Goal: Information Seeking & Learning: Check status

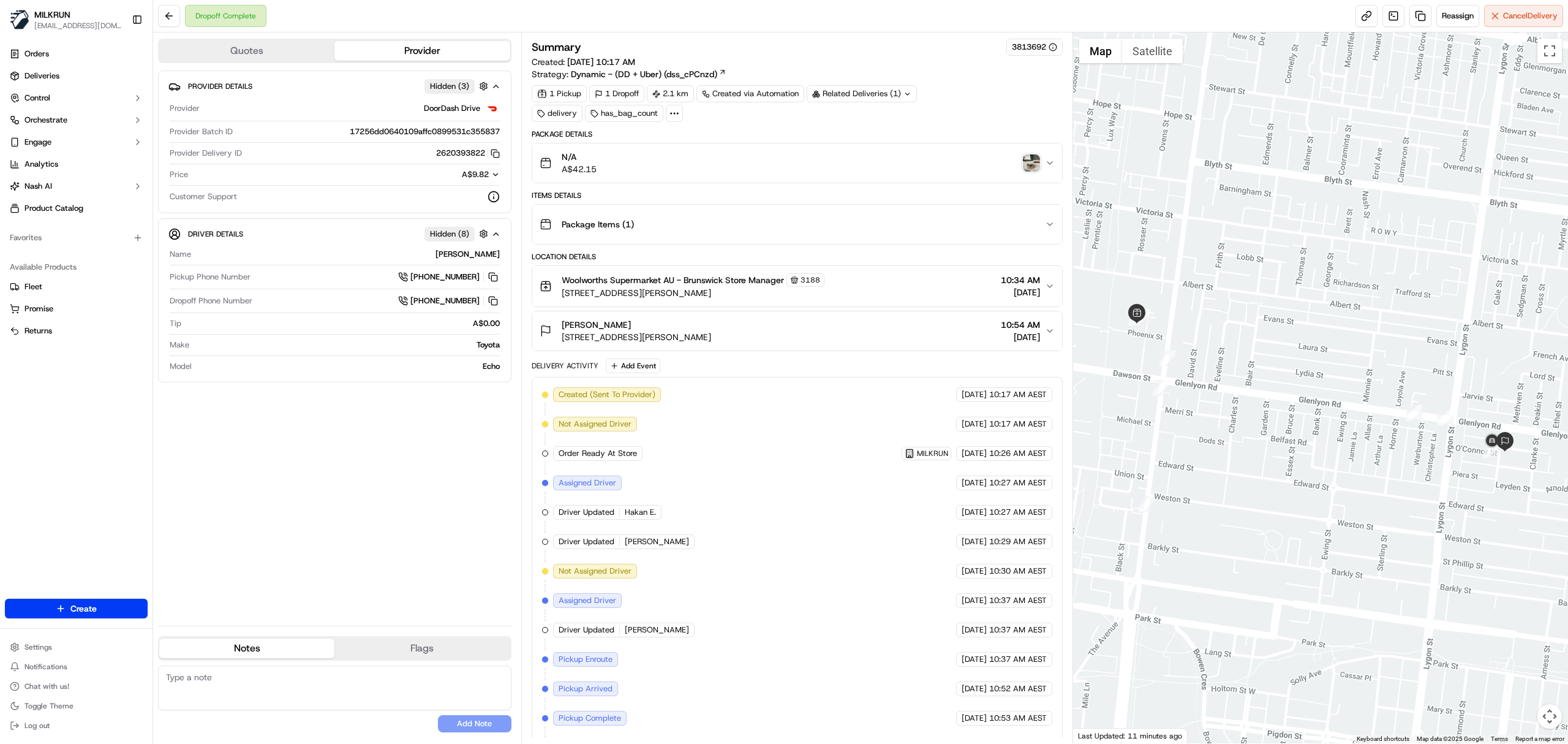
click at [1034, 158] on img "button" at bounding box center [1032, 163] width 18 height 18
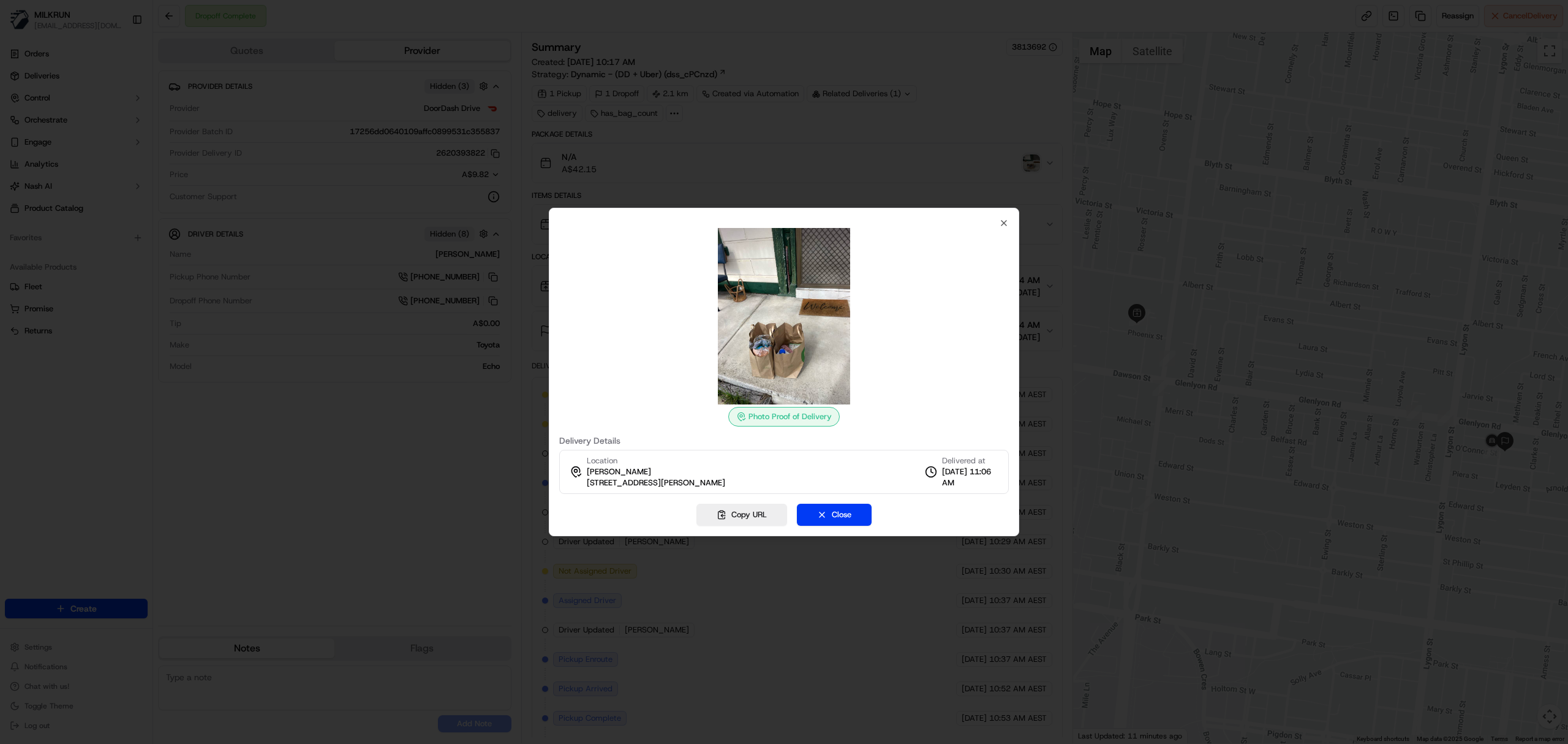
click at [1002, 228] on div at bounding box center [784, 316] width 450 height 177
click at [1005, 226] on icon "button" at bounding box center [1004, 222] width 10 height 10
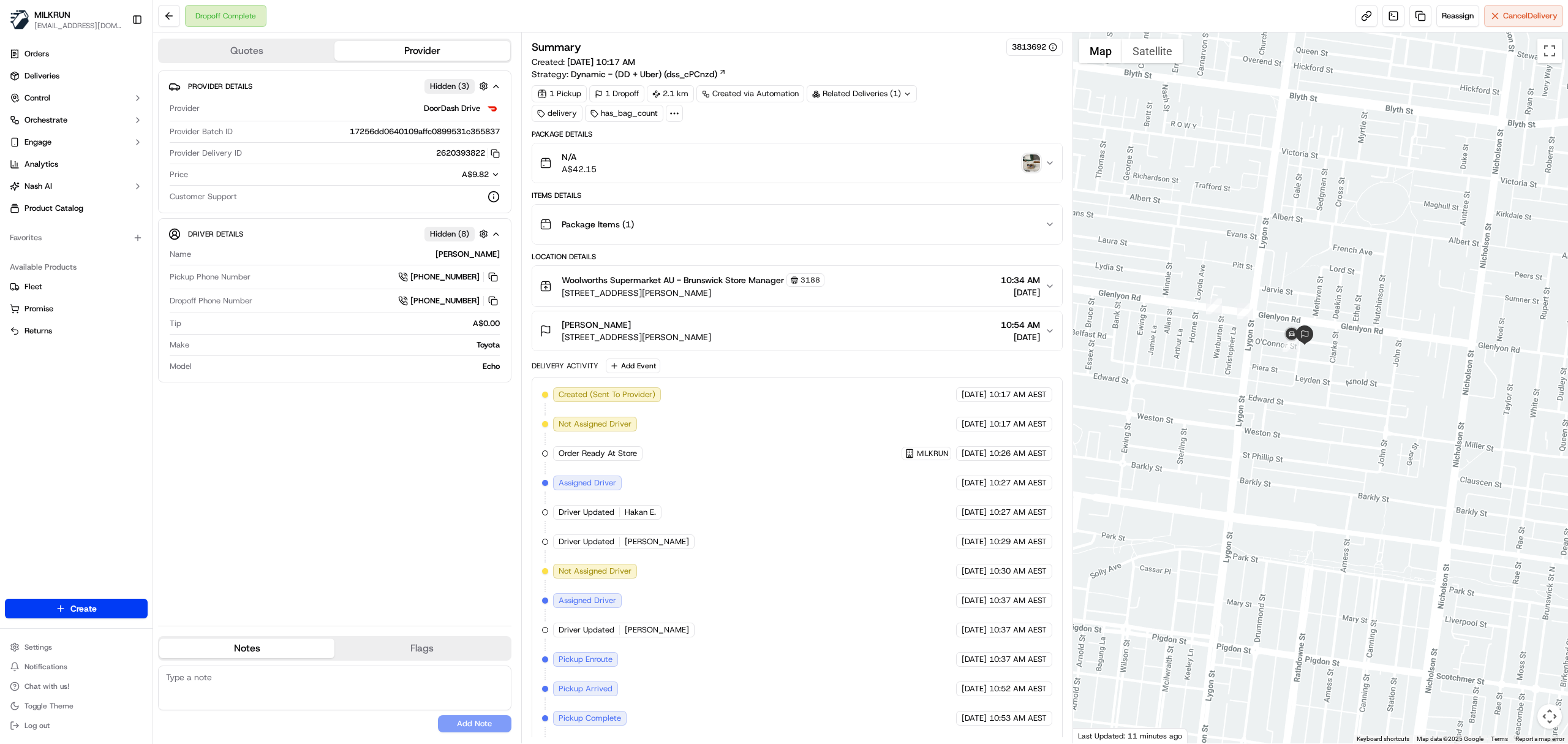
drag, startPoint x: 1382, startPoint y: 386, endPoint x: 1179, endPoint y: 305, distance: 218.6
click at [1167, 270] on div at bounding box center [1320, 388] width 495 height 711
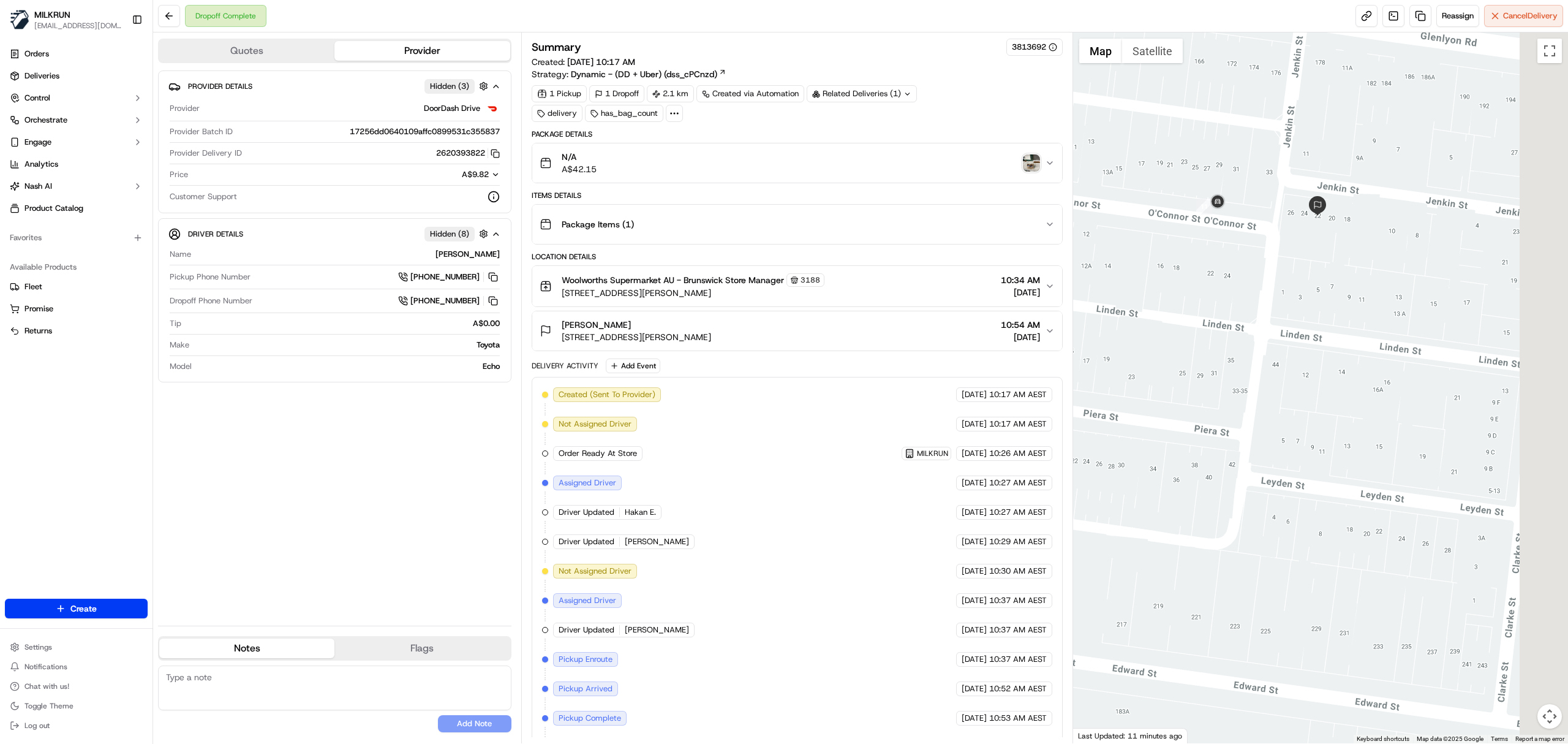
drag, startPoint x: 1444, startPoint y: 305, endPoint x: 1128, endPoint y: 783, distance: 573.0
click at [1128, 743] on html "MILKRUN vconcepcion@woolworths.com.au Toggle Sidebar Orders Deliveries Control …" at bounding box center [784, 372] width 1568 height 744
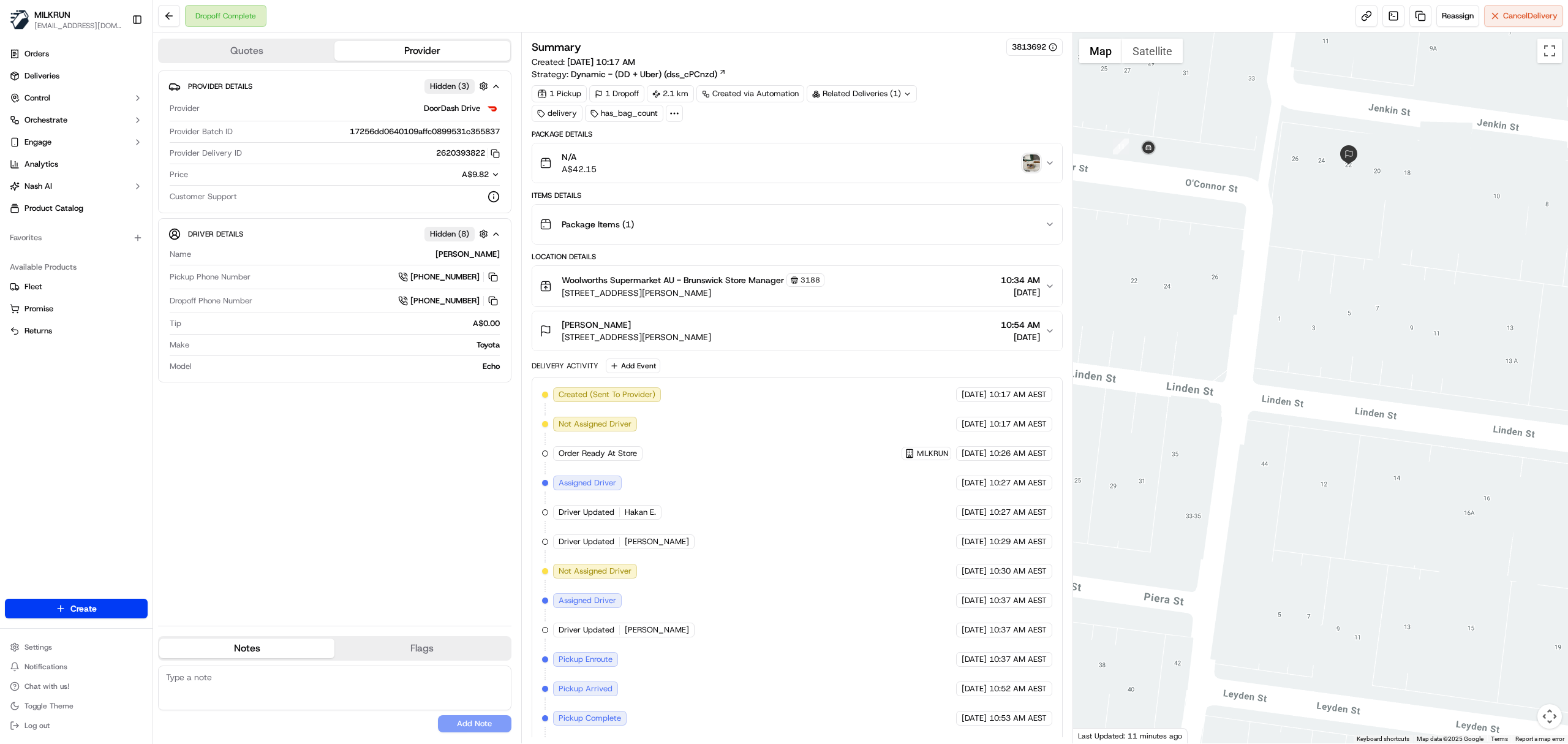
click at [912, 332] on div "Isabel Lynzaat 22 Jenkin St, Brunswick East, VIC 3057, AU 10:54 AM 20/09/2025" at bounding box center [792, 331] width 505 height 25
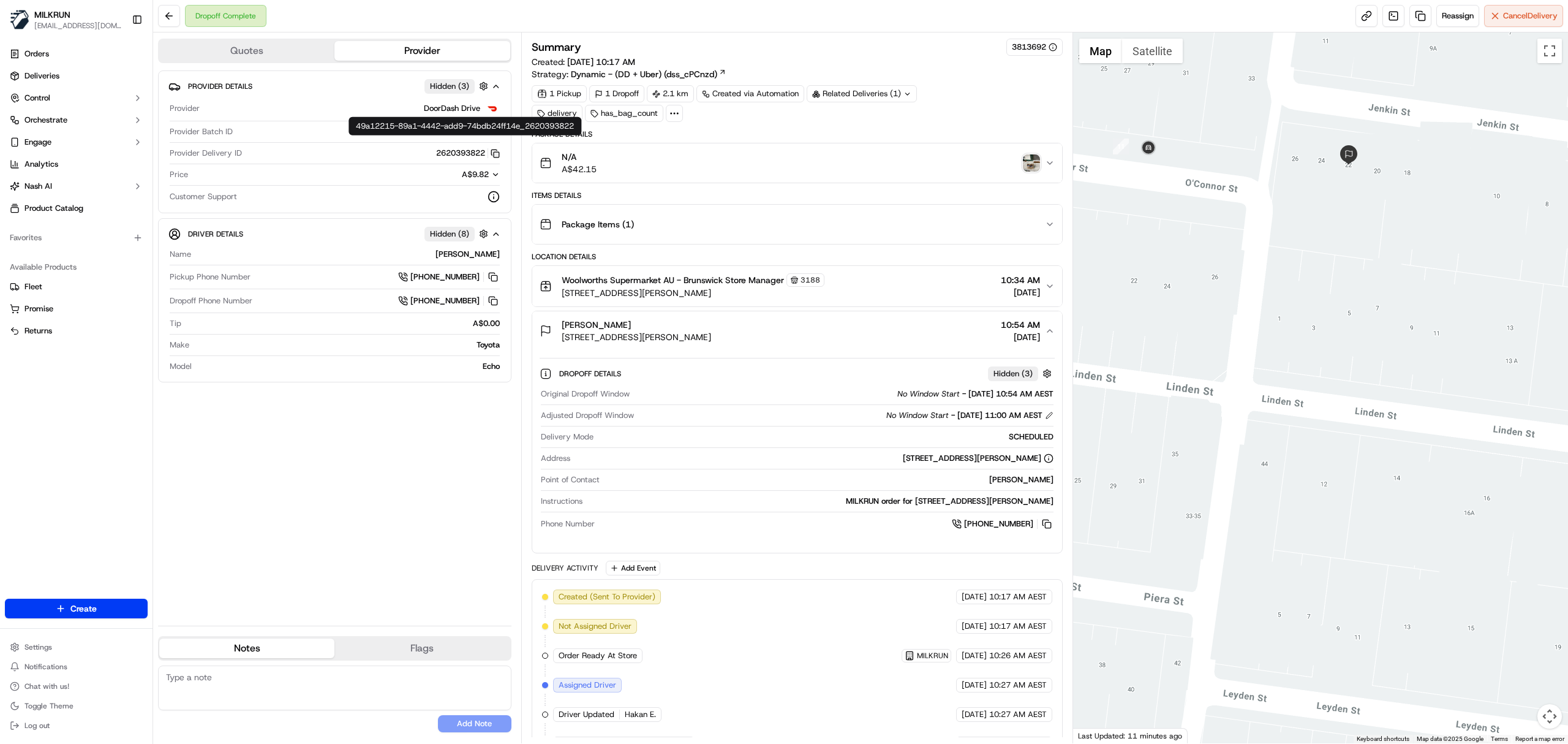
click at [494, 153] on icon "button" at bounding box center [495, 153] width 9 height 9
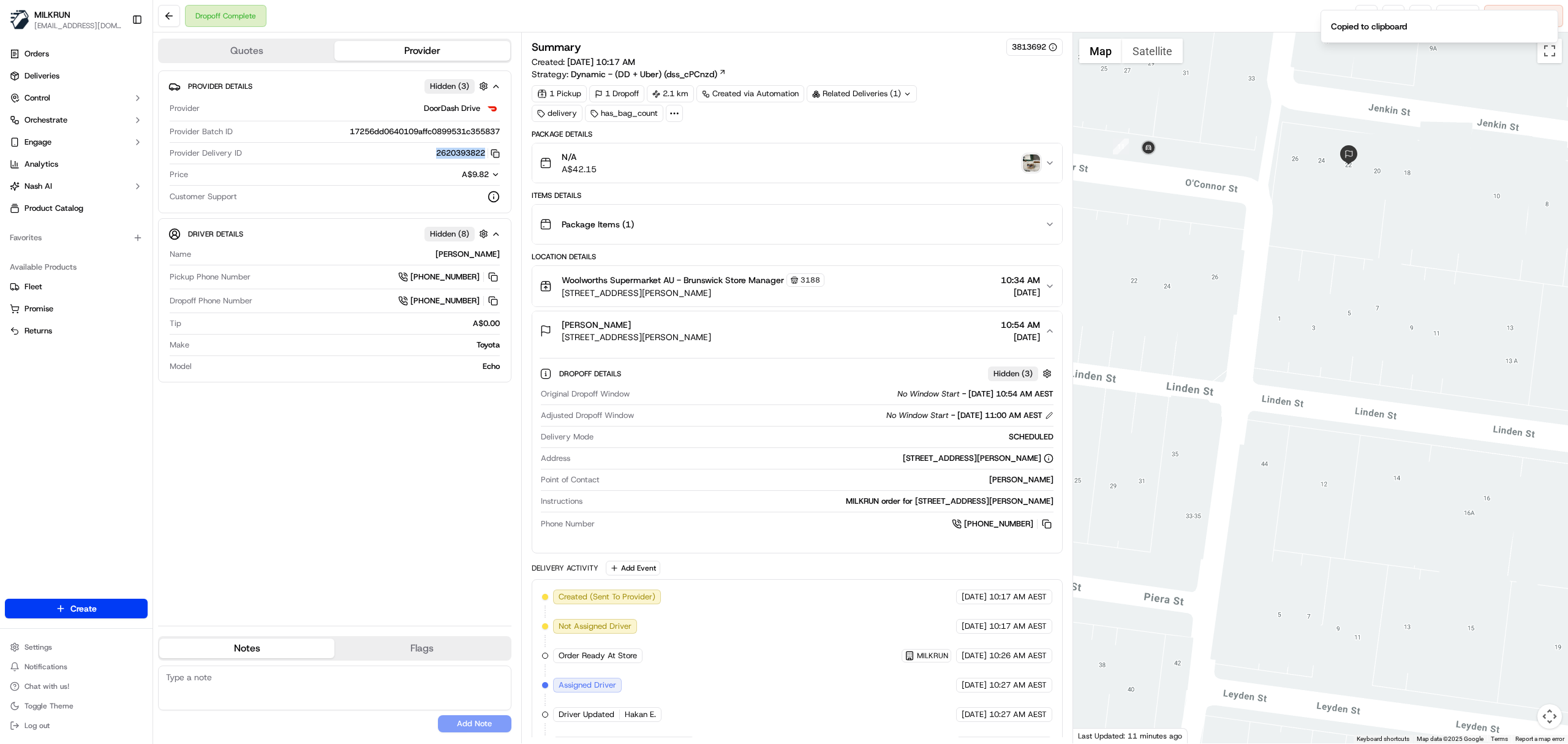
drag, startPoint x: 429, startPoint y: 156, endPoint x: 485, endPoint y: 159, distance: 56.1
click at [485, 158] on div "2620393822 Copy 49a12215-89a1-4442-add9-74bdb24ff14e_2620393822" at bounding box center [373, 153] width 253 height 11
copy button "2620393822"
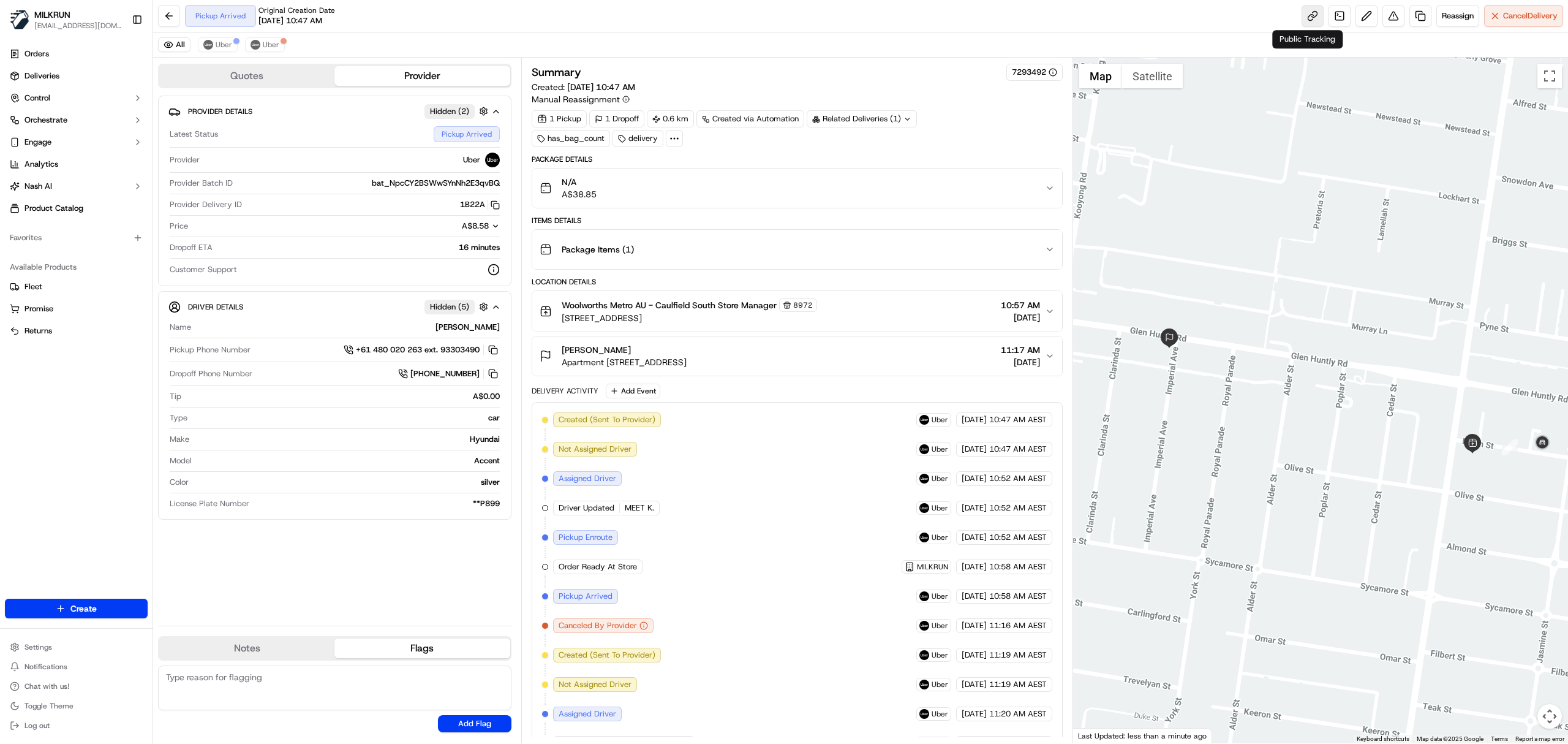
click at [1305, 15] on link at bounding box center [1312, 16] width 22 height 22
click at [262, 46] on span "Uber" at bounding box center [270, 44] width 17 height 10
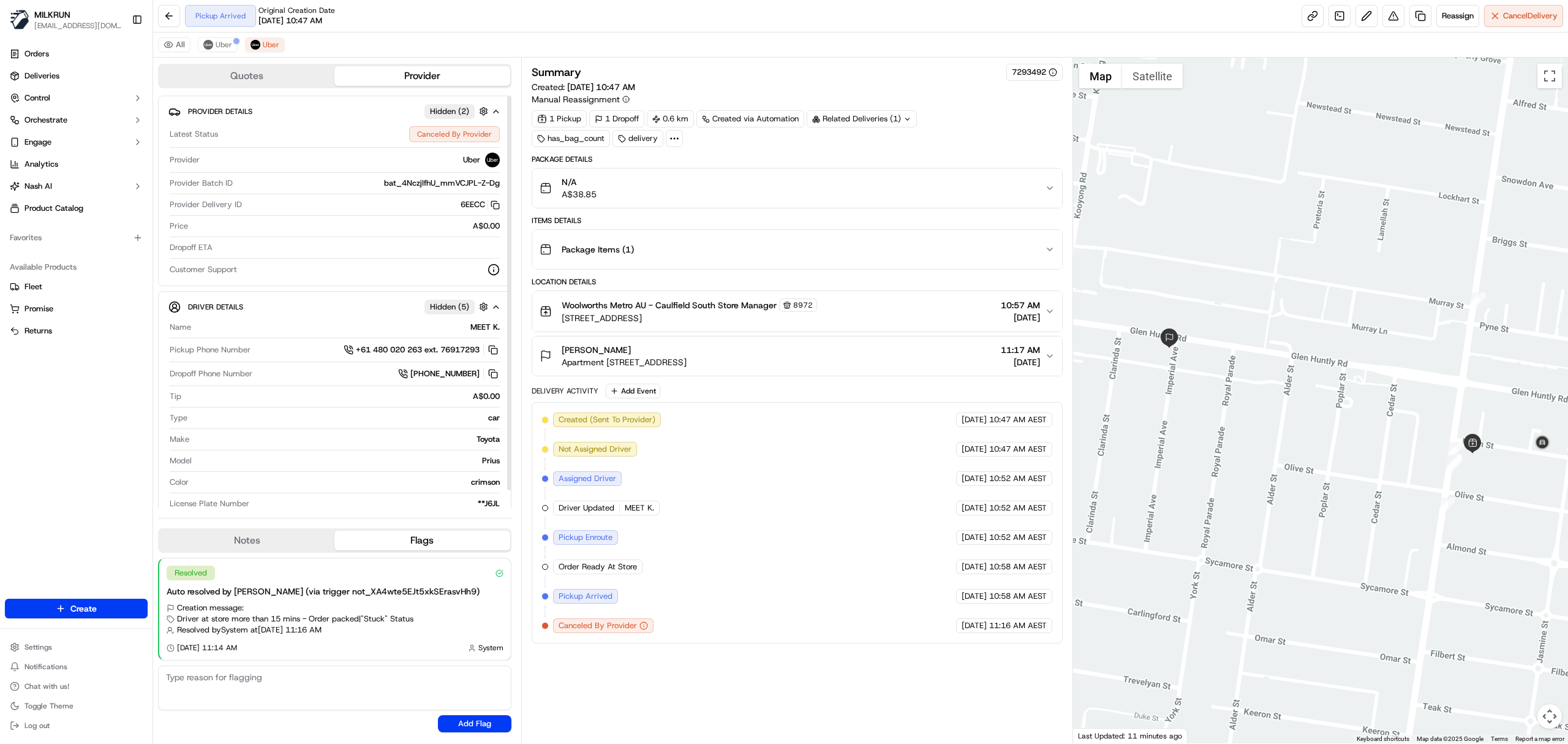
click at [221, 34] on div "All Uber Uber" at bounding box center [860, 45] width 1415 height 25
click at [227, 46] on span "Uber" at bounding box center [223, 44] width 17 height 10
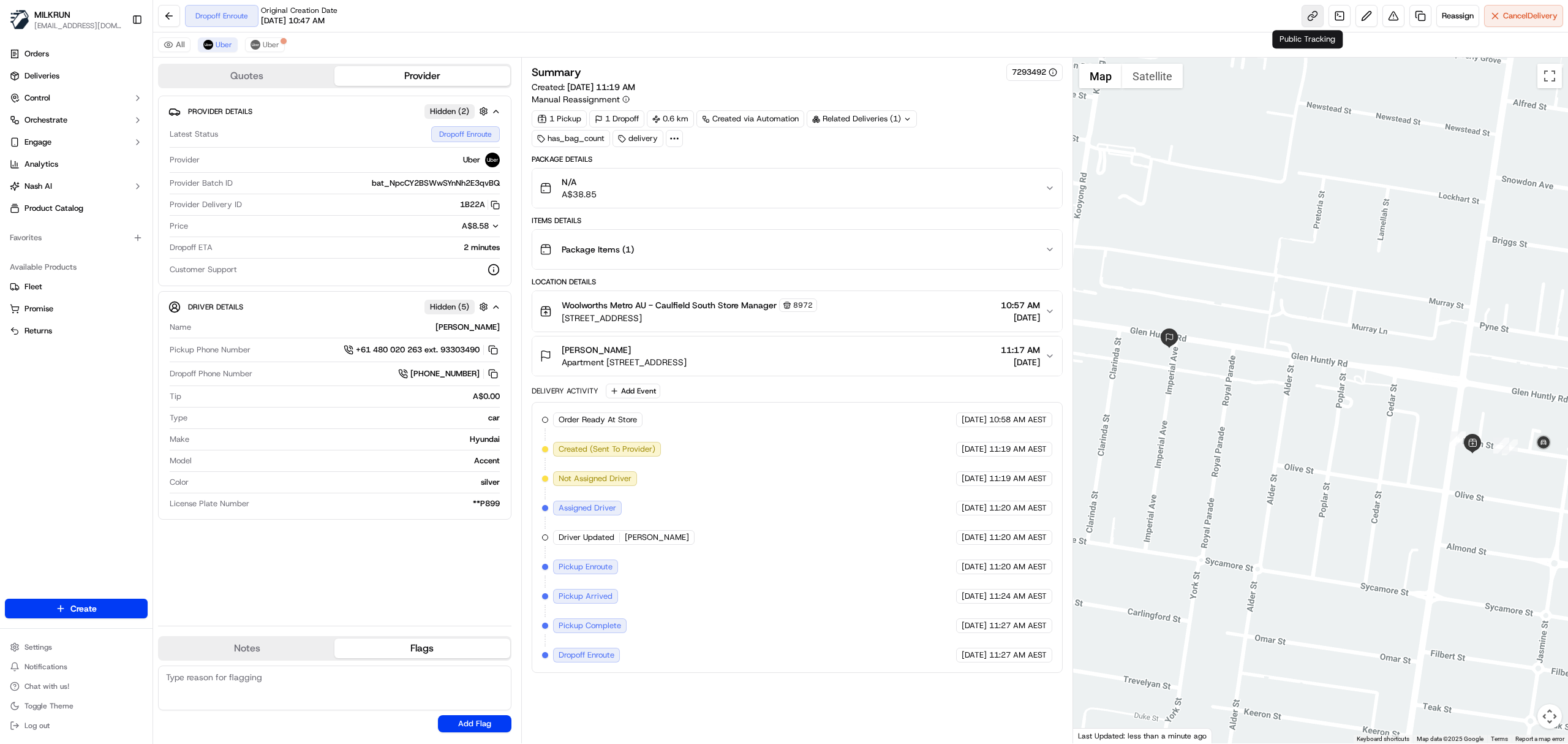
click at [1311, 13] on link at bounding box center [1312, 16] width 22 height 22
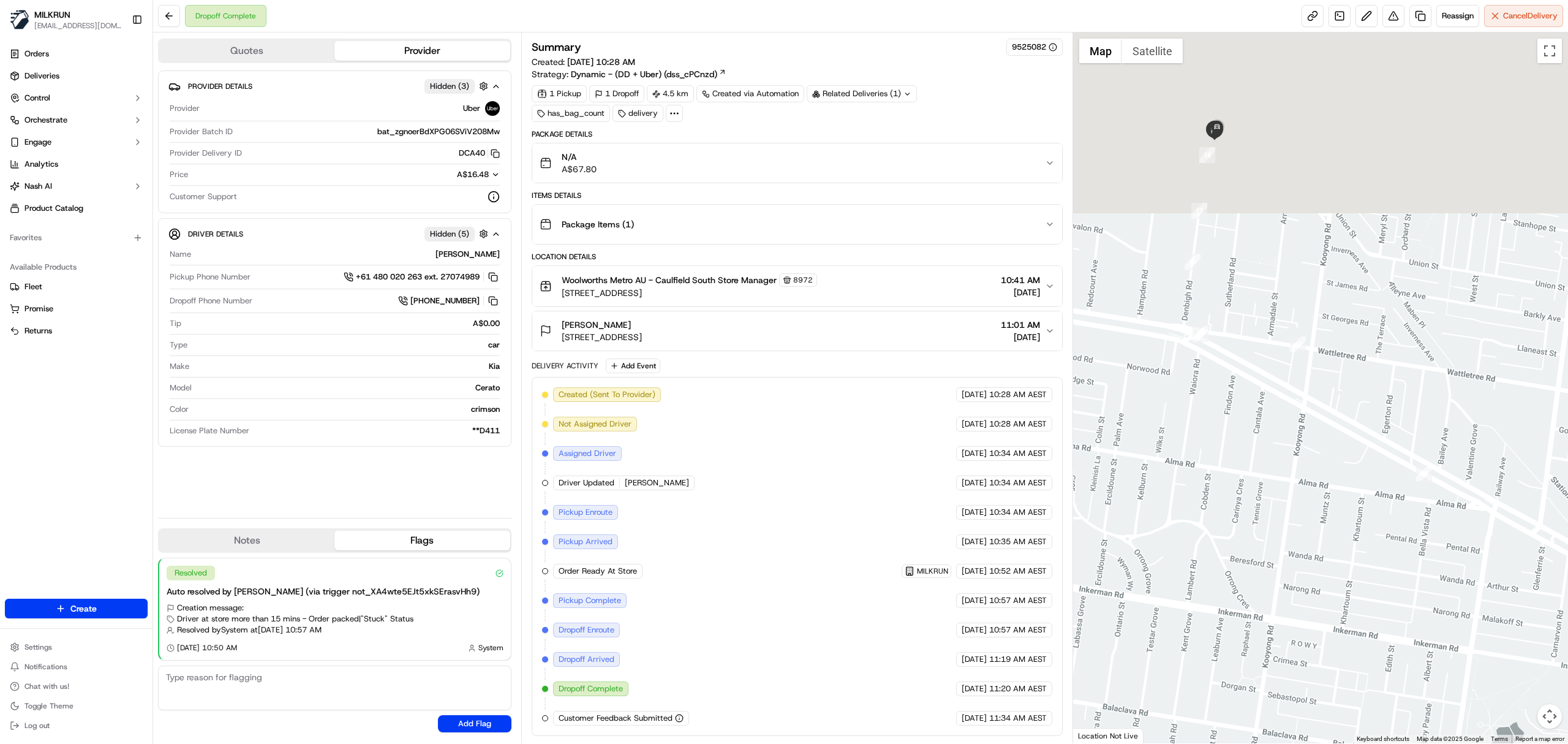
drag, startPoint x: 1242, startPoint y: 403, endPoint x: 1192, endPoint y: 716, distance: 317.0
click at [1192, 716] on div at bounding box center [1320, 388] width 495 height 711
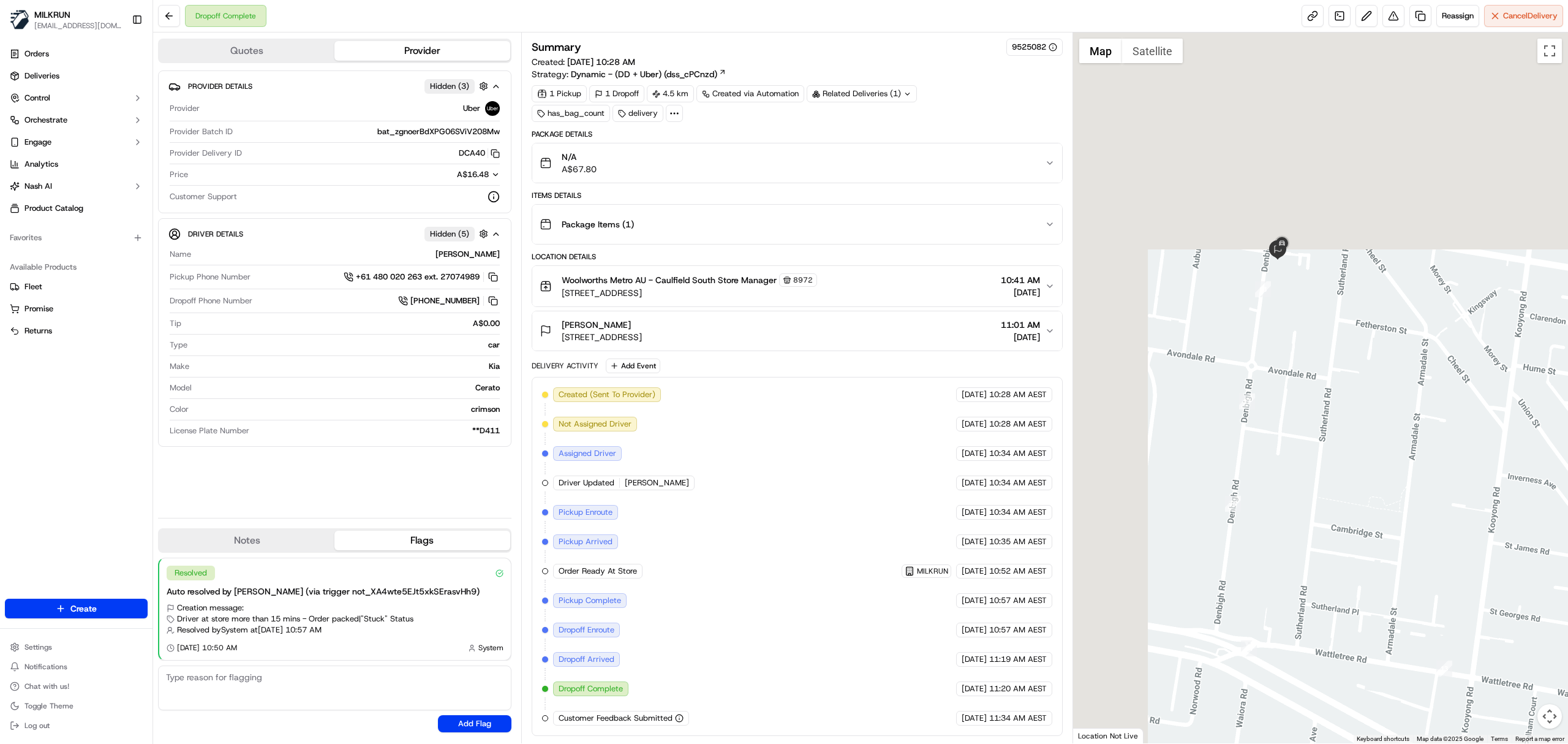
drag, startPoint x: 1177, startPoint y: 361, endPoint x: 1306, endPoint y: 622, distance: 291.1
click at [1267, 686] on div at bounding box center [1320, 388] width 495 height 711
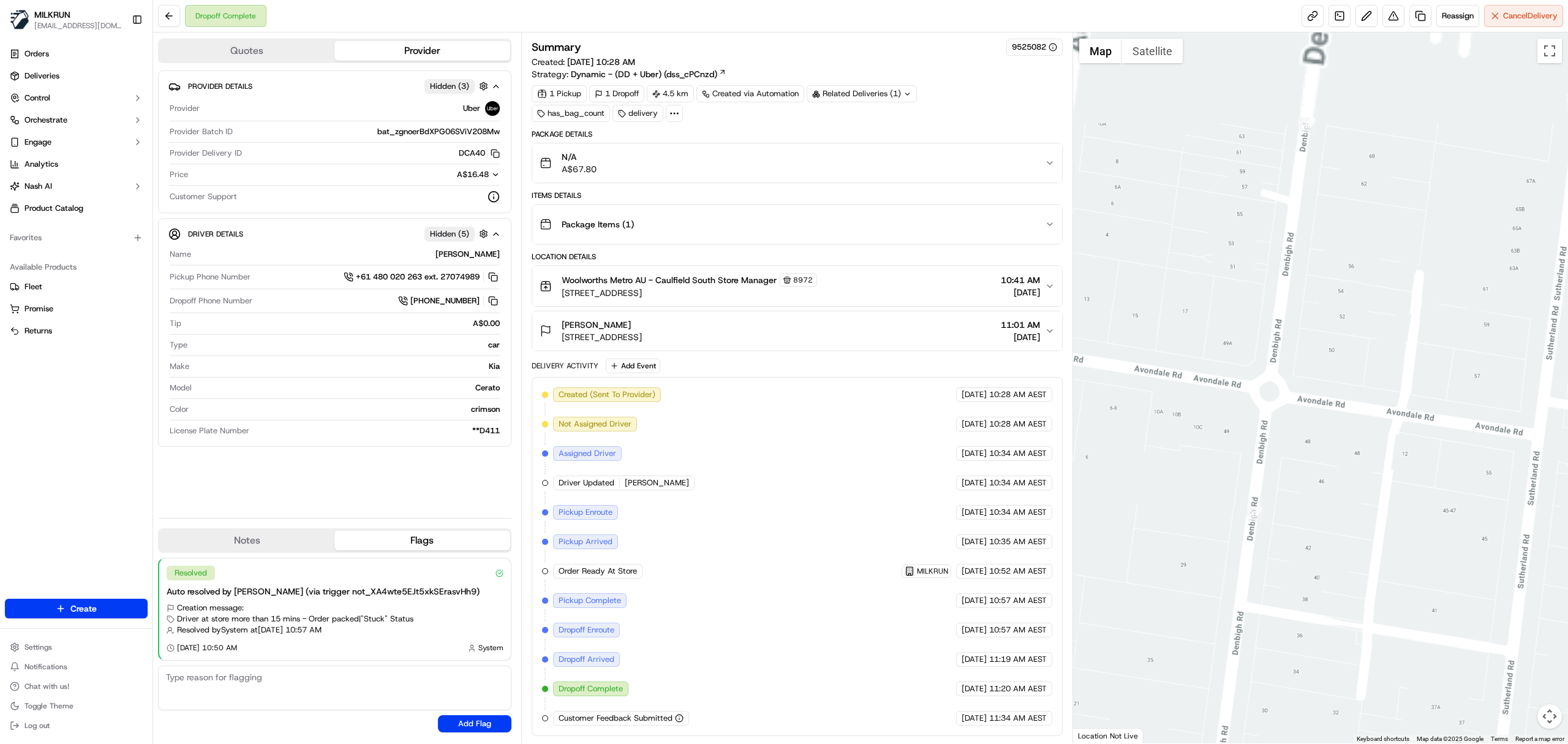
drag, startPoint x: 1292, startPoint y: 526, endPoint x: 1387, endPoint y: 777, distance: 268.4
click at [1387, 743] on html "MILKRUN vconcepcion@woolworths.com.au Toggle Sidebar Orders Deliveries Control …" at bounding box center [784, 372] width 1568 height 744
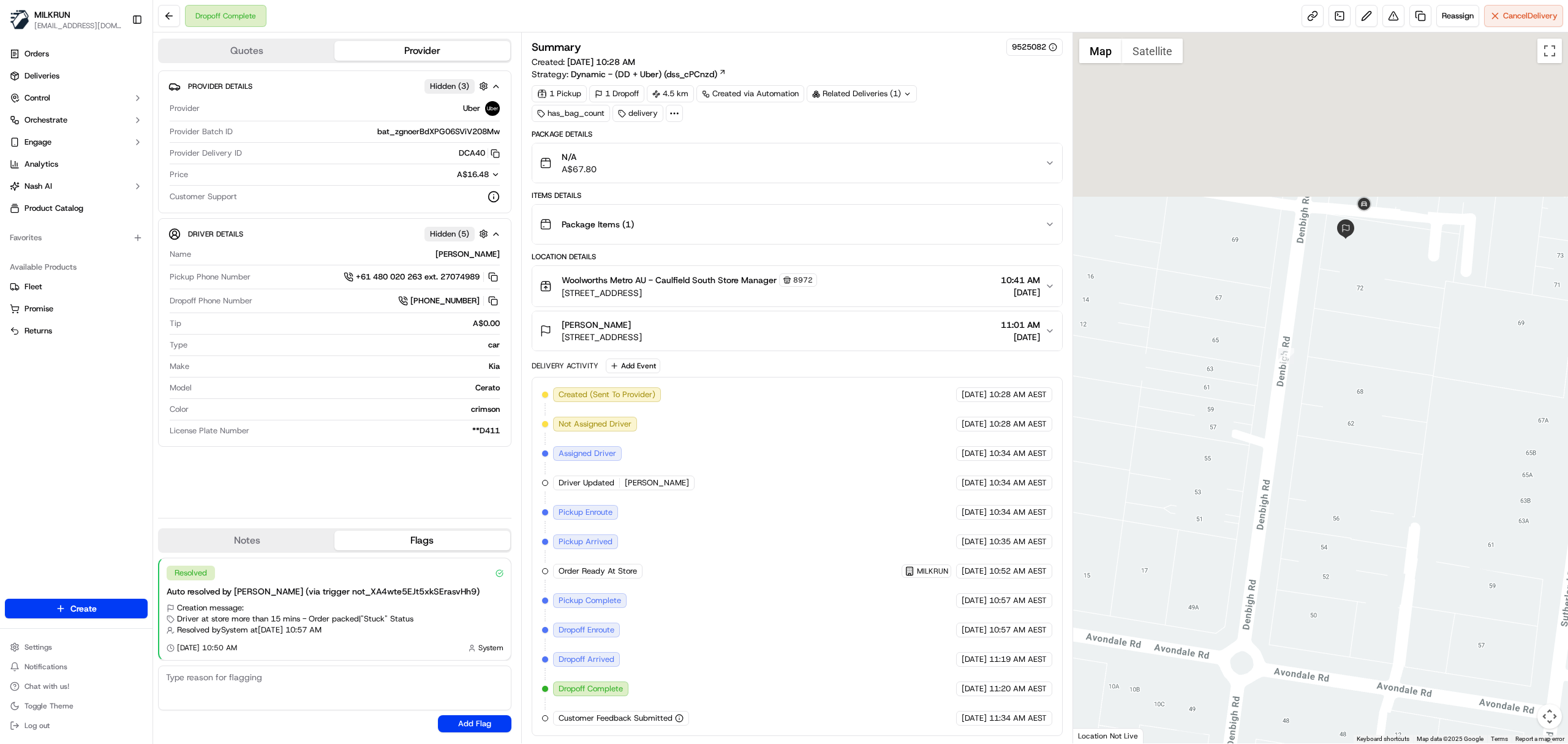
drag, startPoint x: 1340, startPoint y: 325, endPoint x: 1319, endPoint y: 598, distance: 273.8
click at [1319, 598] on div at bounding box center [1320, 388] width 495 height 711
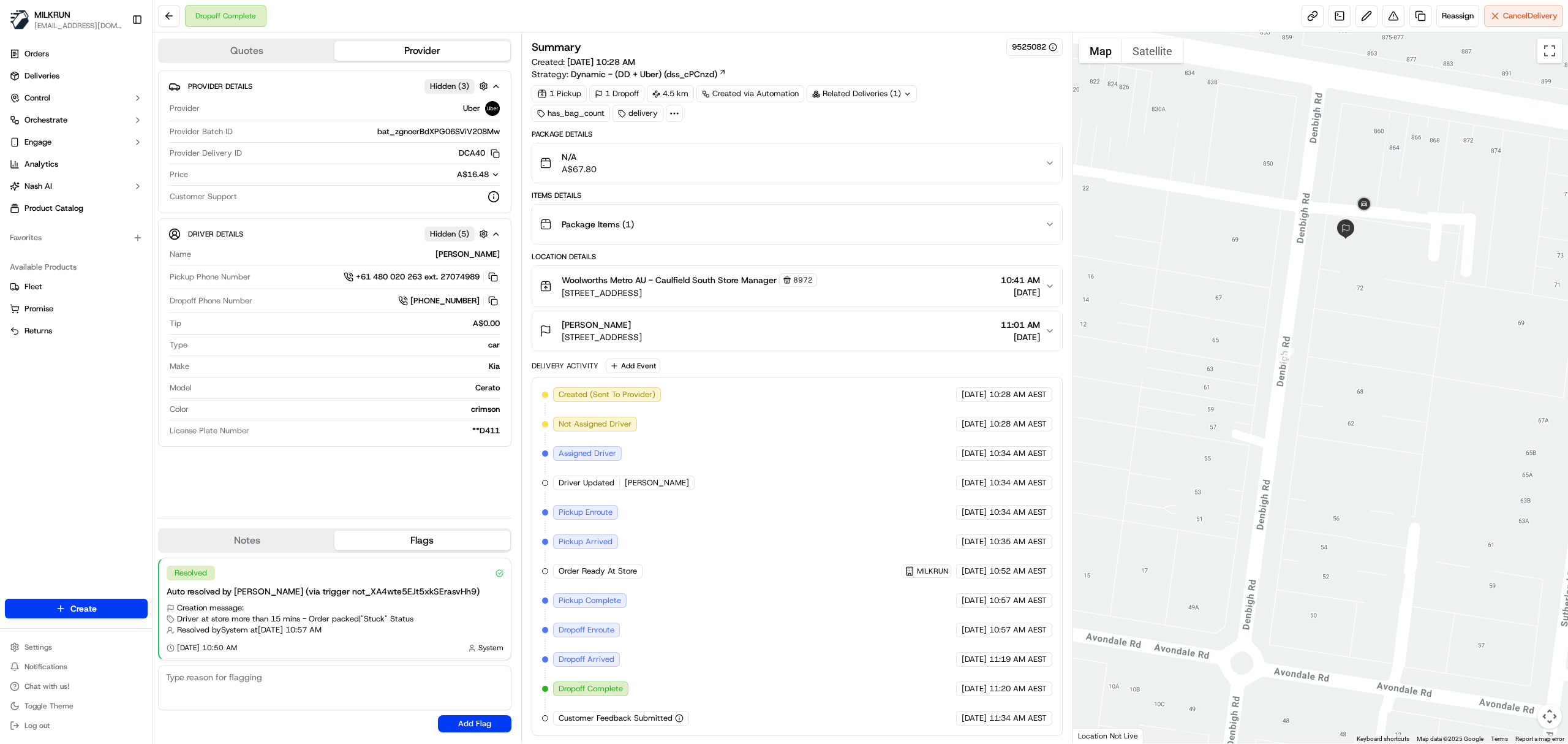
click at [790, 324] on div "Elana Forbes Unit 14/74 Denbigh Rd, Armadale, VIC 3143, AU 11:01 AM 20/09/2025" at bounding box center [792, 331] width 505 height 25
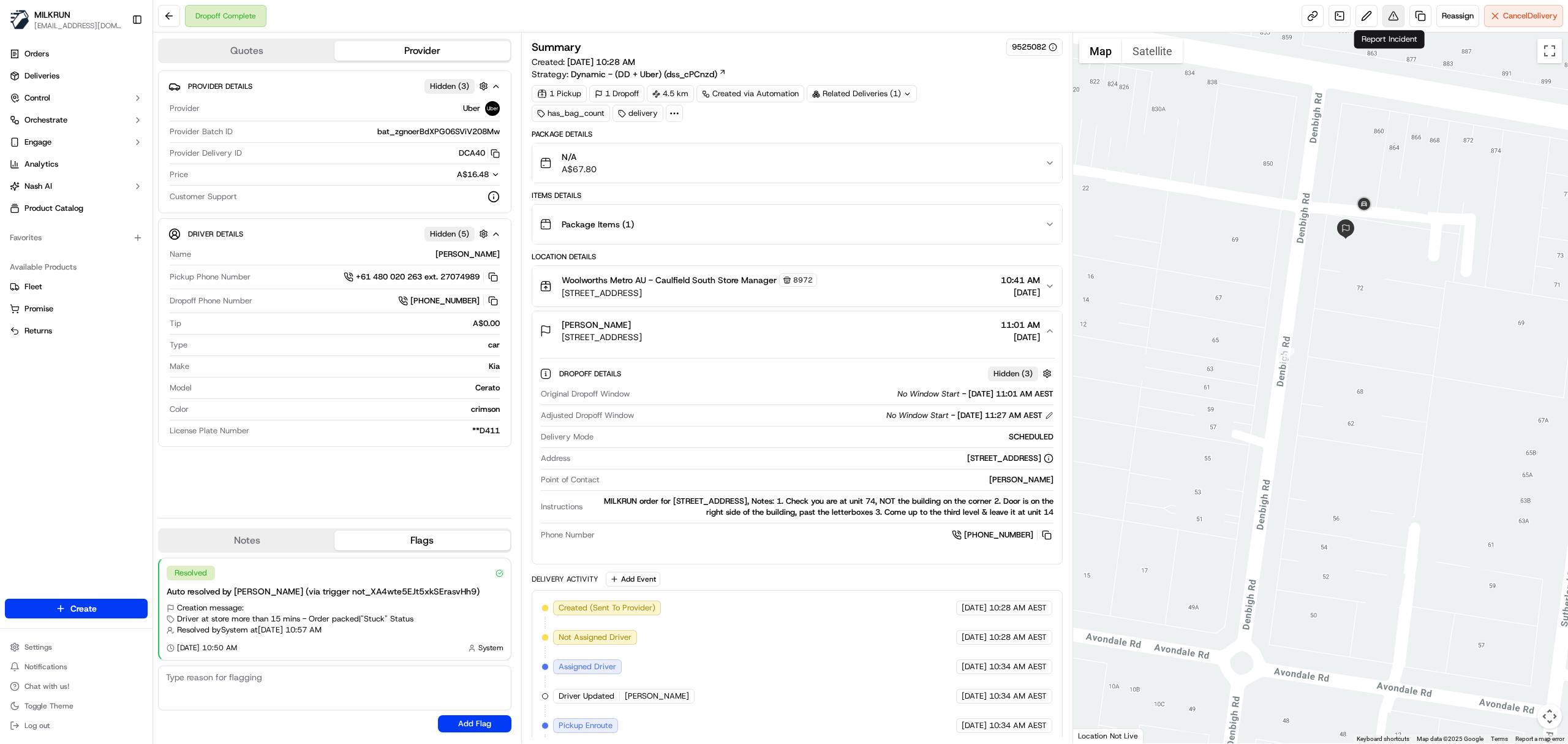
click at [1393, 13] on button at bounding box center [1393, 16] width 22 height 22
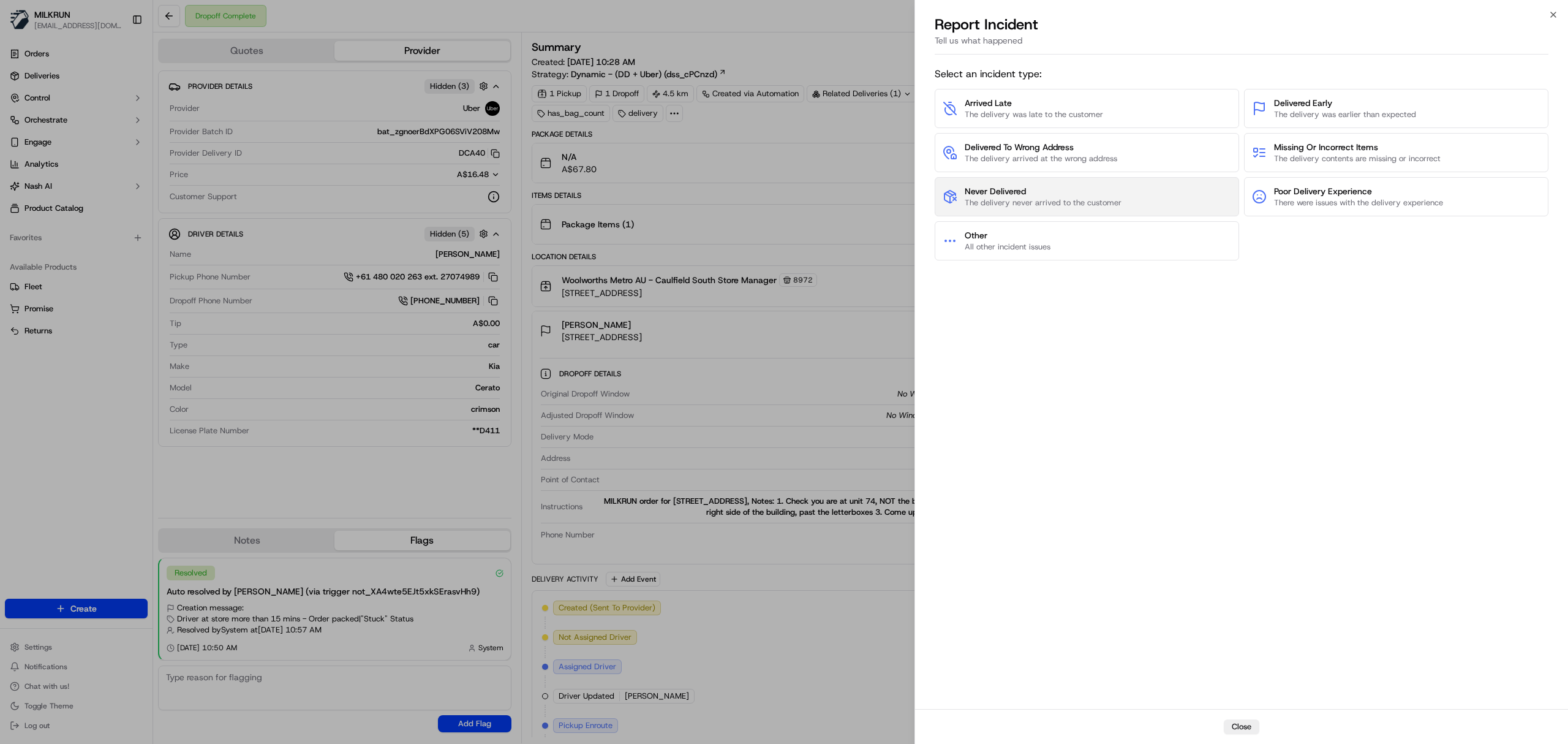
click at [1088, 197] on span "The delivery never arrived to the customer" at bounding box center [1042, 202] width 157 height 11
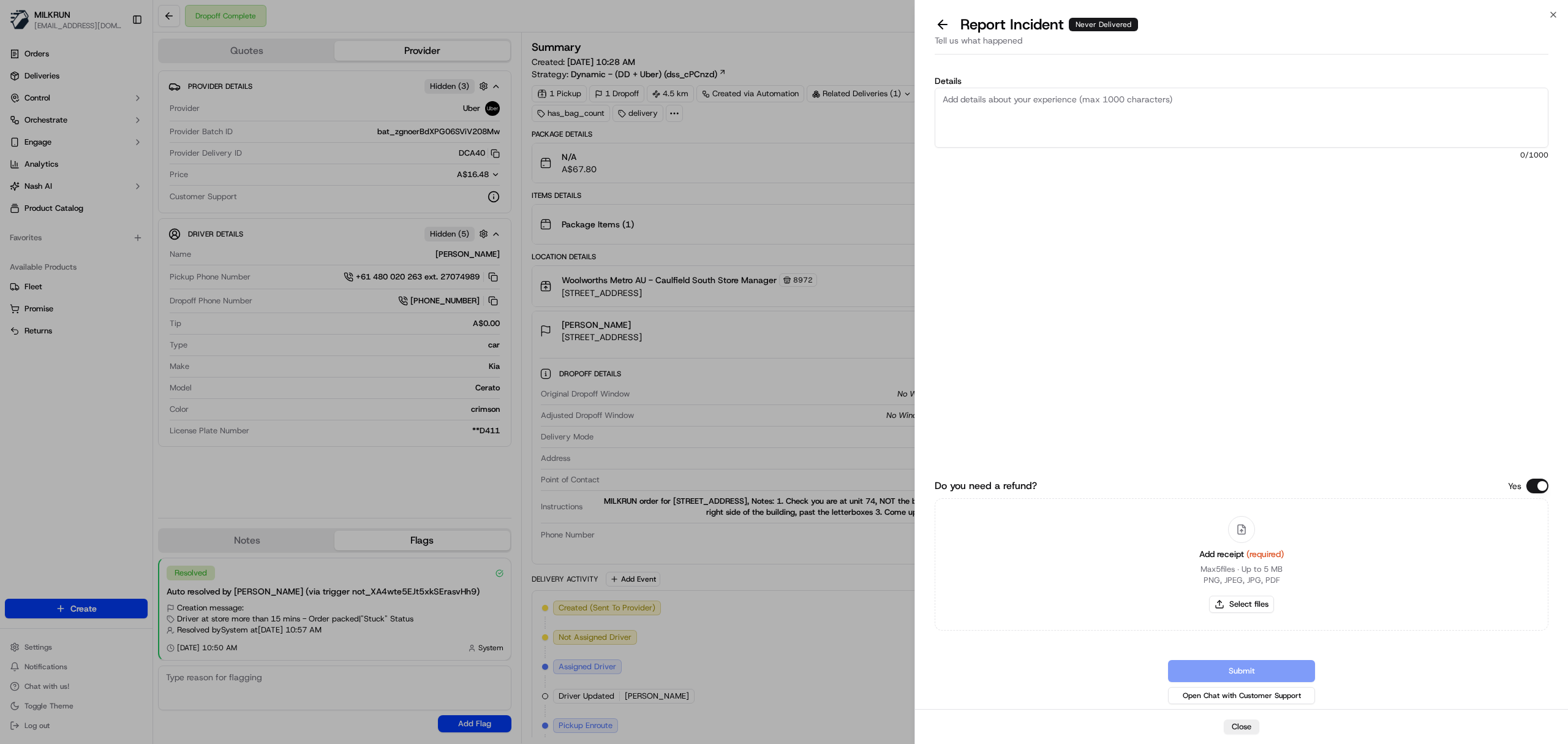
click at [1172, 110] on textarea "Details" at bounding box center [1241, 117] width 613 height 60
click at [936, 116] on textarea "Failed to follow delivery guidelines, dropped off at a wrong loc" at bounding box center [1241, 117] width 613 height 60
click at [1327, 113] on textarea "CSR Larry confirmed that driver failed to follow delivery guidelines, dropped o…" at bounding box center [1241, 117] width 613 height 60
click at [1260, 111] on textarea "CSR Larry confirmed that driver failed to follow delivery guidelines, dropped o…" at bounding box center [1241, 117] width 613 height 60
click at [1361, 111] on textarea "CSR Larry confirmed that driver failed to follow delivery guidelines, dropped o…" at bounding box center [1241, 117] width 613 height 60
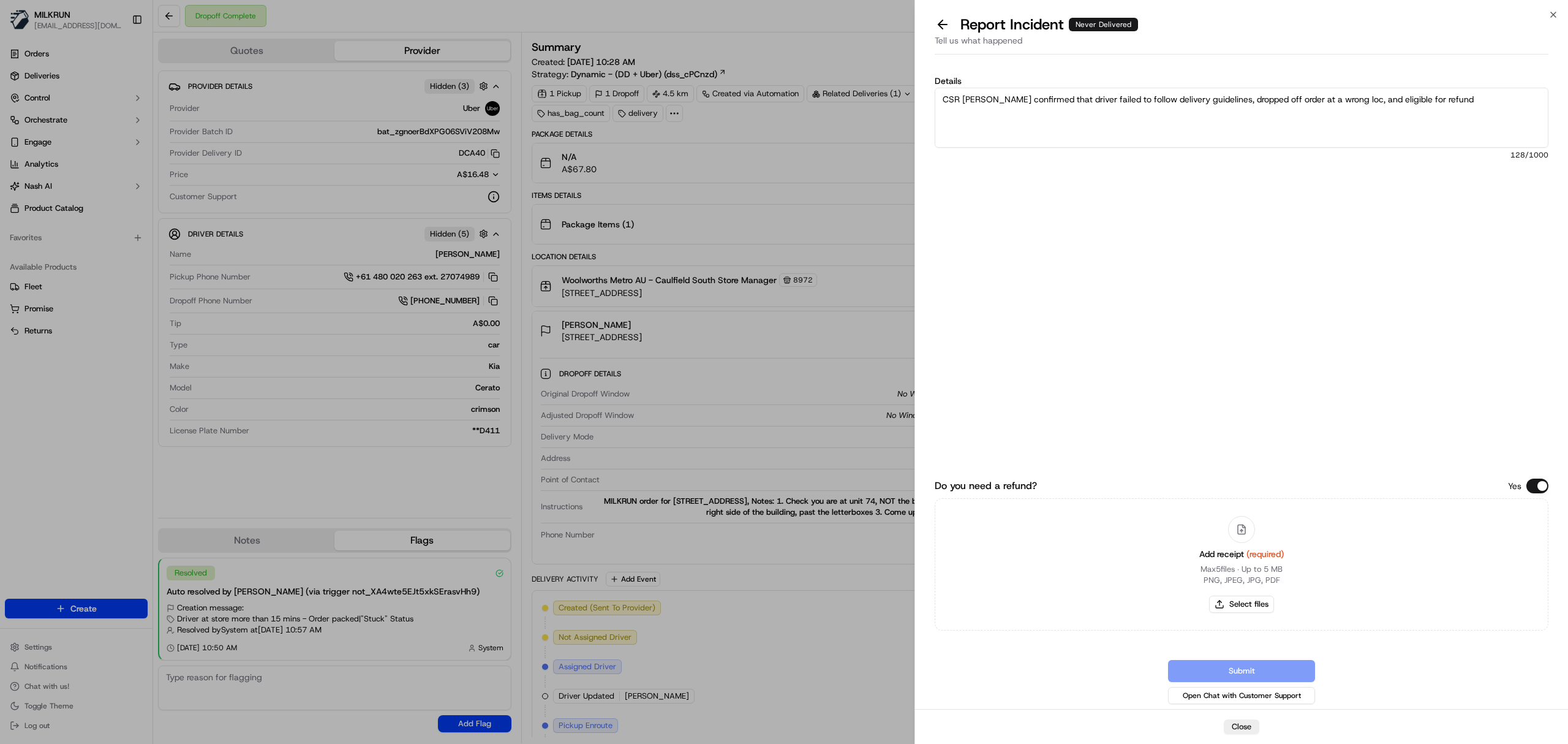
click at [1013, 99] on textarea "CSR Larry confirmed that driver failed to follow delivery guidelines, dropped o…" at bounding box center [1241, 117] width 613 height 60
click at [967, 135] on textarea "Order not received CSR Larry confirmed that driver failed to follow delivery gu…" at bounding box center [1241, 117] width 613 height 60
click at [1479, 117] on textarea "Order not received CSR Larry confirmed that driver failed to follow delivery gu…" at bounding box center [1241, 117] width 613 height 60
type textarea "Order not received CSR Larry confirmed that driver failed to follow delivery gu…"
click at [1226, 608] on button "Select files" at bounding box center [1242, 604] width 65 height 18
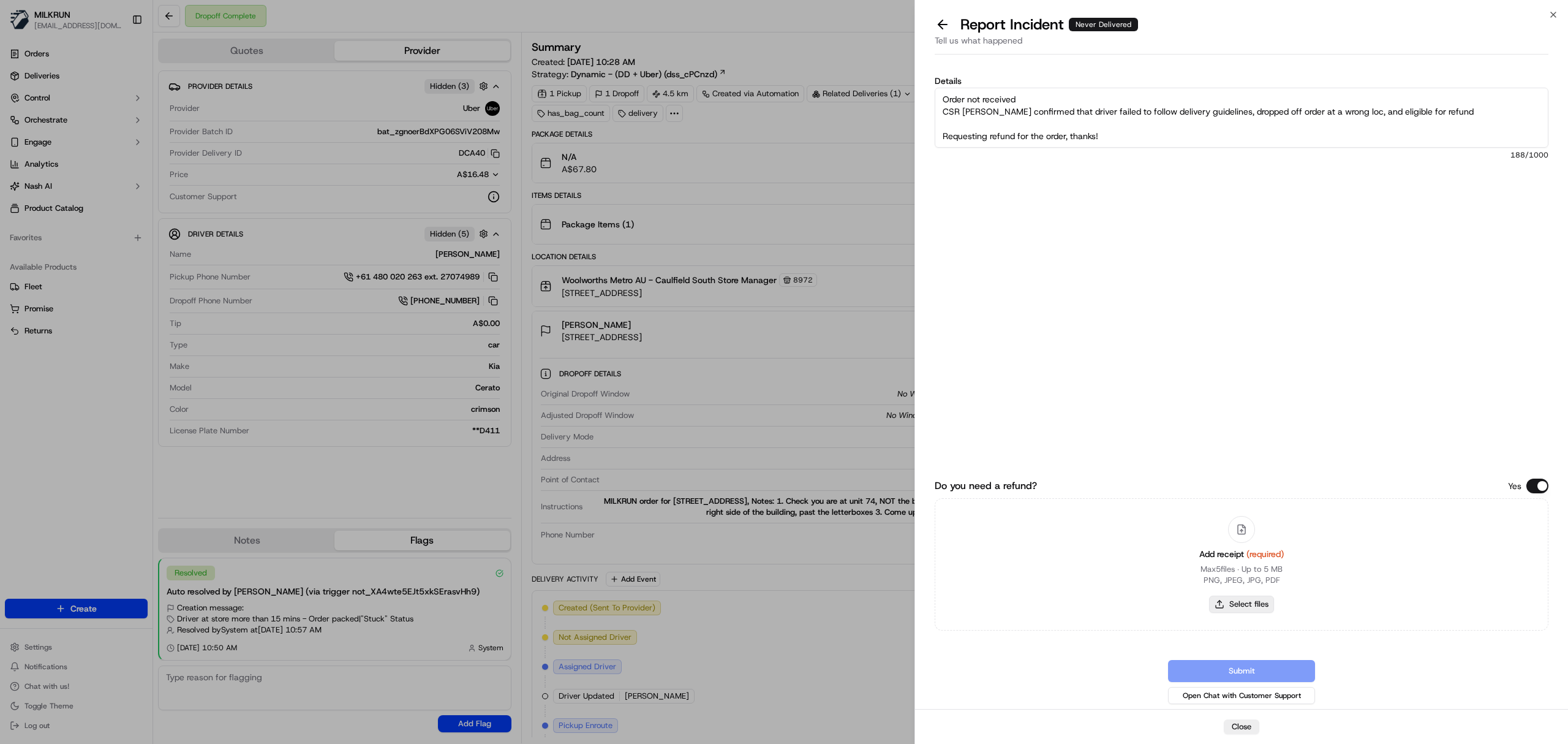
type input "C:\fakepath\Milkrun_20-09-25_Elana F.pdf"
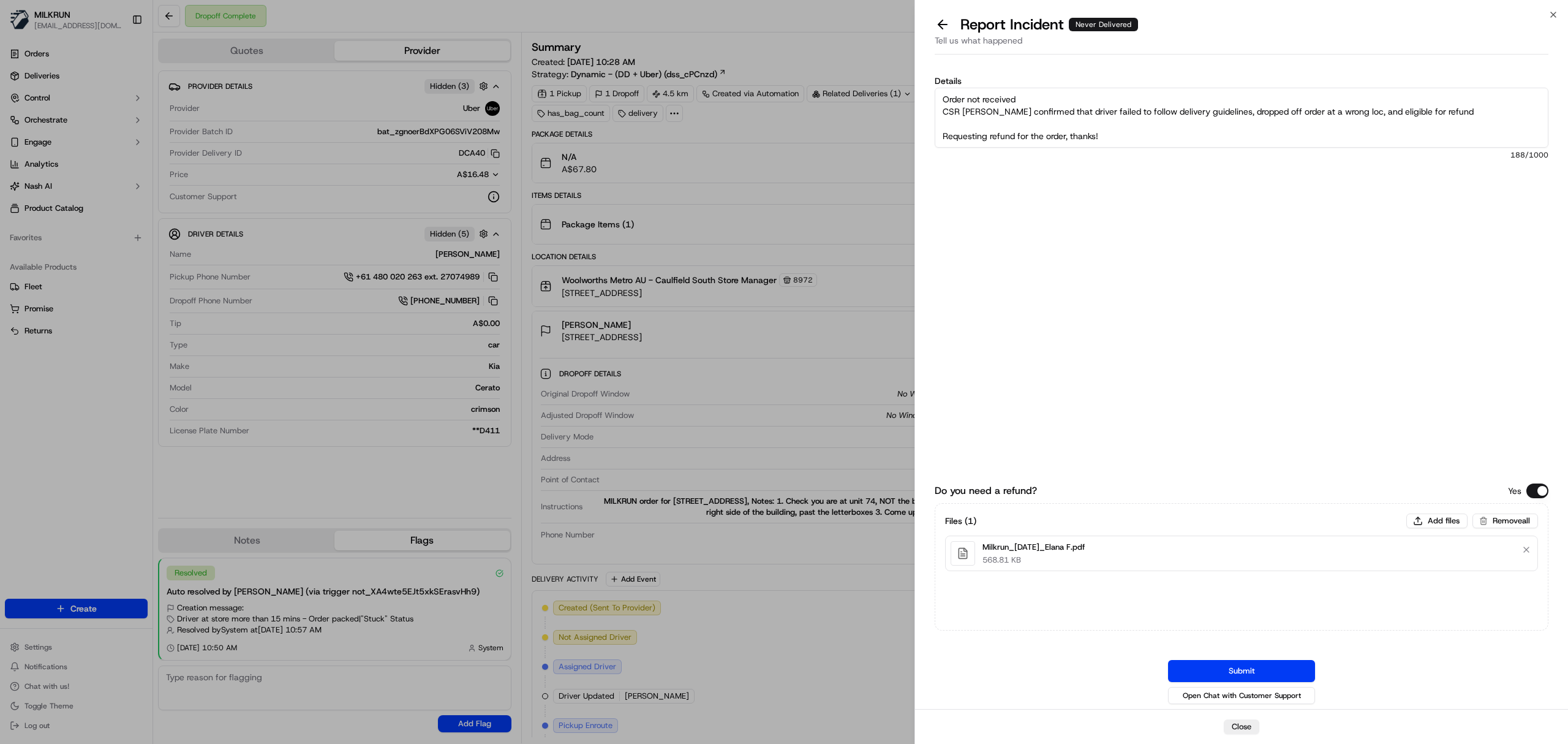
click at [1262, 664] on button "Submit" at bounding box center [1242, 670] width 147 height 22
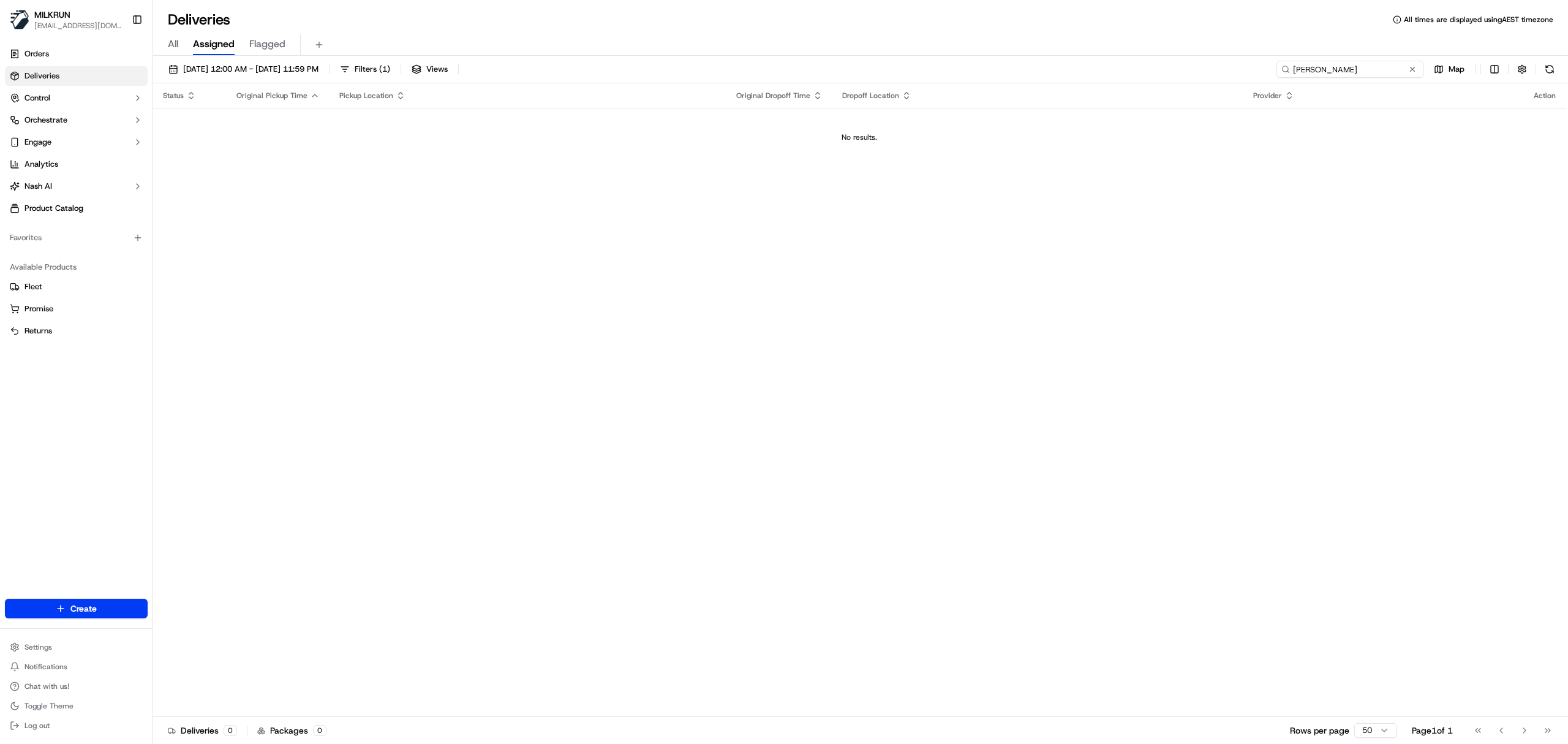
click at [1358, 67] on input "[PERSON_NAME]" at bounding box center [1350, 69] width 147 height 18
paste input "[PERSON_NAME]"
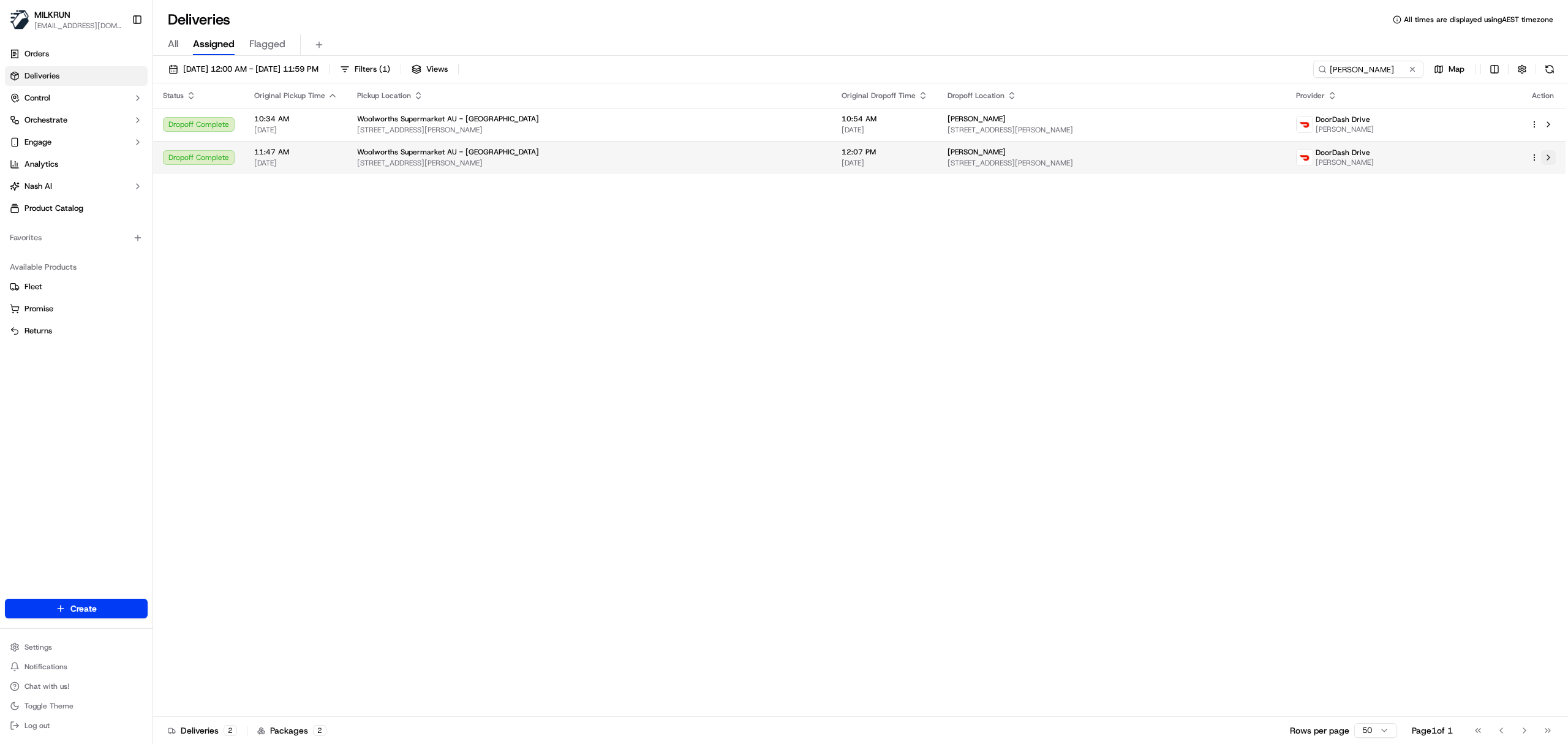
click at [1546, 159] on button at bounding box center [1548, 157] width 15 height 15
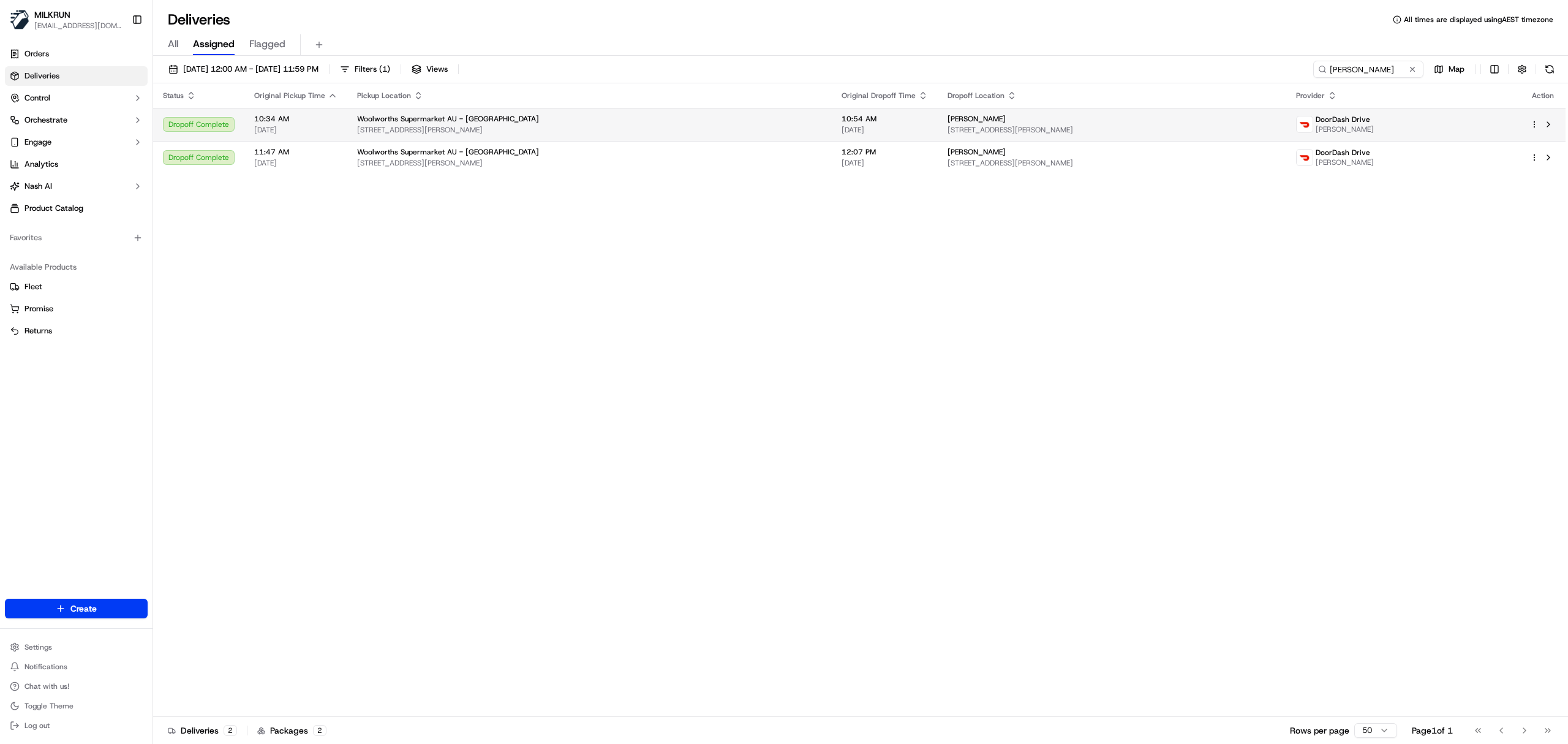
click at [1120, 119] on div "[PERSON_NAME]" at bounding box center [1112, 118] width 329 height 10
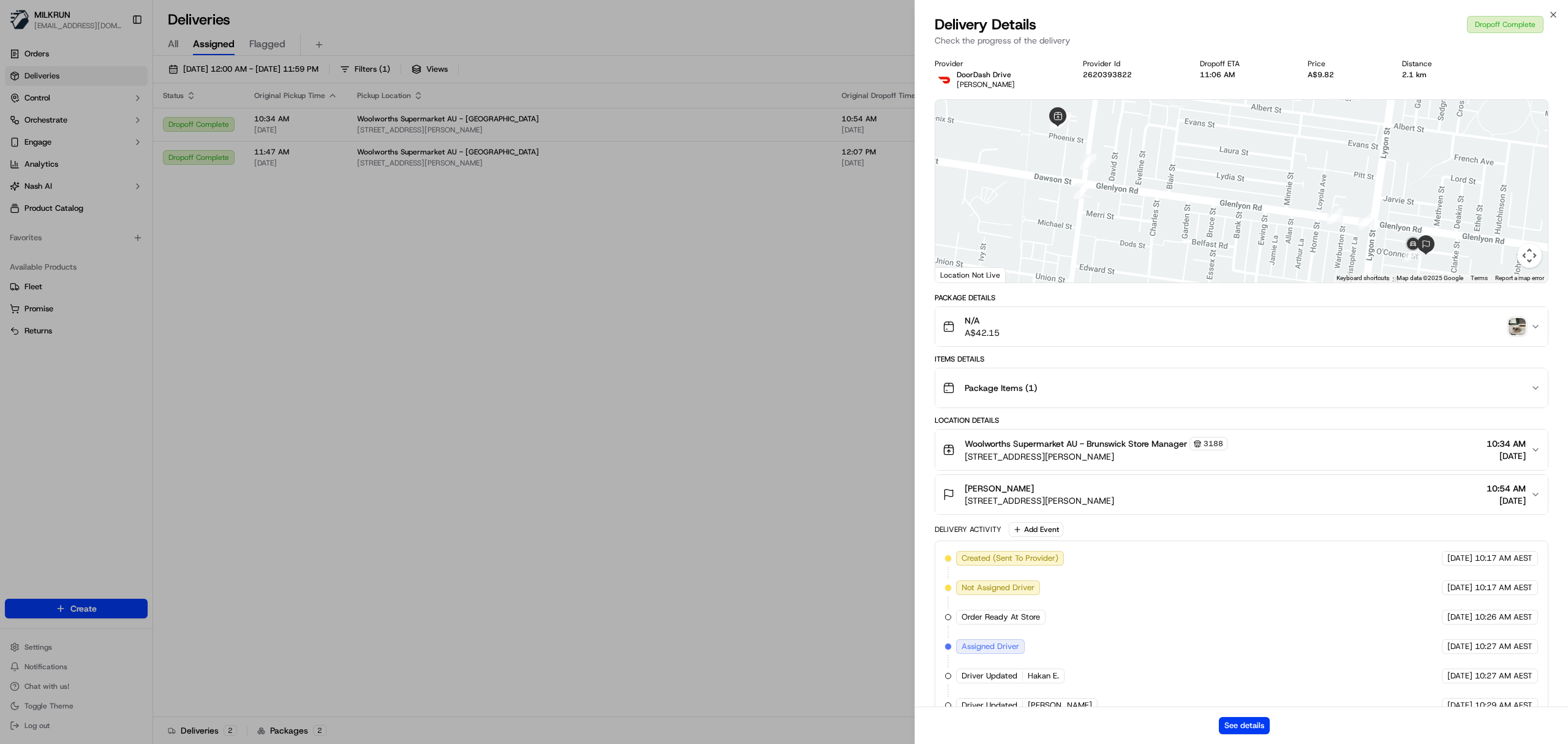
click at [1520, 329] on img "button" at bounding box center [1517, 326] width 18 height 18
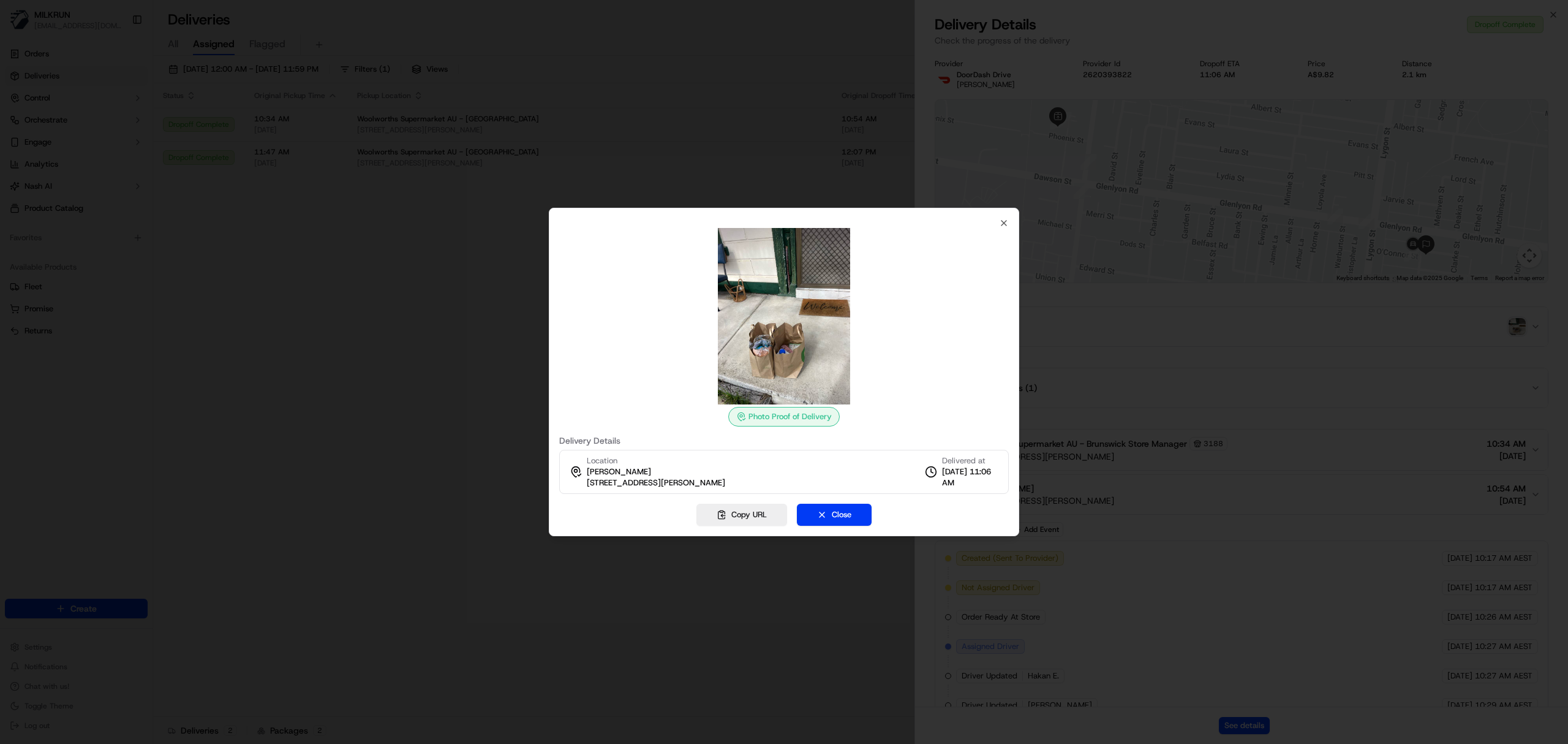
click at [802, 179] on div at bounding box center [784, 372] width 1568 height 744
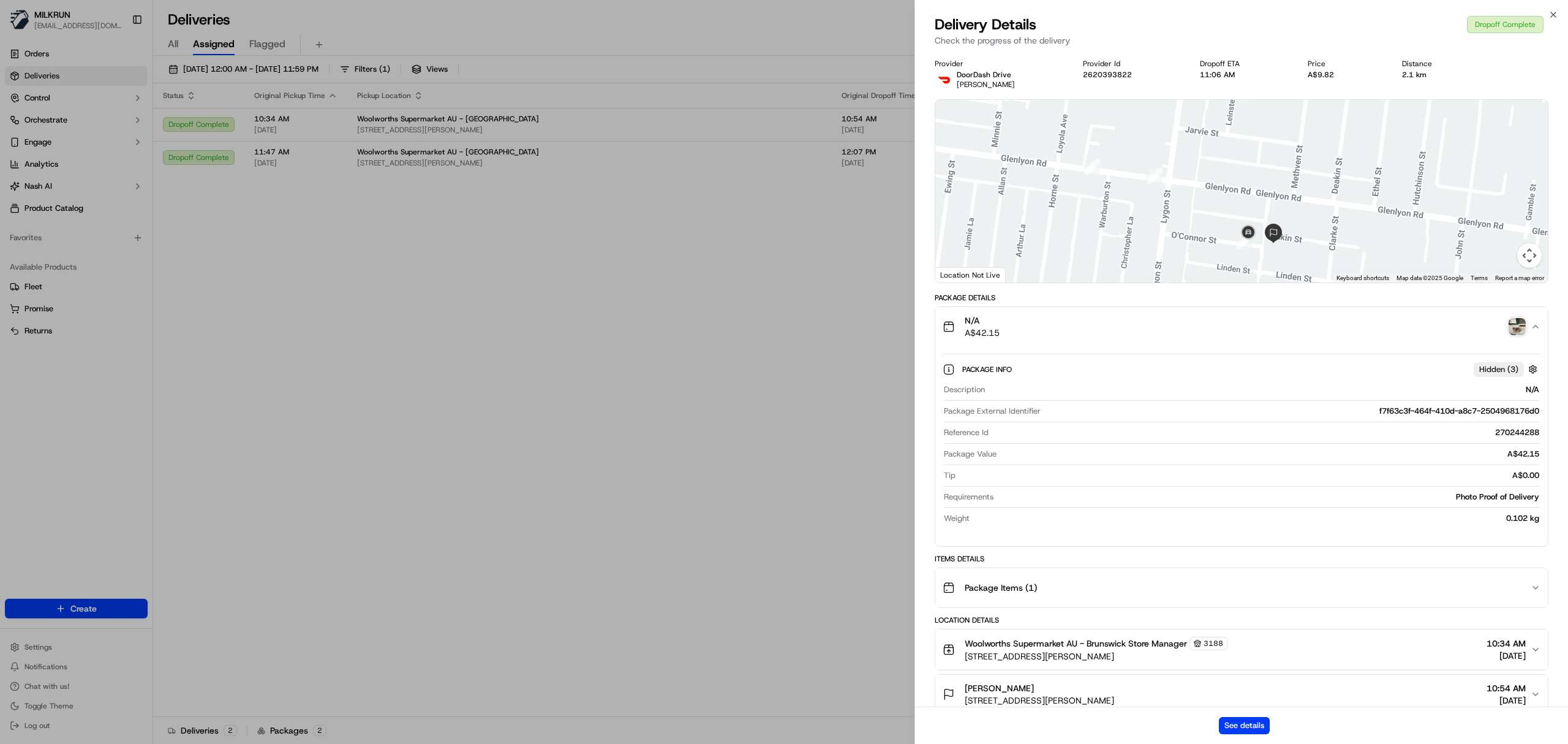
drag, startPoint x: 1368, startPoint y: 226, endPoint x: 1022, endPoint y: 186, distance: 348.3
click at [1022, 186] on div at bounding box center [1242, 191] width 612 height 183
drag, startPoint x: 1301, startPoint y: 226, endPoint x: 1151, endPoint y: 121, distance: 183.1
click at [1151, 121] on div at bounding box center [1242, 191] width 612 height 183
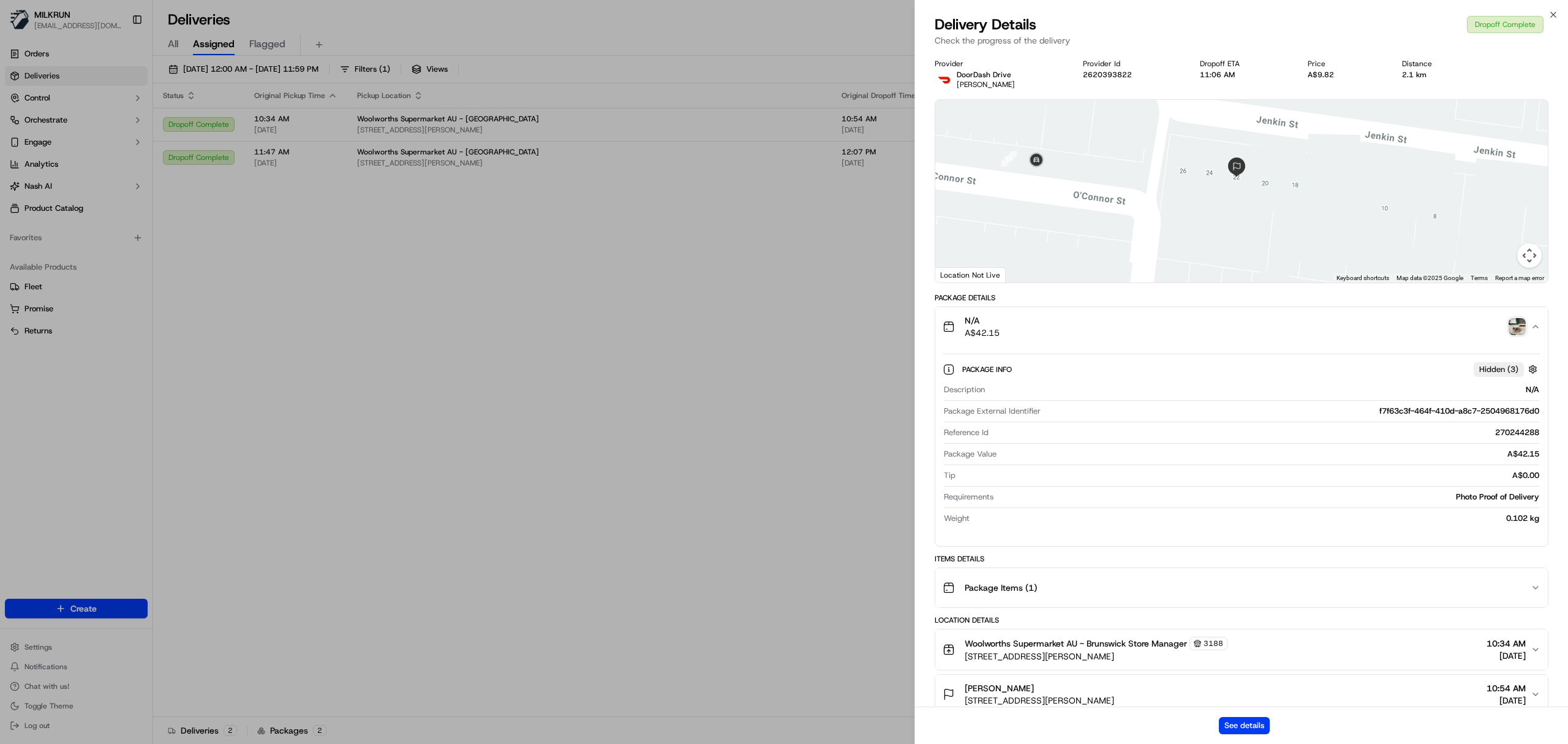
drag, startPoint x: 1139, startPoint y: 207, endPoint x: 1179, endPoint y: 294, distance: 95.8
click at [1179, 294] on div "Provider DoorDash Drive Faren R. Provider Id 2620393822 Dropoff ETA 11:06 AM Pr…" at bounding box center [1241, 622] width 613 height 1128
click at [1522, 324] on img "button" at bounding box center [1517, 326] width 18 height 18
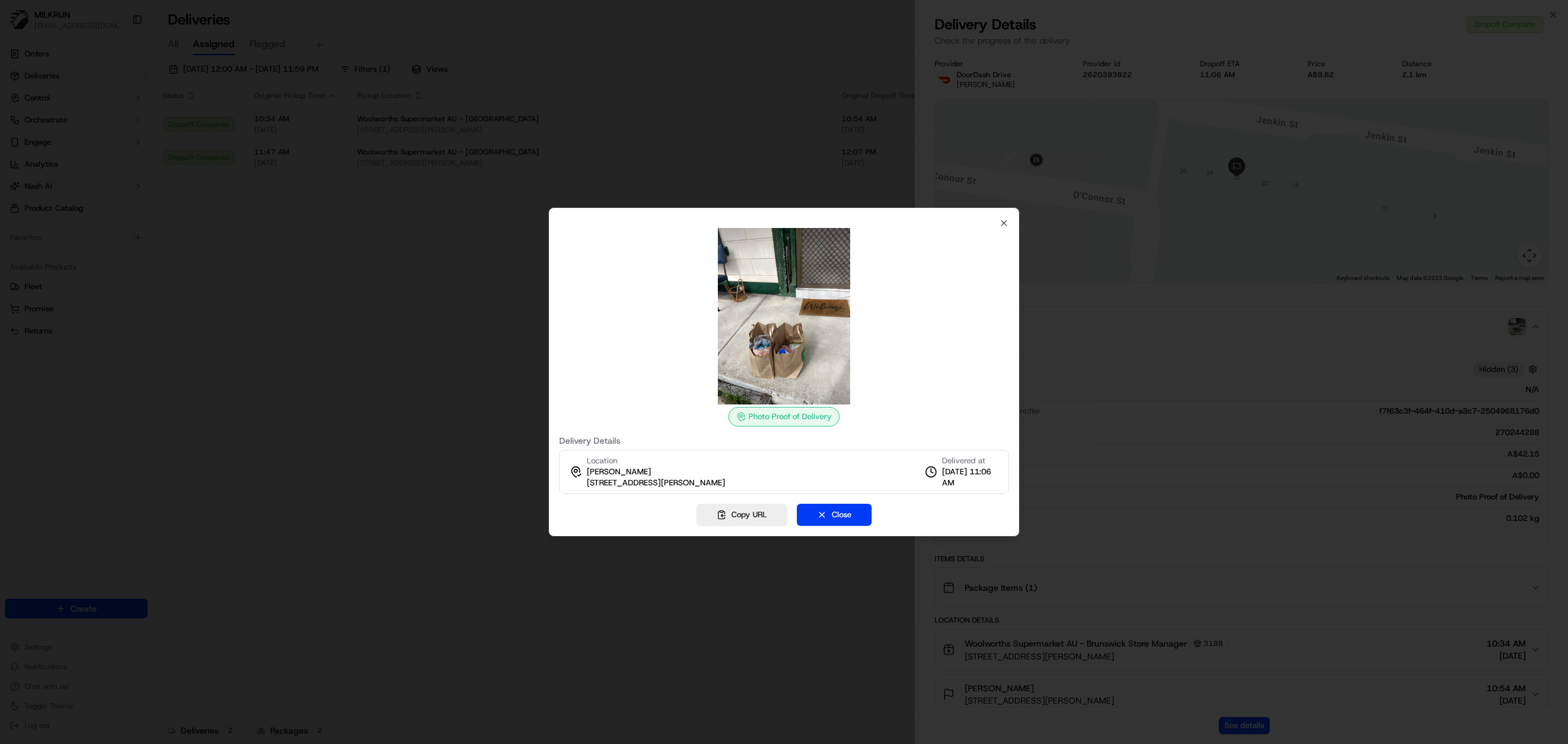
click at [532, 324] on div at bounding box center [784, 372] width 1568 height 744
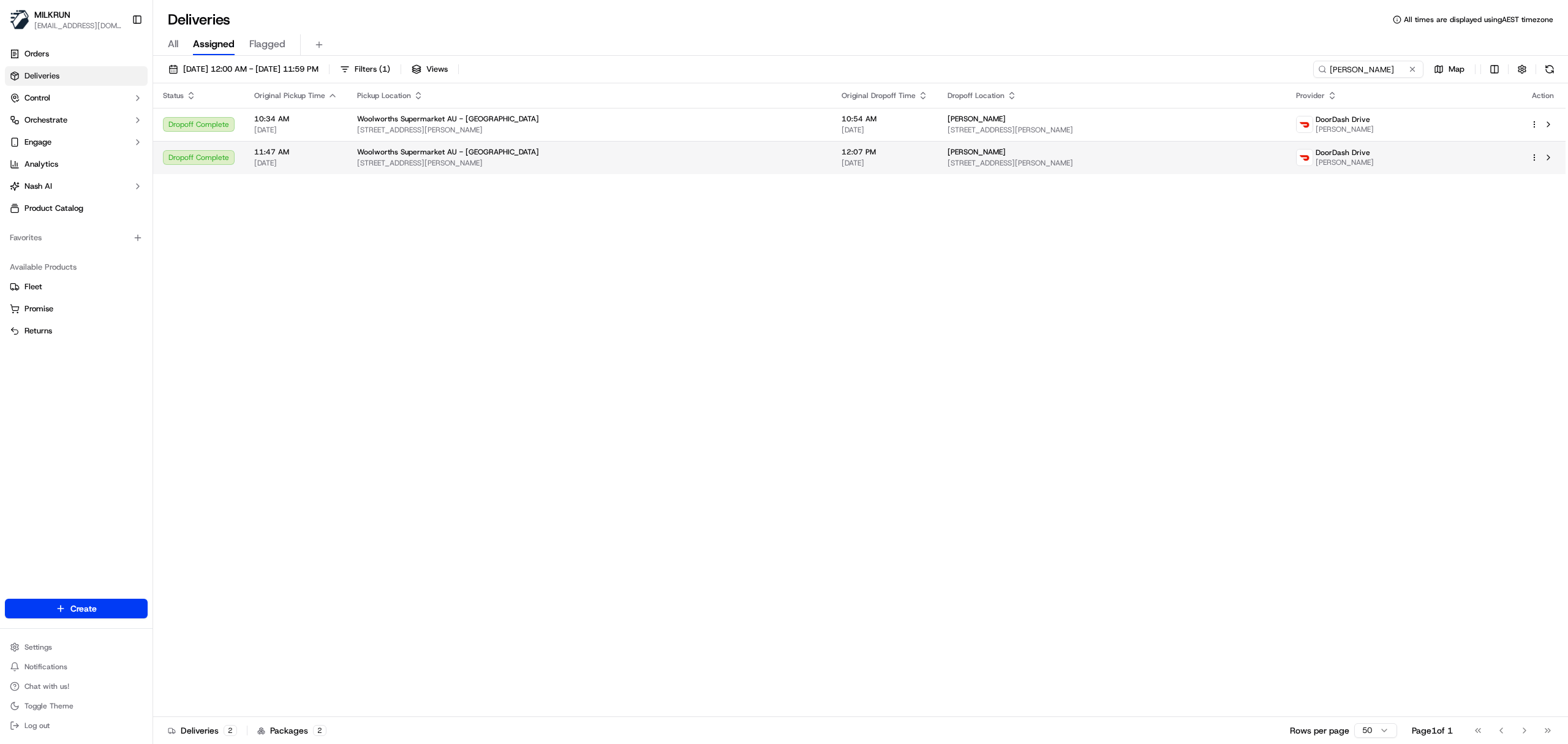
click at [1191, 162] on span "22 Jenkin St, Brunswick East, VIC 3057, AU" at bounding box center [1112, 163] width 329 height 10
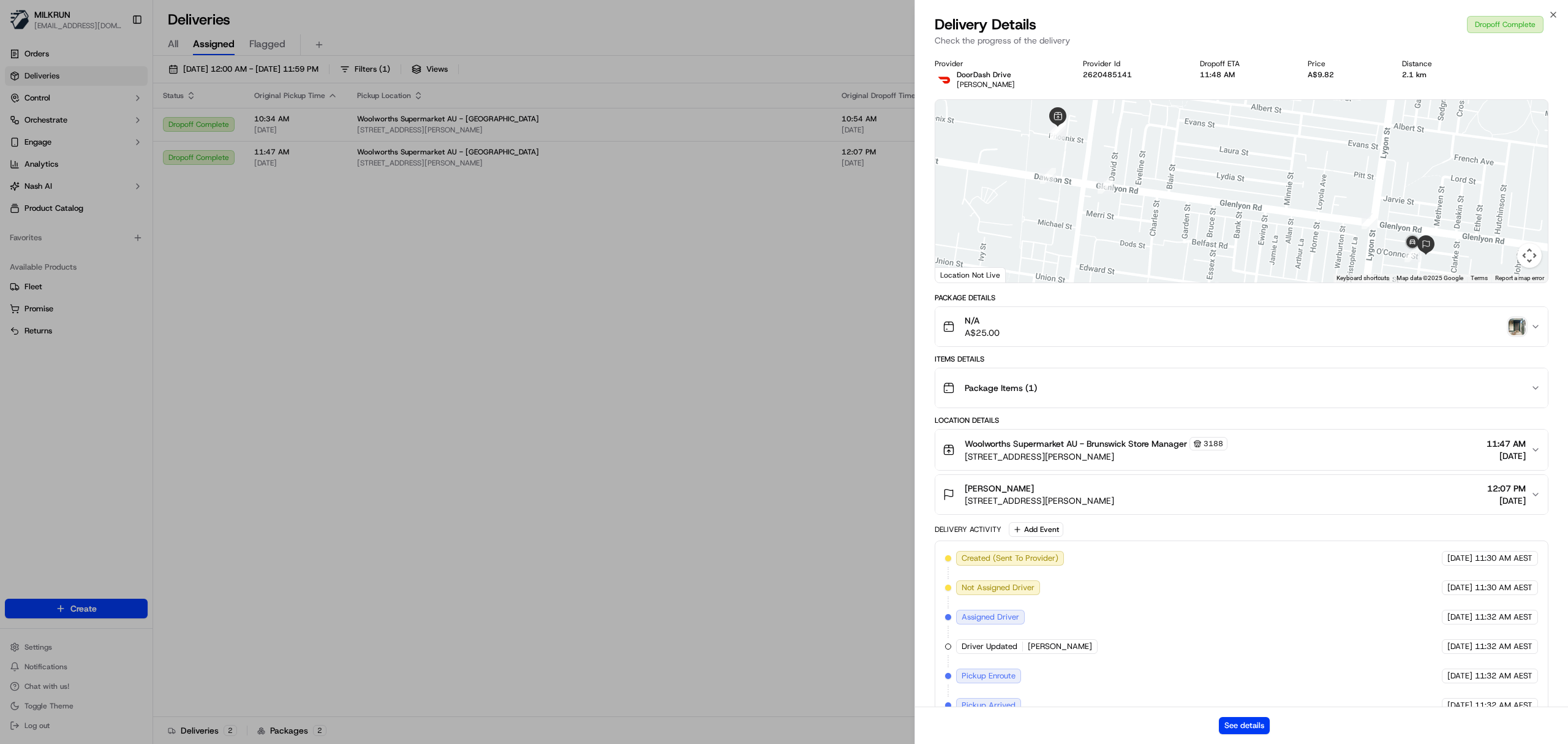
click at [1520, 324] on img "button" at bounding box center [1517, 326] width 18 height 18
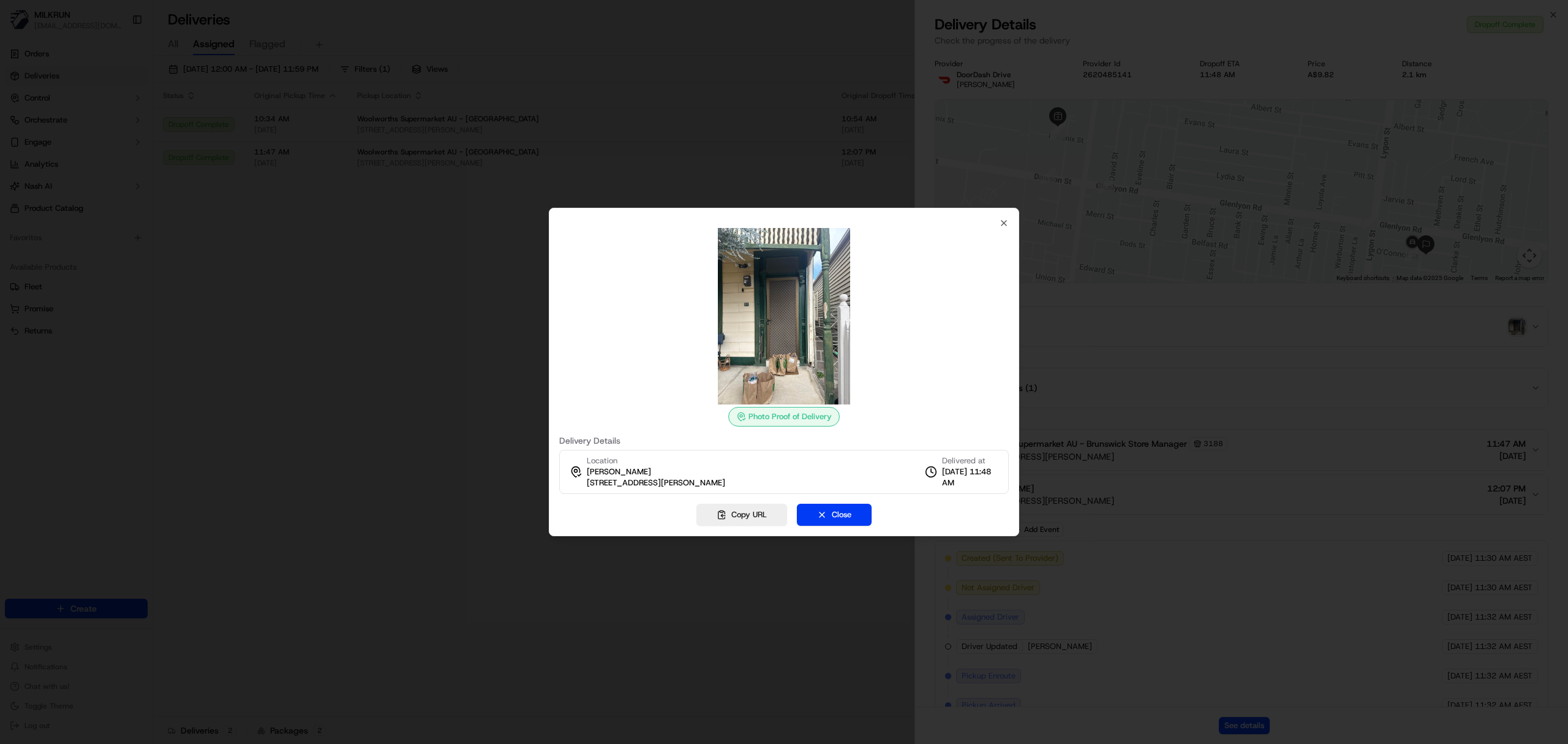
click at [334, 463] on div at bounding box center [784, 372] width 1568 height 744
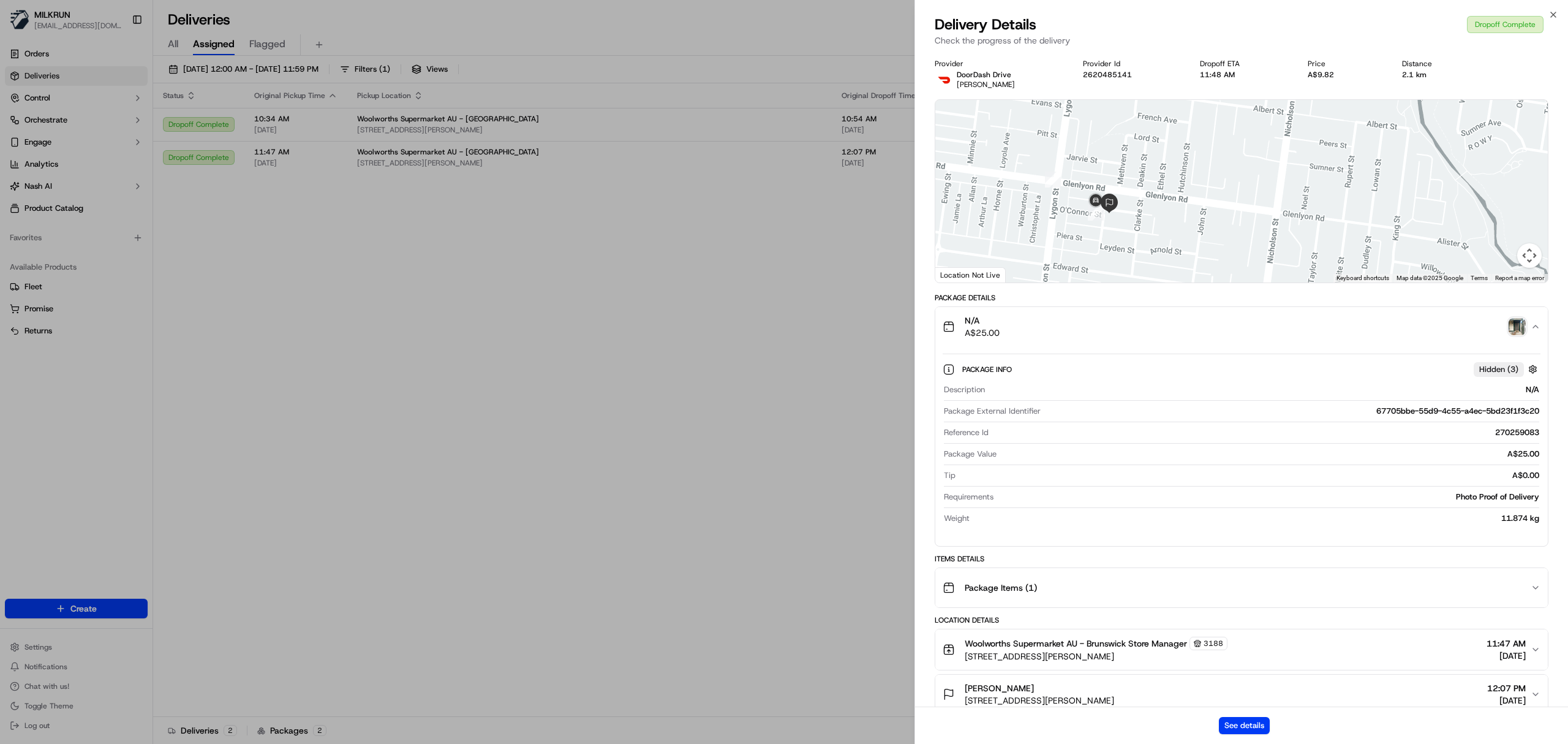
drag, startPoint x: 1353, startPoint y: 217, endPoint x: 1048, endPoint y: 184, distance: 306.8
click at [1037, 177] on div at bounding box center [1242, 191] width 612 height 183
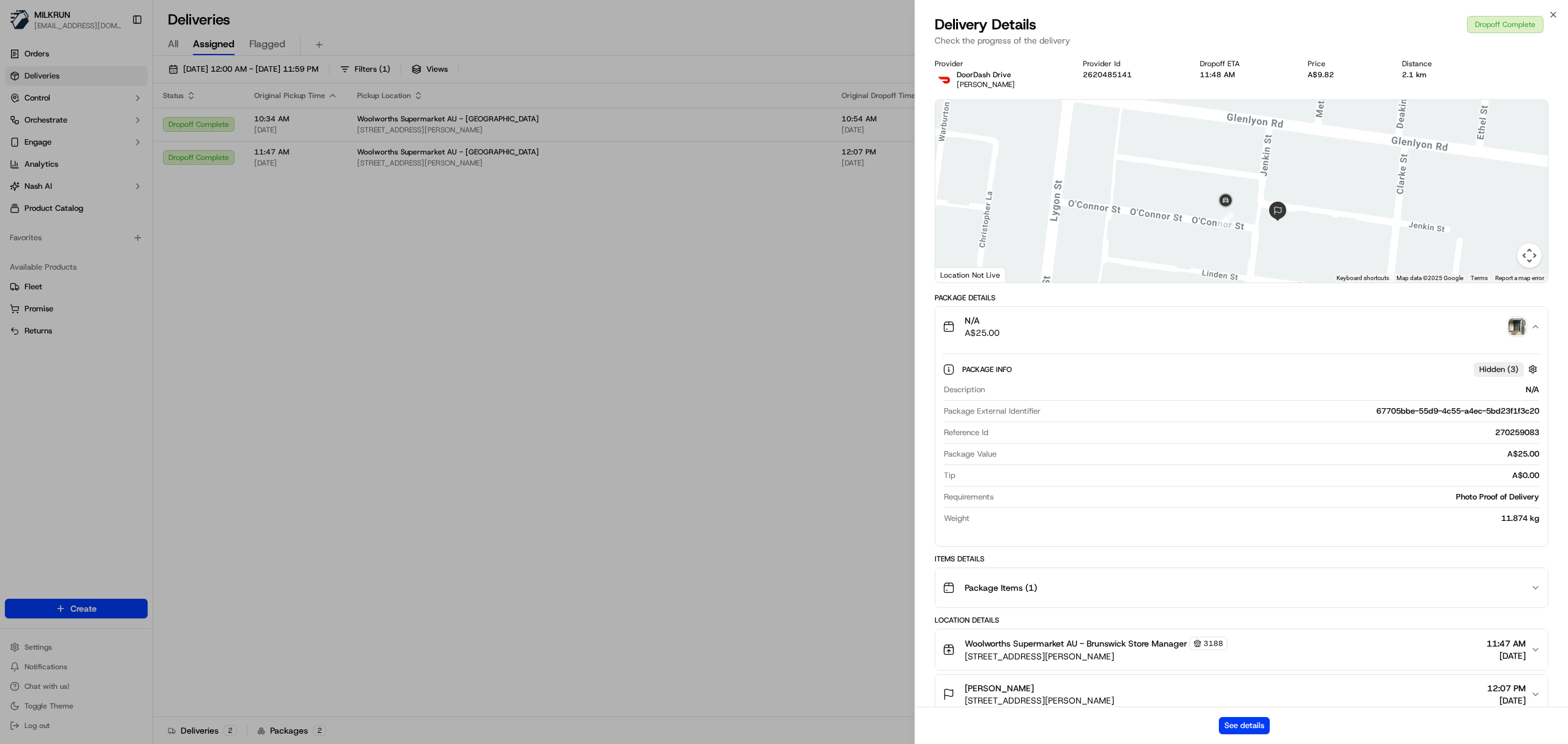
drag, startPoint x: 1071, startPoint y: 251, endPoint x: 1419, endPoint y: 203, distance: 351.3
click at [1419, 203] on div at bounding box center [1242, 191] width 612 height 183
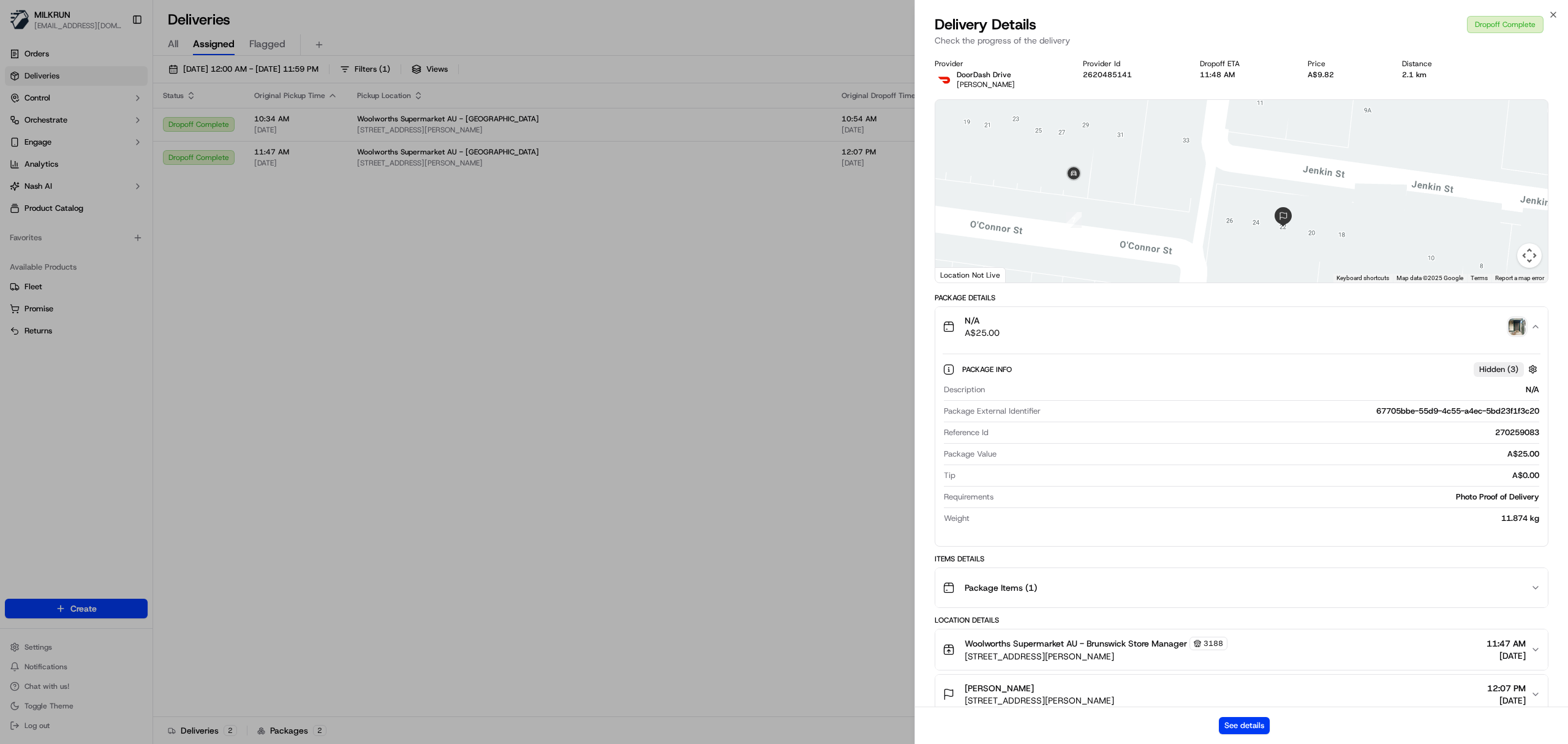
drag, startPoint x: 1047, startPoint y: 269, endPoint x: 1204, endPoint y: 264, distance: 157.1
click at [1204, 264] on div at bounding box center [1242, 191] width 612 height 183
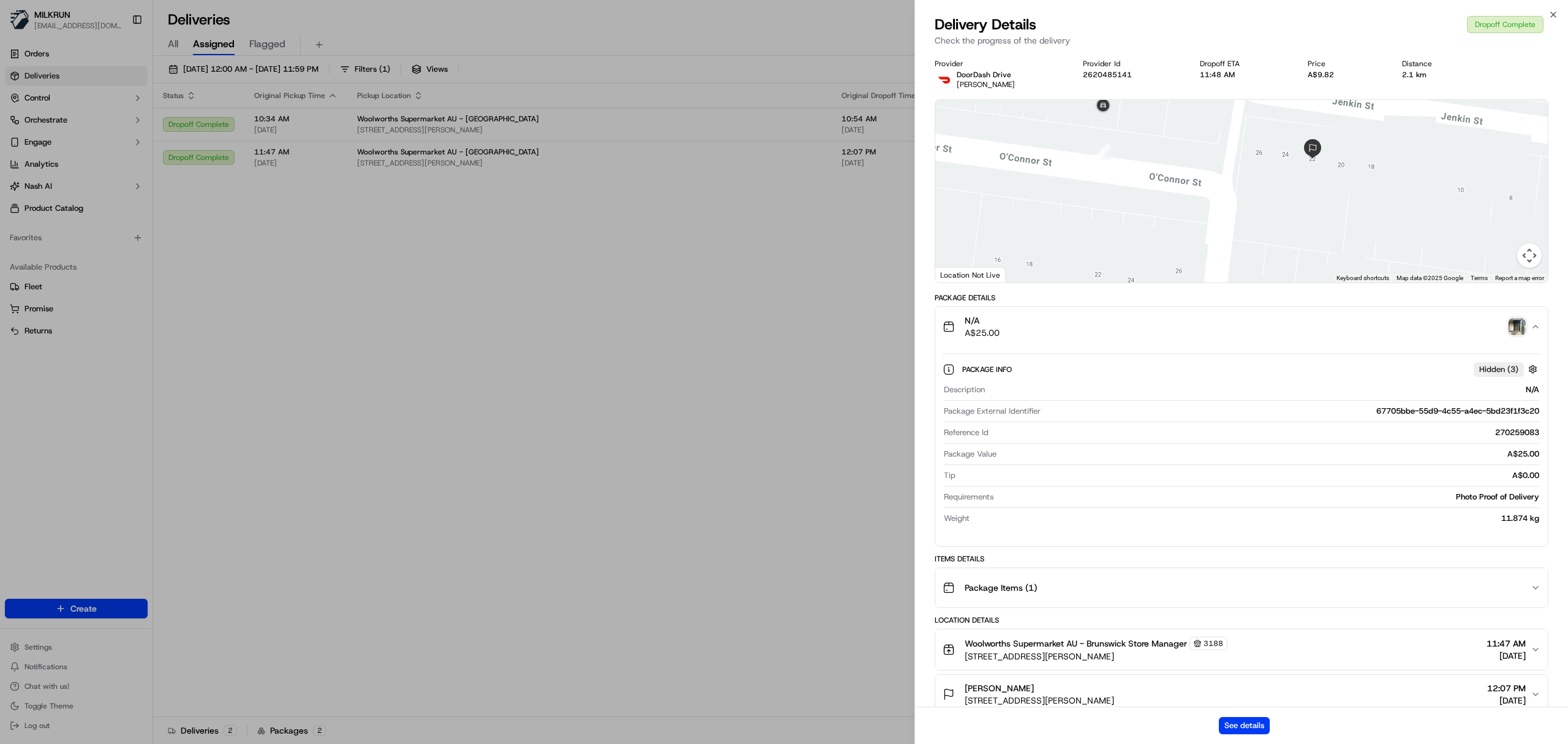
drag, startPoint x: 1061, startPoint y: 260, endPoint x: 1093, endPoint y: 192, distance: 75.2
click at [1093, 192] on div at bounding box center [1242, 191] width 612 height 183
drag, startPoint x: 729, startPoint y: 349, endPoint x: 523, endPoint y: 172, distance: 271.6
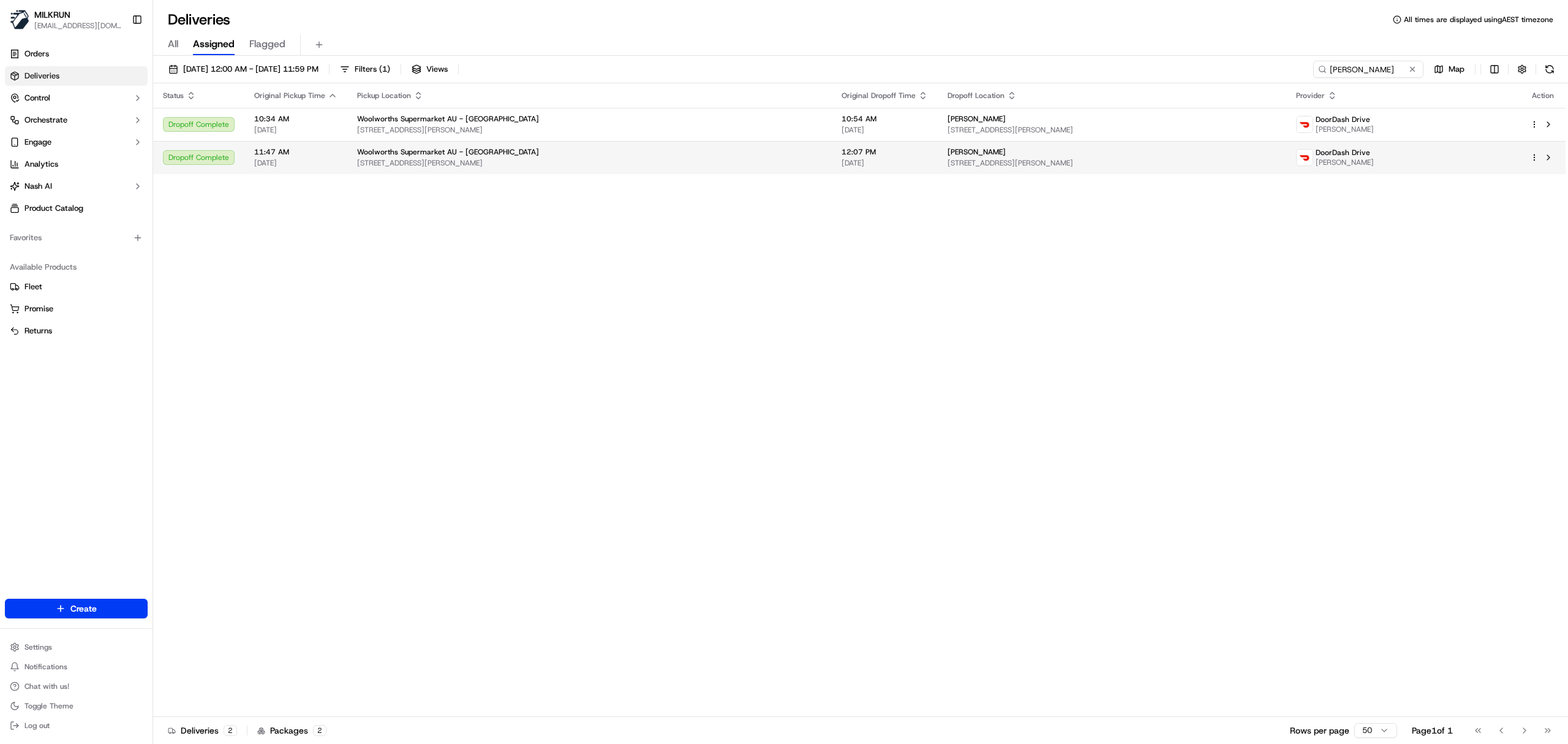
click at [1061, 147] on div "Isabel Lynzaat" at bounding box center [1112, 151] width 329 height 10
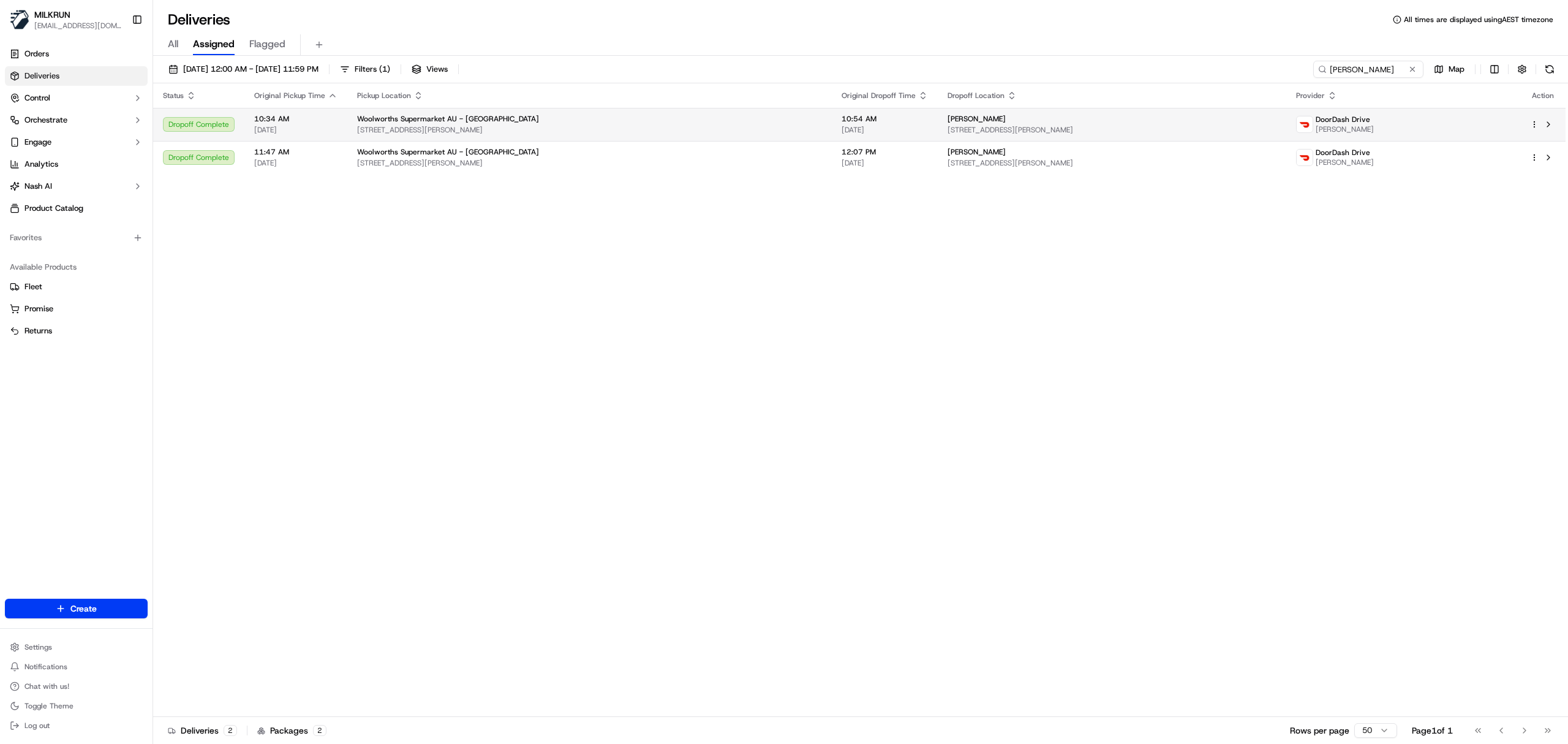
click at [736, 117] on div "Woolworths Supermarket AU - Brunswick" at bounding box center [589, 118] width 465 height 10
click at [1088, 130] on span "22 Jenkin St, Brunswick East, VIC 3057, AU" at bounding box center [1112, 130] width 329 height 10
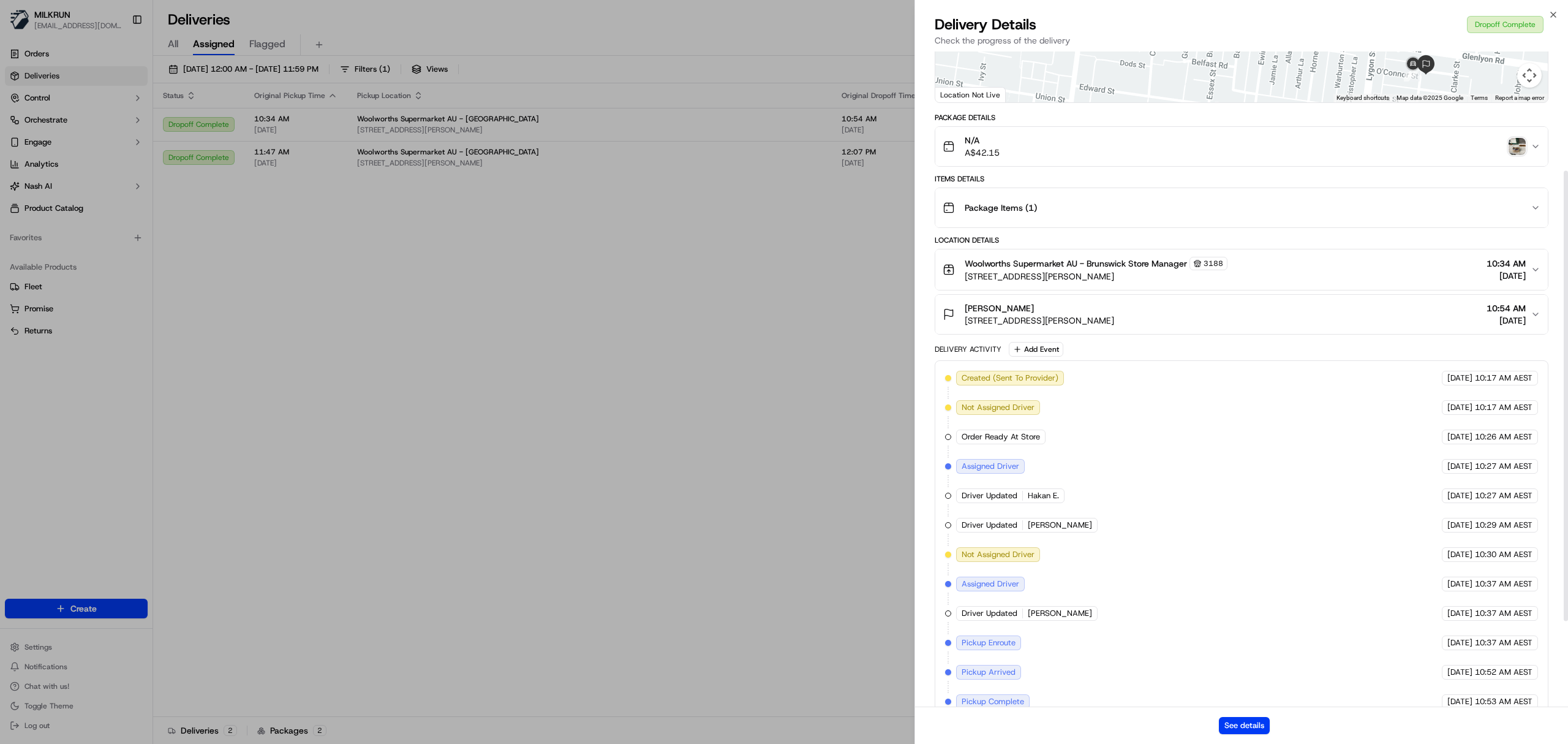
scroll to position [163, 0]
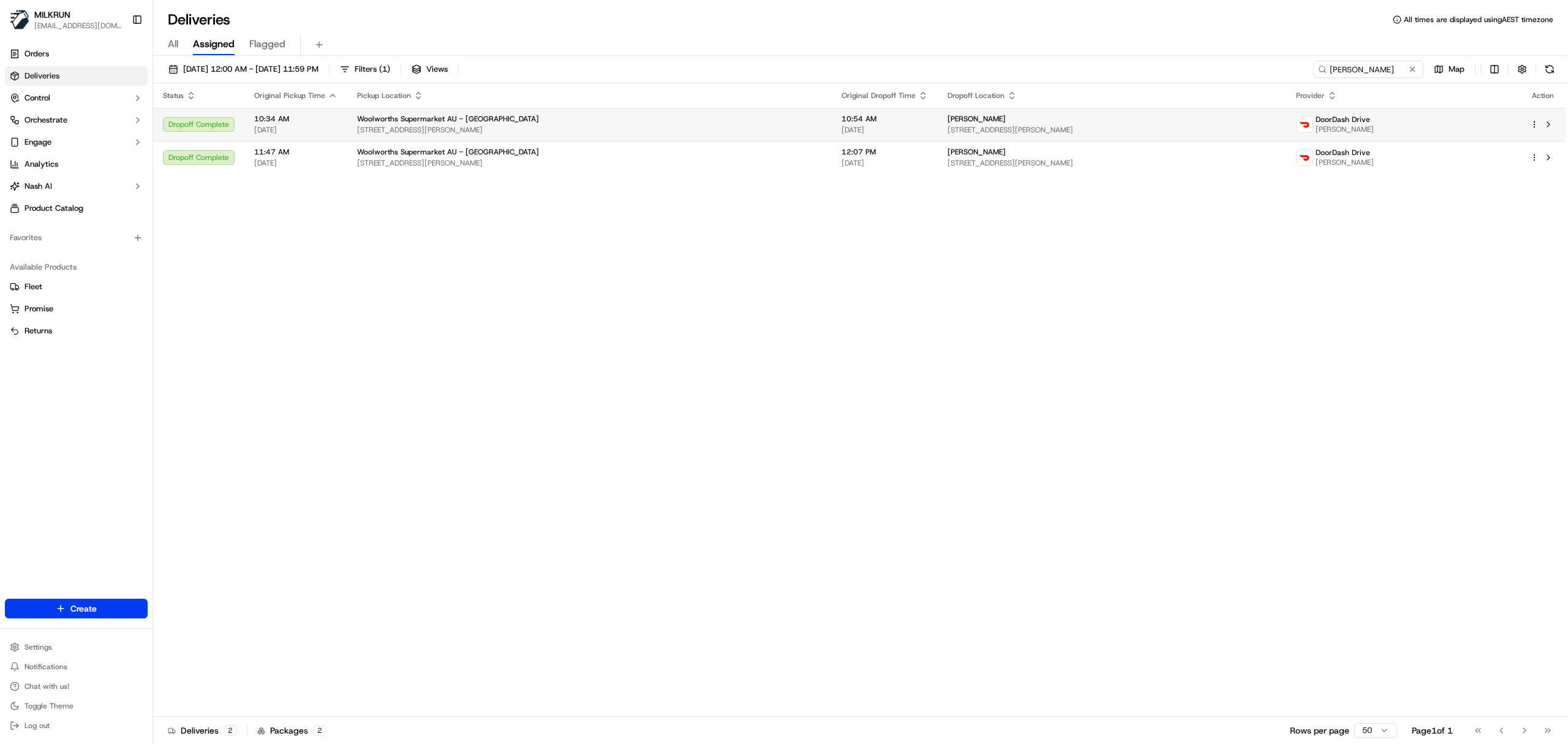
click at [1084, 117] on div "Isabel Lynzaat" at bounding box center [1112, 118] width 329 height 10
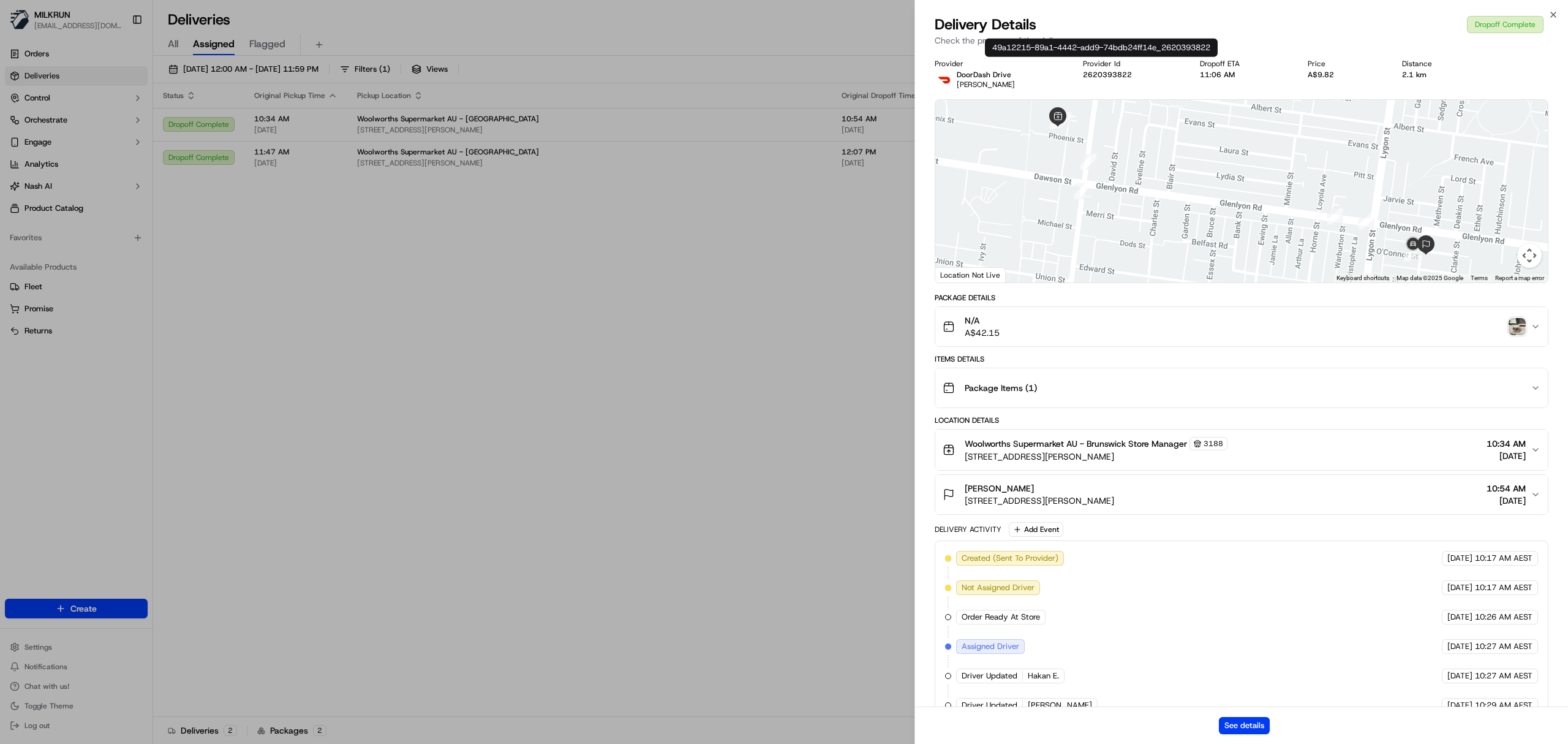
click at [1116, 70] on button "2620393822" at bounding box center [1108, 74] width 49 height 10
drag, startPoint x: 1143, startPoint y: 72, endPoint x: 1069, endPoint y: 79, distance: 74.3
click at [1069, 79] on div "Provider DoorDash Drive Faren R. Provider Id 2620393822 Dropoff ETA 11:06 AM Pr…" at bounding box center [1241, 74] width 613 height 31
copy button "2620393822"
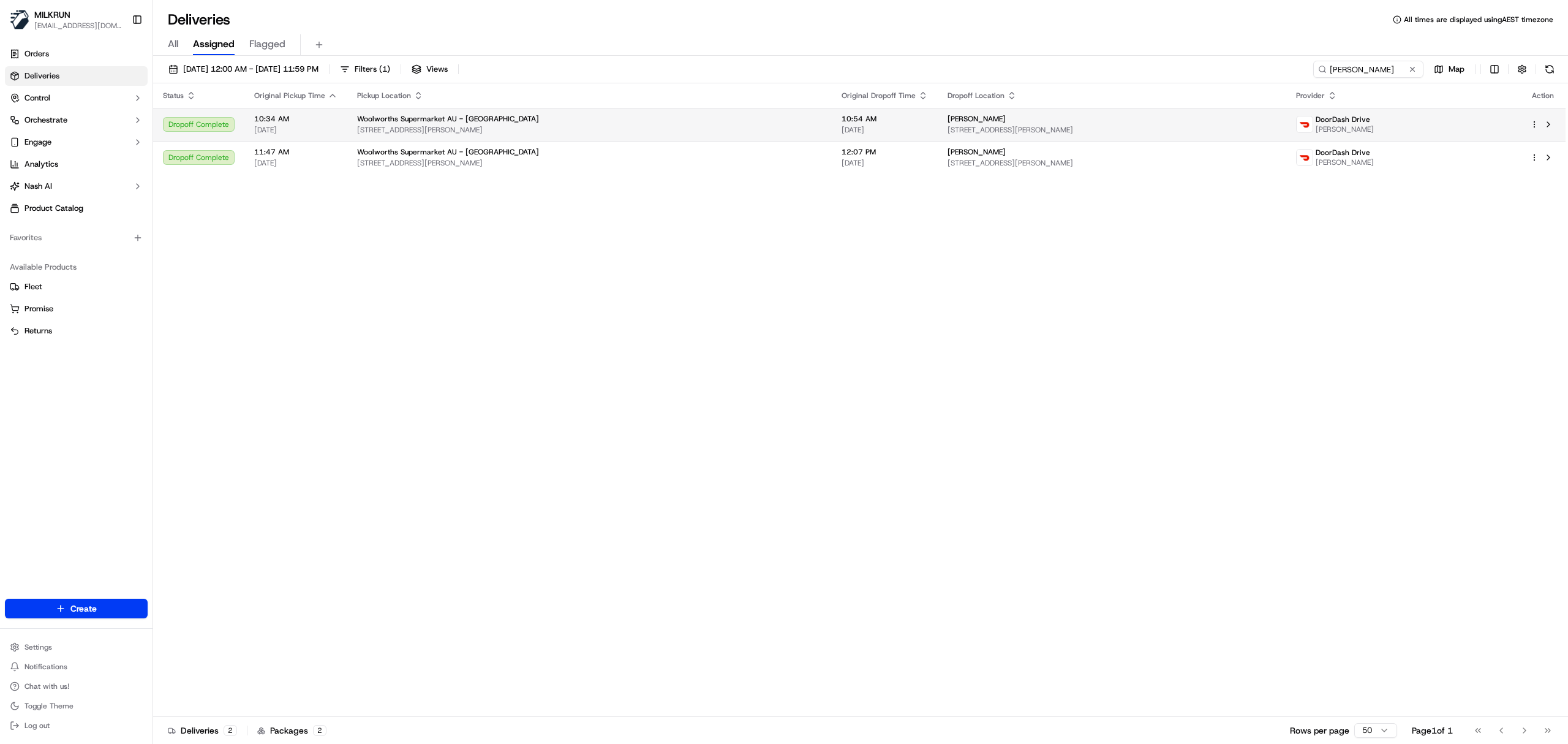
click at [656, 132] on span "300-304 Albert St, Brunswick, VIC 3056, AU" at bounding box center [589, 130] width 465 height 10
click at [1338, 72] on input "Isabel Lynzaat" at bounding box center [1350, 69] width 147 height 18
paste input "MONIKA M."
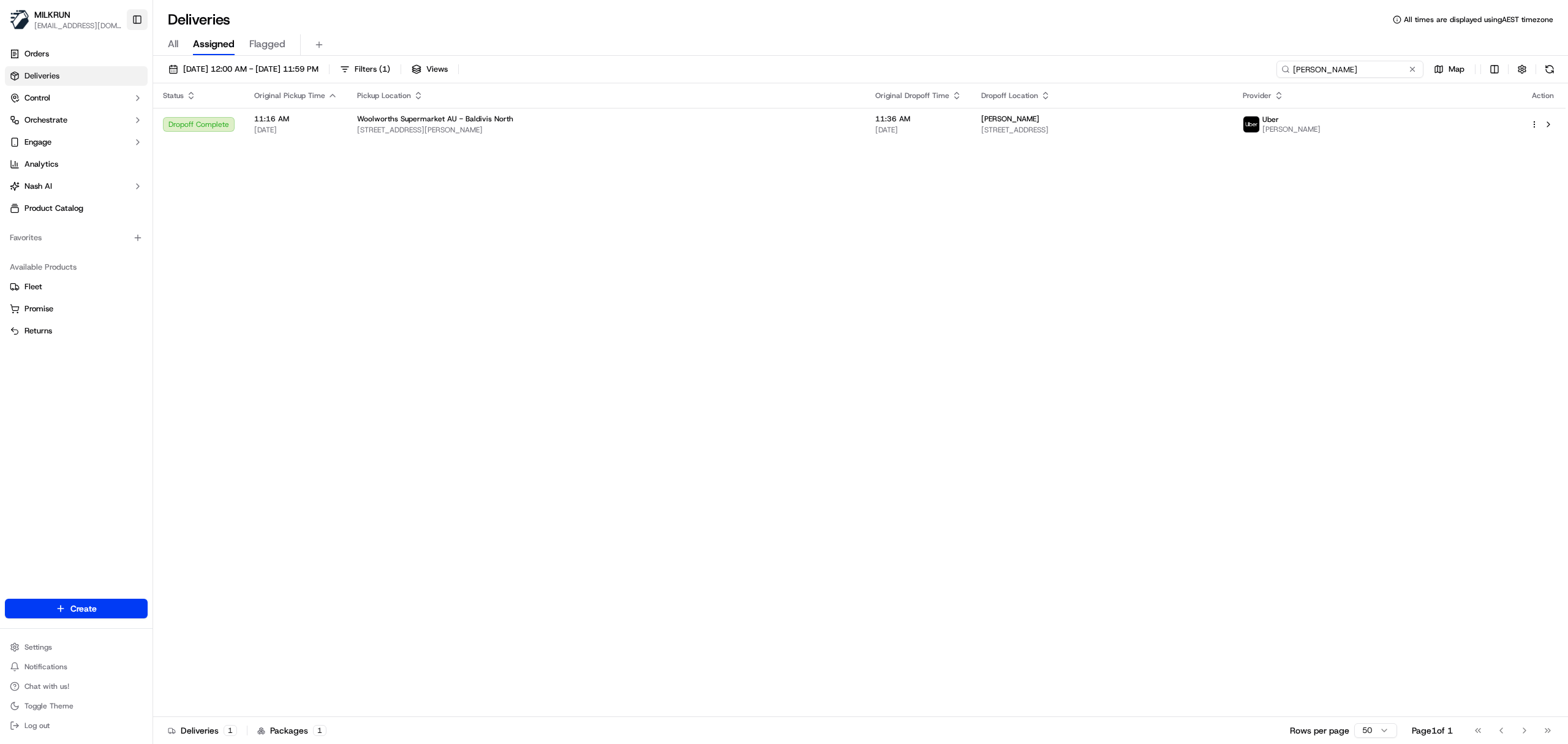
type input "MONIKA M."
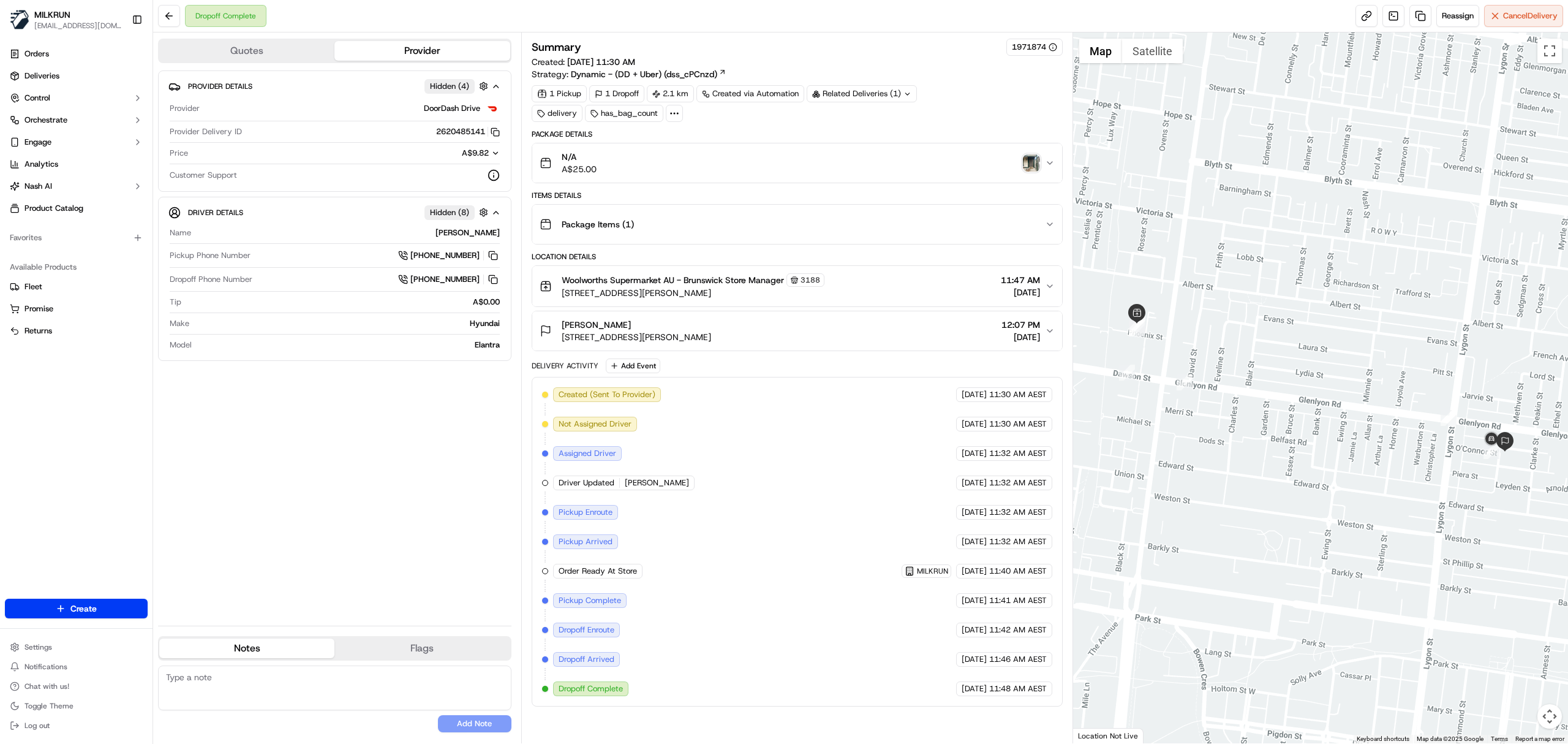
click at [1030, 156] on img "button" at bounding box center [1032, 163] width 18 height 18
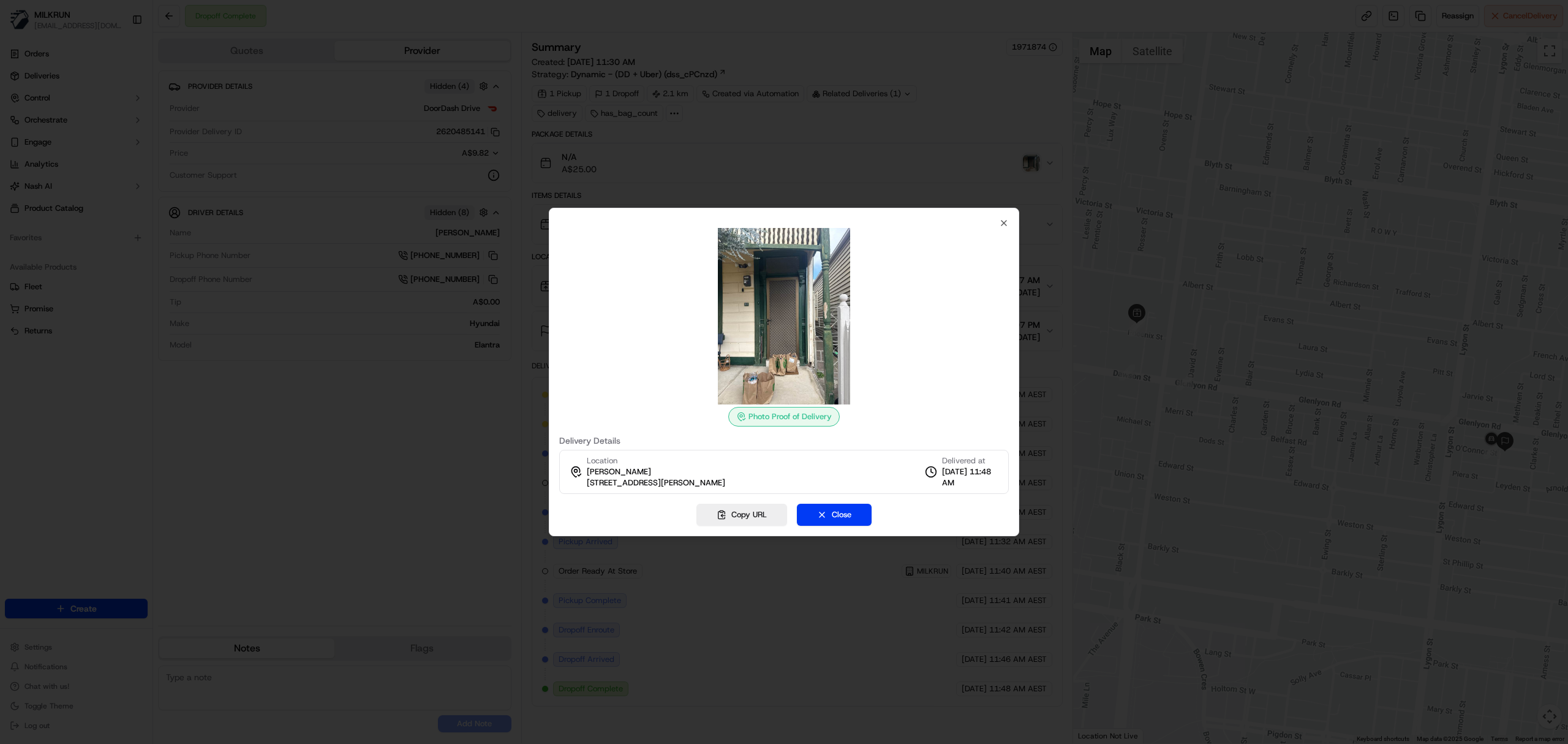
click at [971, 35] on div at bounding box center [784, 372] width 1568 height 744
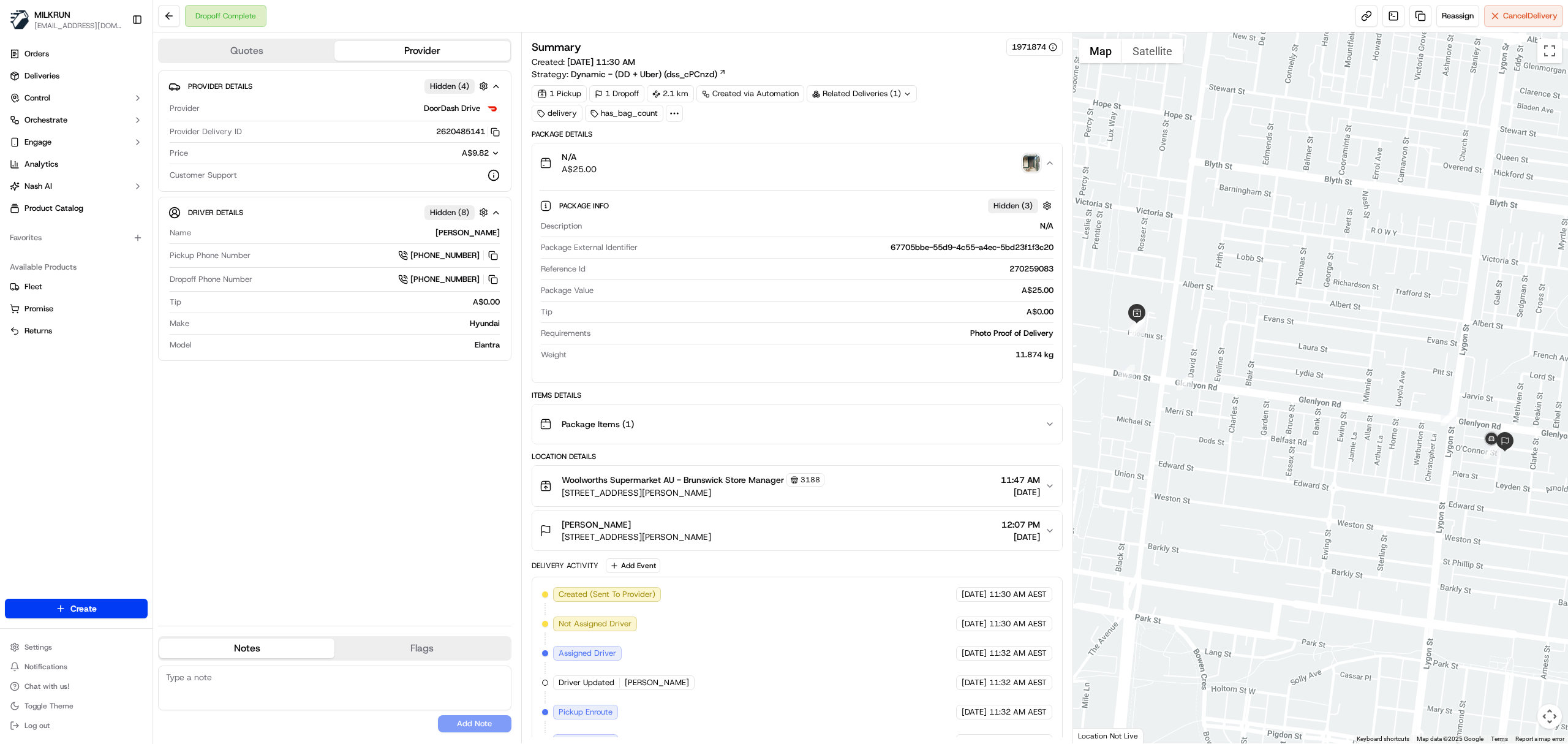
click at [1048, 162] on icon "button" at bounding box center [1049, 163] width 10 height 10
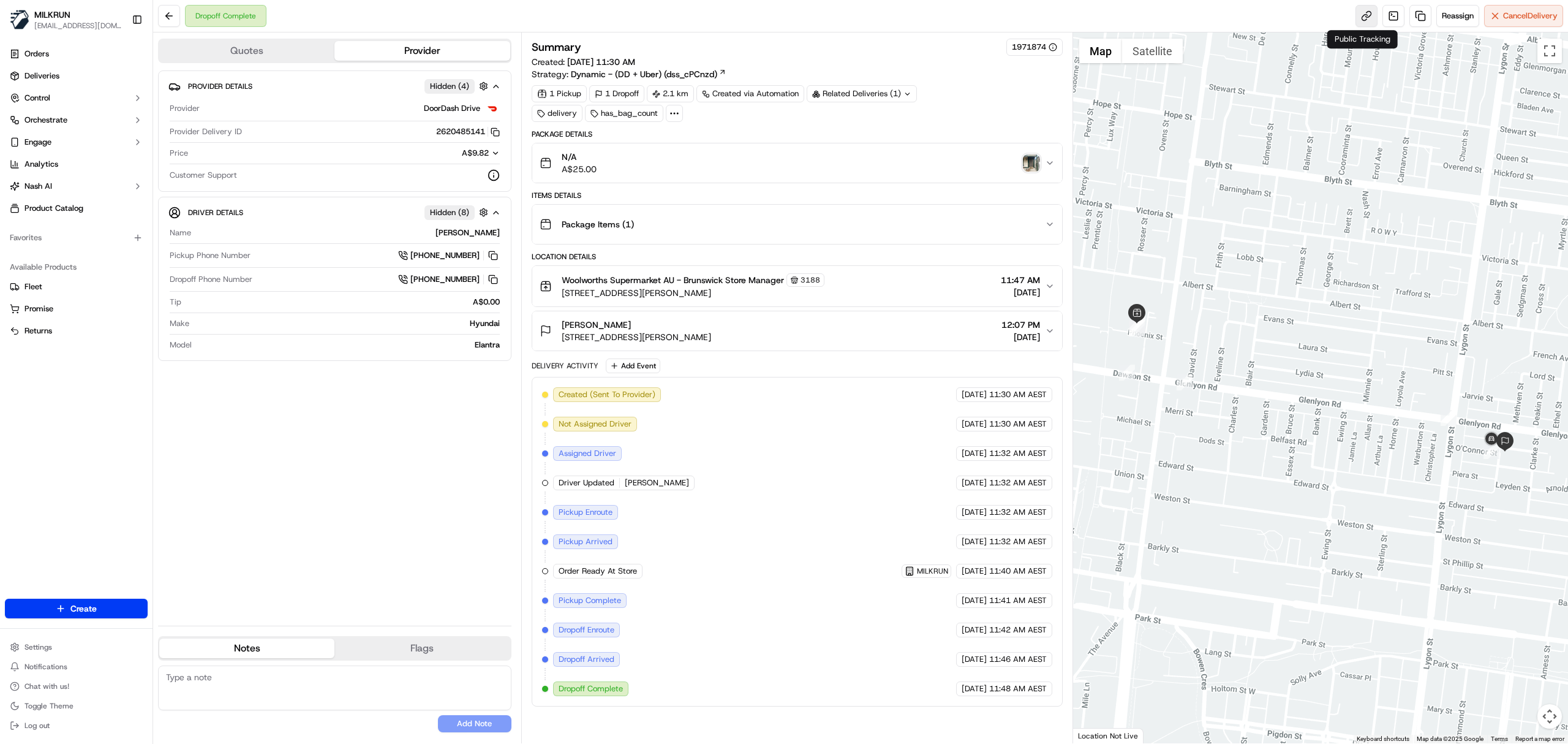
click at [1364, 12] on link at bounding box center [1366, 16] width 22 height 22
click at [802, 331] on div "Isabel Lynzaat 22 Jenkin St, Brunswick East, VIC 3057, AU 12:07 PM 20/09/2025" at bounding box center [792, 331] width 505 height 25
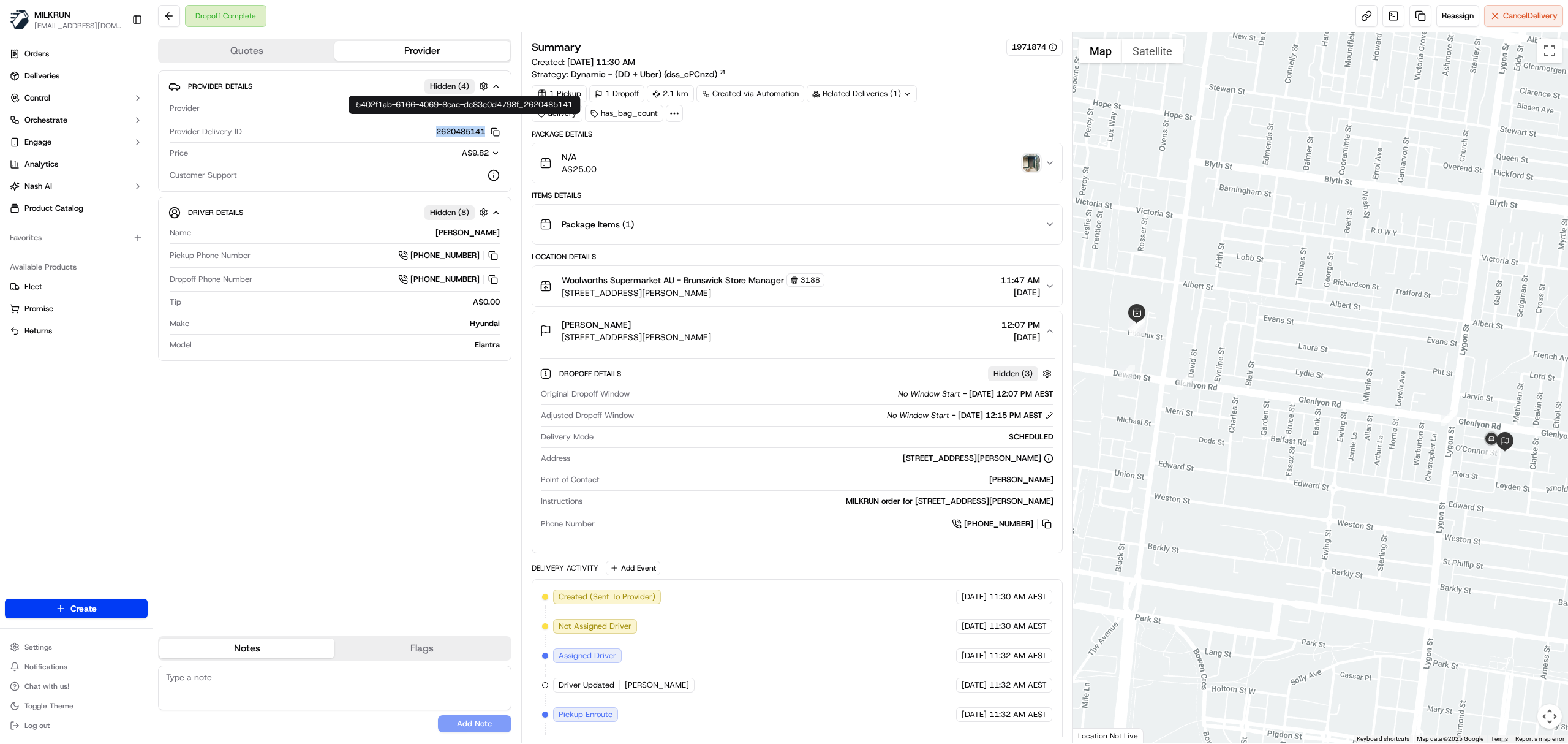
drag, startPoint x: 431, startPoint y: 136, endPoint x: 486, endPoint y: 133, distance: 55.1
click at [487, 134] on div "2620485141 Copy 5402f1ab-6166-4069-8eac-de83e0d4798f_2620485141" at bounding box center [373, 131] width 253 height 11
copy button "2620485141"
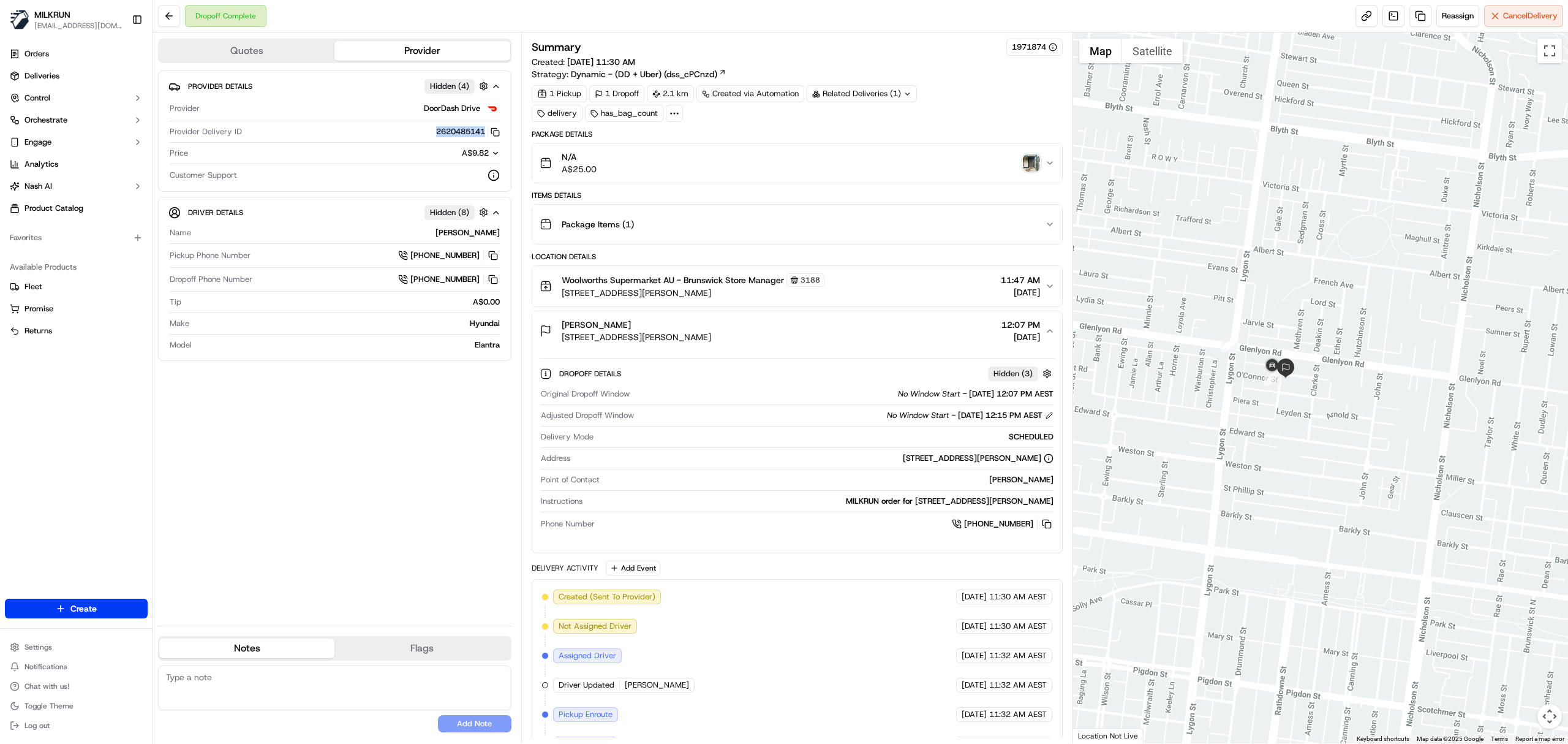
drag, startPoint x: 1500, startPoint y: 522, endPoint x: 1279, endPoint y: 448, distance: 233.1
click at [1279, 448] on div at bounding box center [1320, 388] width 495 height 711
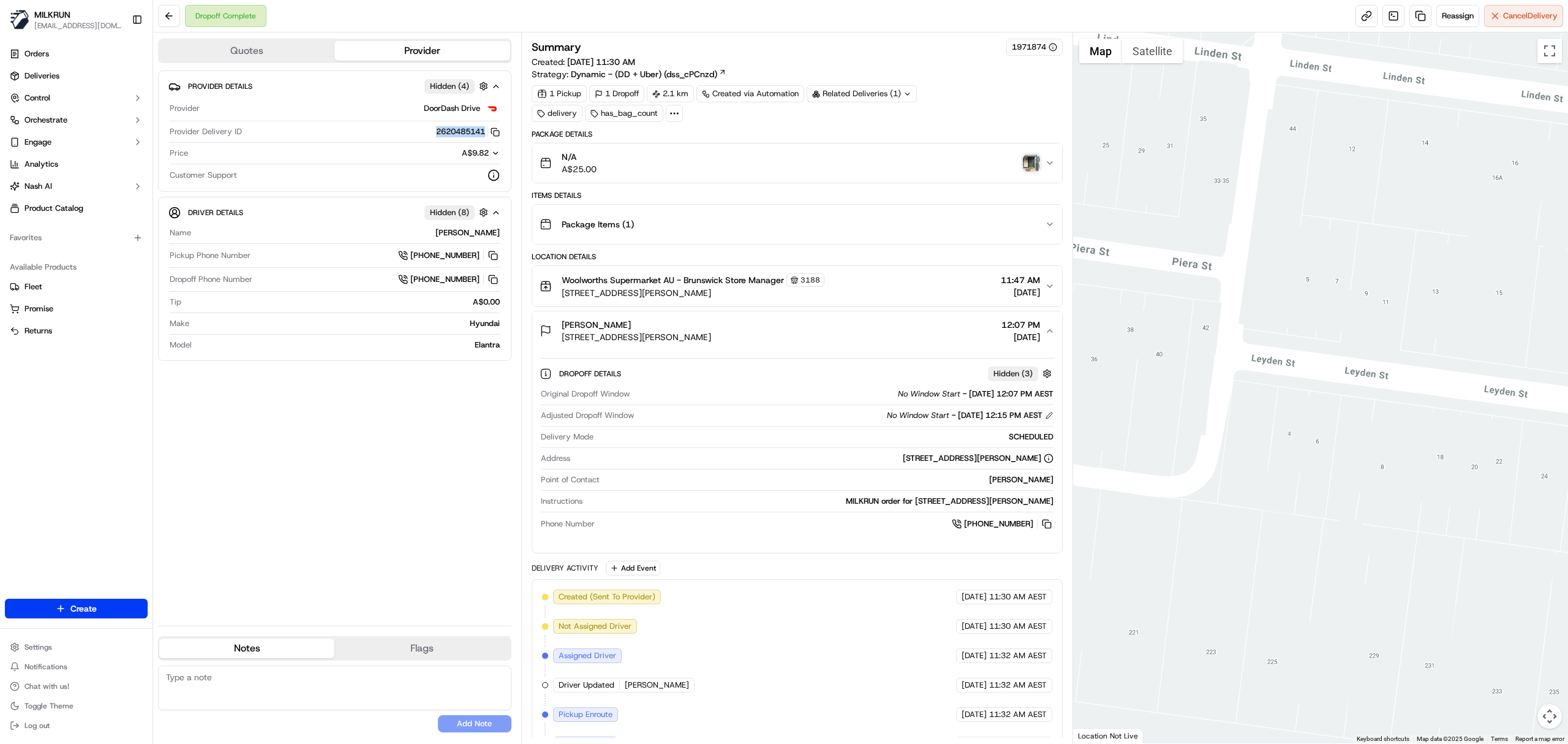
drag, startPoint x: 1334, startPoint y: 280, endPoint x: 1294, endPoint y: 404, distance: 130.3
click at [1334, 743] on html "MILKRUN vconcepcion@woolworths.com.au Toggle Sidebar Orders Deliveries Control …" at bounding box center [784, 372] width 1568 height 744
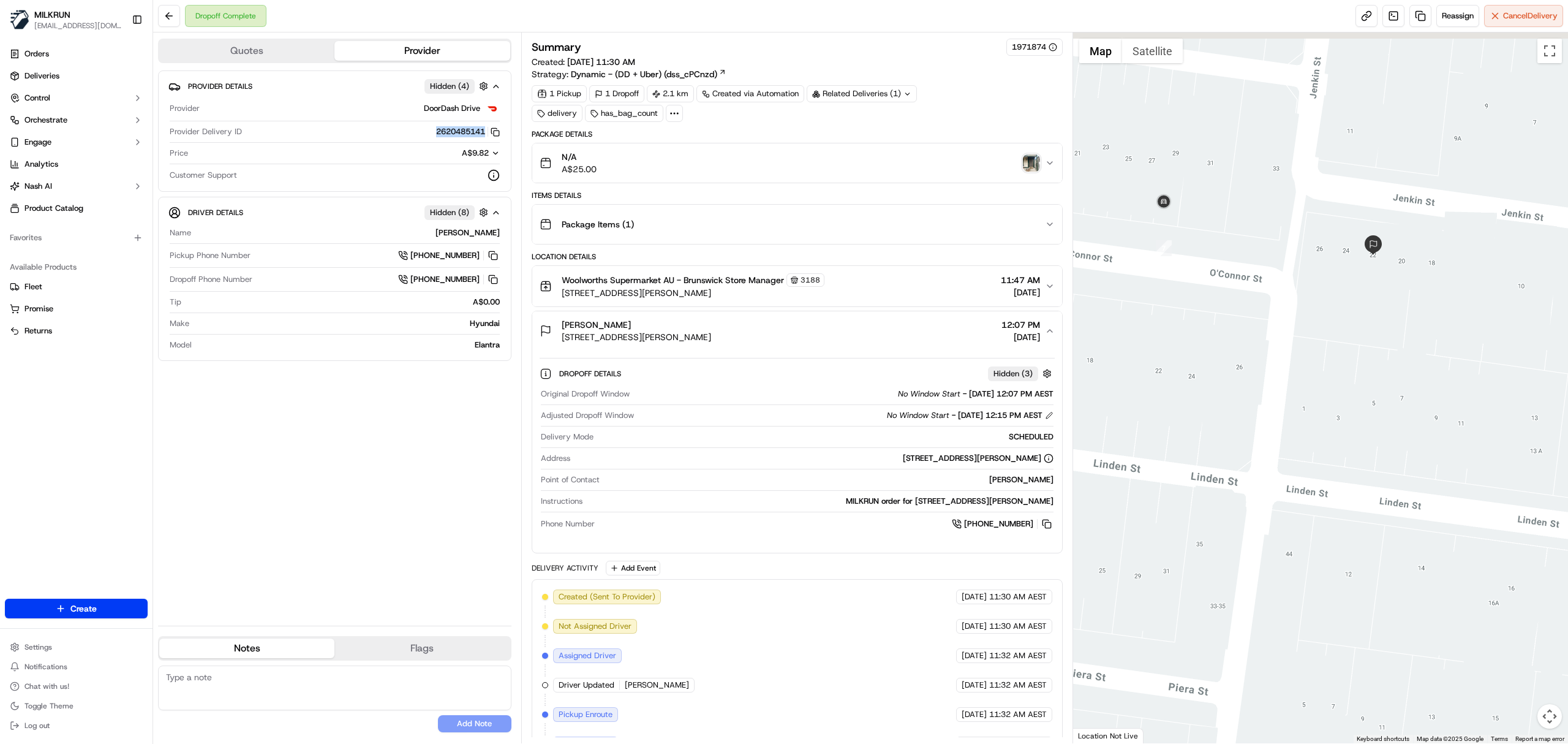
drag, startPoint x: 1281, startPoint y: 305, endPoint x: 1256, endPoint y: 638, distance: 333.9
click at [1265, 743] on html "MILKRUN vconcepcion@woolworths.com.au Toggle Sidebar Orders Deliveries Control …" at bounding box center [784, 372] width 1568 height 744
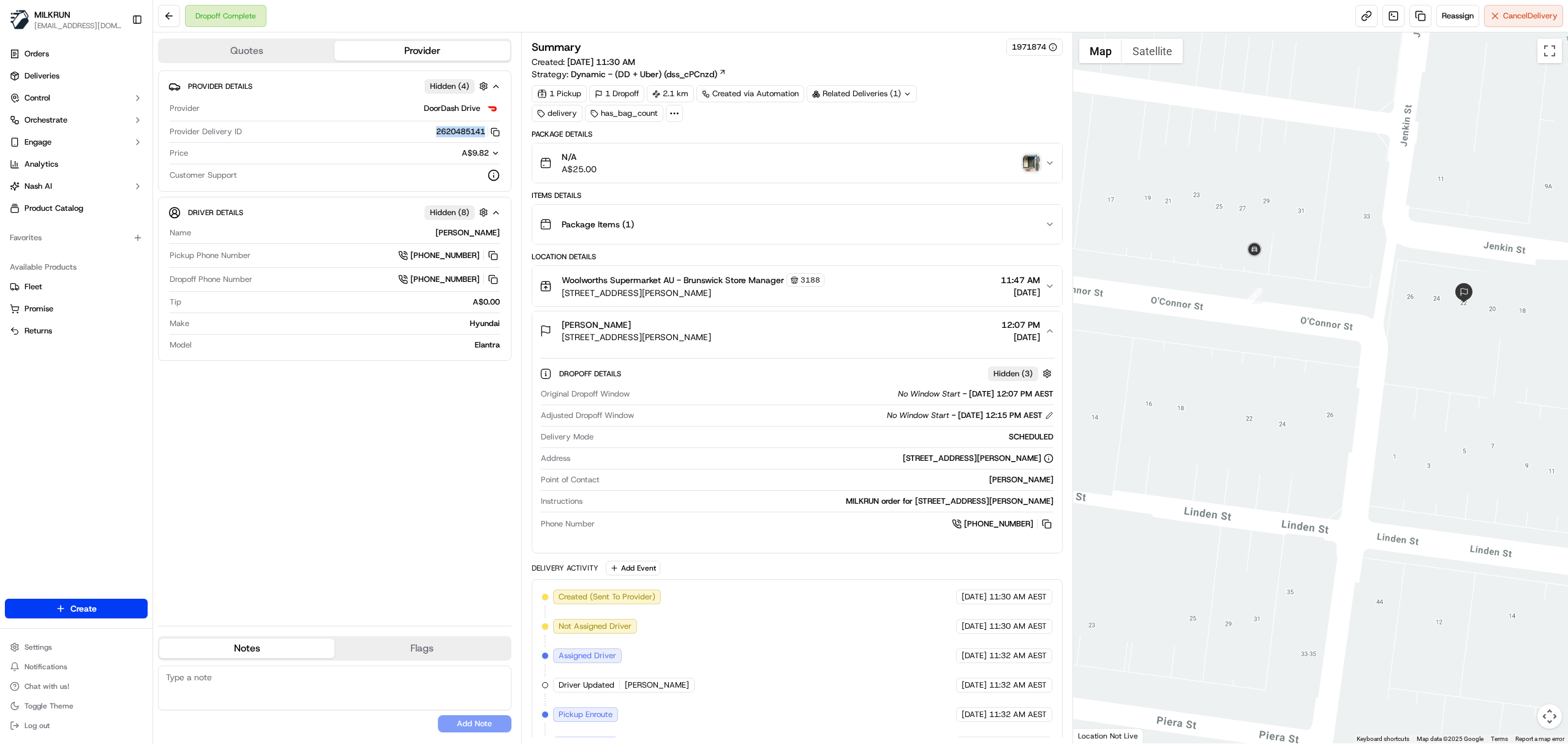
drag, startPoint x: 1171, startPoint y: 444, endPoint x: 1261, endPoint y: 496, distance: 103.9
click at [1261, 496] on div at bounding box center [1320, 388] width 495 height 711
drag, startPoint x: 451, startPoint y: 235, endPoint x: 502, endPoint y: 236, distance: 51.0
click at [502, 236] on div "Driver Details Hidden ( 8 ) Name Praneeth A. Pickup Phone Number +61 482 087 93…" at bounding box center [335, 279] width 354 height 165
copy div "Praneeth A."
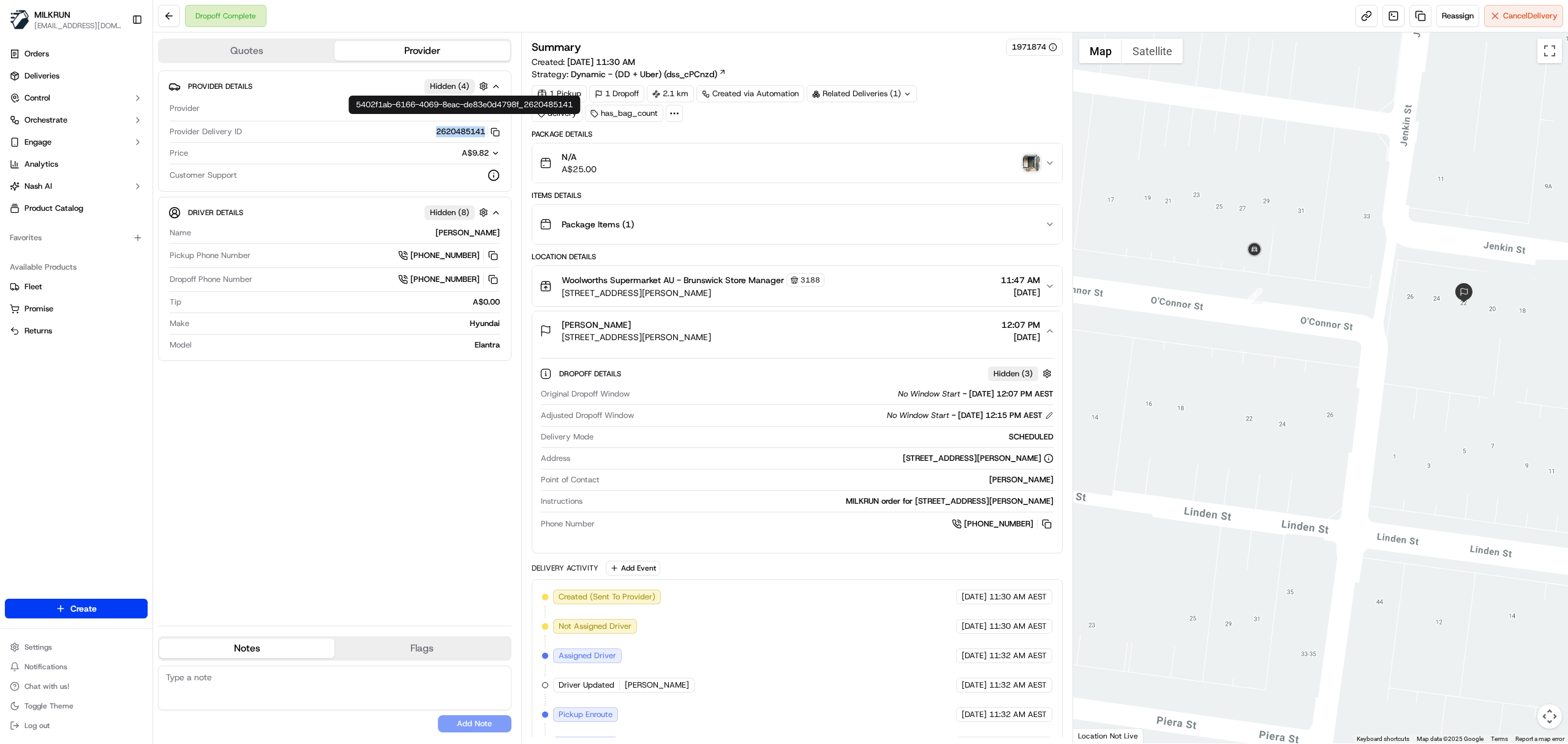
drag, startPoint x: 416, startPoint y: 136, endPoint x: 484, endPoint y: 136, distance: 68.0
click at [484, 136] on div "2620485141 Copy 5402f1ab-6166-4069-8eac-de83e0d4798f_2620485141" at bounding box center [373, 131] width 253 height 11
copy button "2620485141"
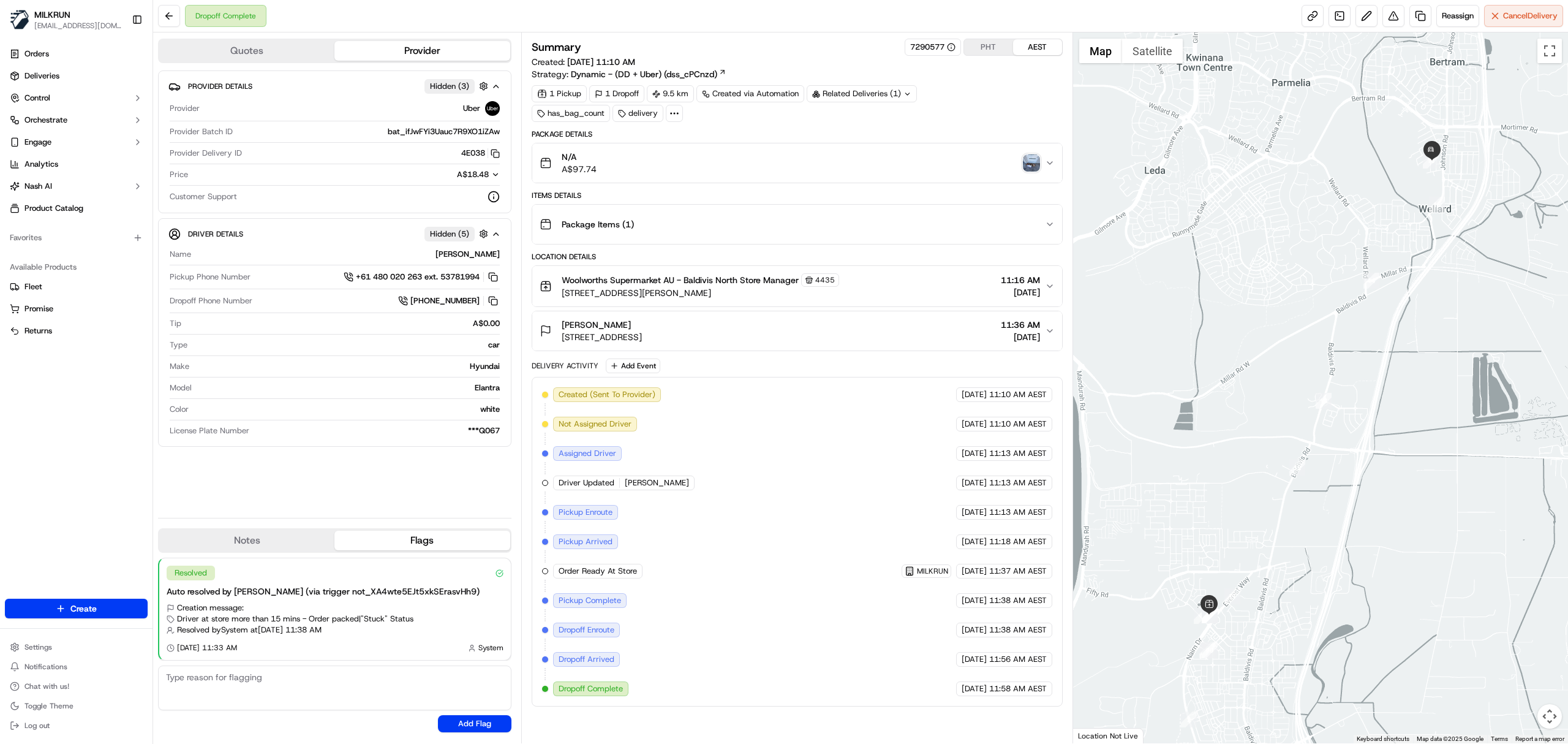
click at [828, 284] on span "4435" at bounding box center [825, 279] width 19 height 10
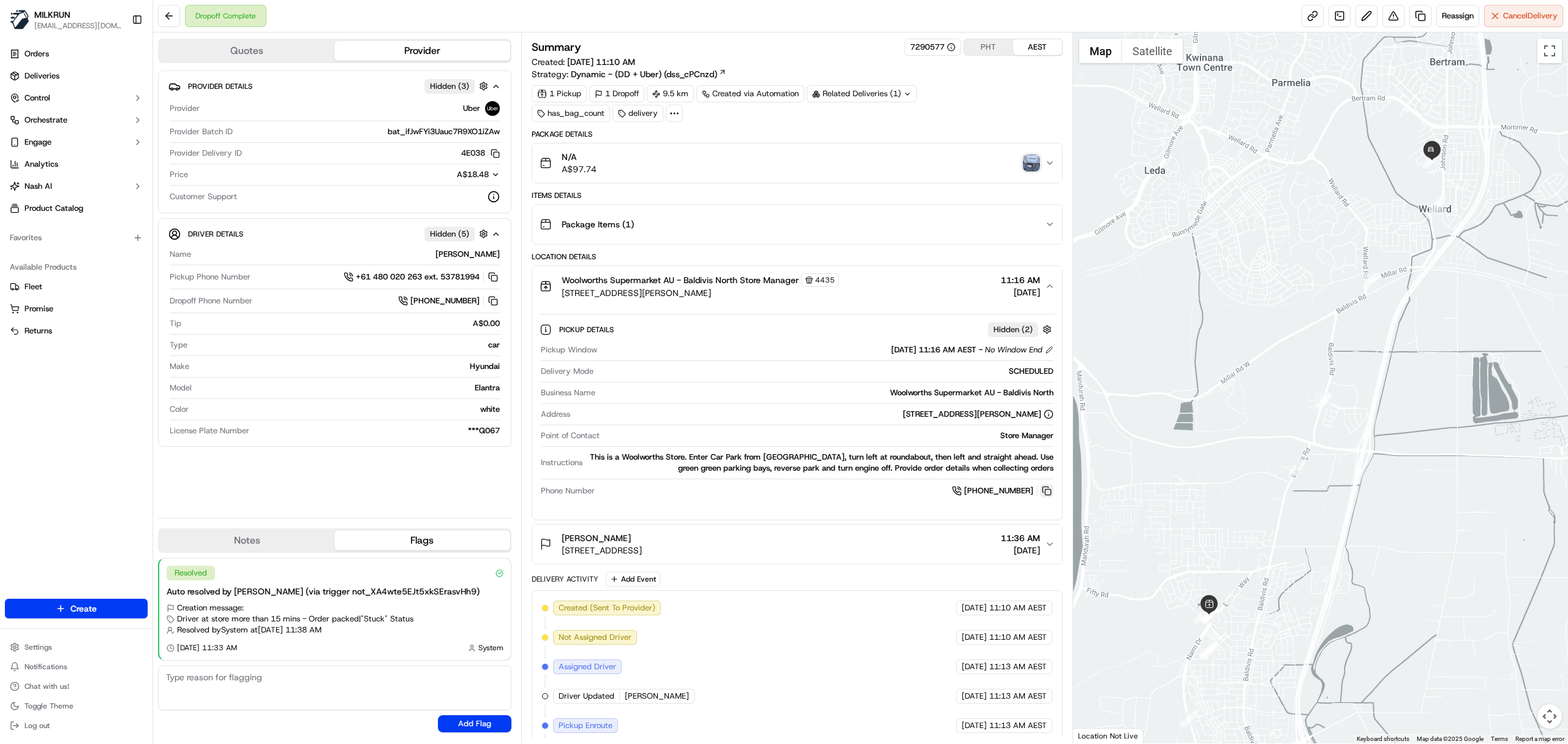
click at [1042, 493] on button at bounding box center [1046, 490] width 13 height 13
click at [472, 254] on div "[PERSON_NAME]" at bounding box center [347, 254] width 304 height 11
copy div "MONIKA M."
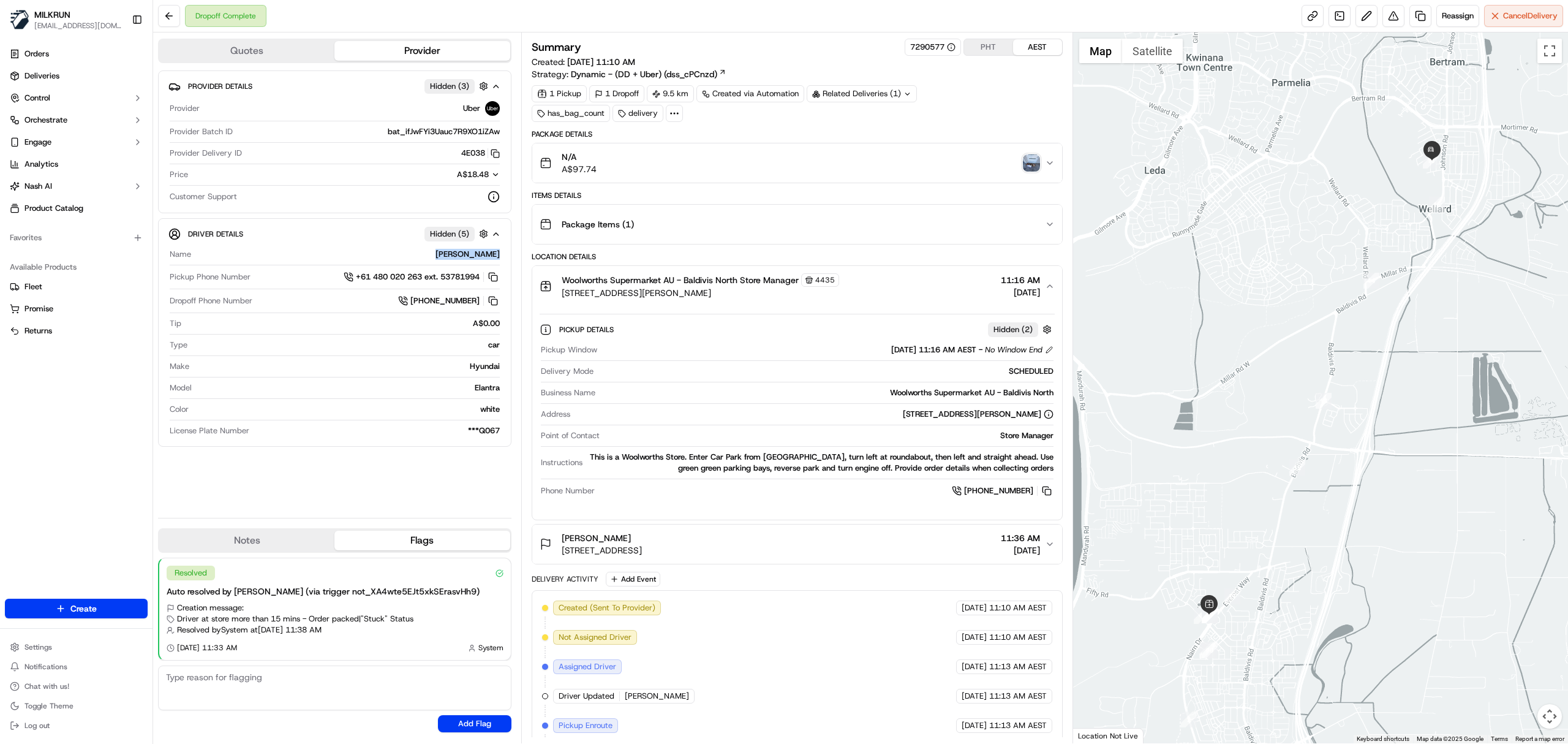
click at [1032, 162] on img "button" at bounding box center [1032, 163] width 18 height 18
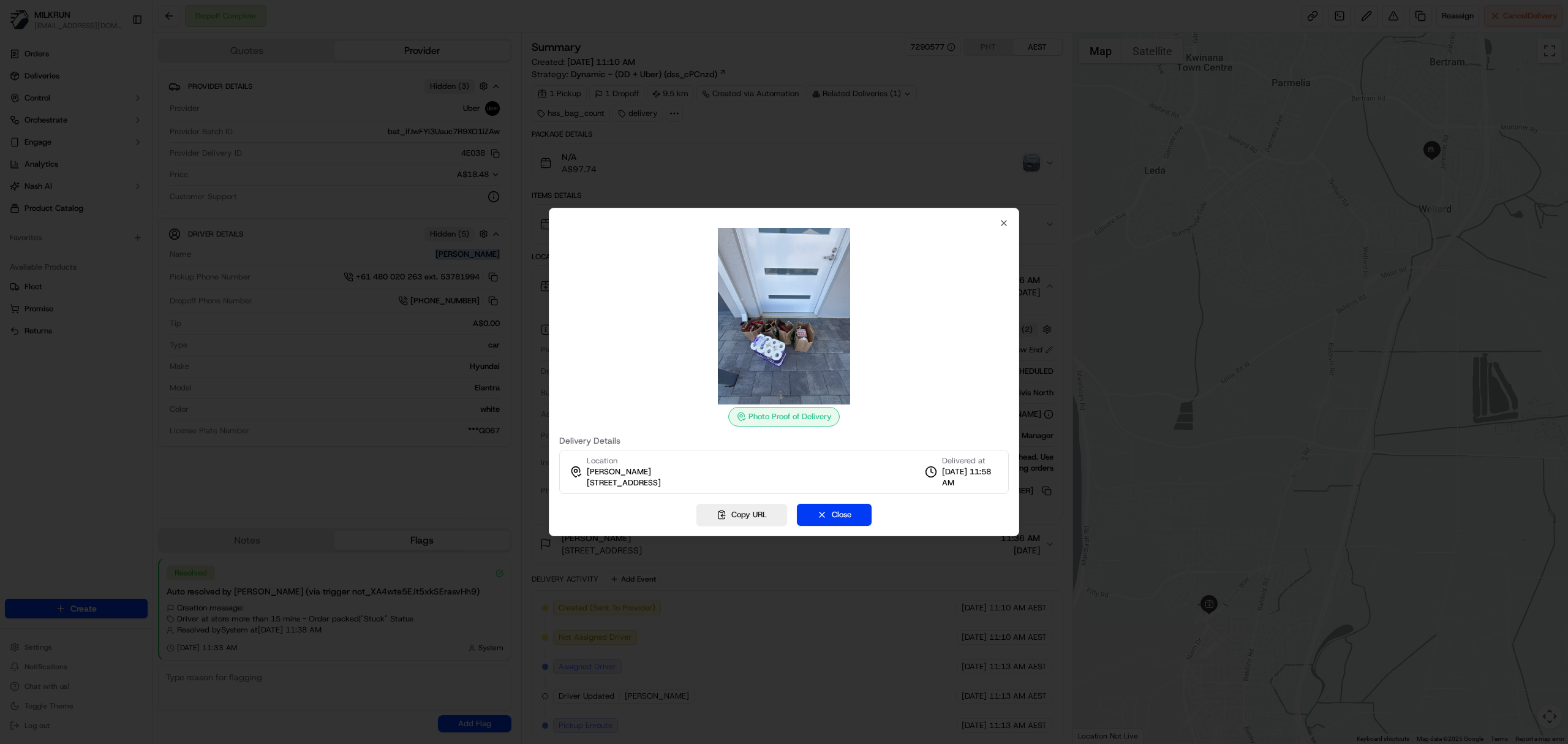
drag, startPoint x: 748, startPoint y: 508, endPoint x: 596, endPoint y: 444, distance: 164.9
click at [746, 505] on button "Copy URL" at bounding box center [742, 514] width 91 height 22
drag, startPoint x: 710, startPoint y: 521, endPoint x: 794, endPoint y: 397, distance: 149.8
click at [709, 515] on button "Copy URL" at bounding box center [742, 514] width 91 height 22
click at [958, 177] on div at bounding box center [784, 372] width 1568 height 744
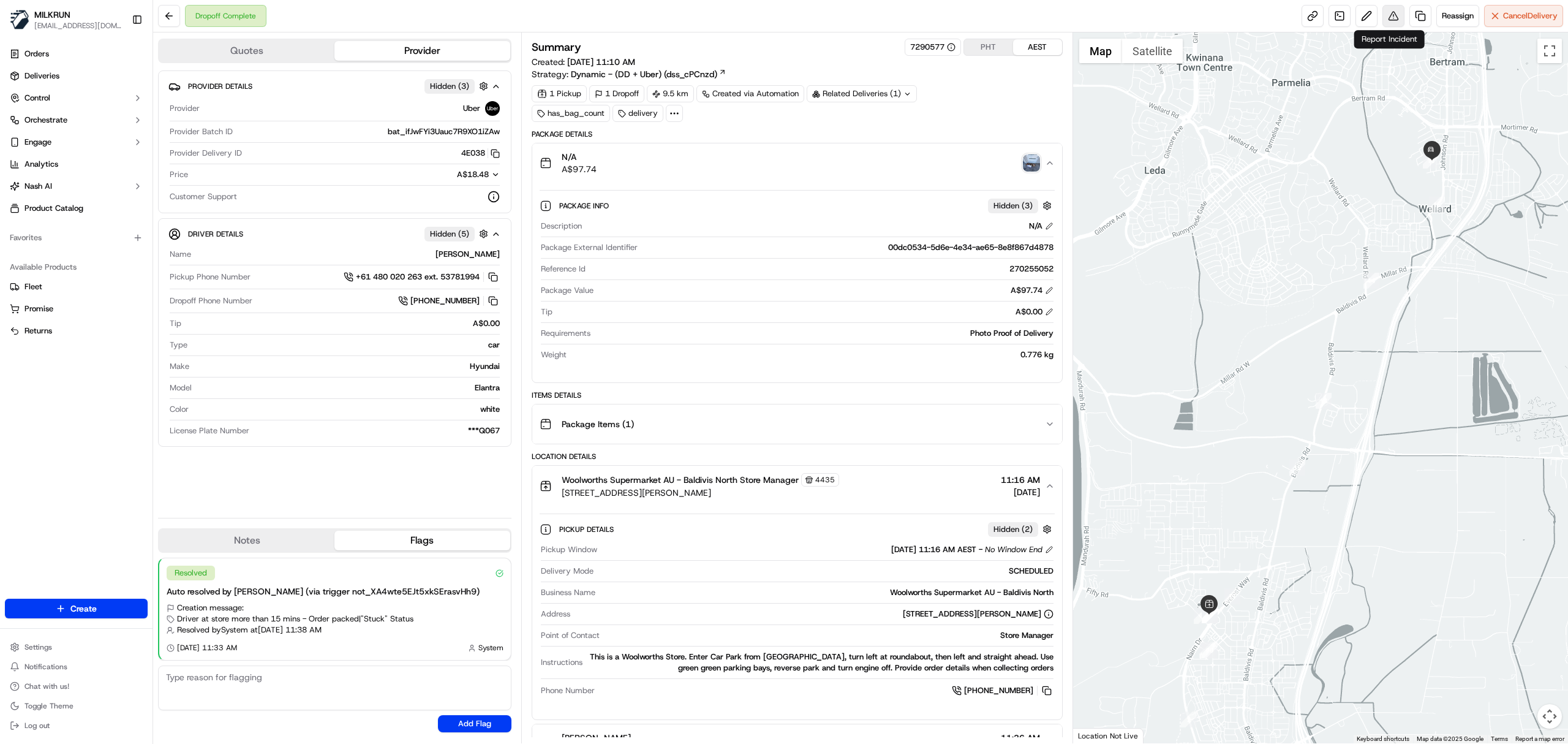
click at [1382, 15] on button at bounding box center [1393, 16] width 22 height 22
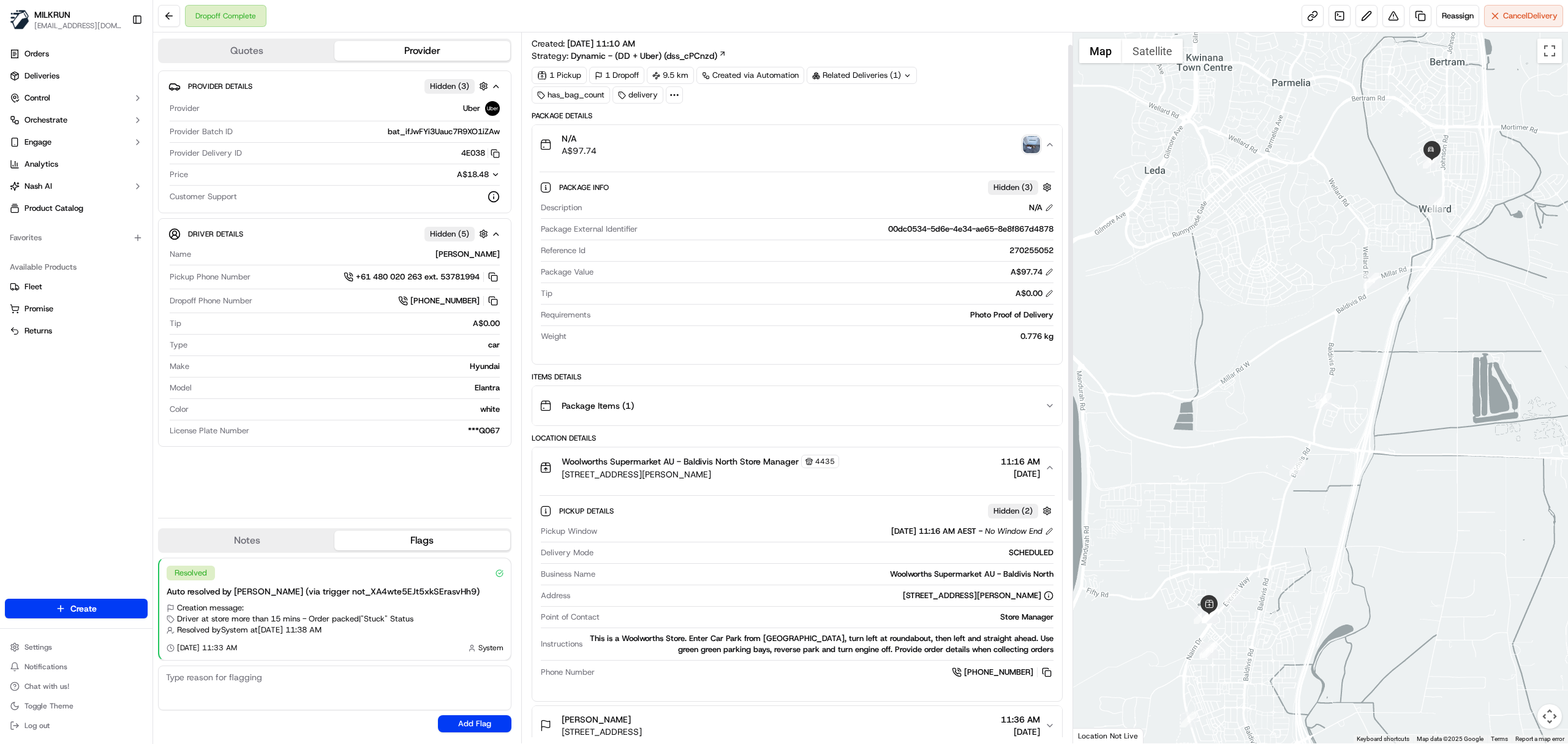
scroll to position [10, 0]
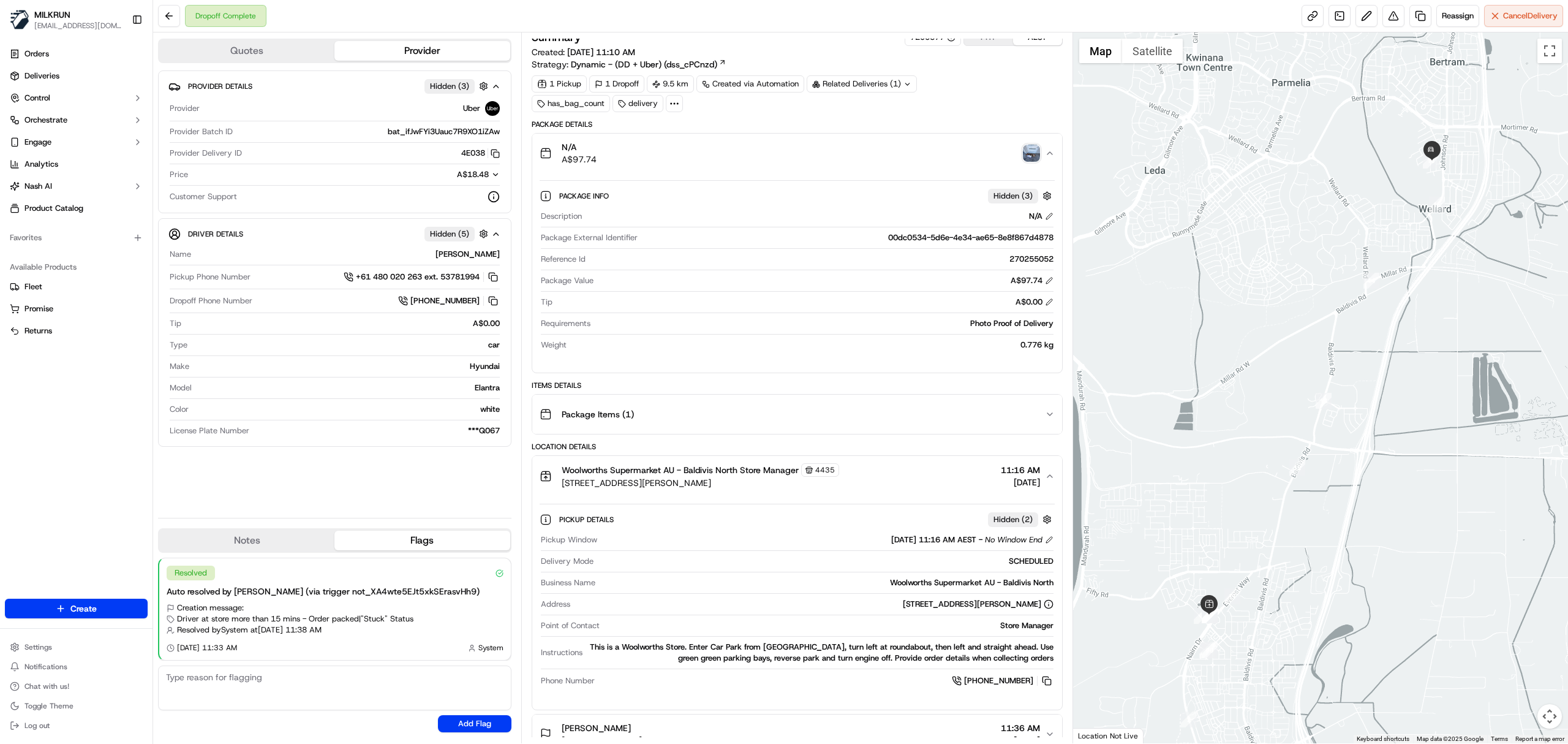
click at [1053, 414] on icon "button" at bounding box center [1049, 414] width 10 height 10
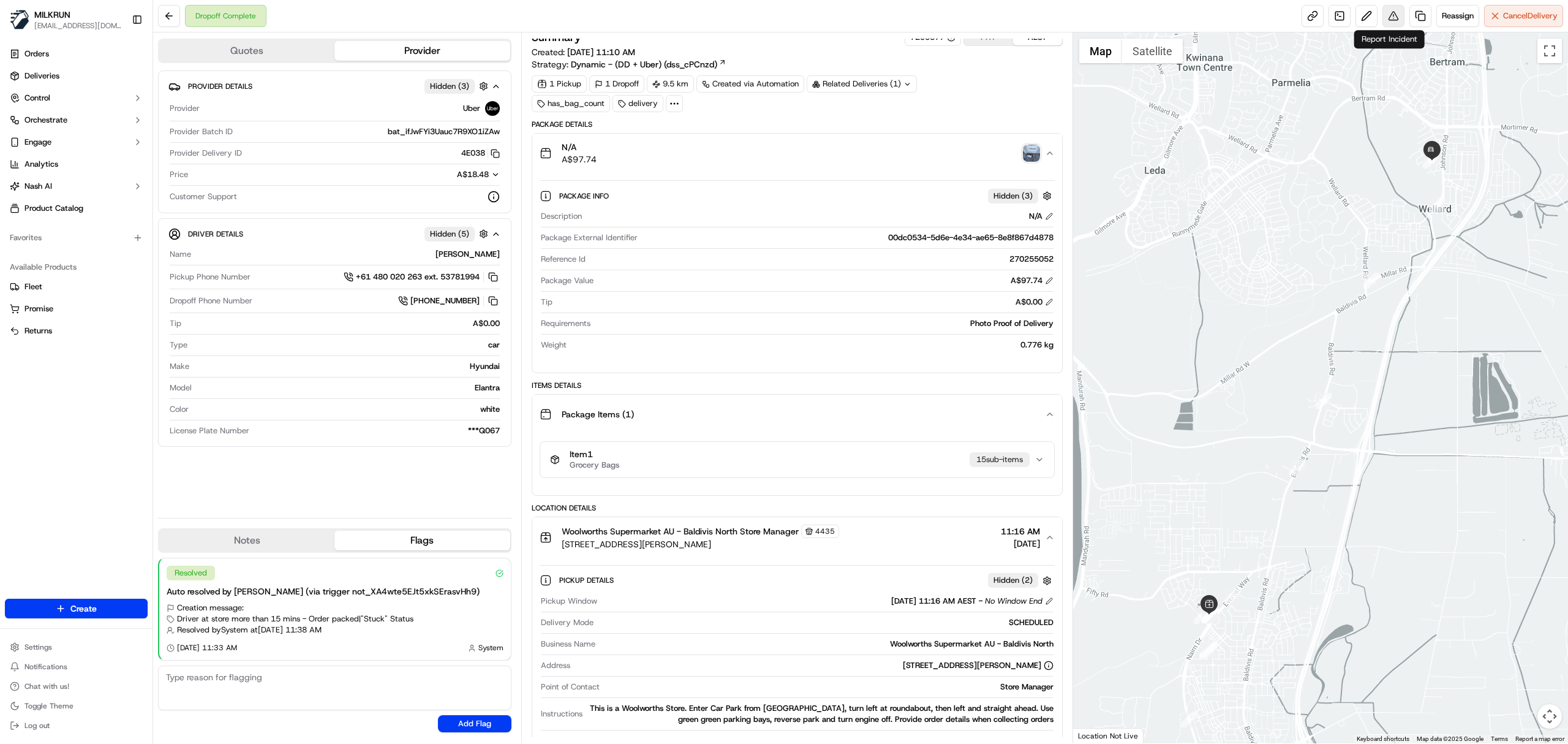
click at [1394, 21] on button at bounding box center [1393, 16] width 22 height 22
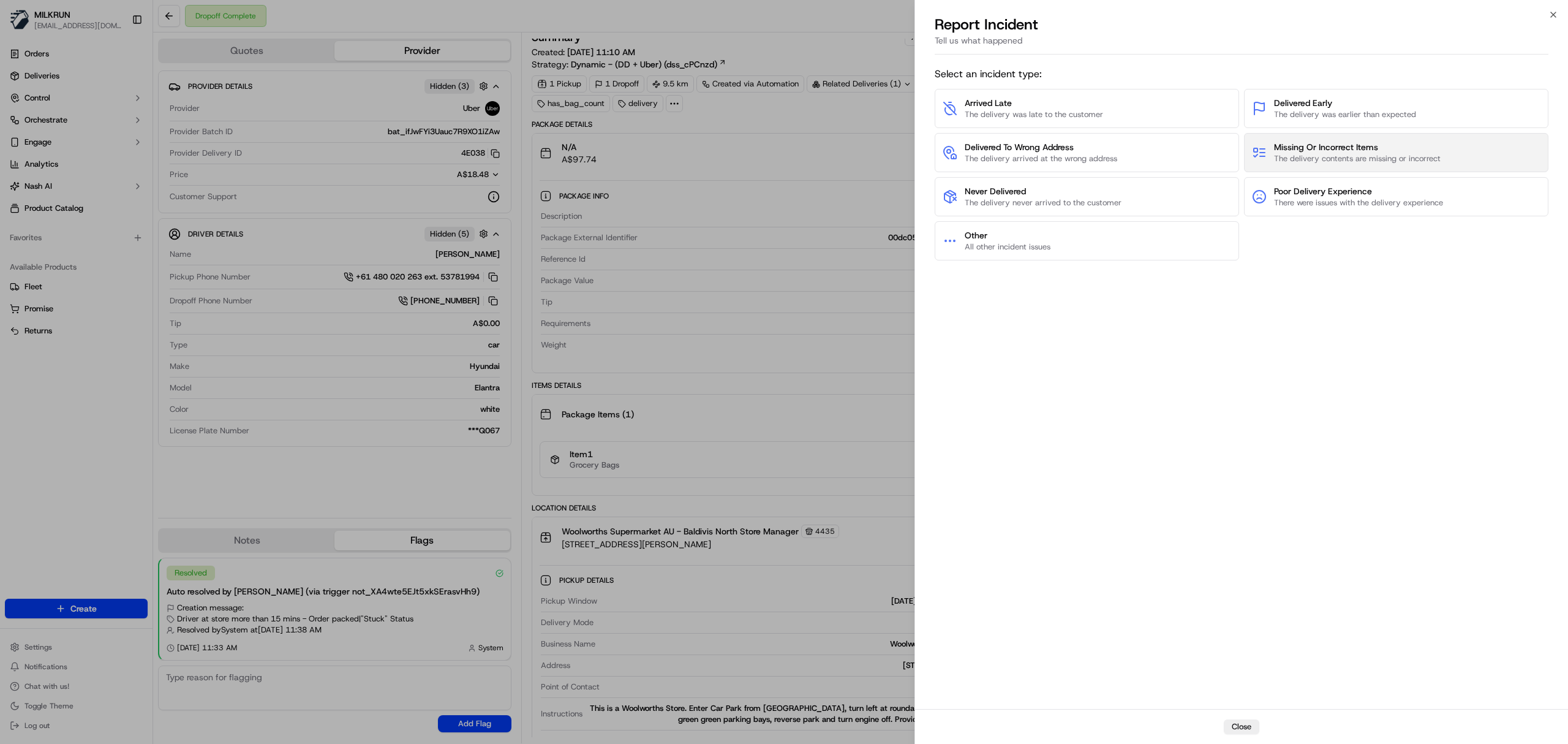
click at [1354, 155] on span "The delivery contents are missing or incorrect" at bounding box center [1357, 158] width 166 height 11
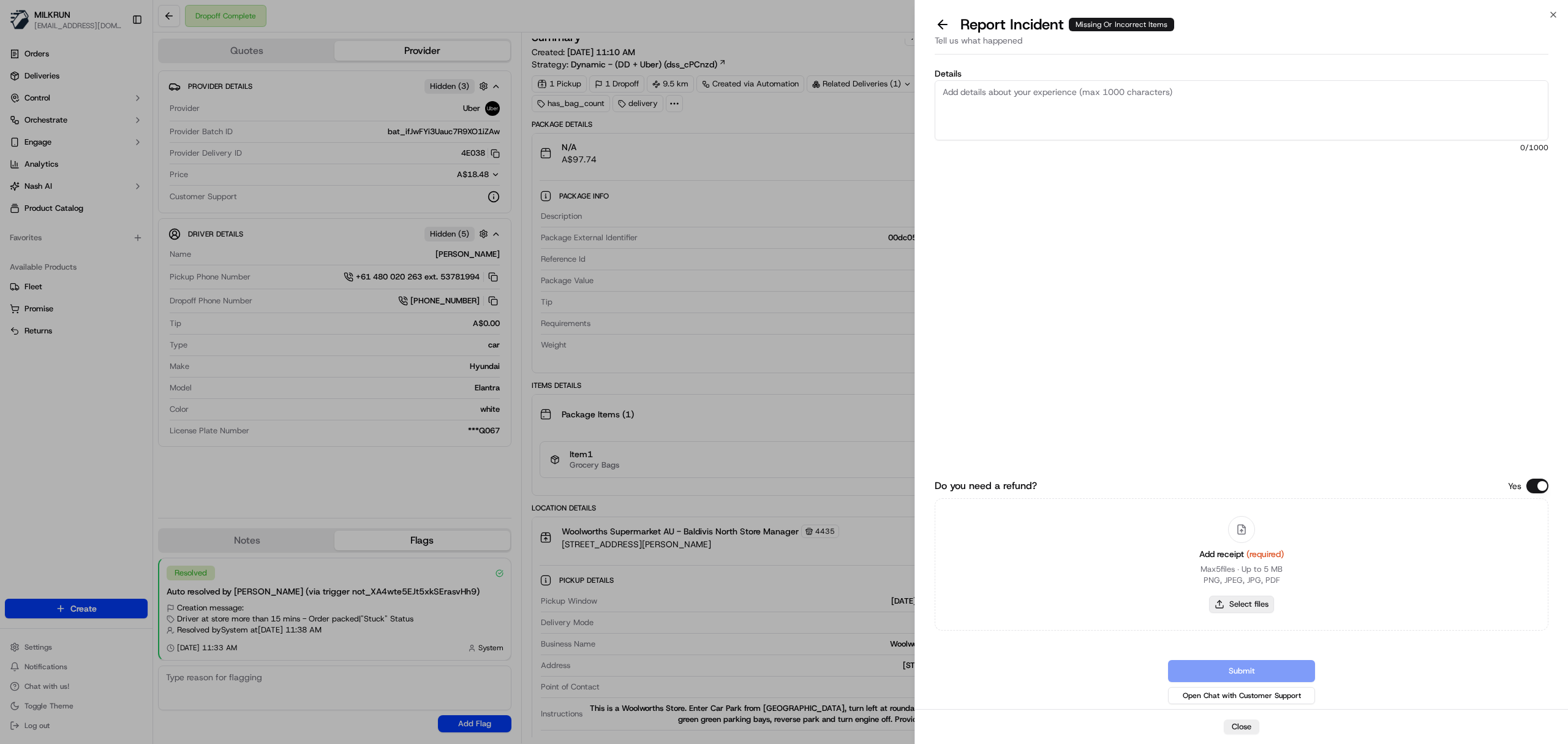
click at [1228, 606] on button "Select files" at bounding box center [1242, 604] width 65 height 18
type input "C:\fakepath\Milkrun_20-09-25_Kayla R.pdf"
click at [1103, 116] on textarea "Details" at bounding box center [1241, 110] width 613 height 60
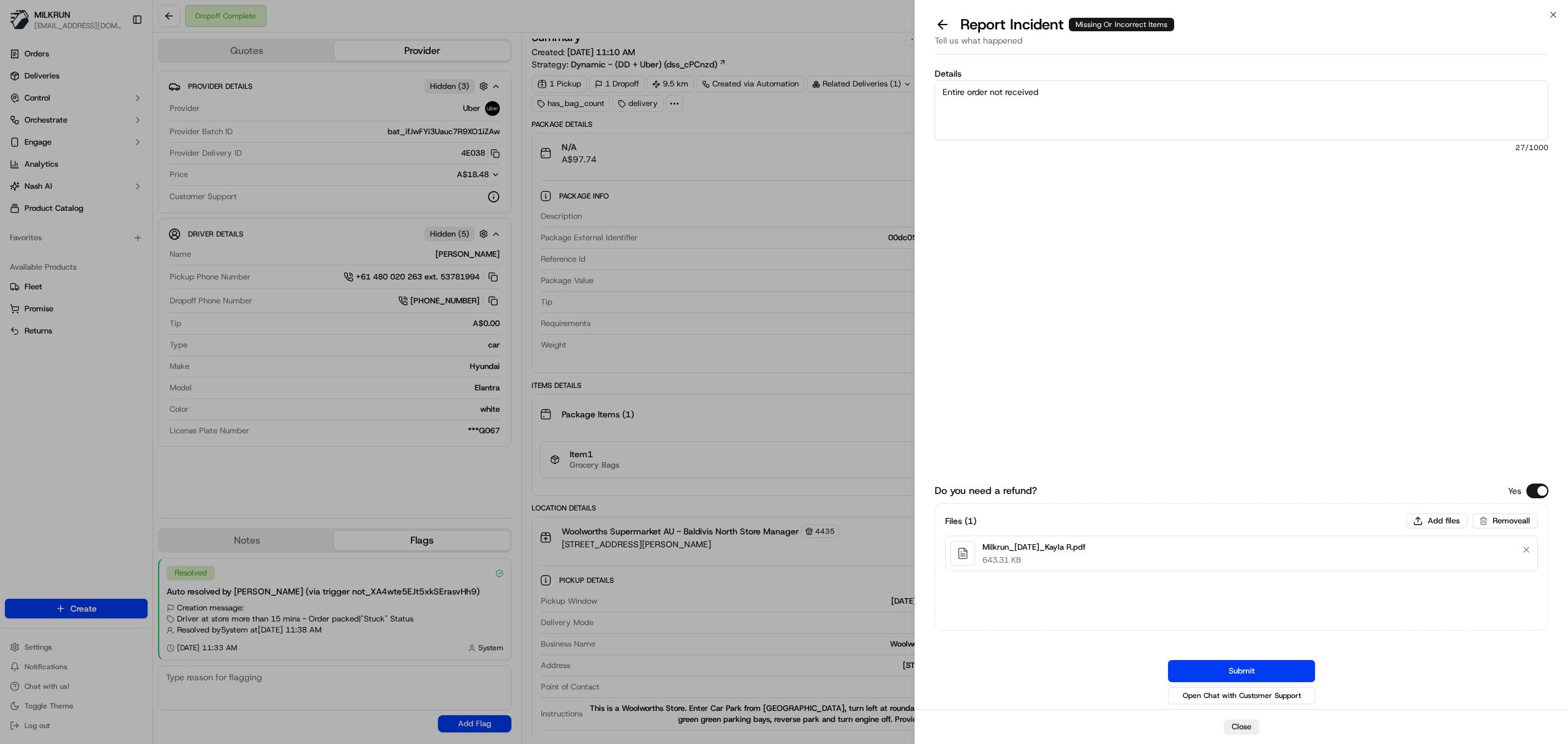
paste textarea "Brownes Dairy Chill Choc 2L $6.55 Brownes Dairy Pure Whipping Cream 500ml $5.45…"
drag, startPoint x: 1081, startPoint y: 109, endPoint x: 944, endPoint y: 114, distance: 137.1
click at [944, 114] on textarea "Entire order not received Brownes Dairy Chill Choc 2L $6.55 Brownes Dairy Pure …" at bounding box center [1241, 110] width 613 height 60
click at [944, 118] on textarea "Entire order not received Brownes Dairy Pure Whipping Cream 500ml $5.45 Fish an…" at bounding box center [1241, 110] width 613 height 60
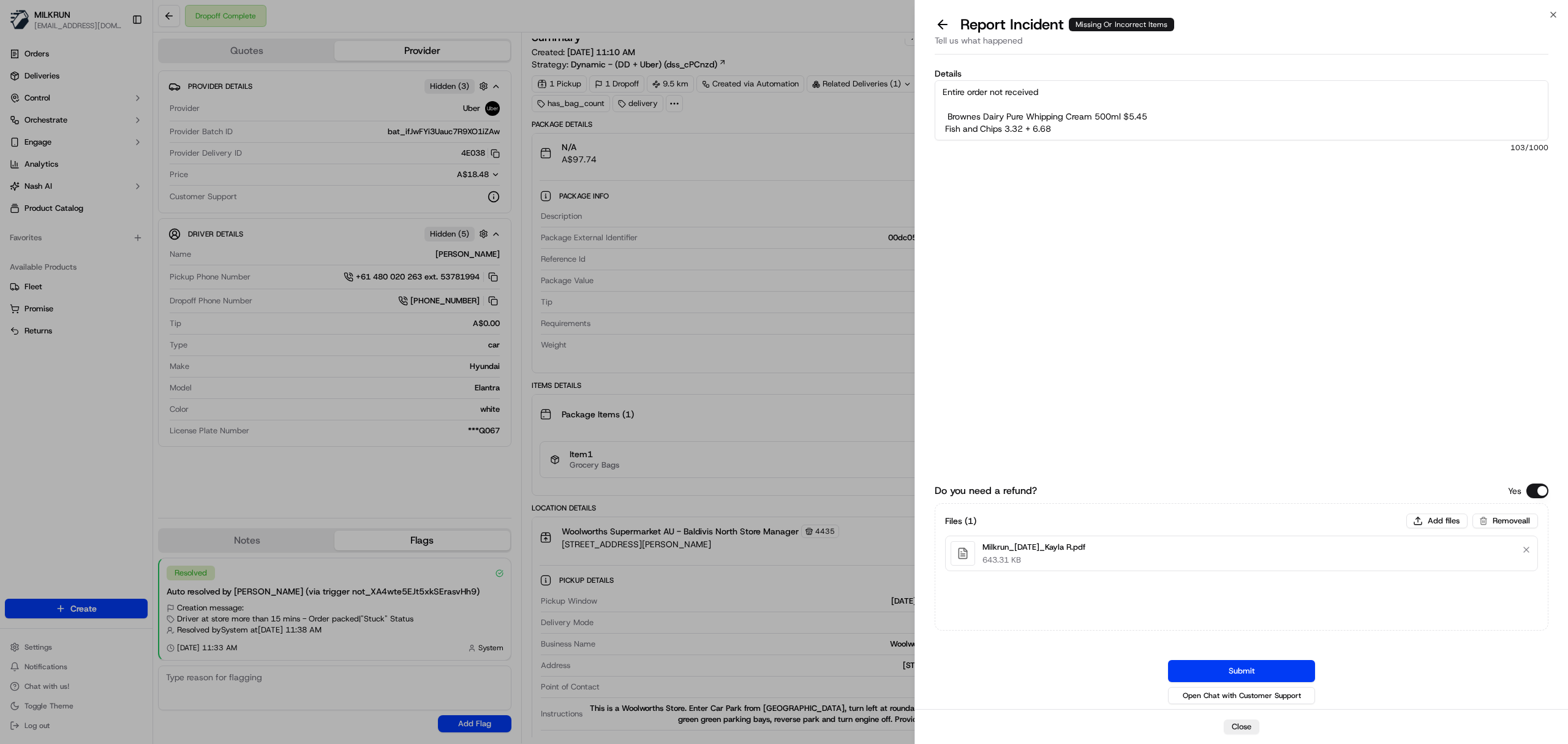
scroll to position [0, 0]
click at [948, 113] on textarea "Entire order not received Missing the items: Brownes Dairy Pure Whipping Cream …" at bounding box center [1241, 110] width 613 height 60
click at [983, 111] on textarea "Entire order not received Missing the items: Brownes Dairy Pure Whipping Cream …" at bounding box center [1241, 110] width 613 height 60
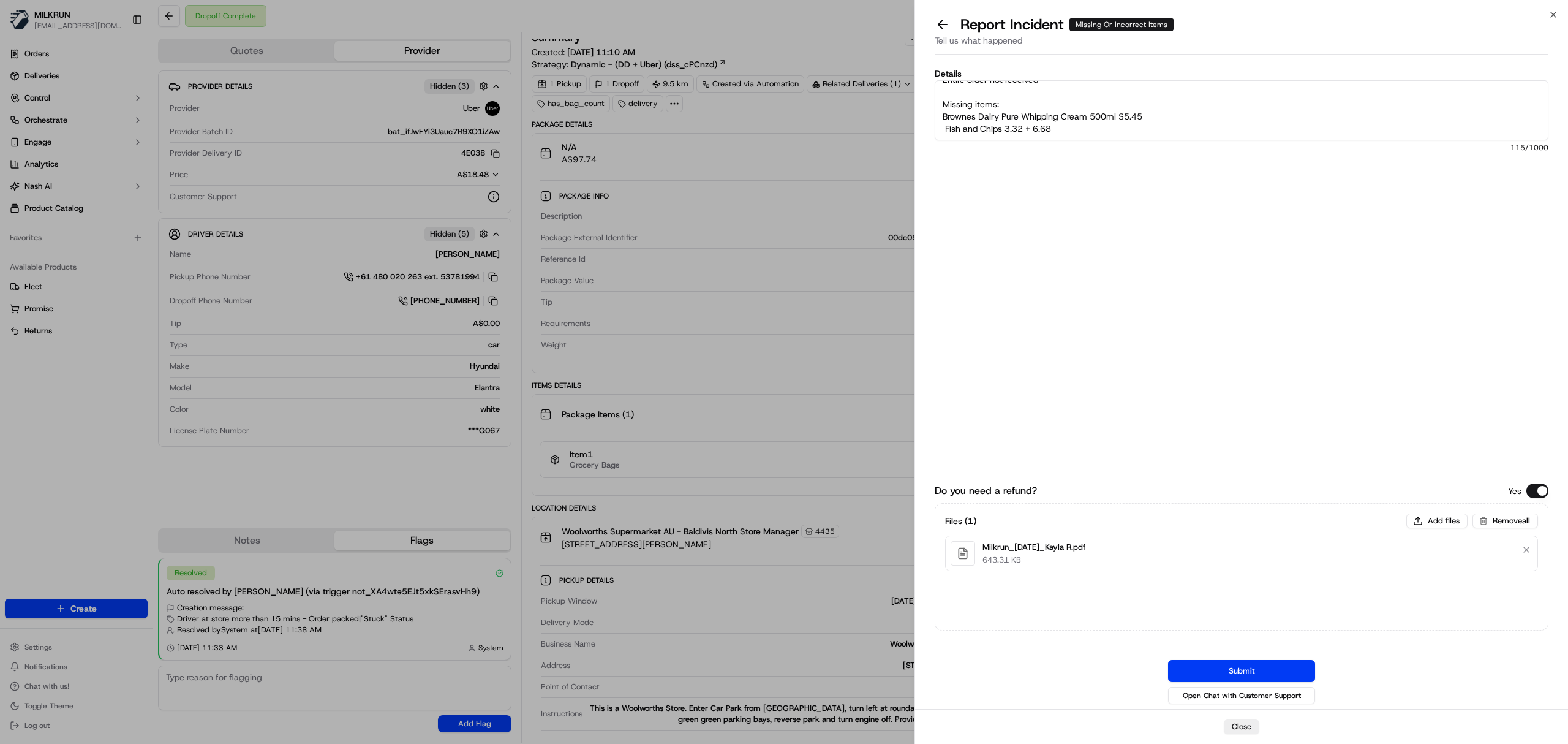
click at [1089, 129] on textarea "Entire order not received Missing items: Brownes Dairy Pure Whipping Cream 500m…" at bounding box center [1241, 110] width 613 height 60
click at [1020, 105] on textarea "Entire order not received Missing items: Brownes Dairy Pure Whipping Cream 500m…" at bounding box center [1241, 110] width 613 height 60
click at [1056, 99] on textarea "Entire order not received Missing items: Total of Brownes Dairy Pure Whipping C…" at bounding box center [1241, 110] width 613 height 60
paste textarea "15.45"
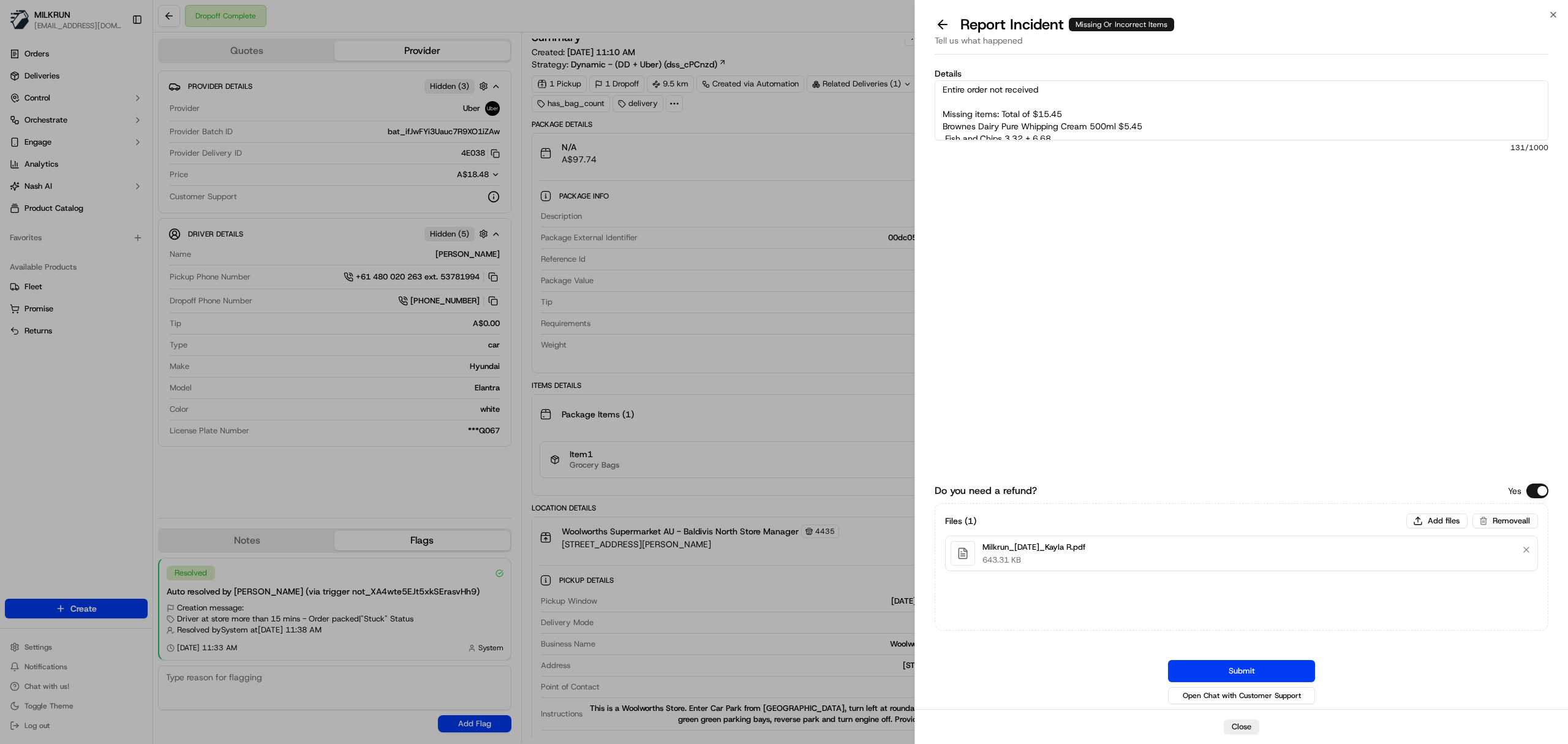
scroll to position [0, 0]
click at [1077, 101] on textarea "Entire order not received Missing items: Total of $15.45 Brownes Dairy Pure Whi…" at bounding box center [1241, 110] width 613 height 60
click at [1083, 133] on textarea "Entire order not received These are perishable items missed from the order: Mis…" at bounding box center [1241, 110] width 613 height 60
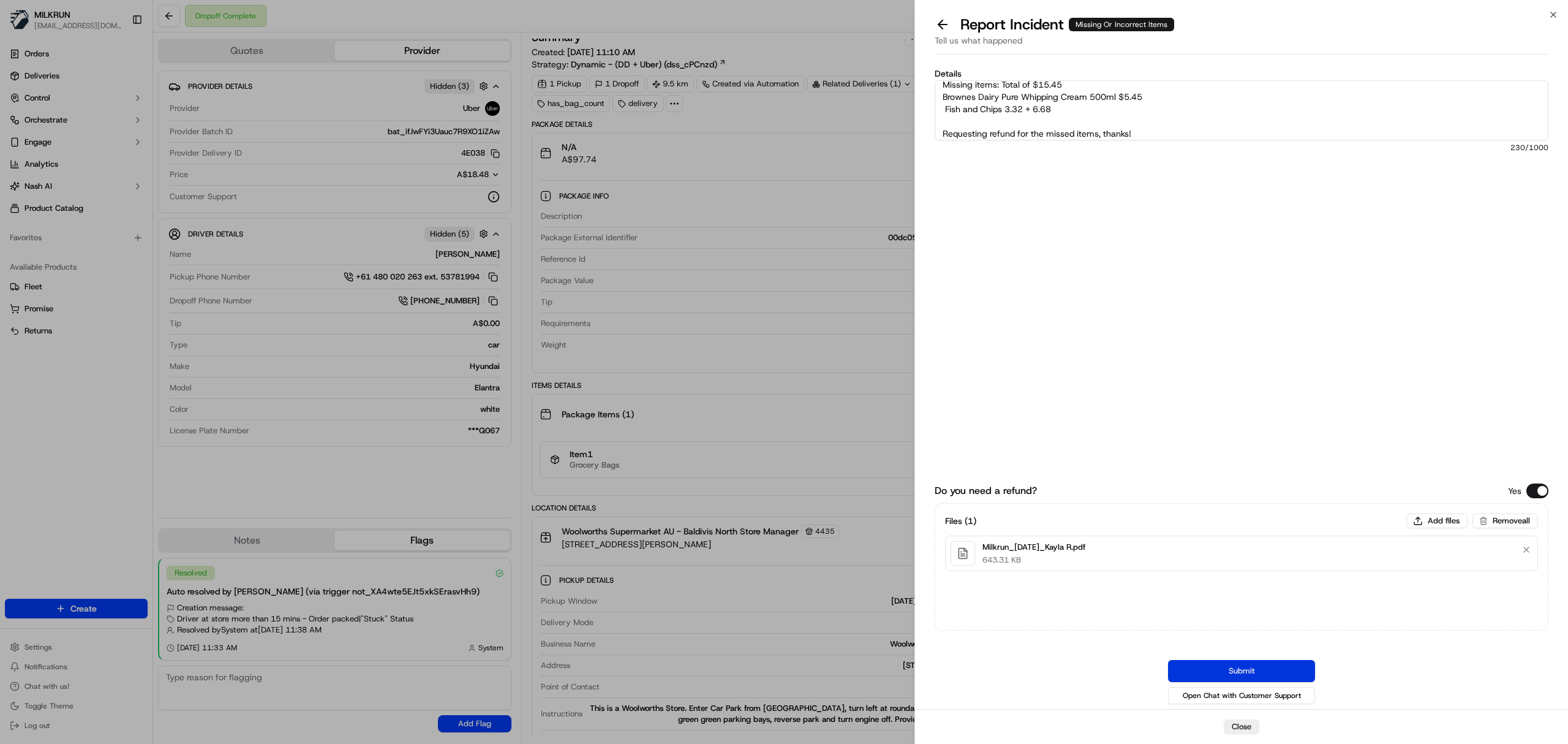
type textarea "Entire order not received These are perishable items missed from the order: Mis…"
click at [1214, 667] on button "Submit" at bounding box center [1242, 670] width 147 height 22
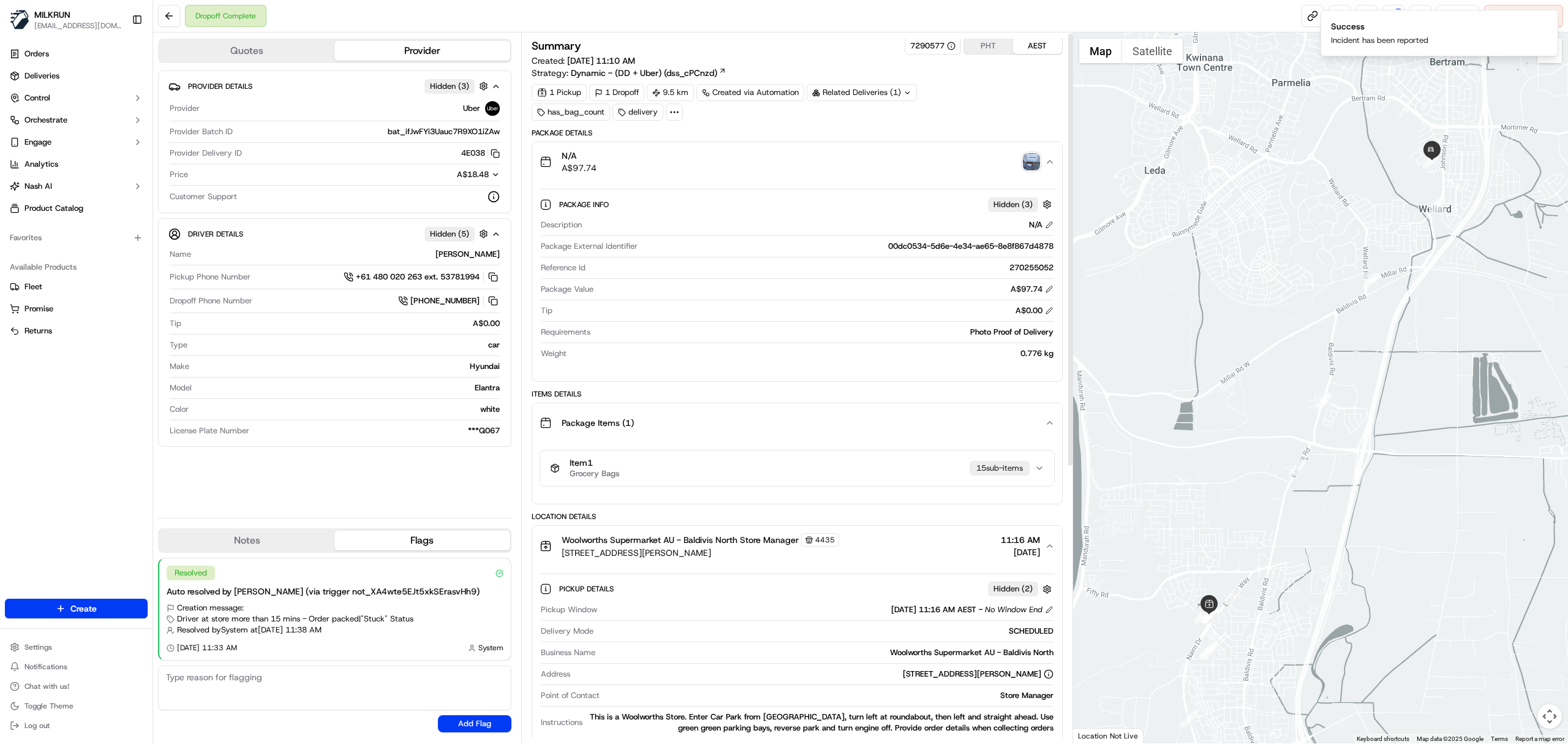
scroll to position [0, 0]
click at [1549, 24] on icon "Notifications (F8)" at bounding box center [1547, 19] width 10 height 10
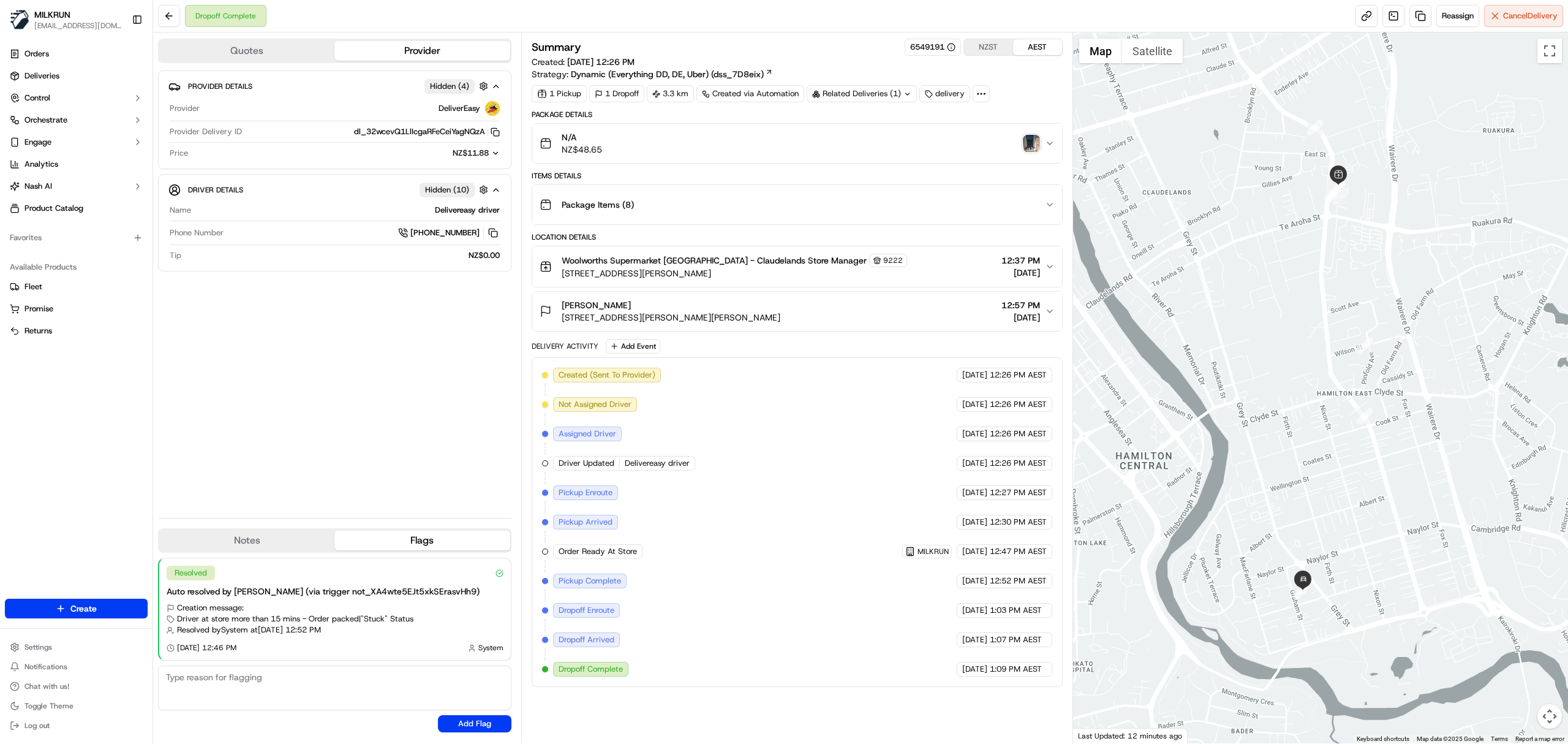
click at [1029, 150] on img "button" at bounding box center [1032, 144] width 18 height 18
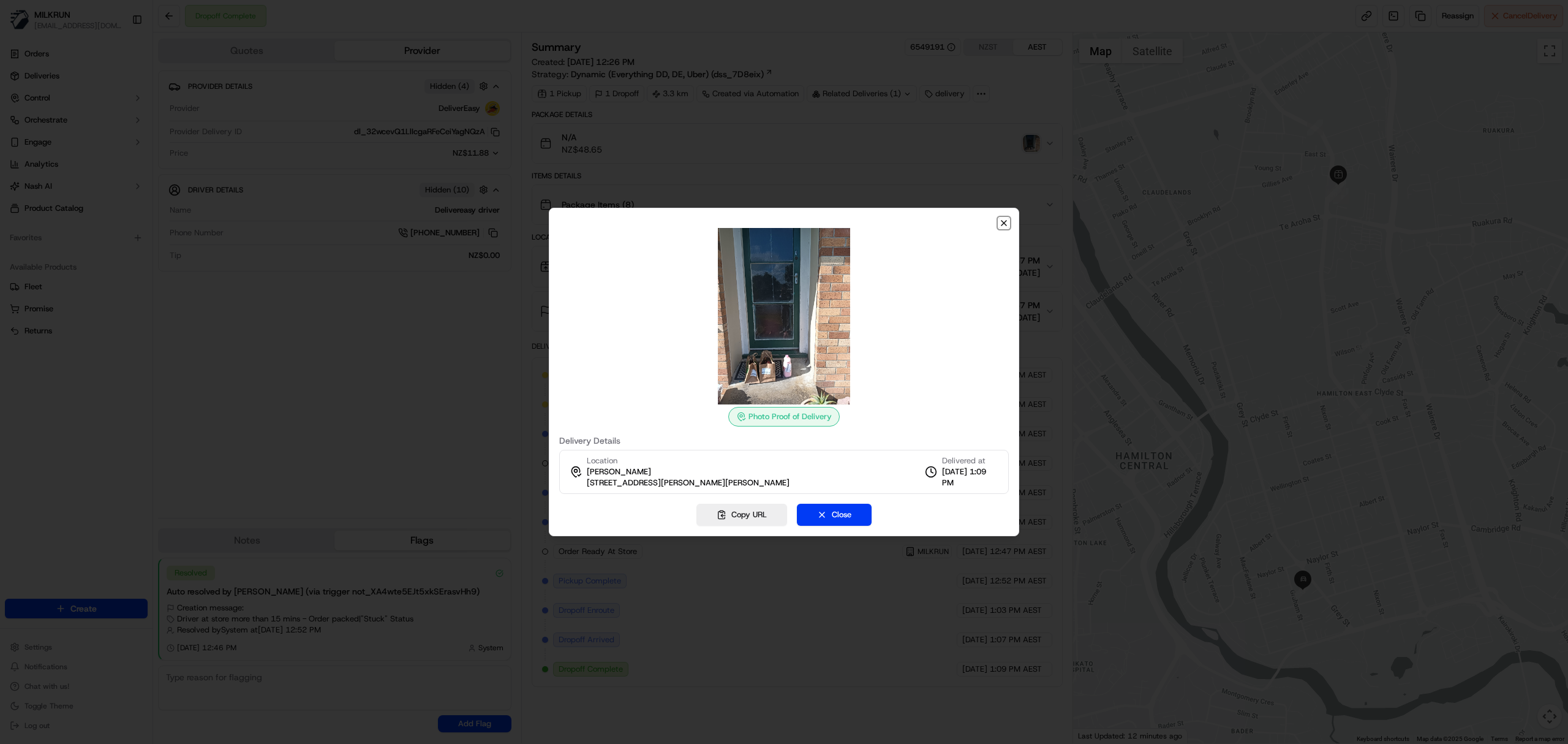
click at [1004, 221] on icon "button" at bounding box center [1004, 222] width 10 height 10
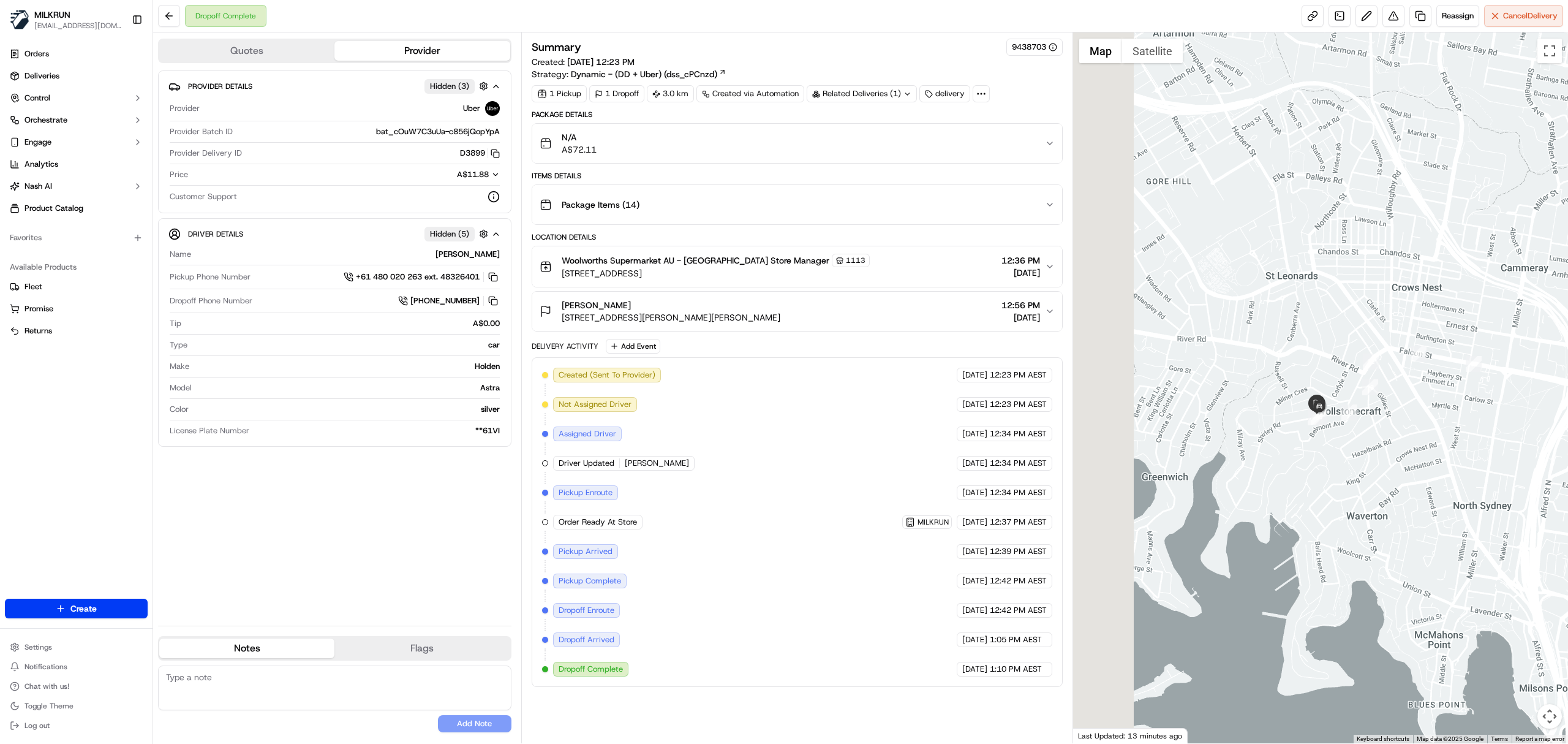
drag, startPoint x: 1200, startPoint y: 452, endPoint x: 1395, endPoint y: 485, distance: 197.8
click at [1395, 485] on div at bounding box center [1320, 388] width 495 height 711
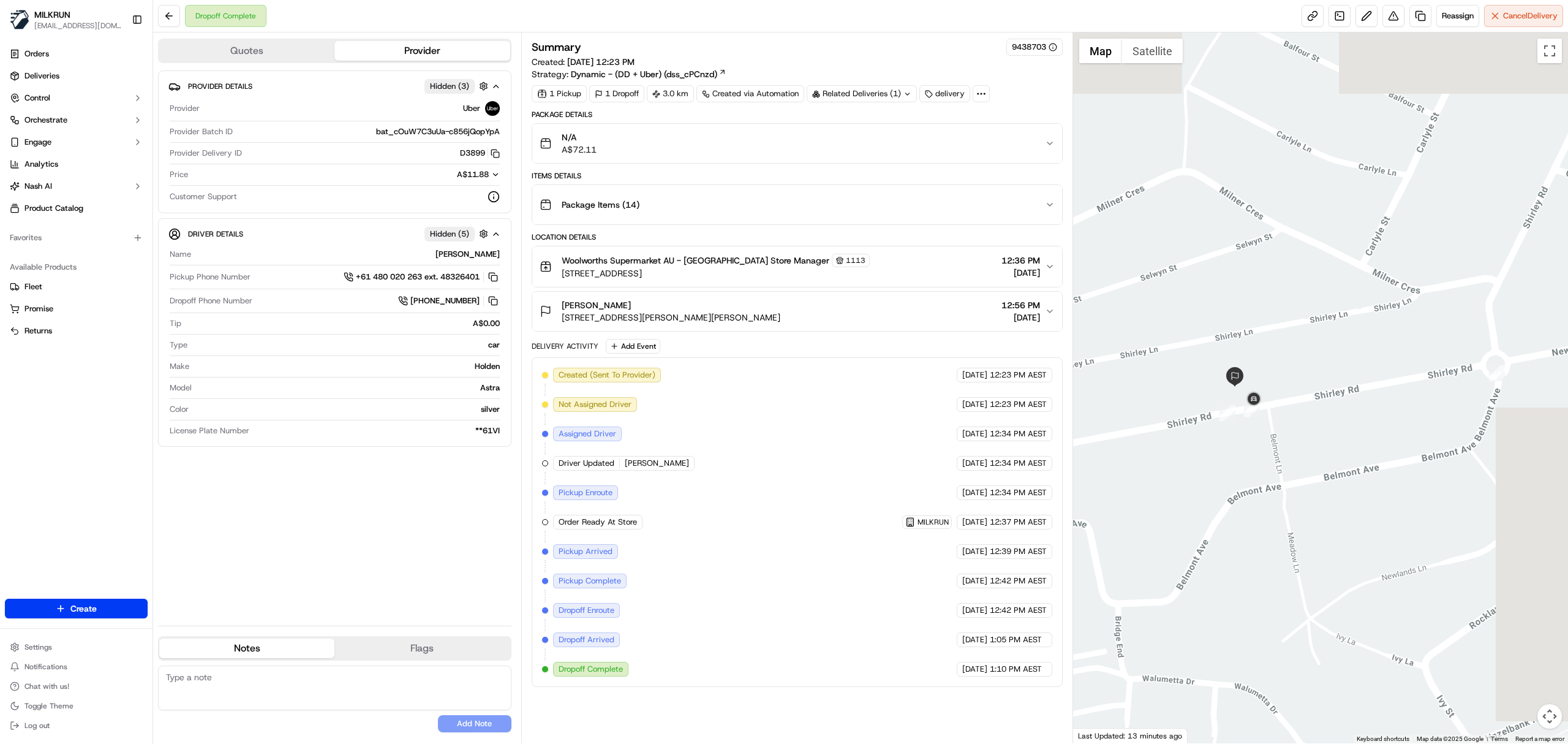
drag, startPoint x: 1387, startPoint y: 355, endPoint x: 1177, endPoint y: 614, distance: 333.4
click at [1177, 614] on div at bounding box center [1320, 388] width 495 height 711
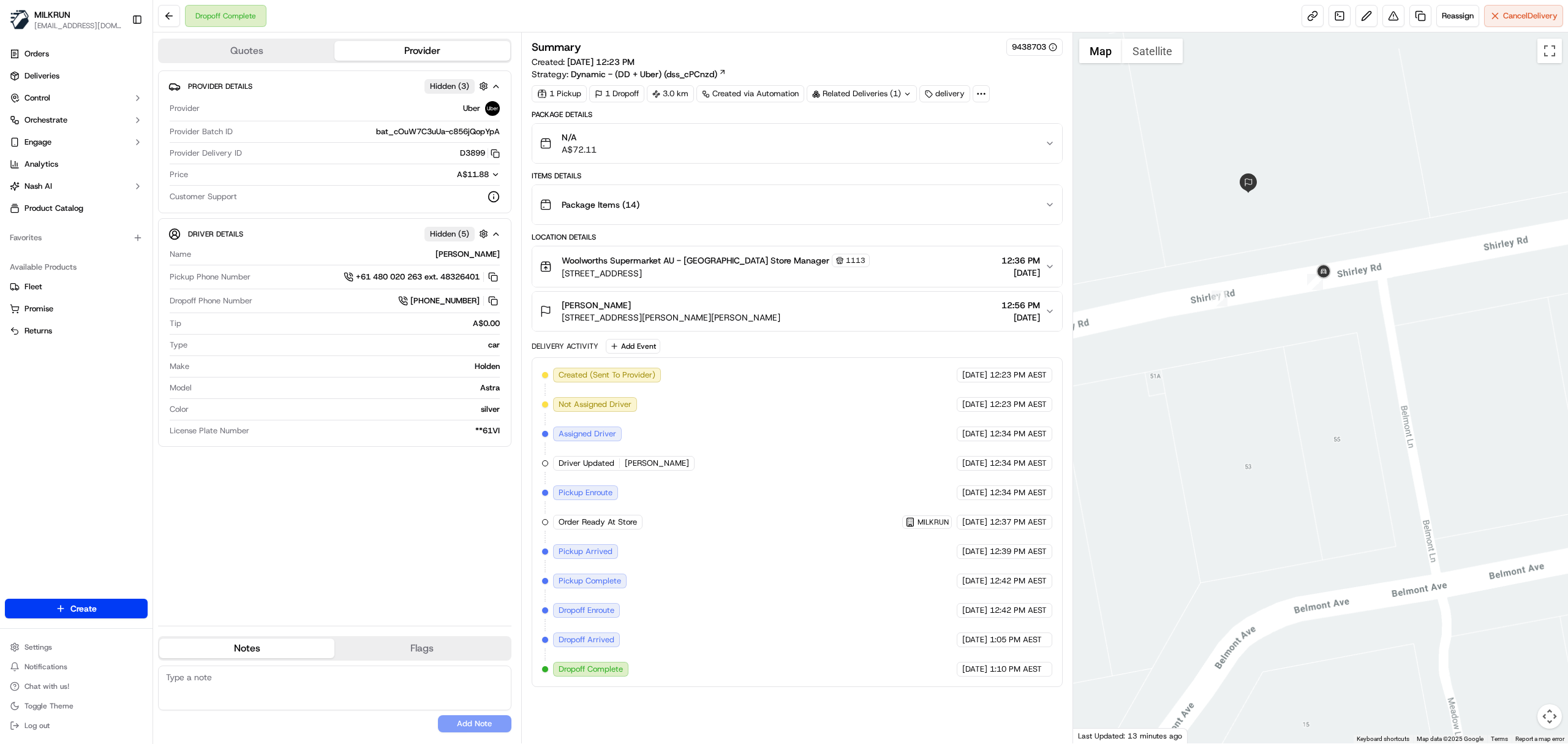
drag, startPoint x: 1191, startPoint y: 468, endPoint x: 1502, endPoint y: 543, distance: 319.9
click at [1502, 543] on div at bounding box center [1320, 388] width 495 height 711
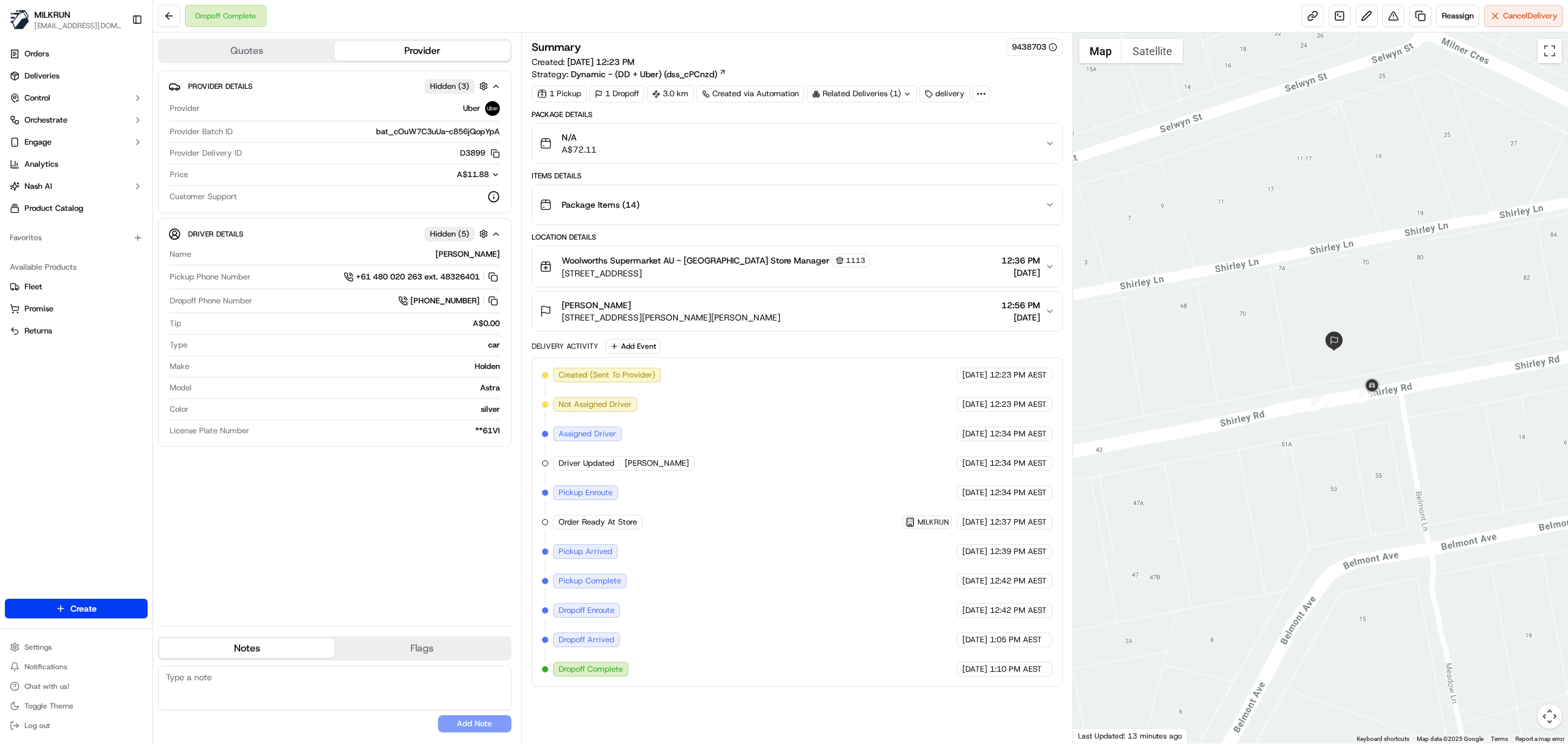
click at [820, 322] on div "Izzy Mariano Unit 4 B/74 Shirley Rd, Wollstonecraft, NSW 2065, AU 12:56 PM 20/0…" at bounding box center [792, 312] width 505 height 25
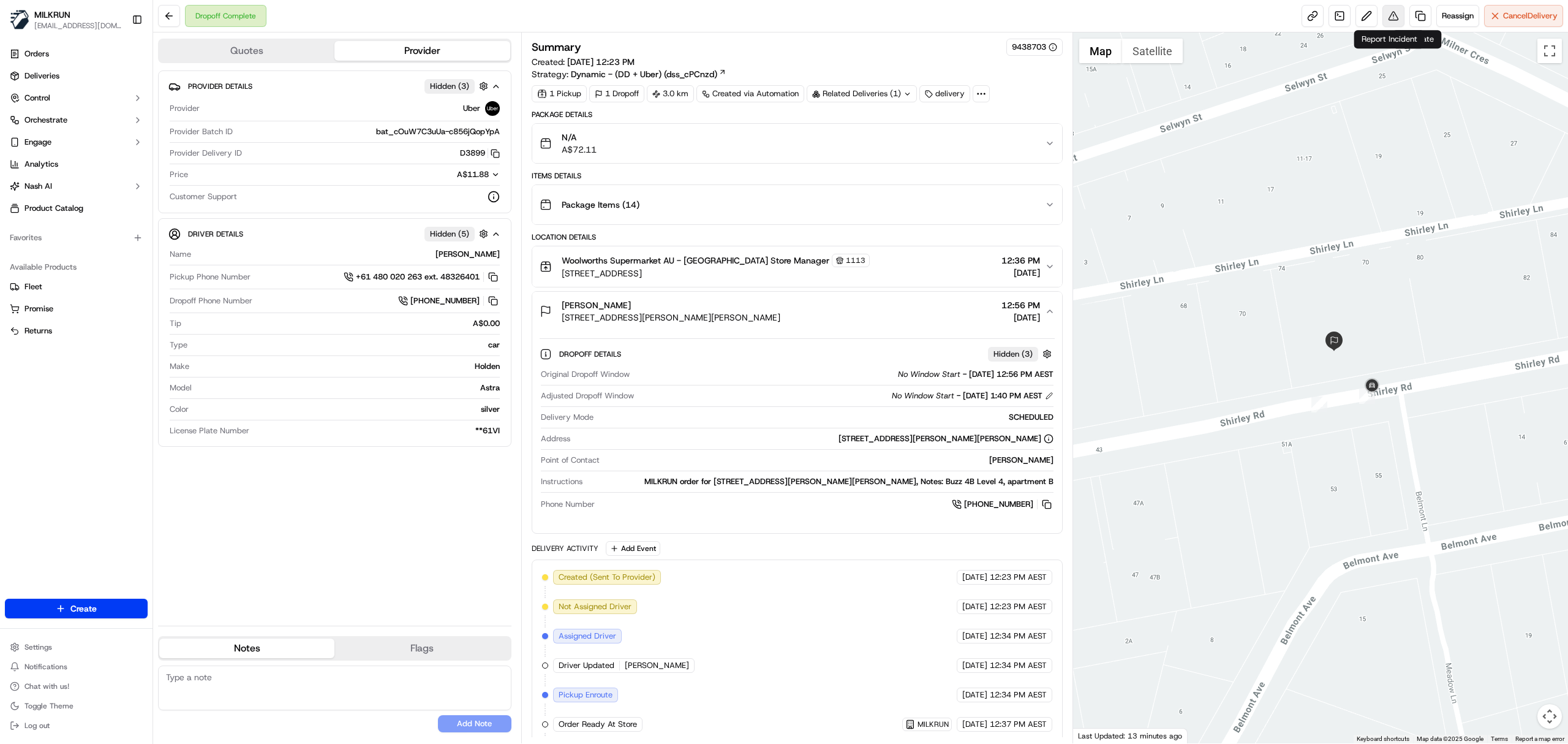
click at [1385, 20] on button at bounding box center [1393, 16] width 22 height 22
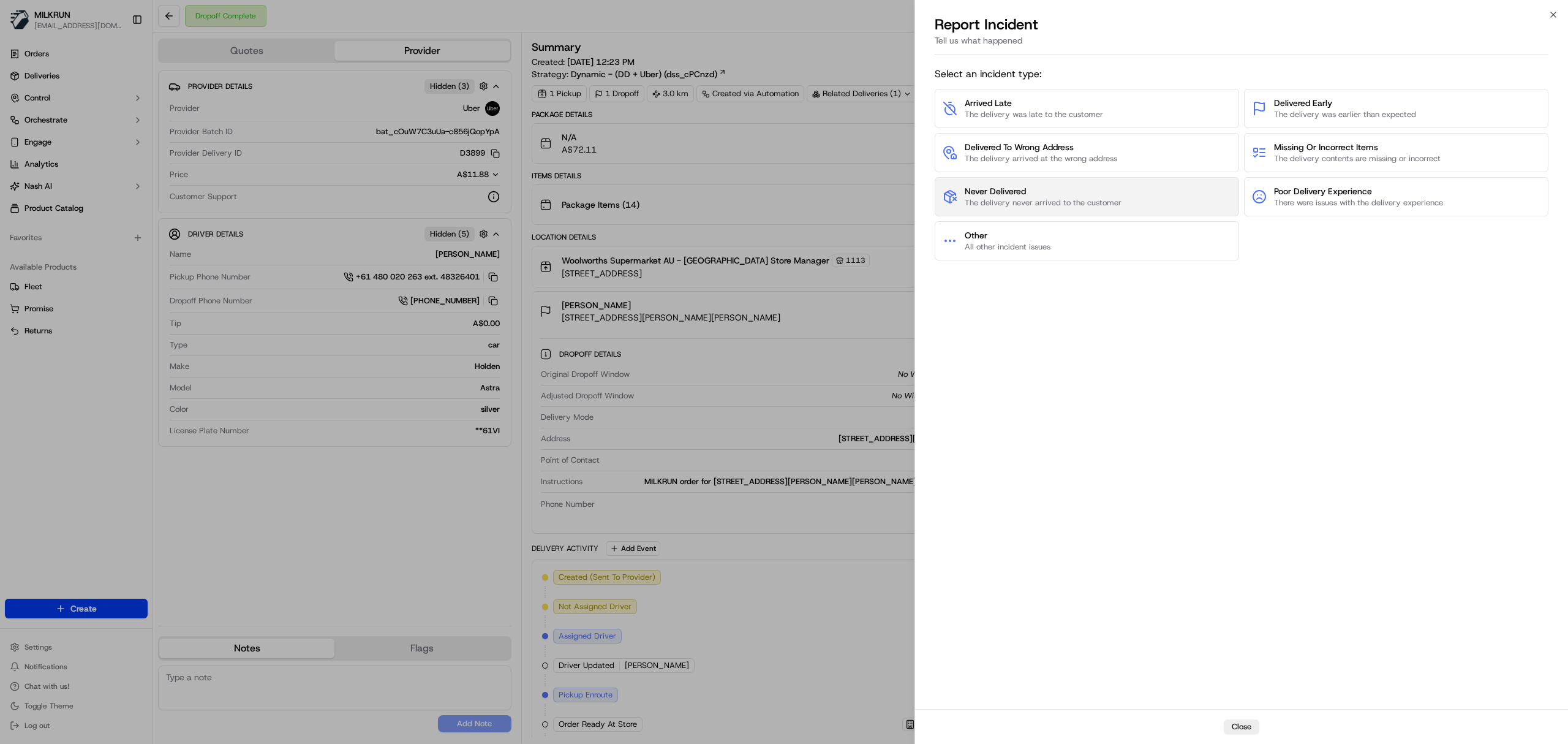
click at [1018, 200] on span "The delivery never arrived to the customer" at bounding box center [1042, 202] width 157 height 11
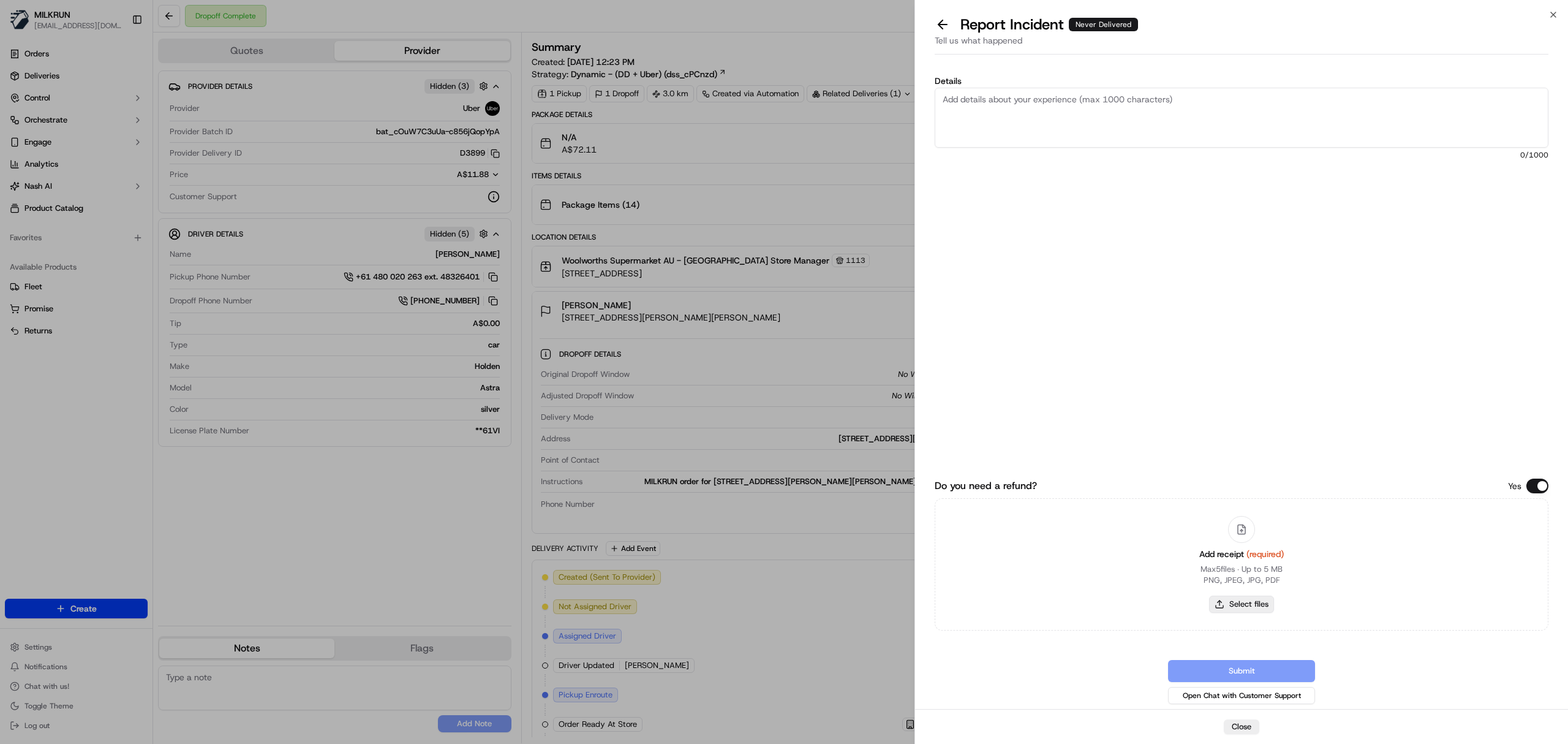
click at [1256, 599] on button "Select files" at bounding box center [1242, 604] width 65 height 18
type input "C:\fakepath\Milkrun_20-09-25_Izzy M.pdf"
click at [986, 116] on textarea "Details" at bounding box center [1241, 117] width 613 height 60
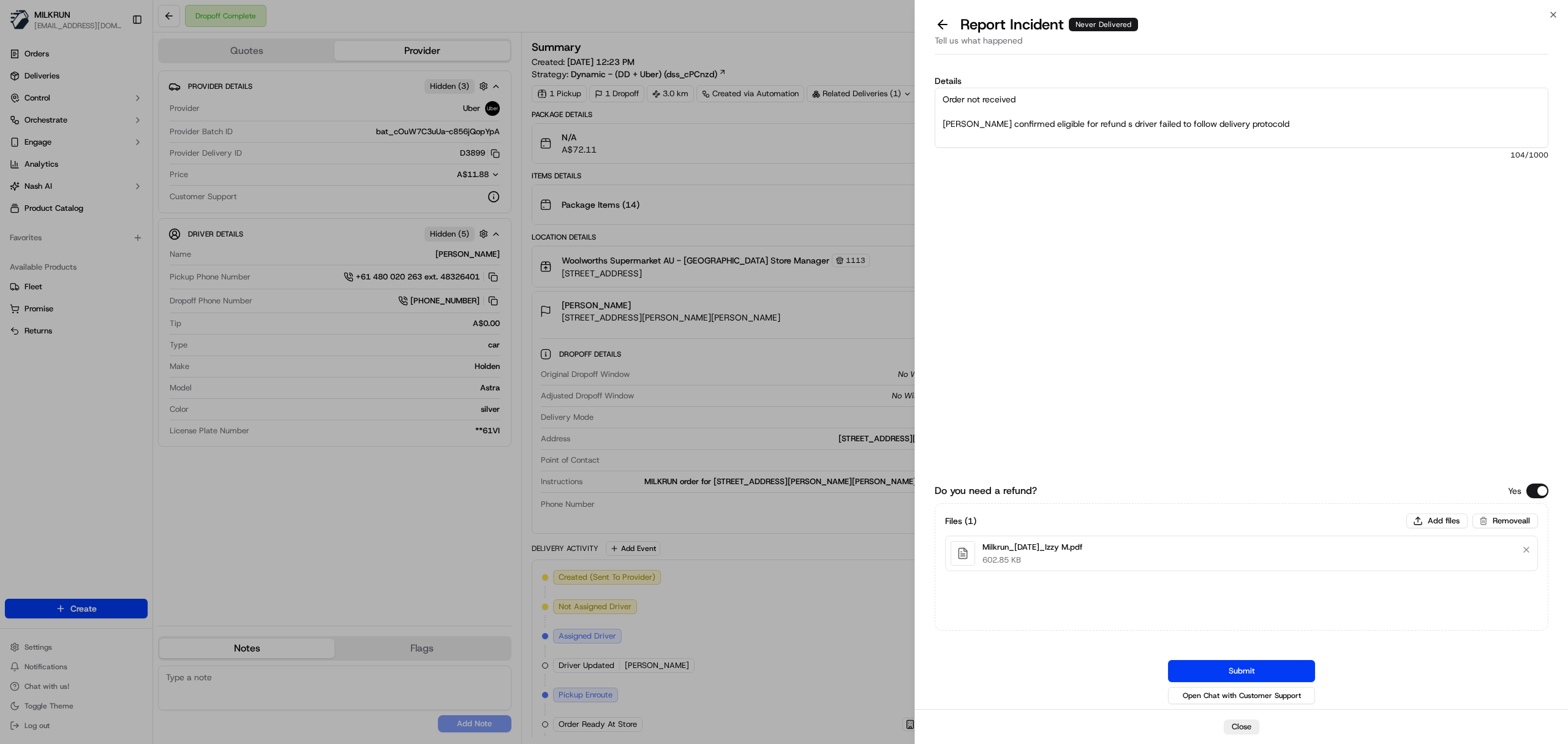
click at [1103, 128] on textarea "Order not received CSR Jomar confirmed eligible for refund s driver failed to f…" at bounding box center [1241, 117] width 613 height 60
drag, startPoint x: 961, startPoint y: 129, endPoint x: 1318, endPoint y: 113, distance: 357.4
click at [1284, 122] on textarea "Order not received CSR Jomar confirmed eligible for refund as driver failed to …" at bounding box center [1241, 117] width 613 height 60
click at [1293, 125] on textarea "Order not received CSR Jomar confirmed eligible for refund as driver failed to …" at bounding box center [1241, 117] width 613 height 60
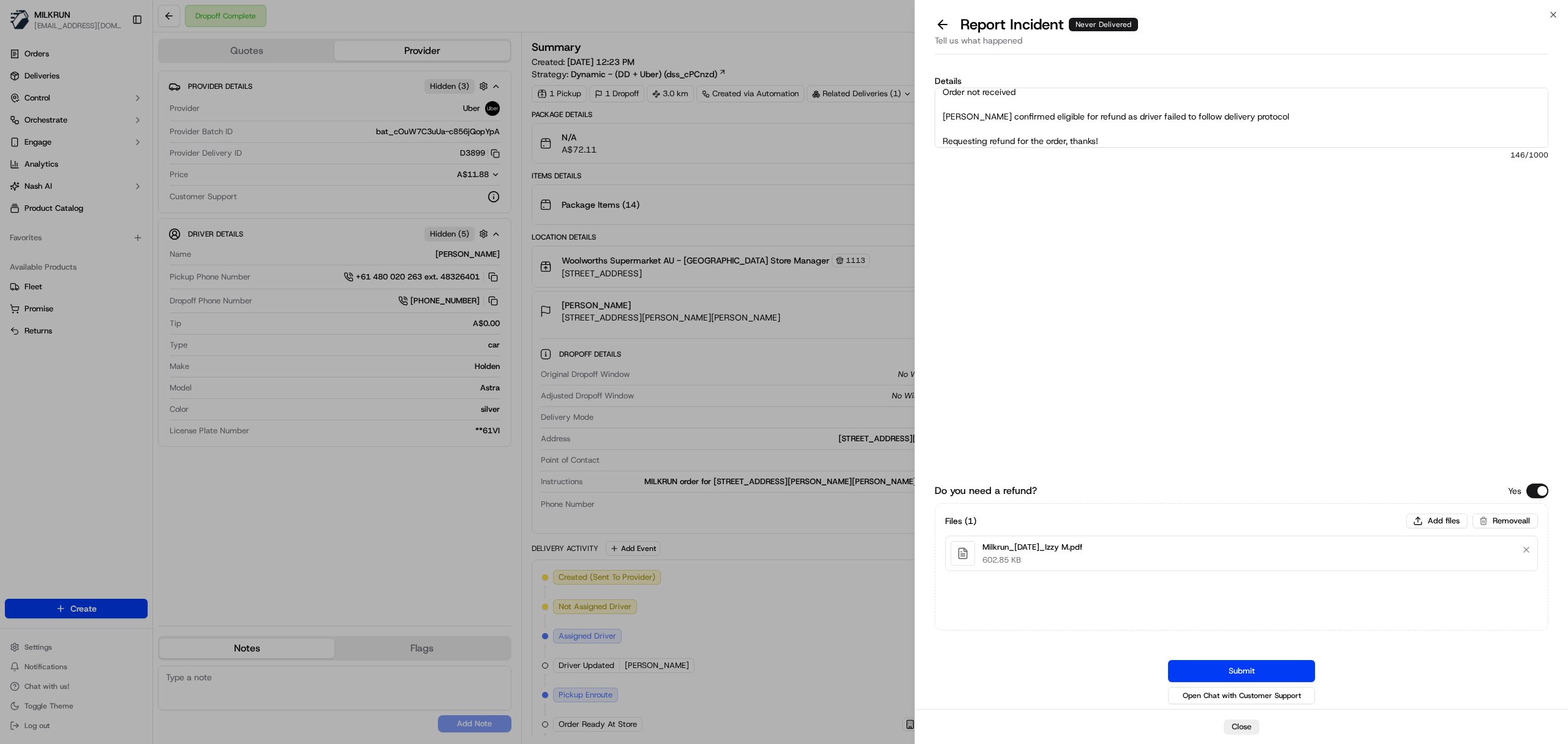
type textarea "Order not received CSR Jomar confirmed eligible for refund as driver failed to …"
drag, startPoint x: 1230, startPoint y: 684, endPoint x: 1226, endPoint y: 675, distance: 9.8
click at [1230, 685] on div "Submit Open Chat with Customer Support" at bounding box center [1241, 683] width 613 height 46
click at [1201, 665] on button "Submit" at bounding box center [1242, 670] width 147 height 22
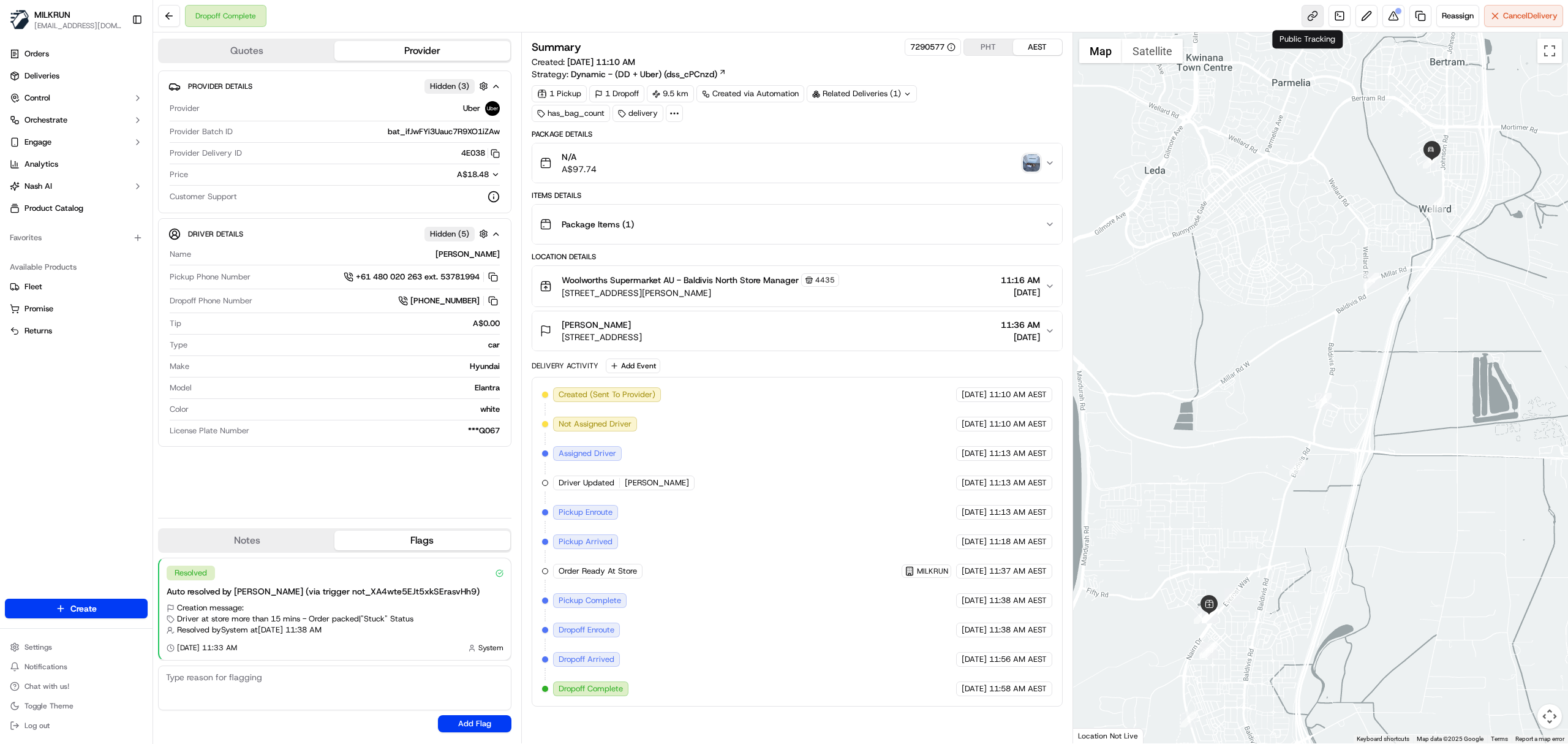
click at [1306, 19] on link at bounding box center [1312, 16] width 22 height 22
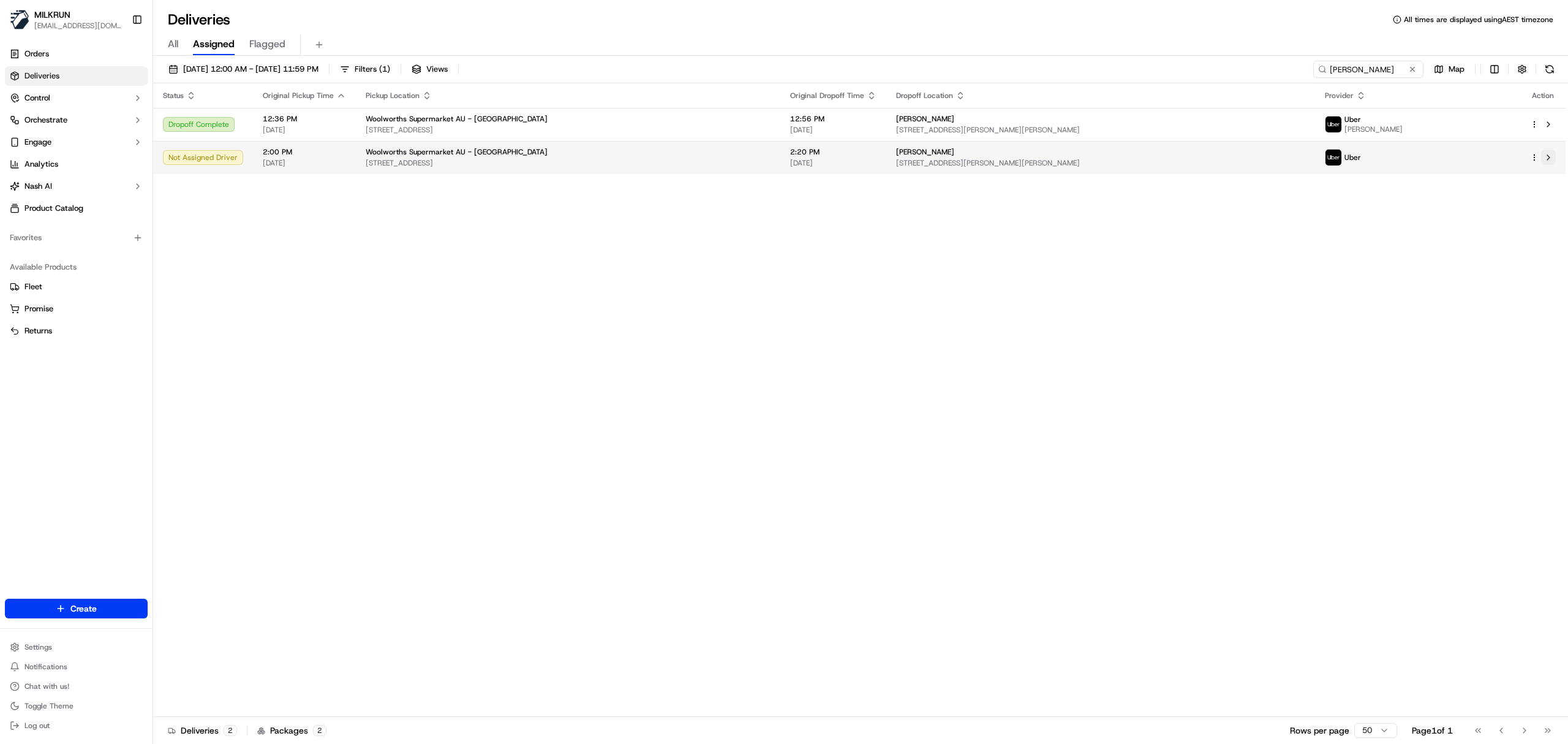
click at [1548, 155] on button at bounding box center [1548, 157] width 15 height 15
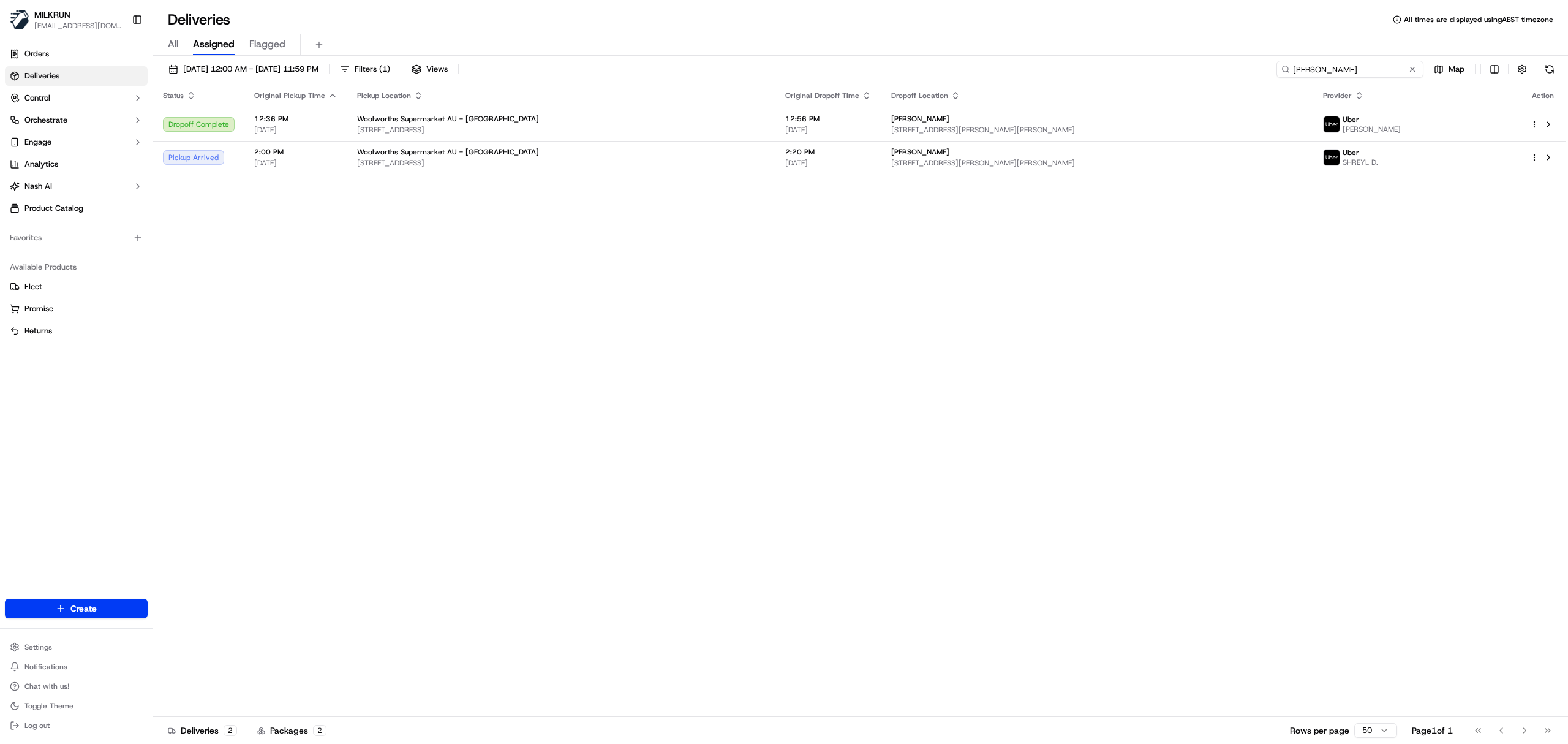
click at [1342, 64] on input "[PERSON_NAME]" at bounding box center [1350, 69] width 147 height 18
paste input "SHREYL D."
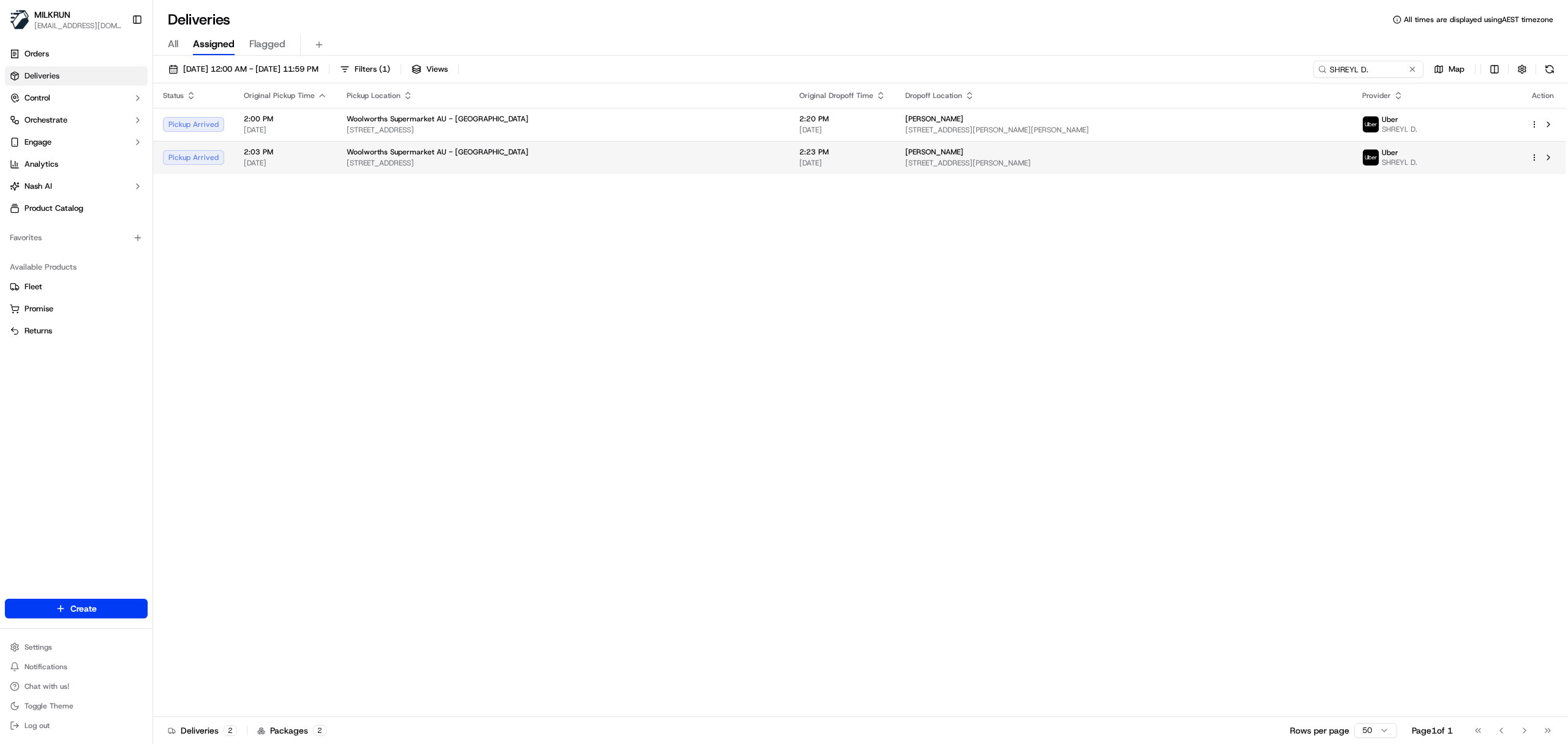
click at [1110, 160] on span "Unit 29/6 Hardie St, Neutral Bay, NSW 2089, AU" at bounding box center [1124, 163] width 438 height 10
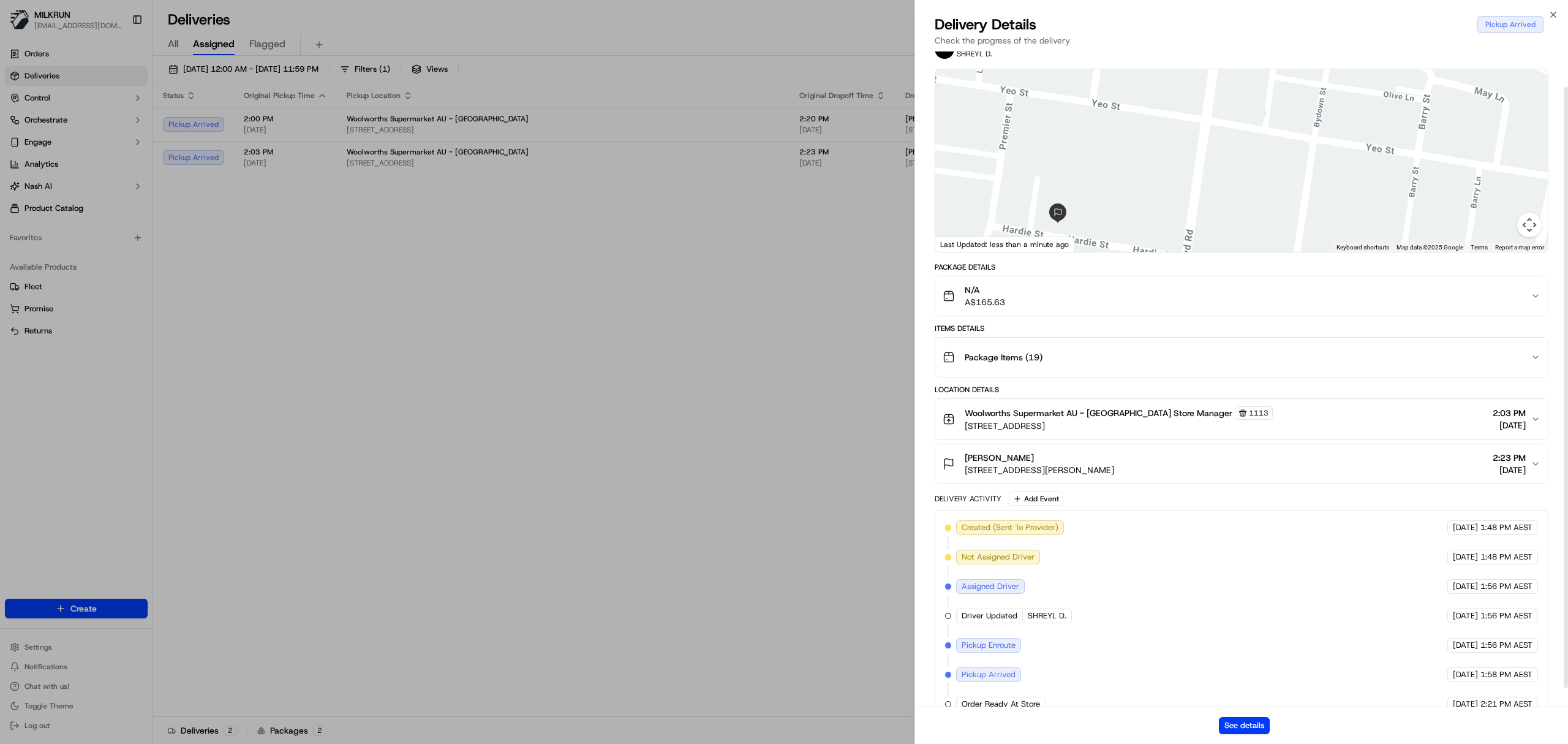
scroll to position [59, 0]
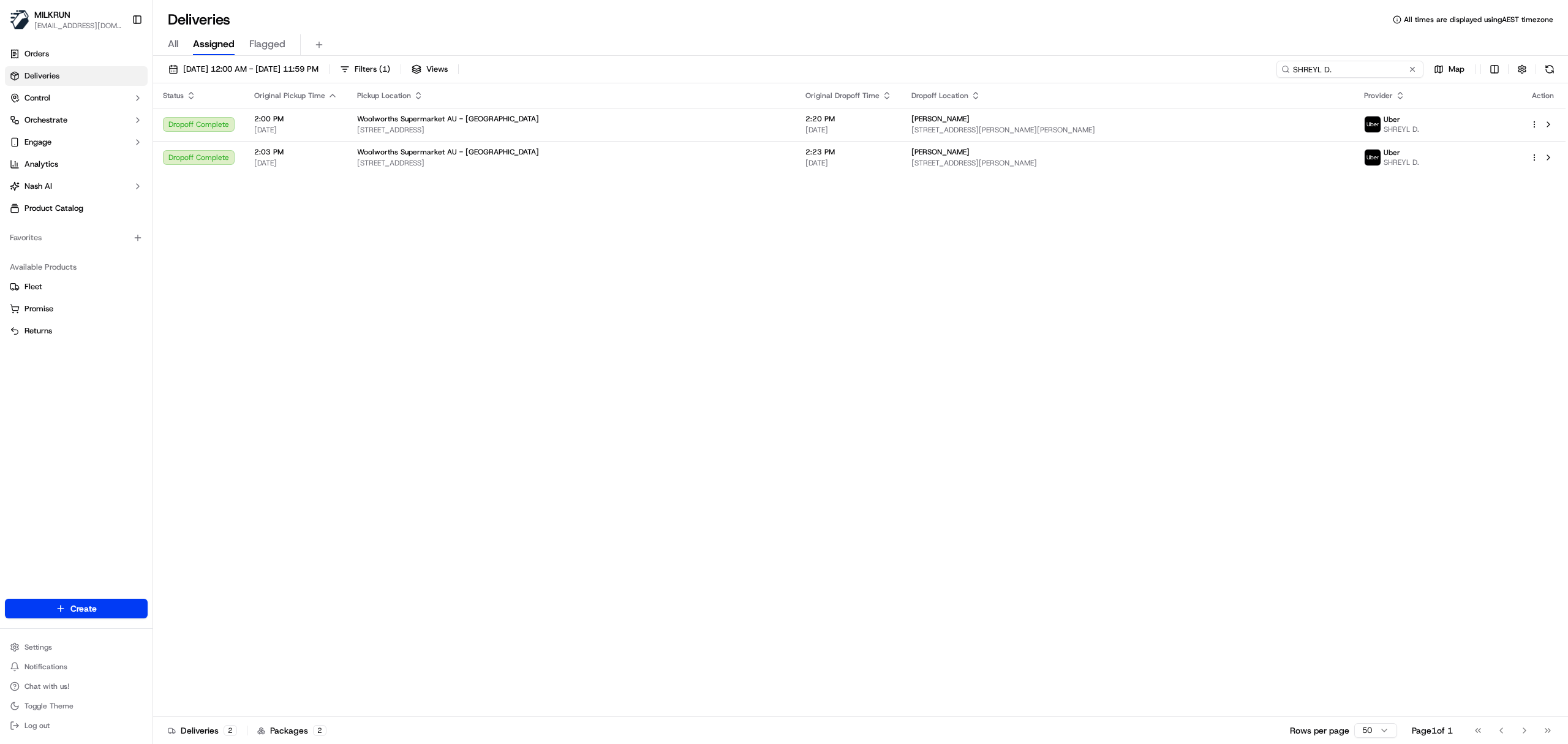
click at [1348, 62] on input "SHREYL D." at bounding box center [1350, 69] width 147 height 18
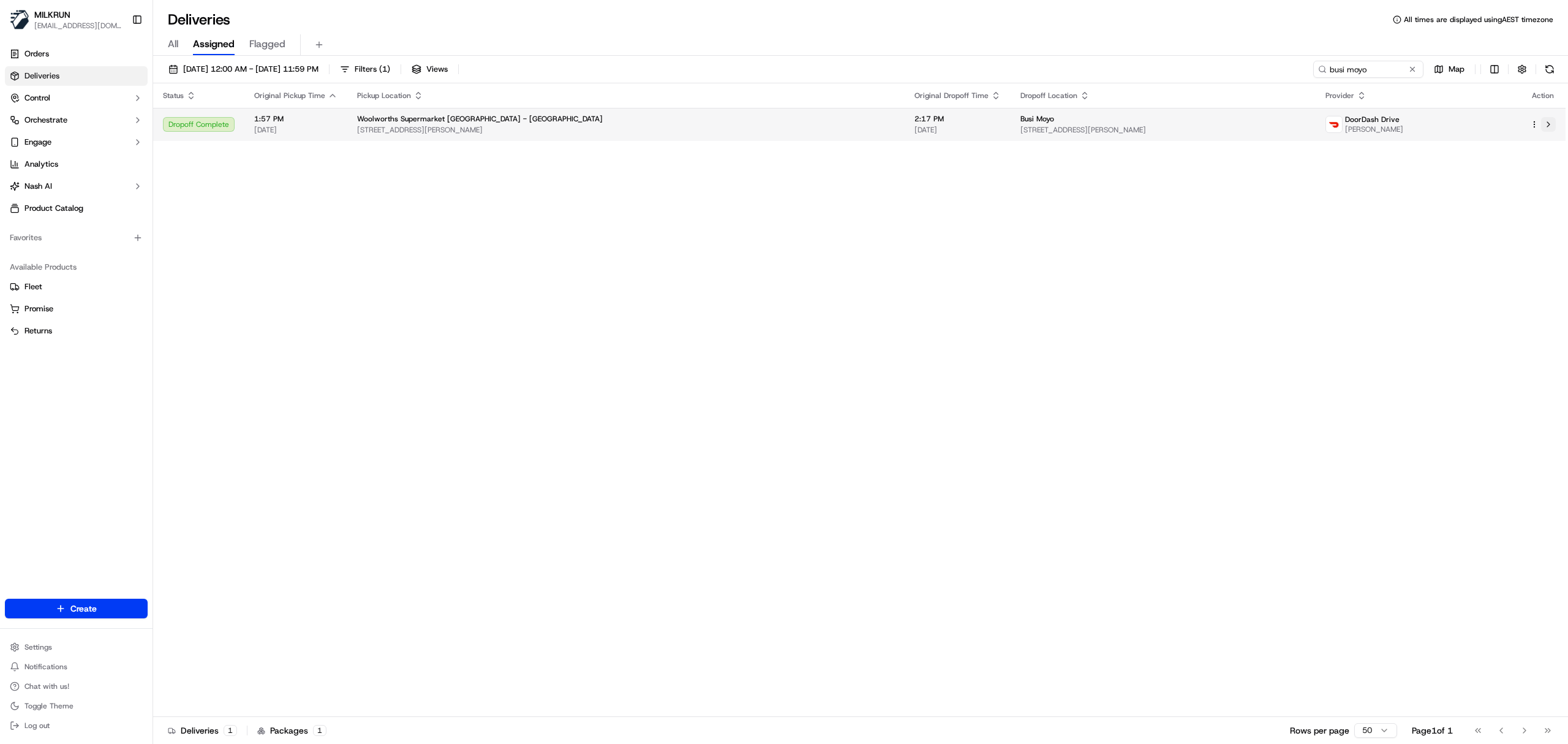
click at [1544, 123] on button at bounding box center [1548, 124] width 15 height 15
click at [1342, 77] on input "busi moyo" at bounding box center [1350, 69] width 147 height 18
paste input "[PERSON_NAME]"
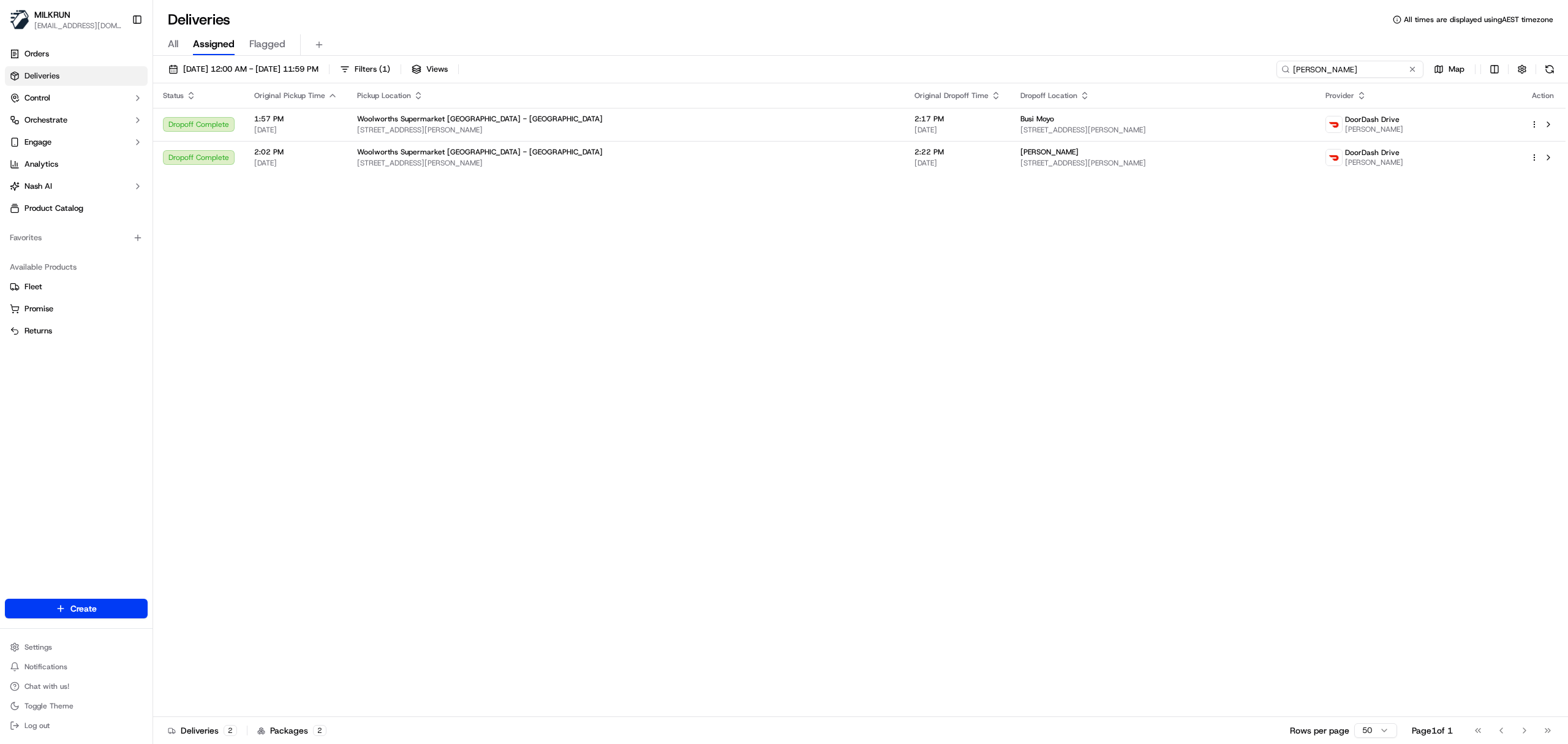
type input "[PERSON_NAME]"
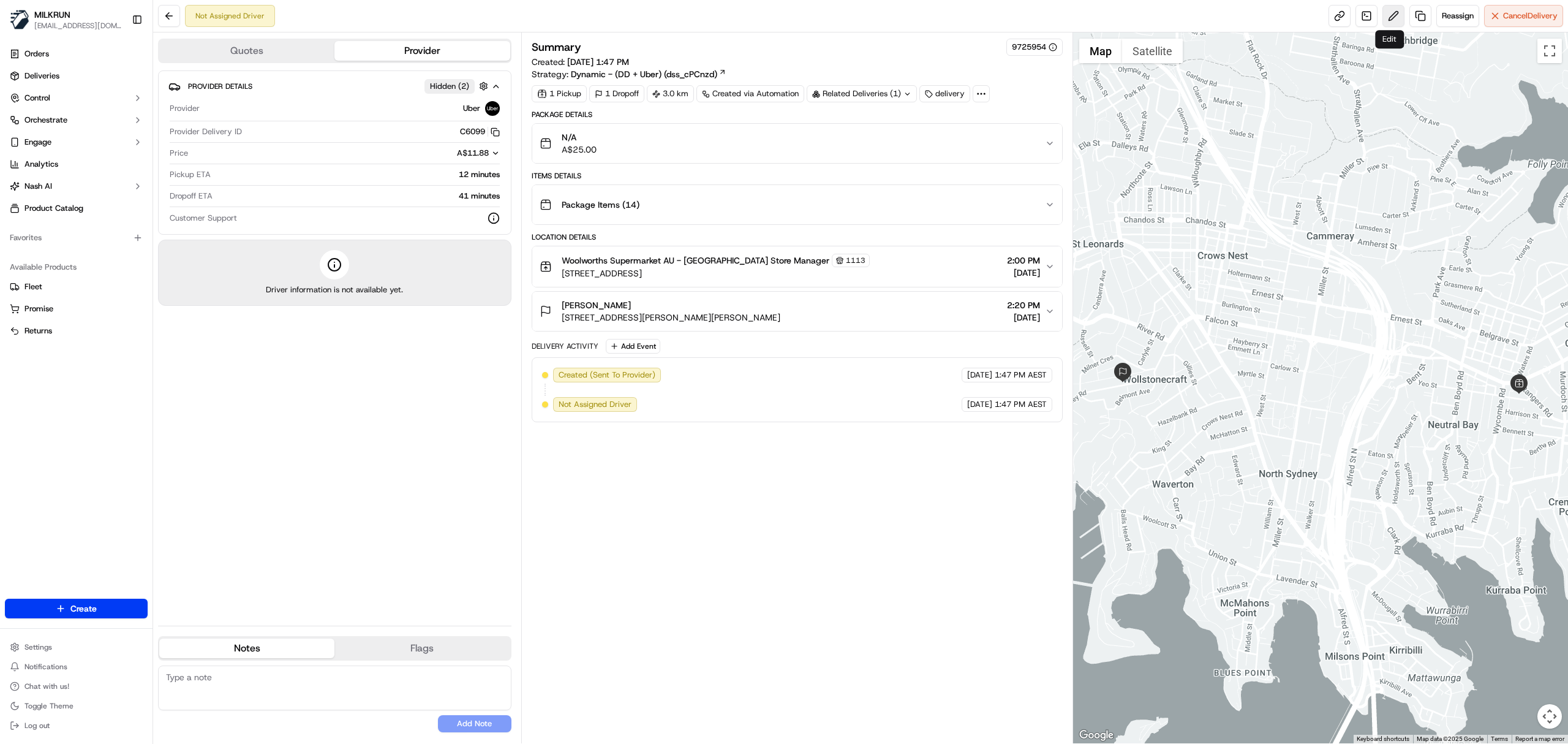
click at [1387, 18] on button at bounding box center [1393, 16] width 22 height 22
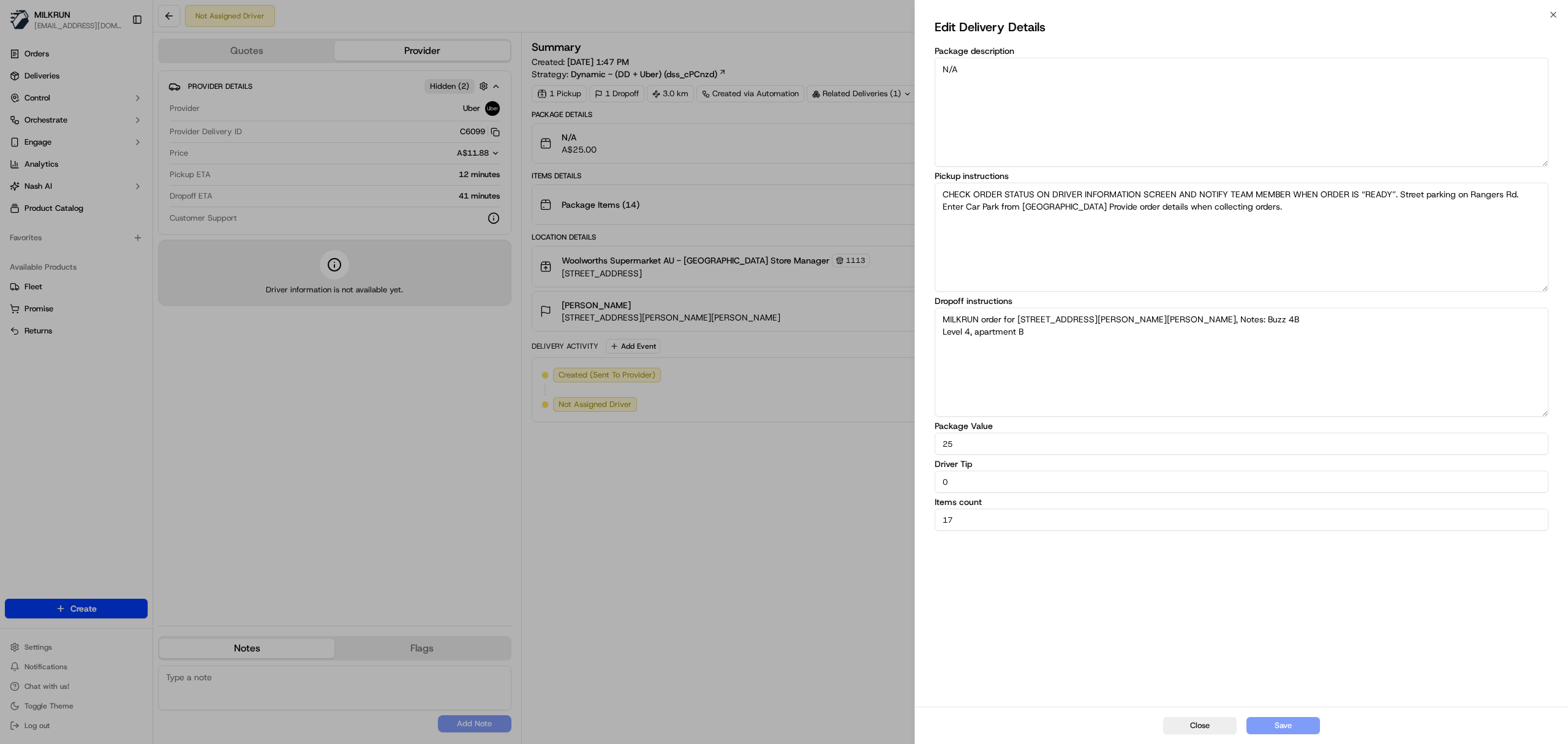
click at [961, 108] on textarea "N/A" at bounding box center [1241, 112] width 613 height 109
type textarea "Please ensure this gets to her as this is a recreated order and the first order…"
click at [1278, 728] on button "Save" at bounding box center [1283, 726] width 74 height 18
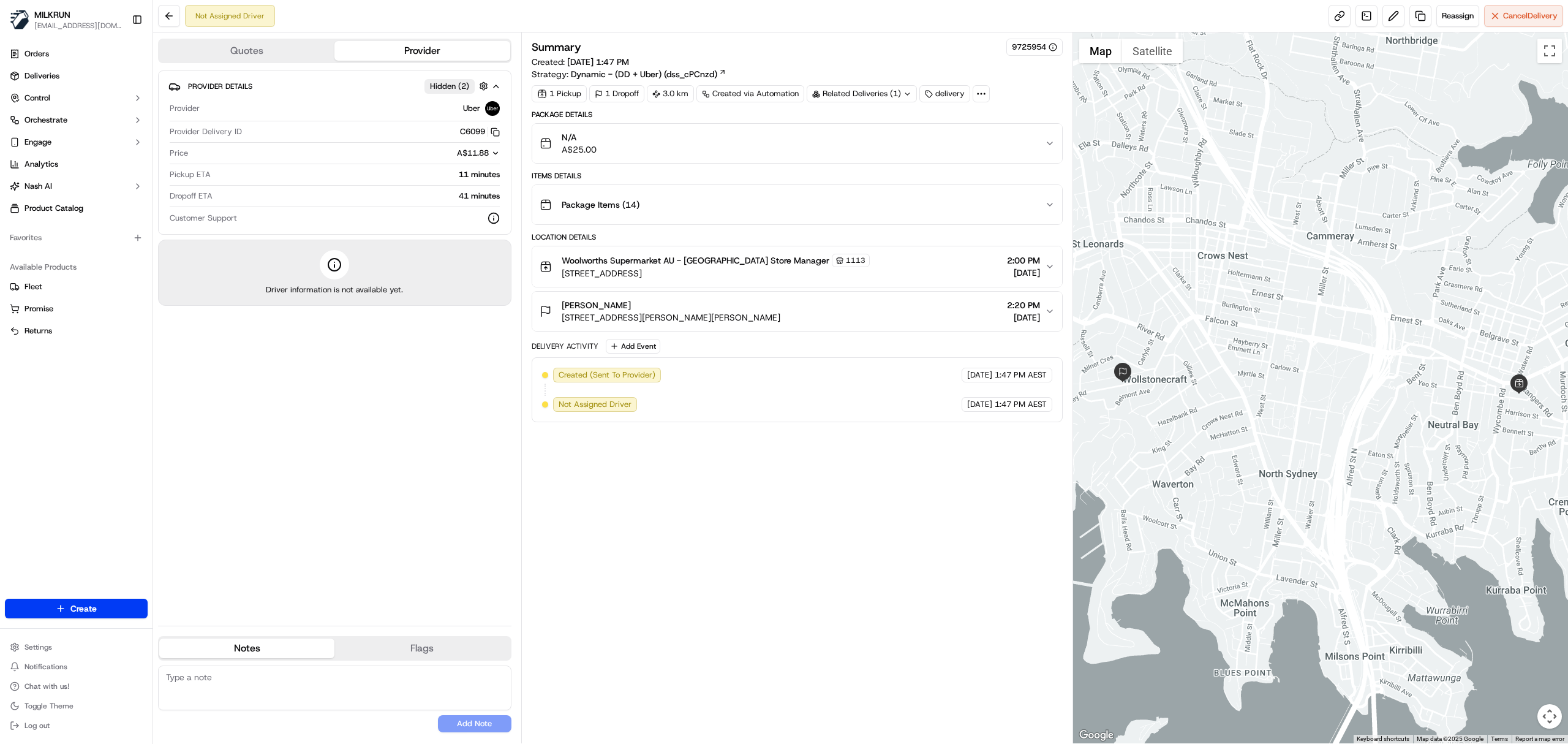
click at [789, 141] on div "N/A A$25.00" at bounding box center [792, 144] width 505 height 25
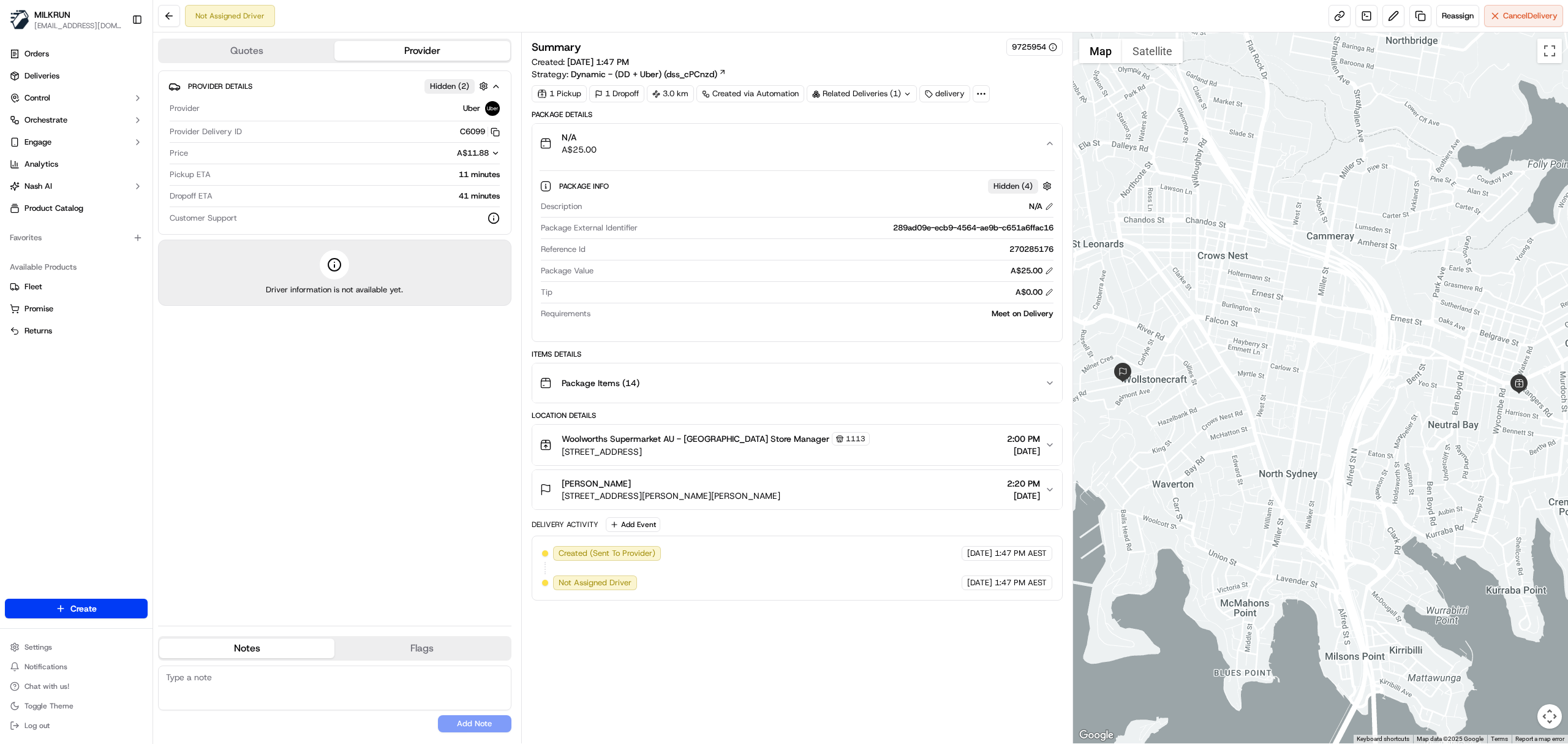
click at [834, 135] on div "N/A A$25.00" at bounding box center [792, 144] width 505 height 25
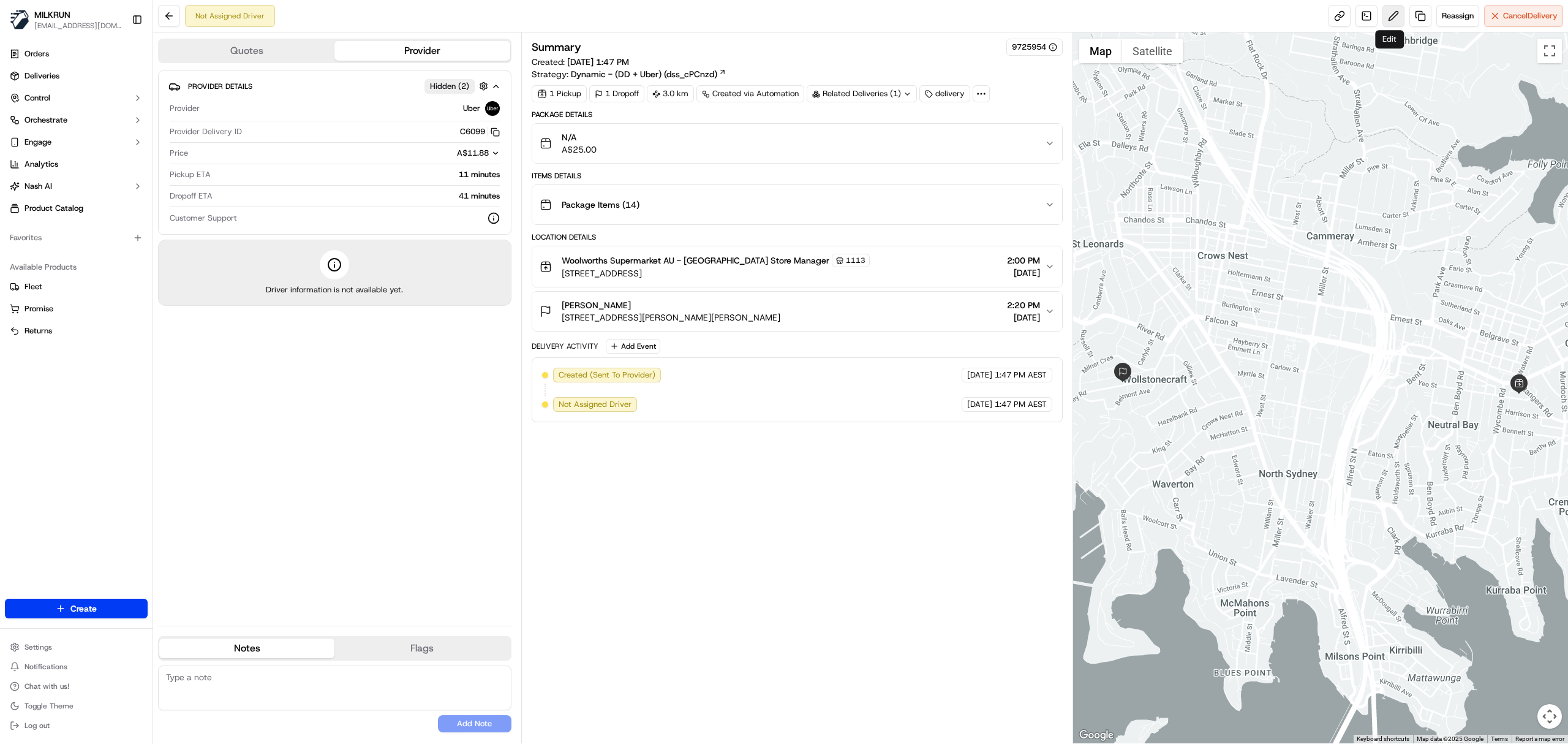
click at [1391, 11] on button at bounding box center [1393, 16] width 22 height 22
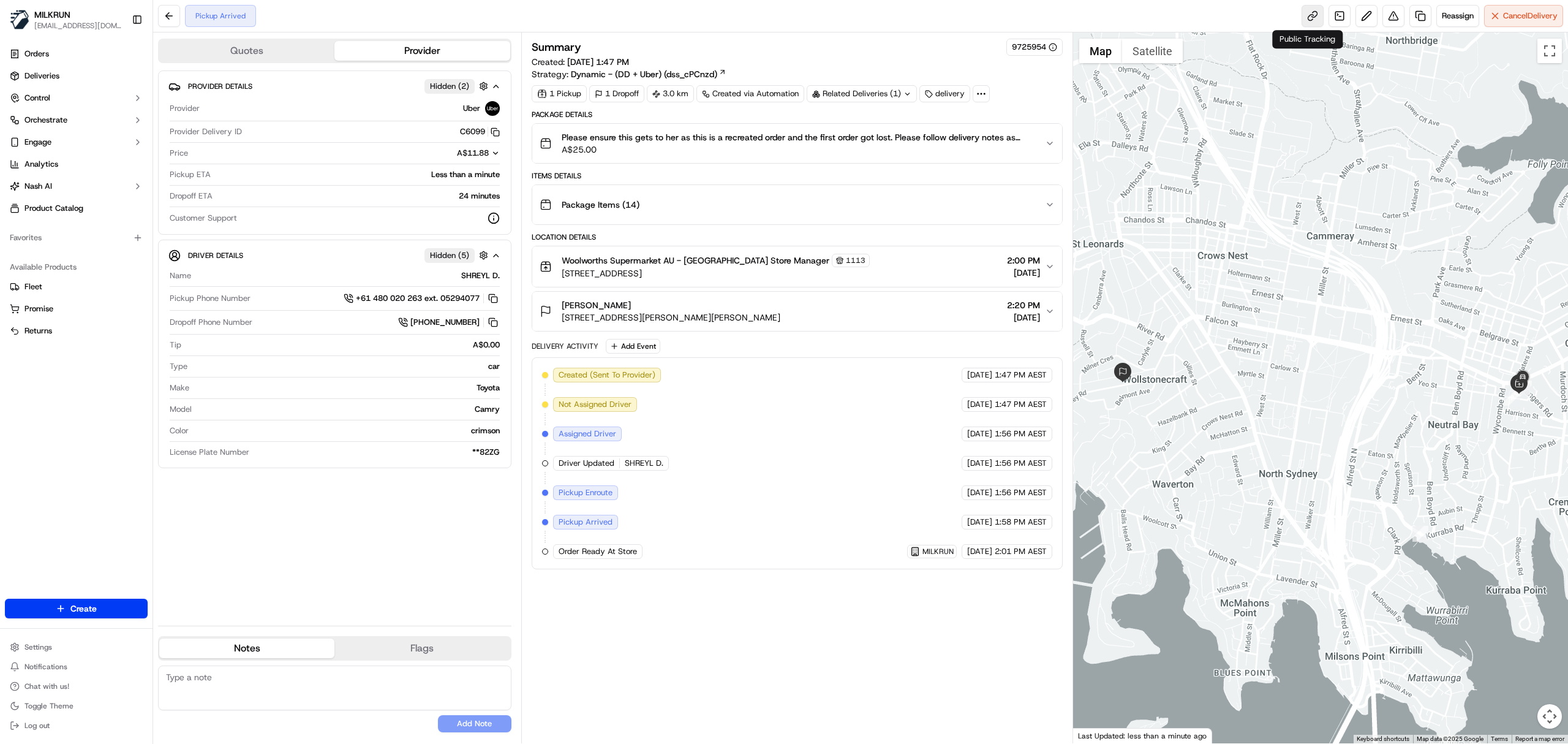
click at [1312, 12] on link at bounding box center [1312, 16] width 22 height 22
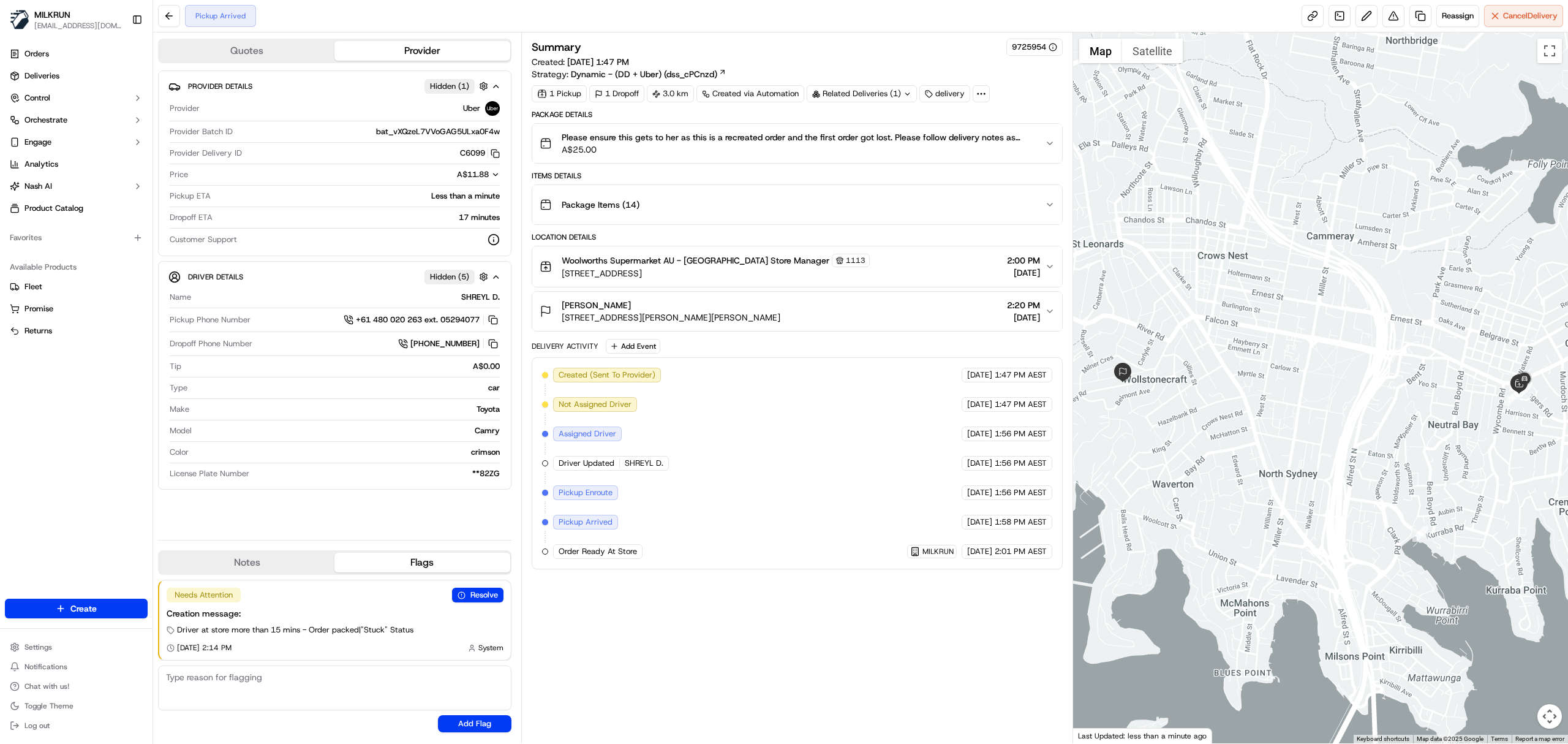
click at [503, 263] on div "Driver Details Hidden ( 5 ) Name SHREYL D. Pickup Phone Number +61 480 020 263 …" at bounding box center [335, 375] width 354 height 228
click at [493, 297] on div "SHREYL D." at bounding box center [347, 297] width 304 height 11
copy div "SHREYL D."
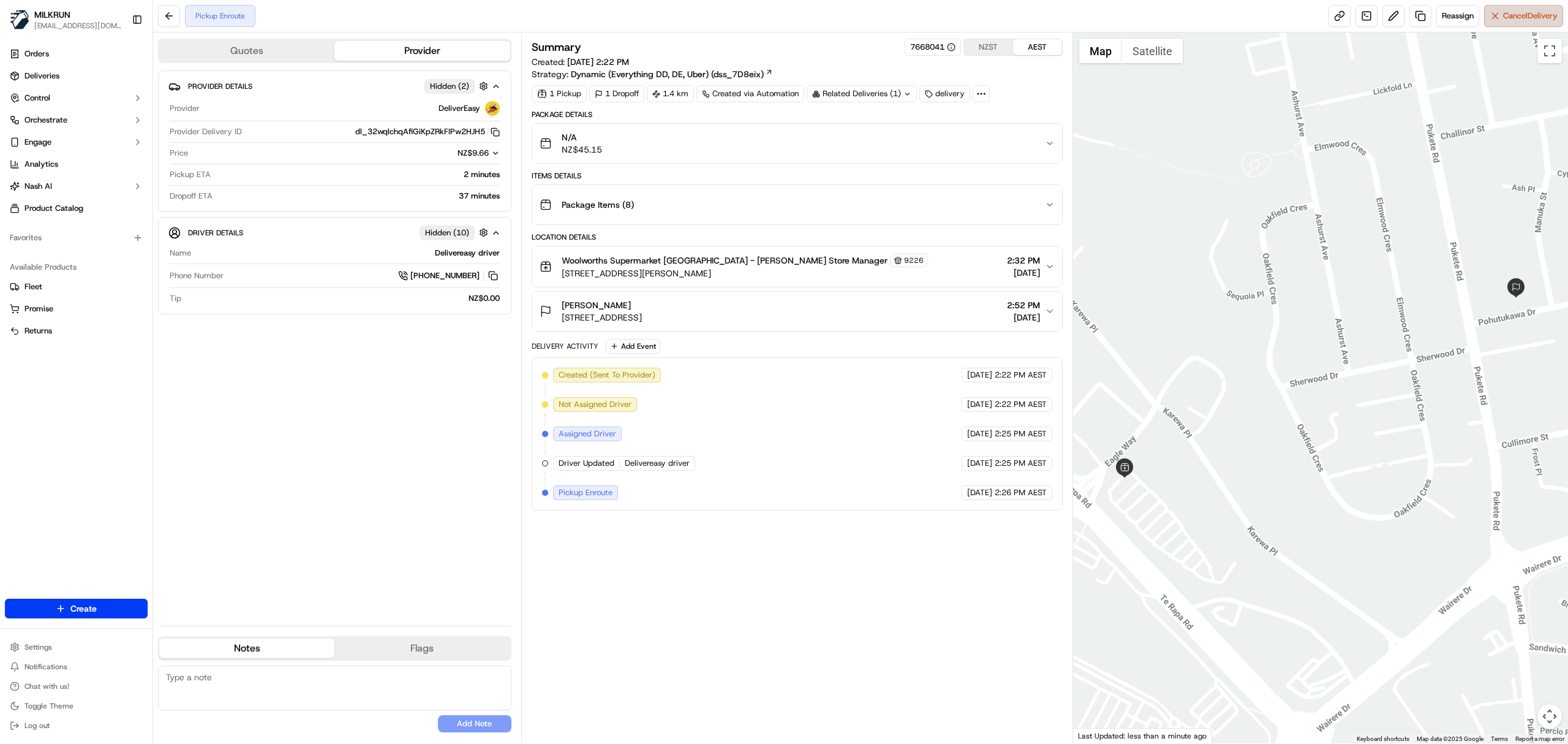
click at [1509, 18] on span "Cancel Delivery" at bounding box center [1530, 16] width 54 height 11
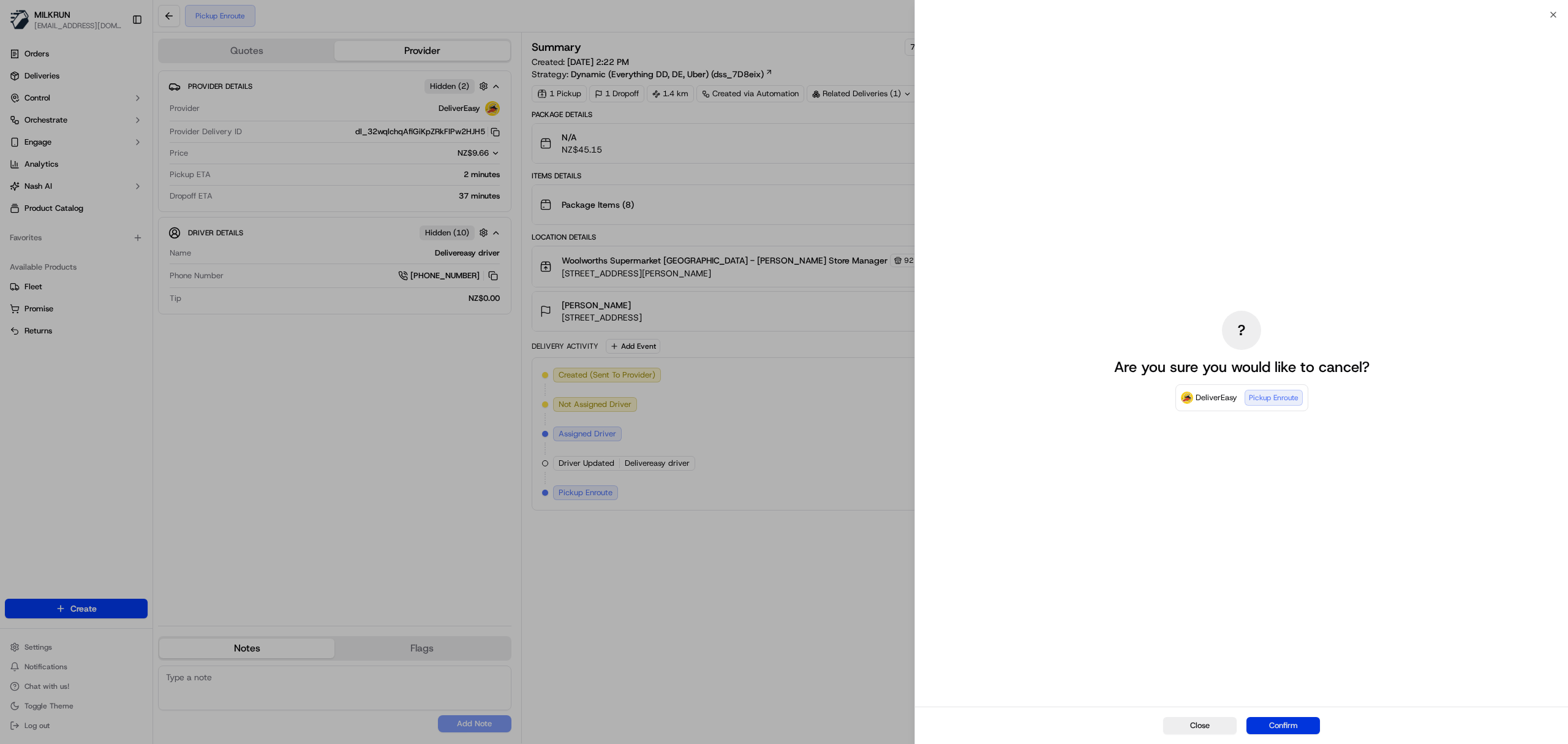
click at [1279, 731] on button "Confirm" at bounding box center [1283, 726] width 74 height 18
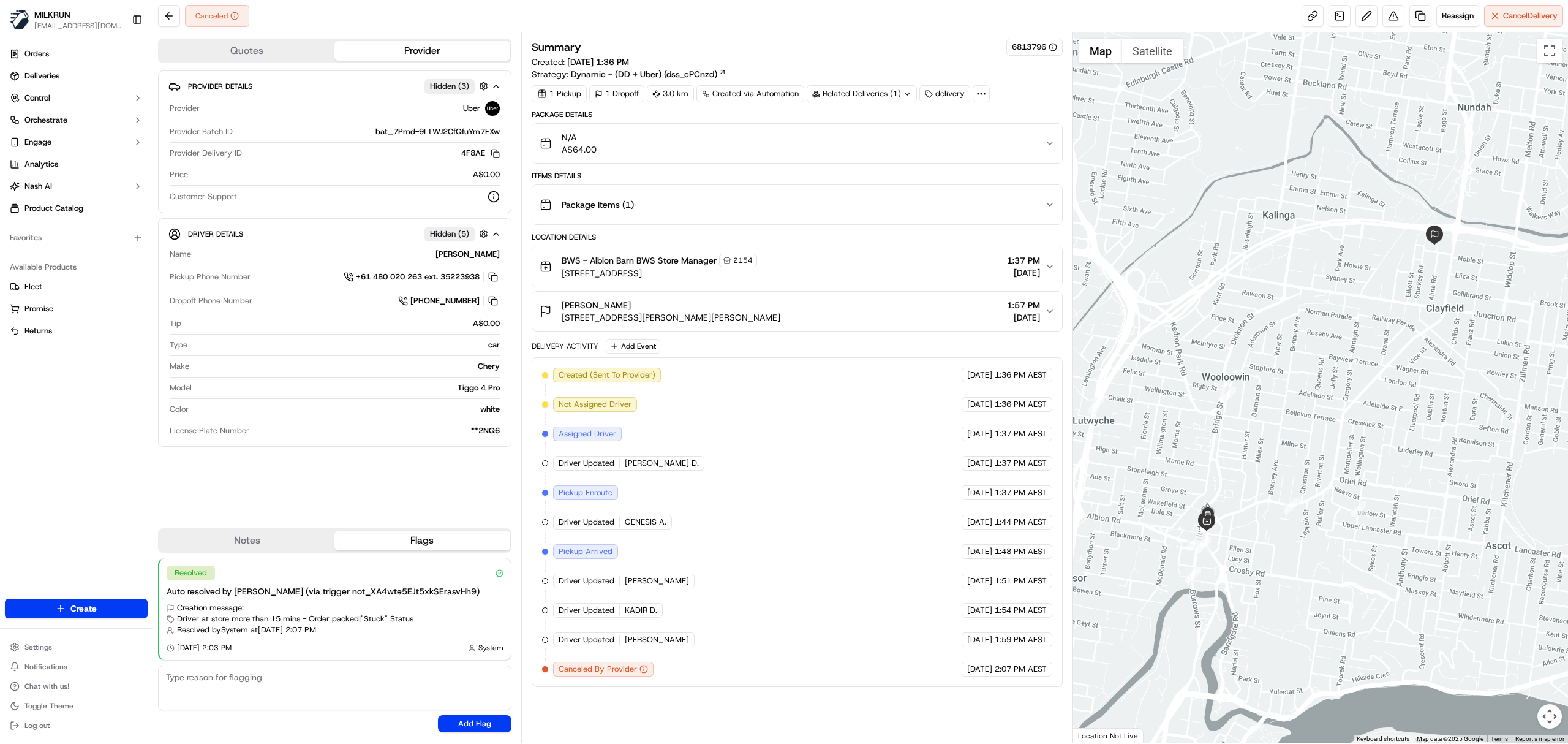
click at [806, 273] on div "BWS - Albion Barn BWS Store Manager 2154 300 Sandgate Rd, Albion, QLD 4010, AU …" at bounding box center [792, 266] width 505 height 25
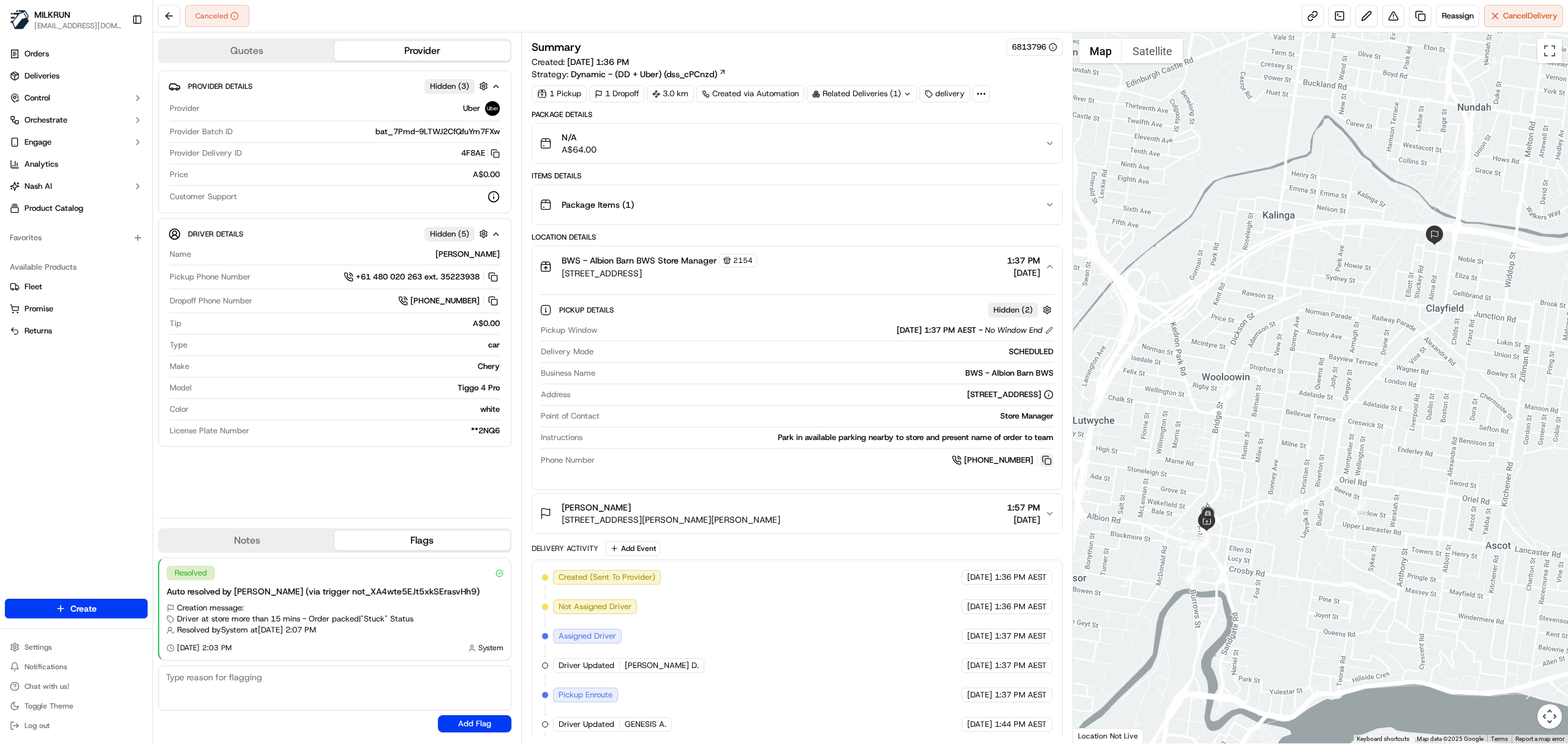
click at [1041, 460] on button at bounding box center [1046, 460] width 13 height 13
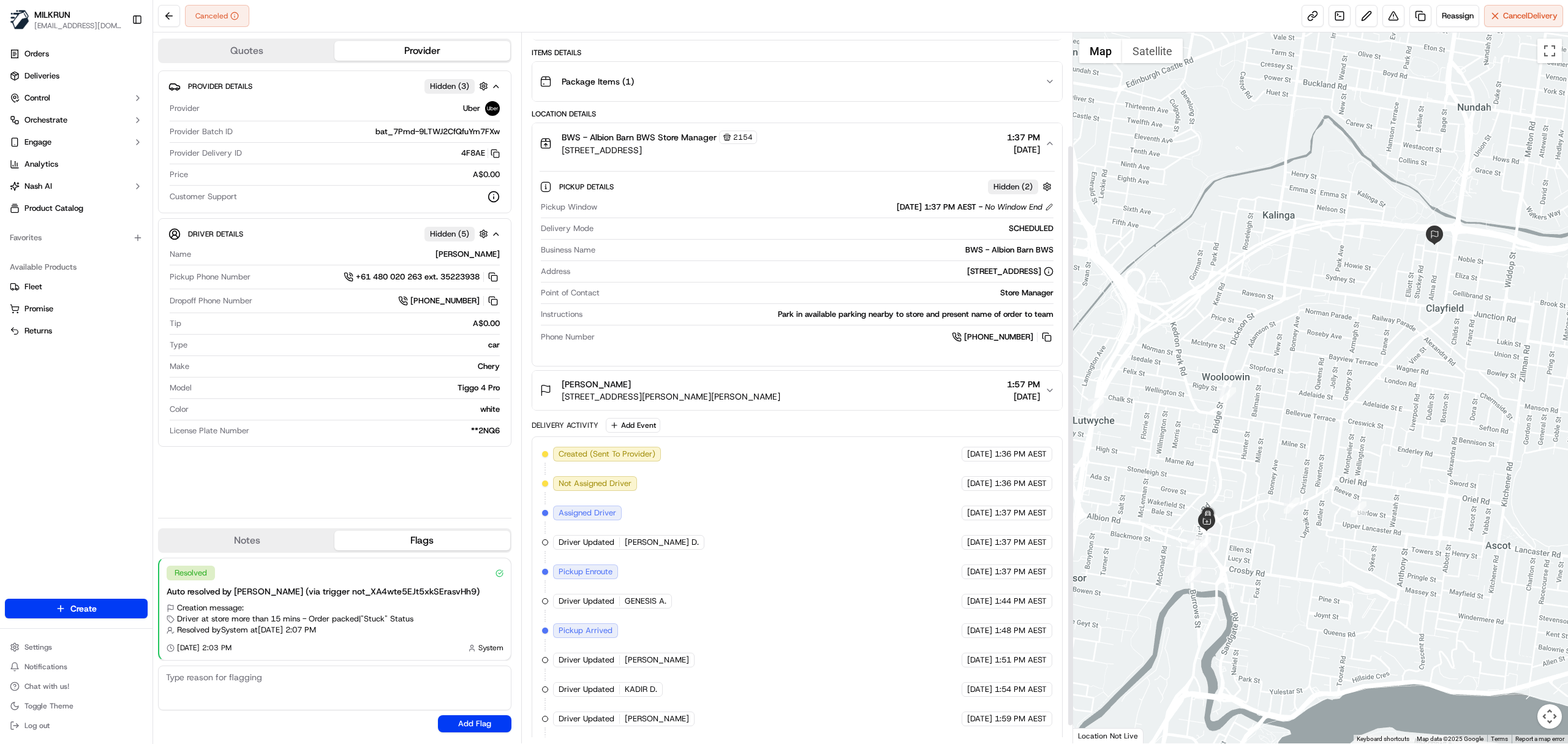
scroll to position [160, 0]
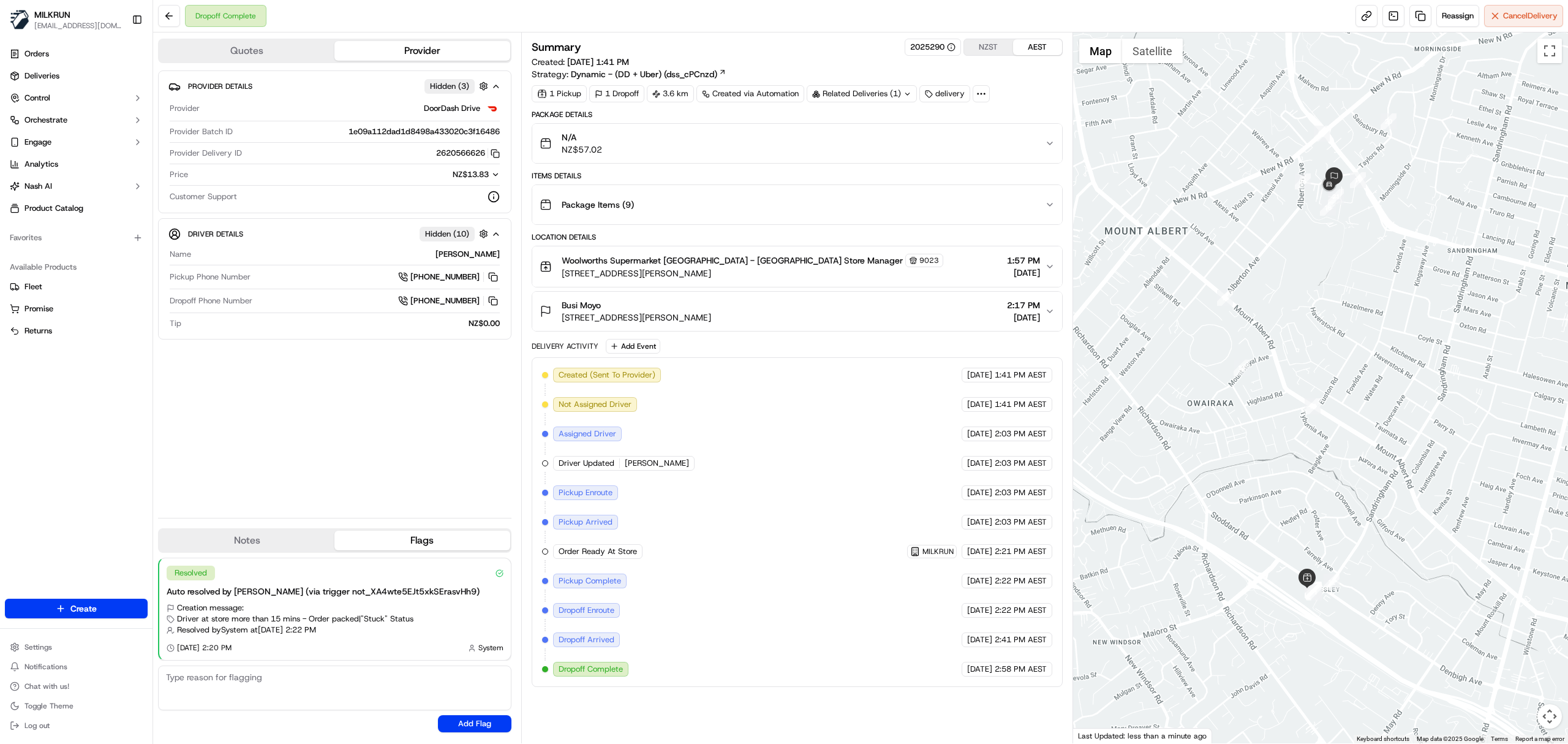
click at [804, 298] on button "Busi Moyo [STREET_ADDRESS][PERSON_NAME] 2:17 PM [DATE]" at bounding box center [796, 311] width 529 height 39
click at [462, 260] on div "[PERSON_NAME]" at bounding box center [347, 254] width 304 height 11
copy div "[PERSON_NAME]"
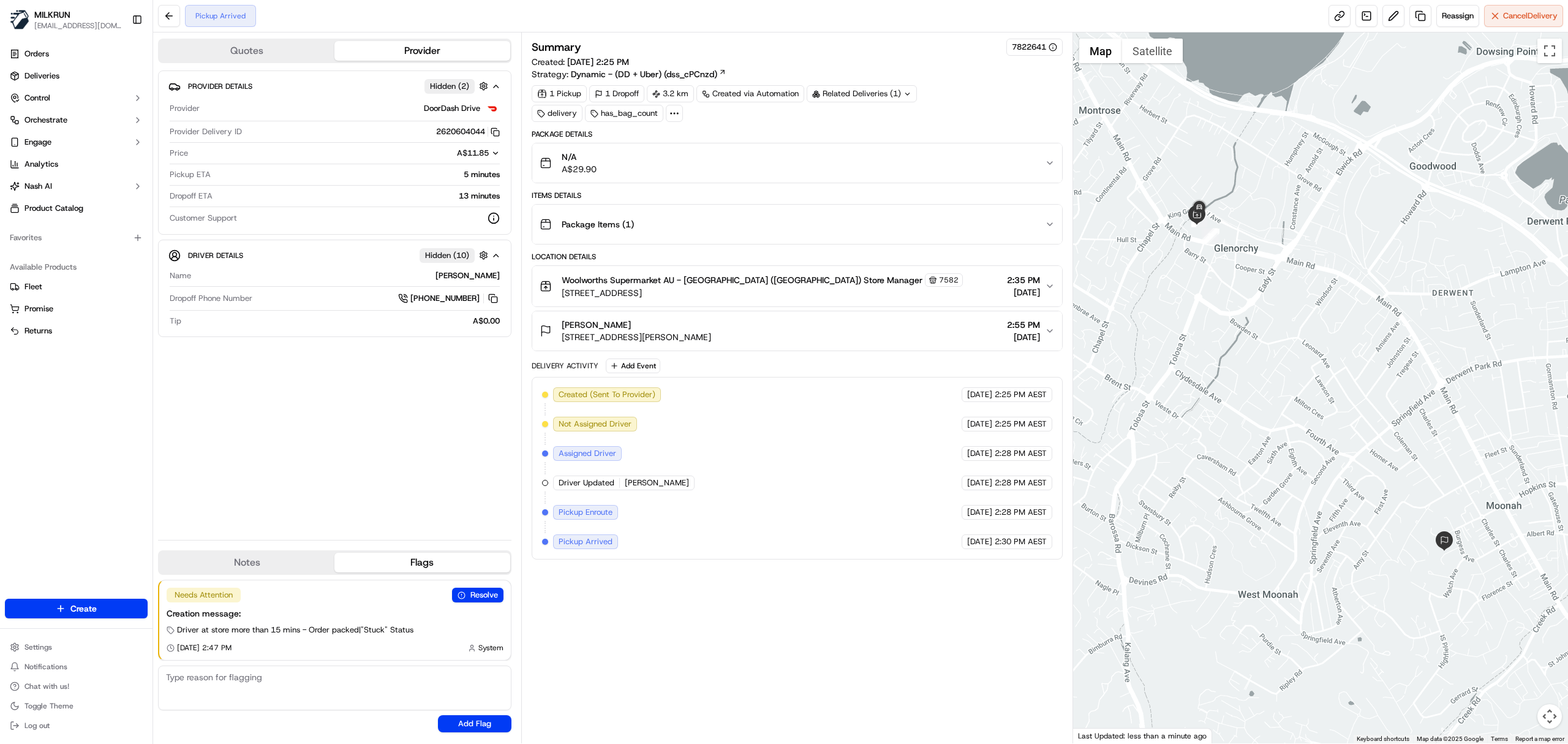
drag, startPoint x: 883, startPoint y: 287, endPoint x: 878, endPoint y: 295, distance: 9.4
click at [883, 285] on div "Woolworths Supermarket AU - Northgate (Glenorchy) Store Manager 7582 387-393 Ma…" at bounding box center [792, 285] width 505 height 25
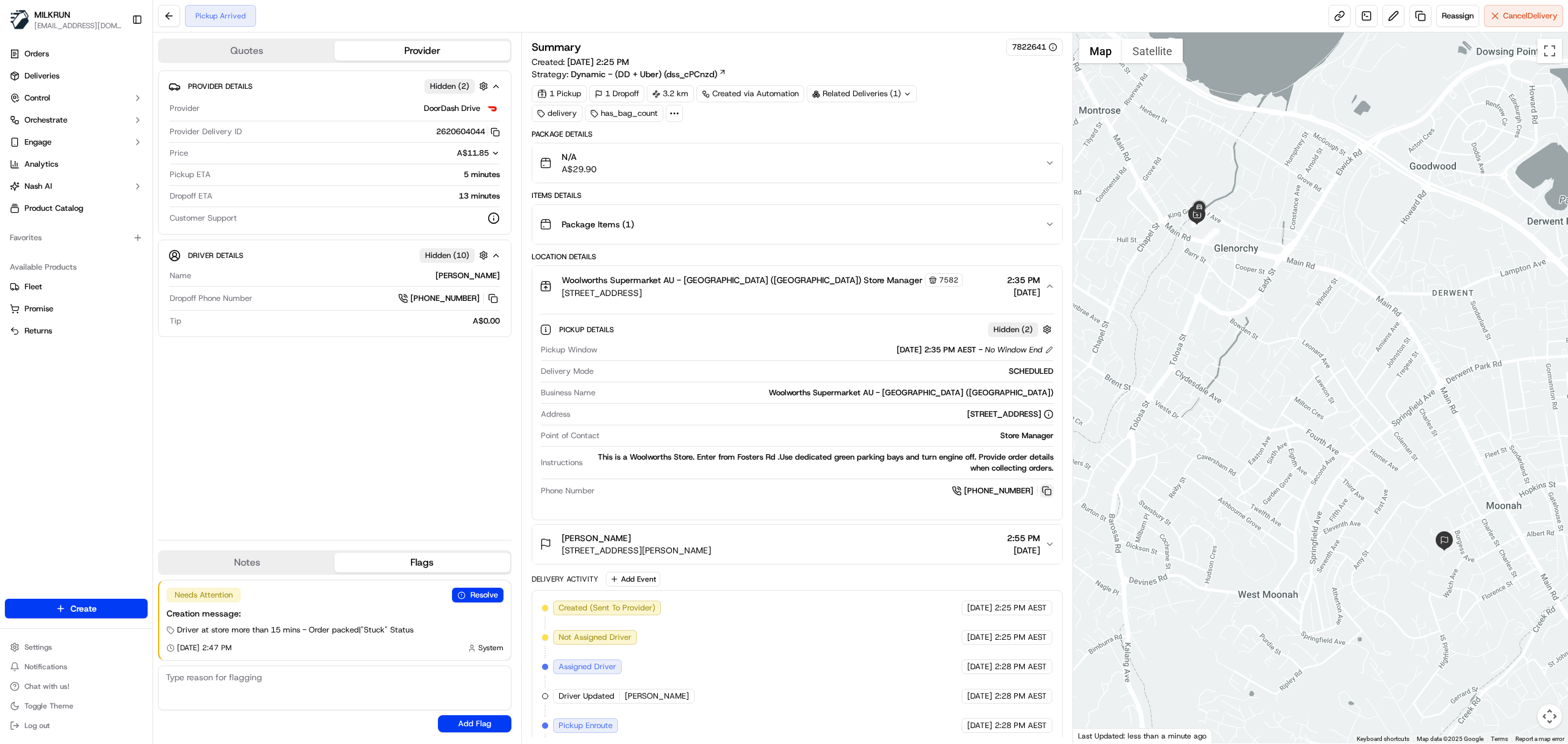
click at [1042, 491] on button at bounding box center [1046, 490] width 13 height 13
click at [1042, 490] on button at bounding box center [1046, 490] width 13 height 13
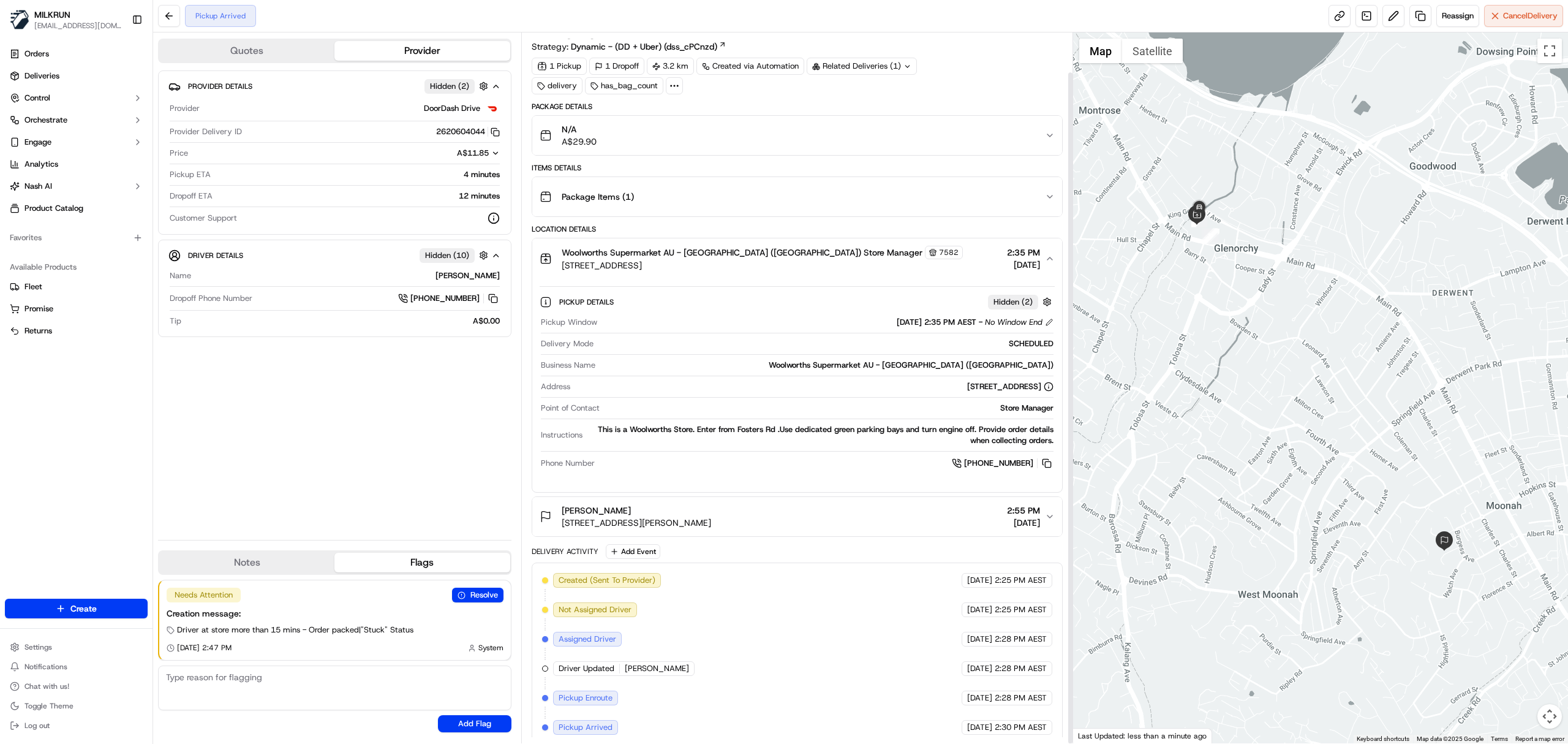
scroll to position [42, 0]
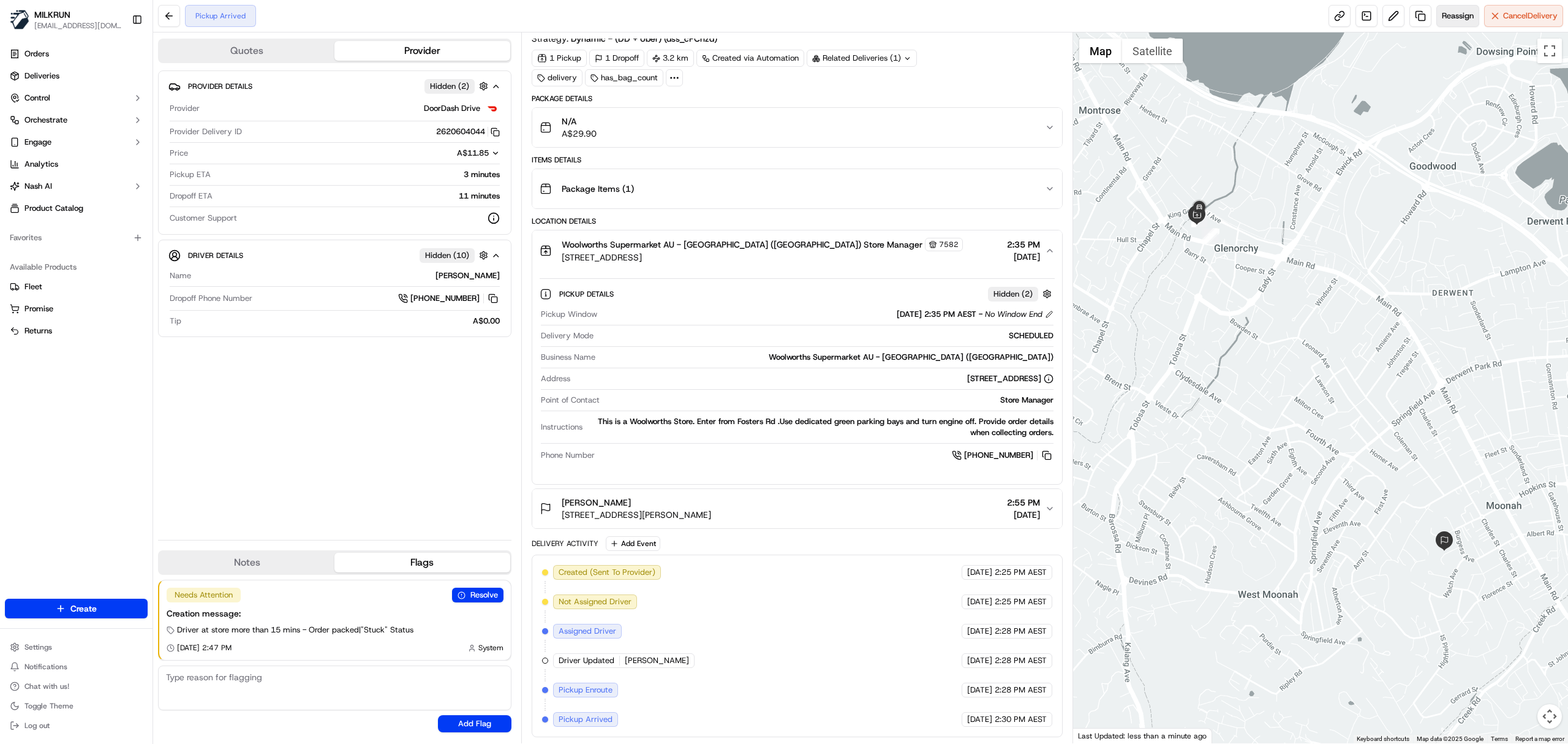
click at [1461, 12] on span "Reassign" at bounding box center [1458, 16] width 32 height 11
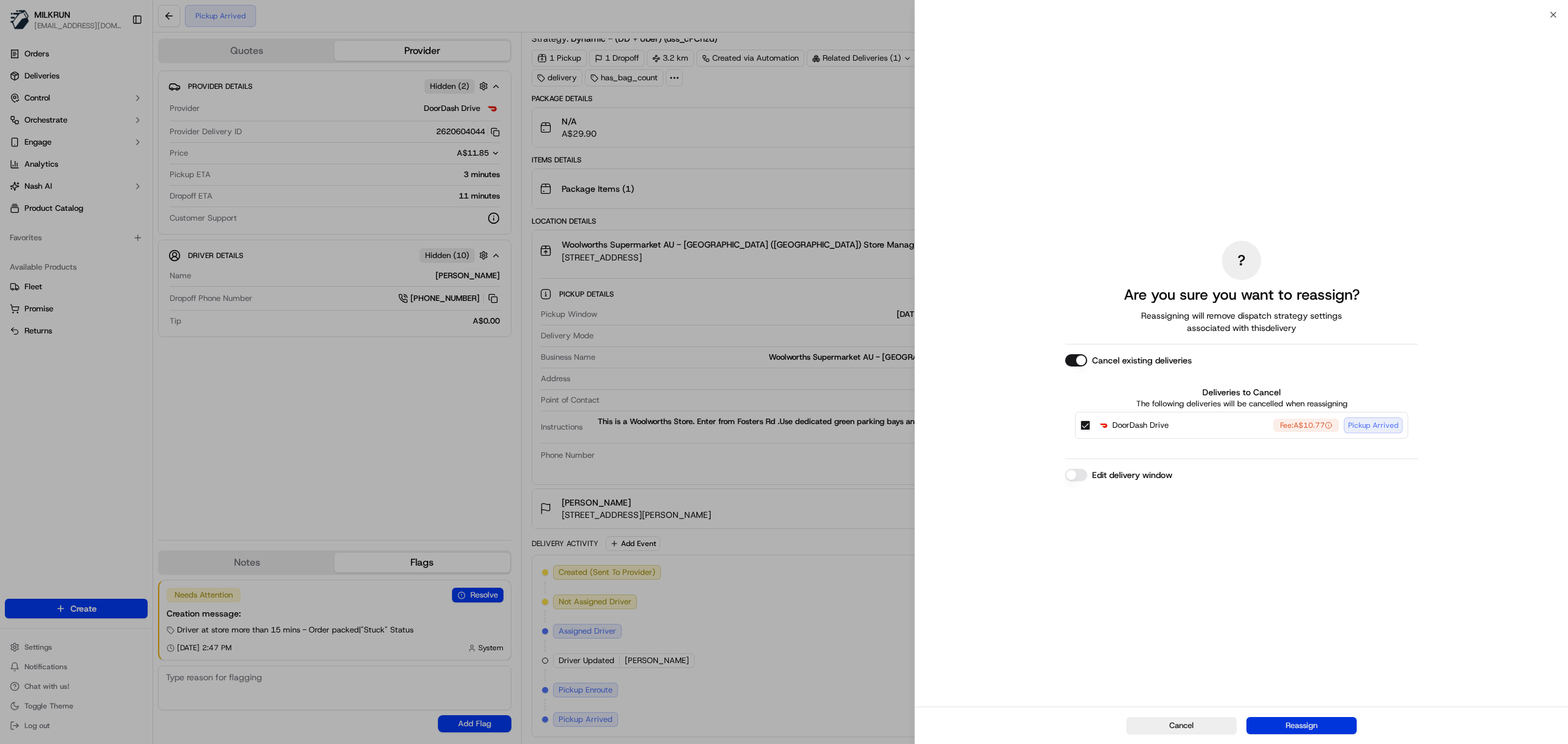
click at [1279, 724] on button "Reassign" at bounding box center [1301, 726] width 110 height 18
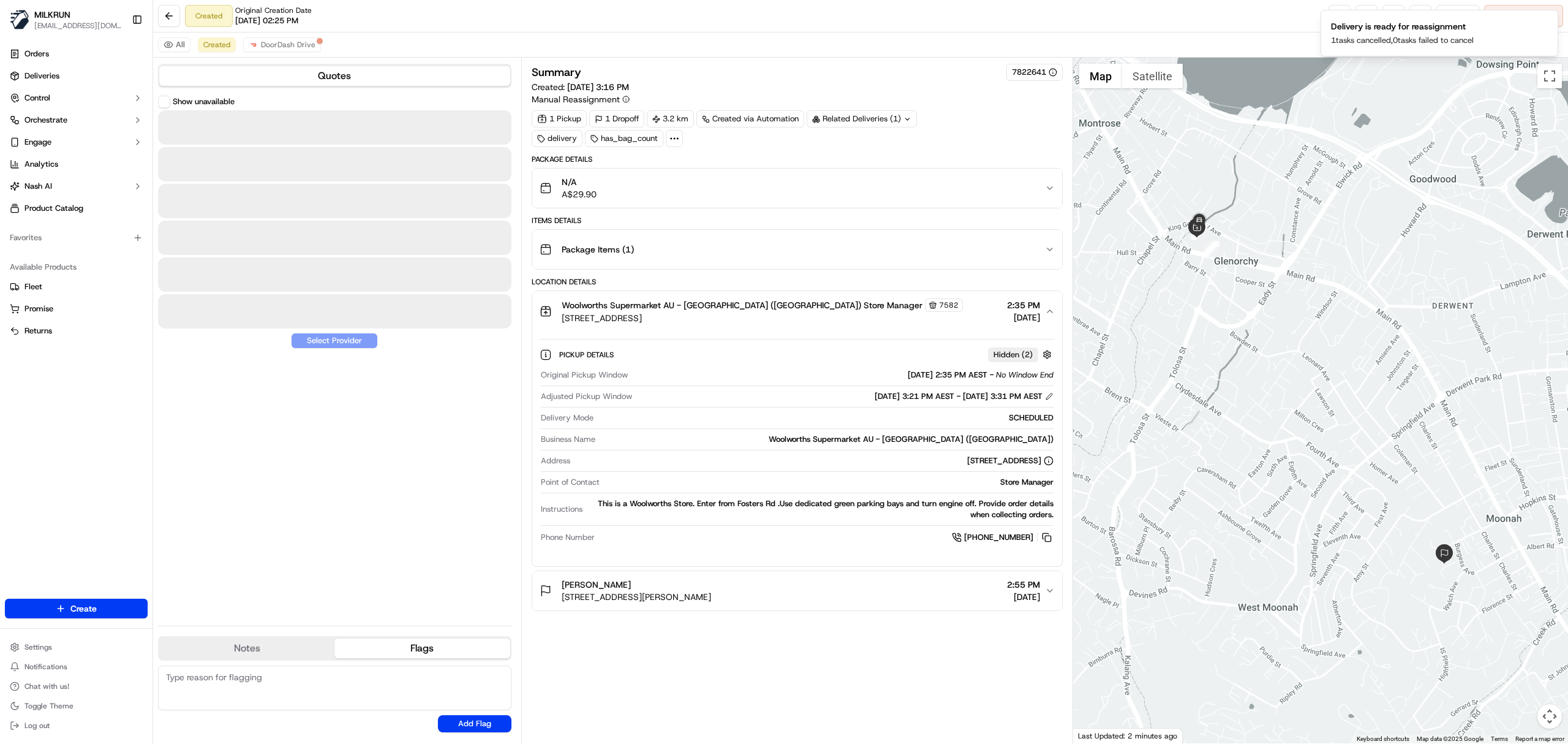
scroll to position [0, 0]
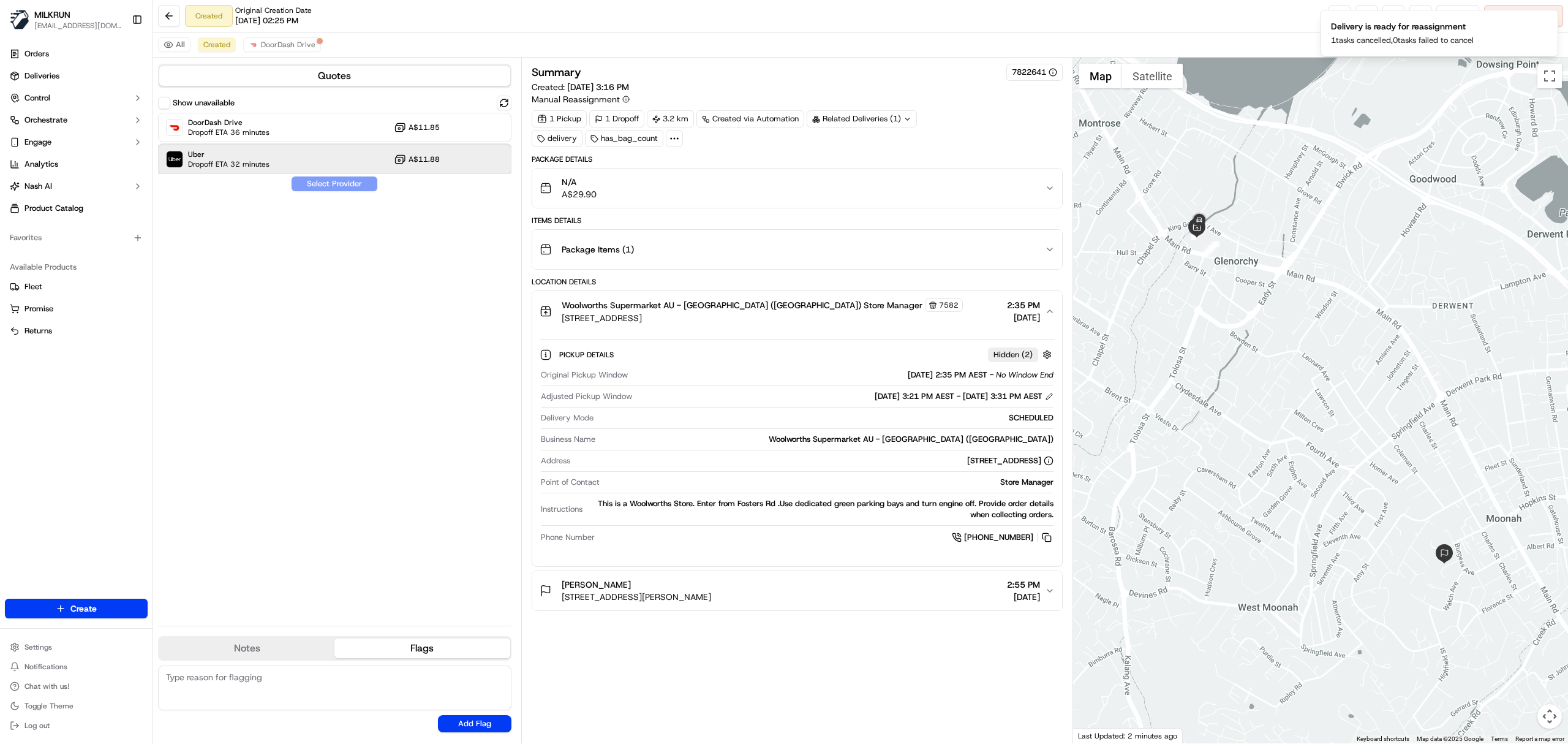
click at [273, 156] on div "Uber Dropoff ETA 32 minutes A$11.88" at bounding box center [335, 159] width 354 height 30
click at [309, 185] on button "Assign Provider" at bounding box center [333, 184] width 87 height 15
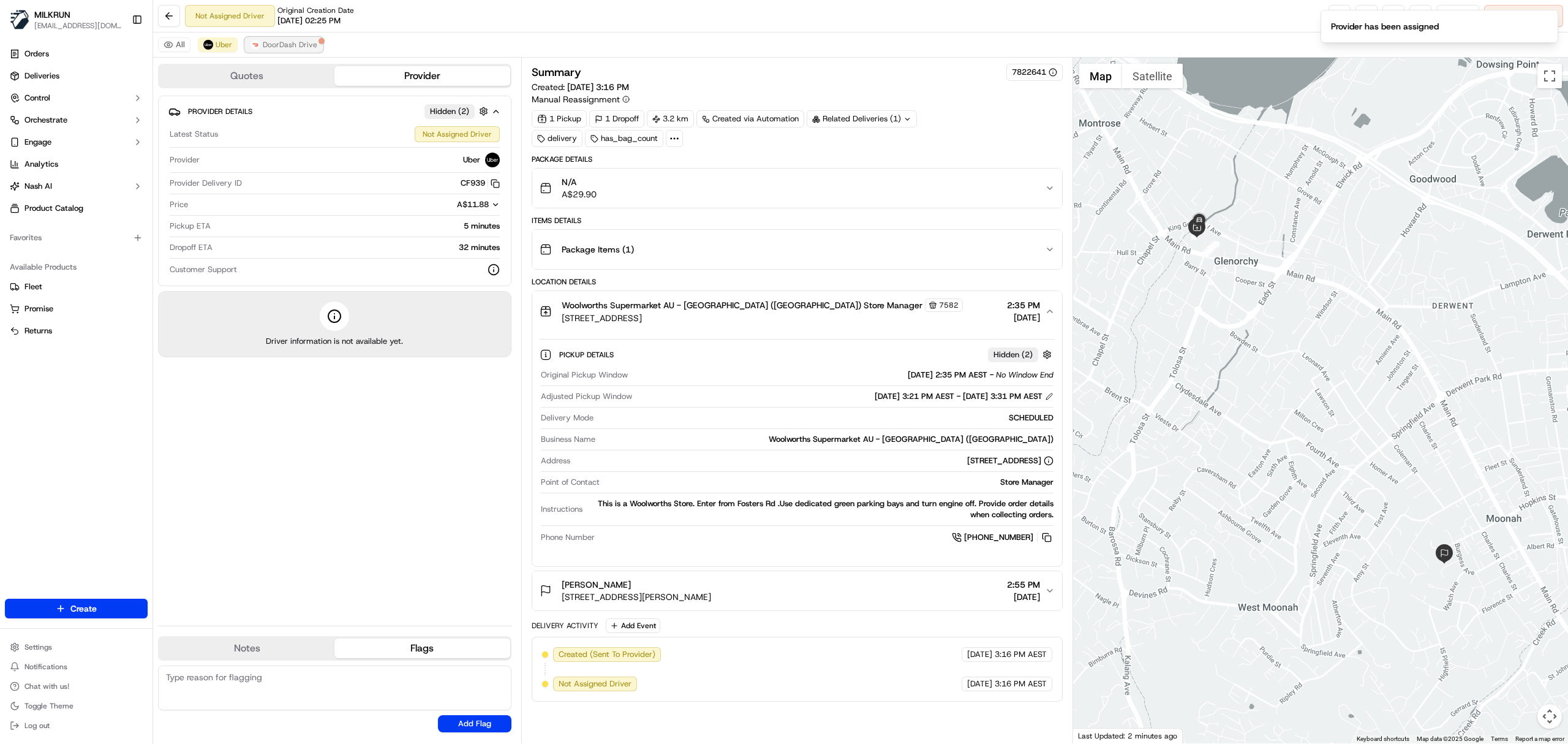
click at [285, 46] on span "DoorDash Drive" at bounding box center [290, 44] width 54 height 10
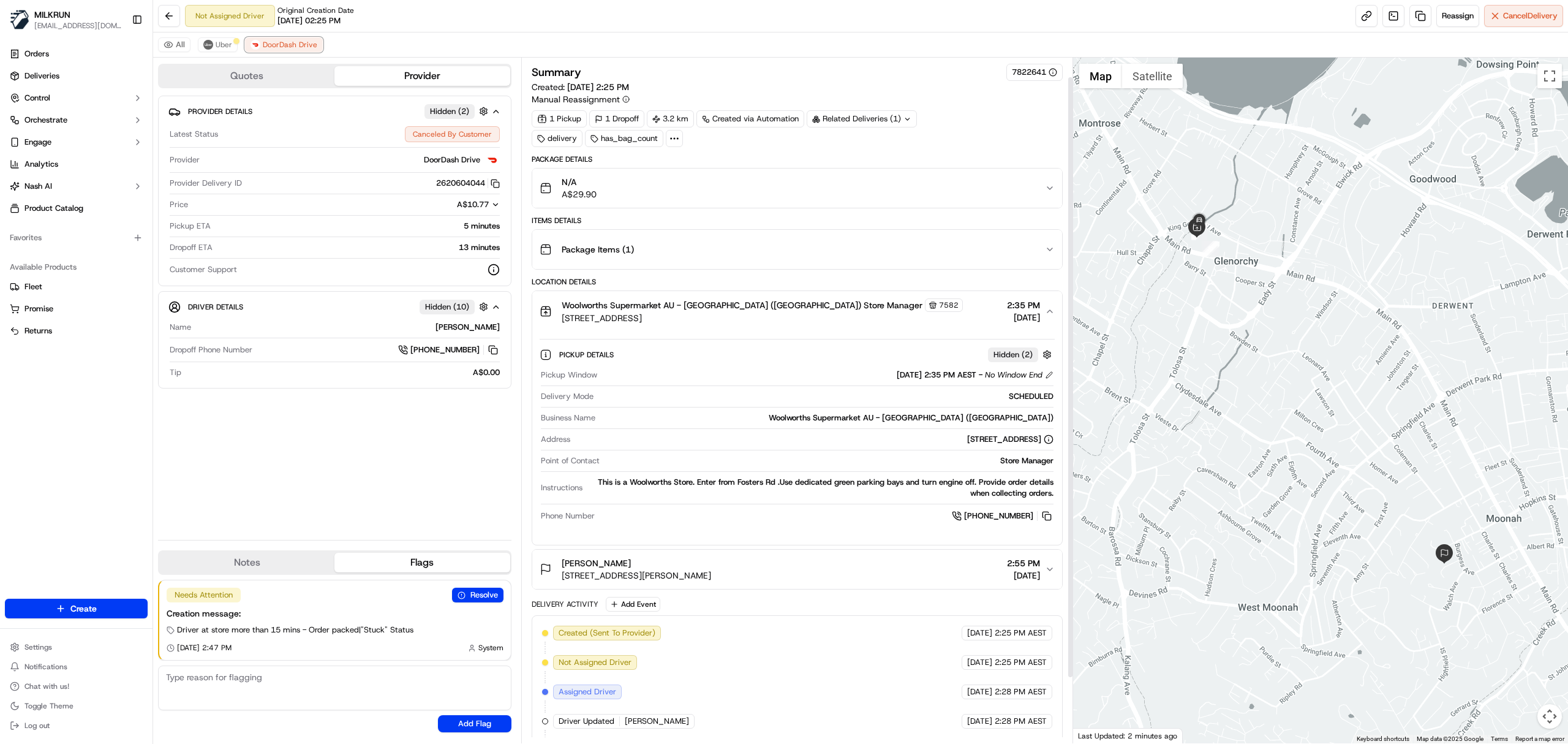
scroll to position [97, 0]
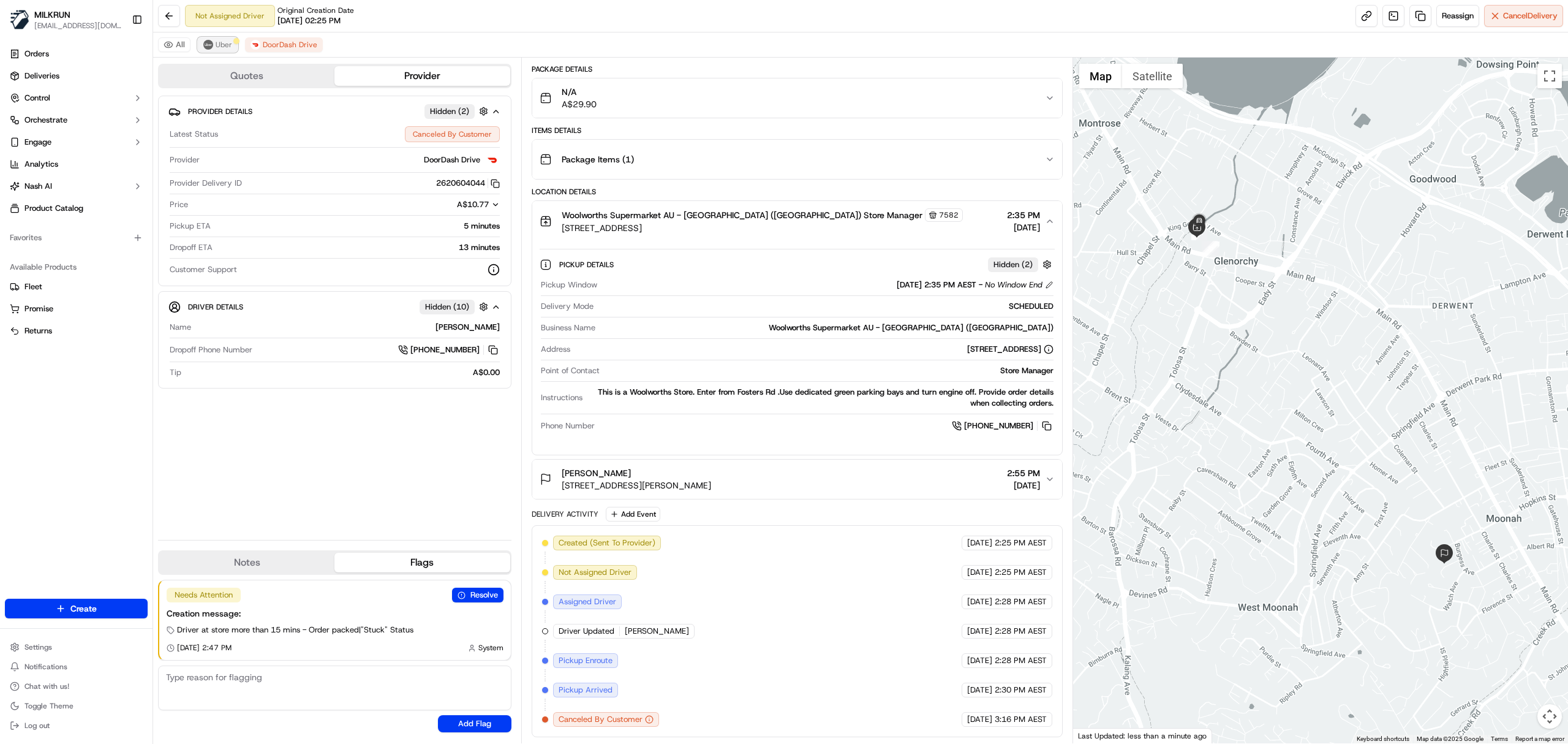
click at [220, 42] on span "Uber" at bounding box center [223, 44] width 17 height 10
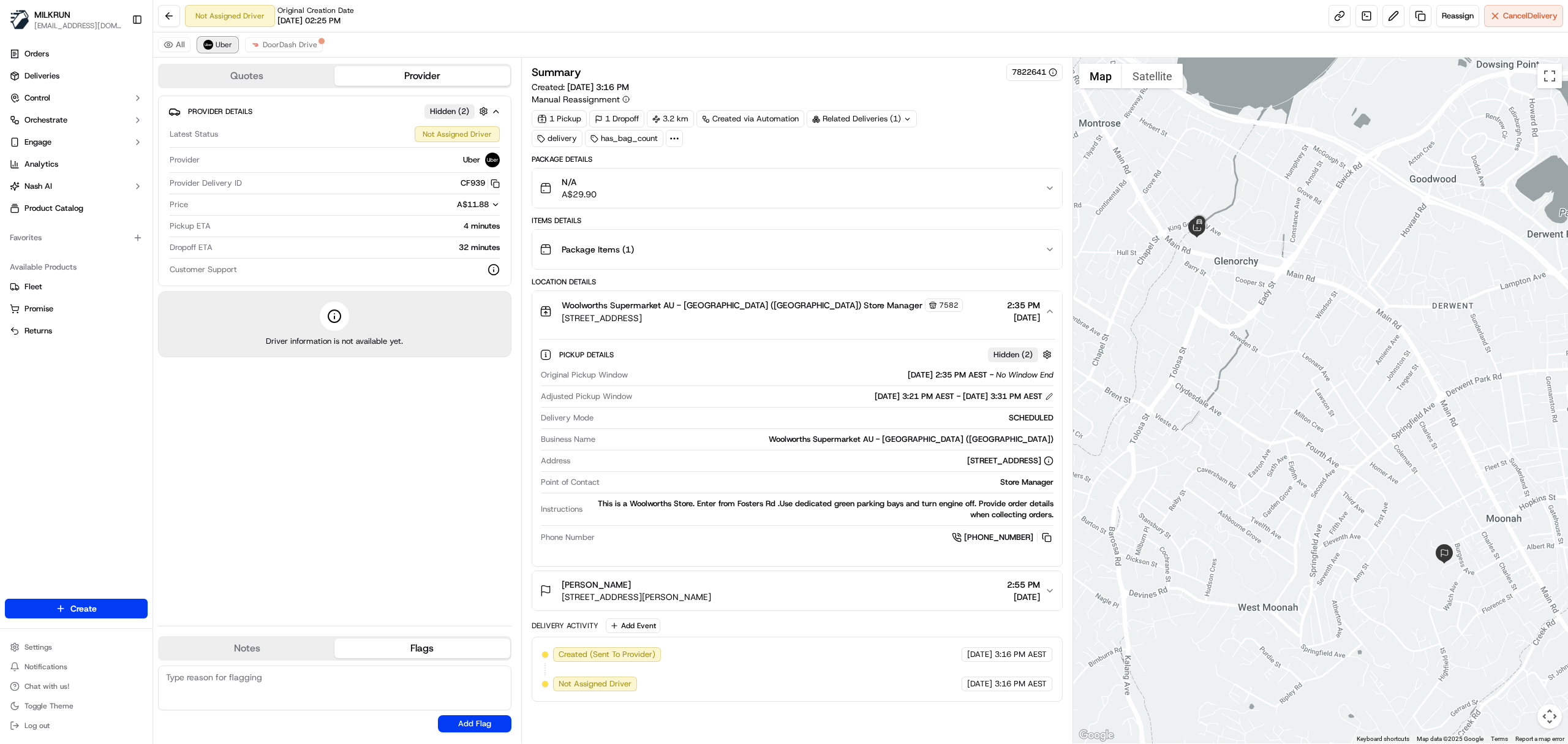
scroll to position [0, 0]
click at [1338, 13] on link at bounding box center [1339, 16] width 22 height 22
click at [269, 43] on span "DoorDash Drive" at bounding box center [290, 44] width 54 height 10
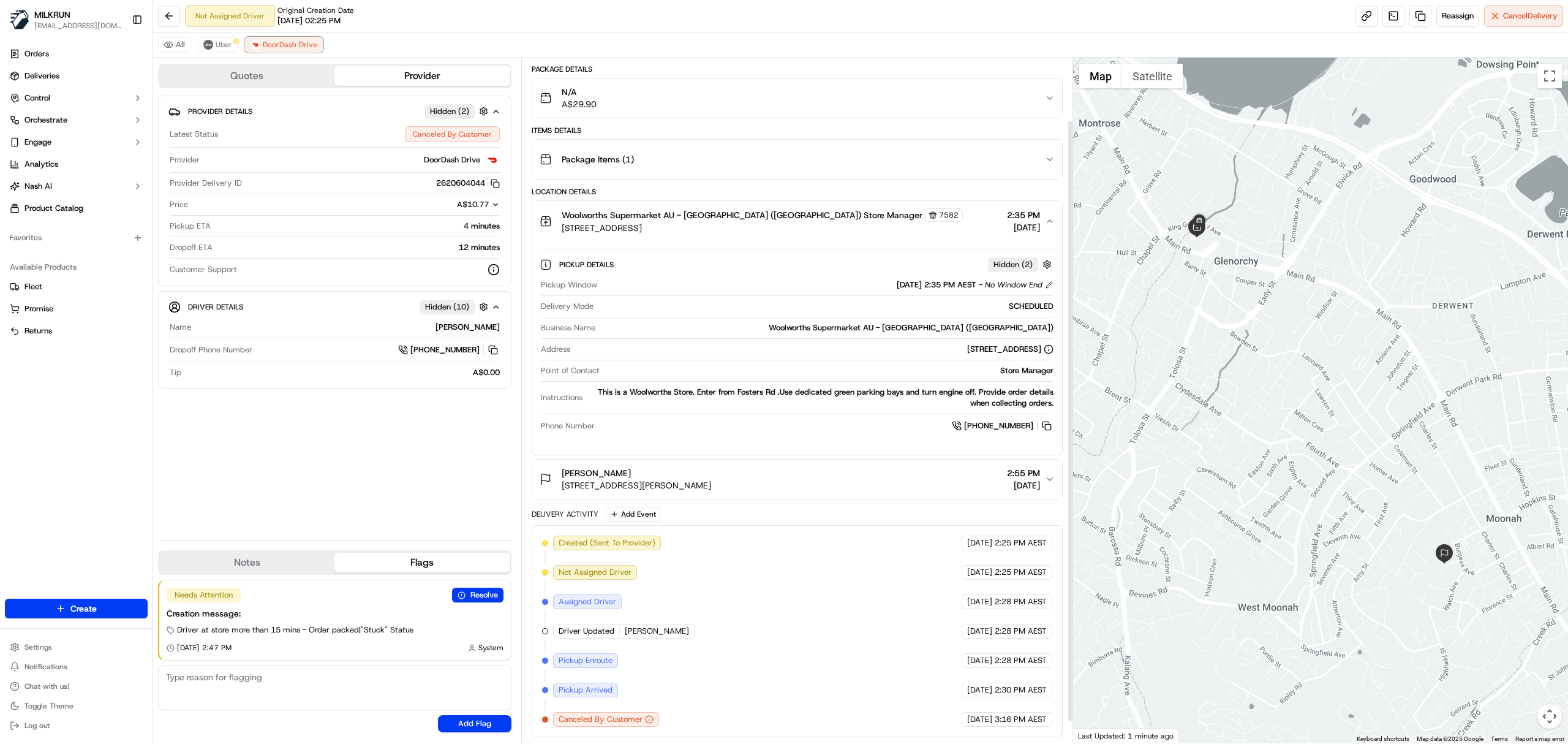
scroll to position [97, 0]
click at [206, 48] on img at bounding box center [207, 44] width 10 height 10
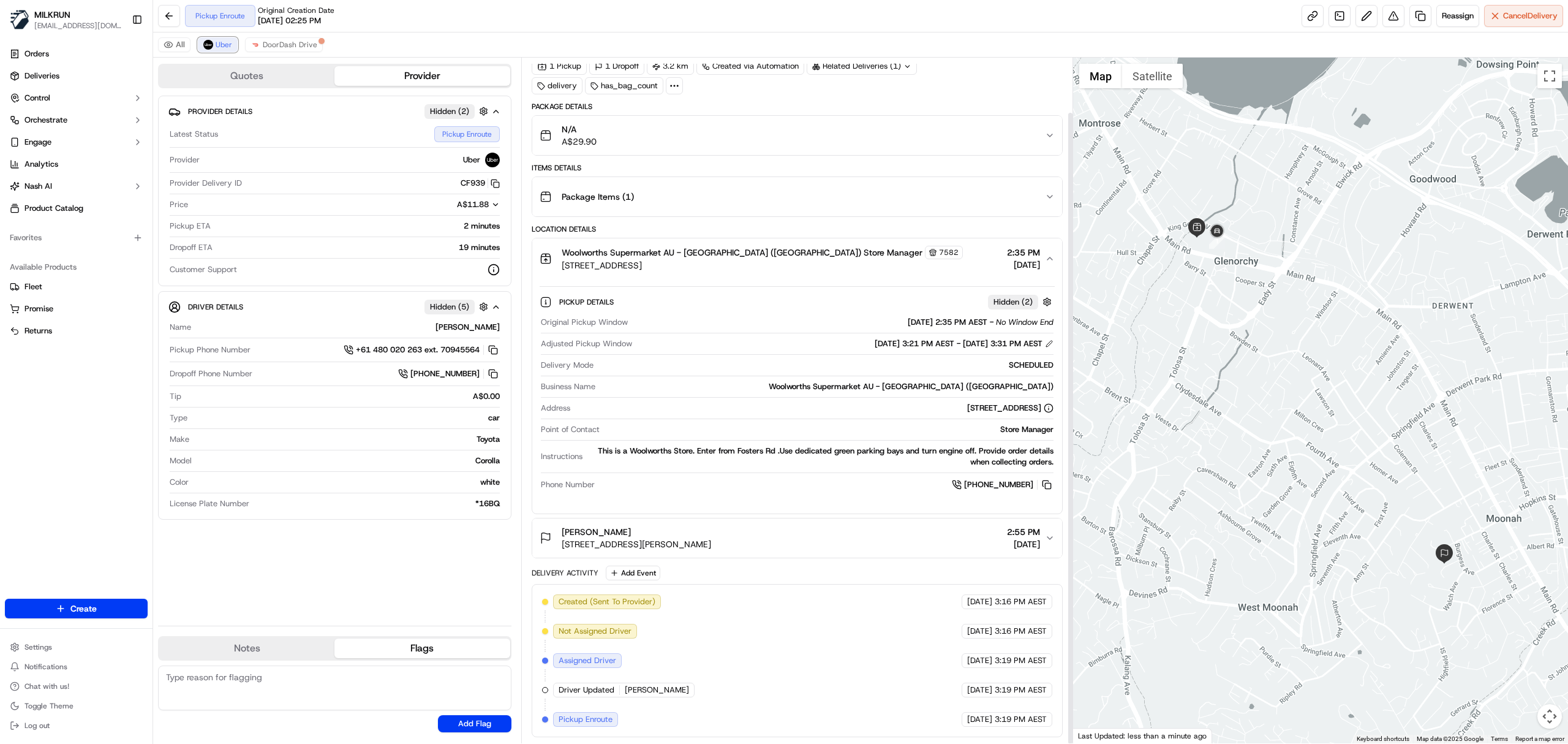
scroll to position [59, 0]
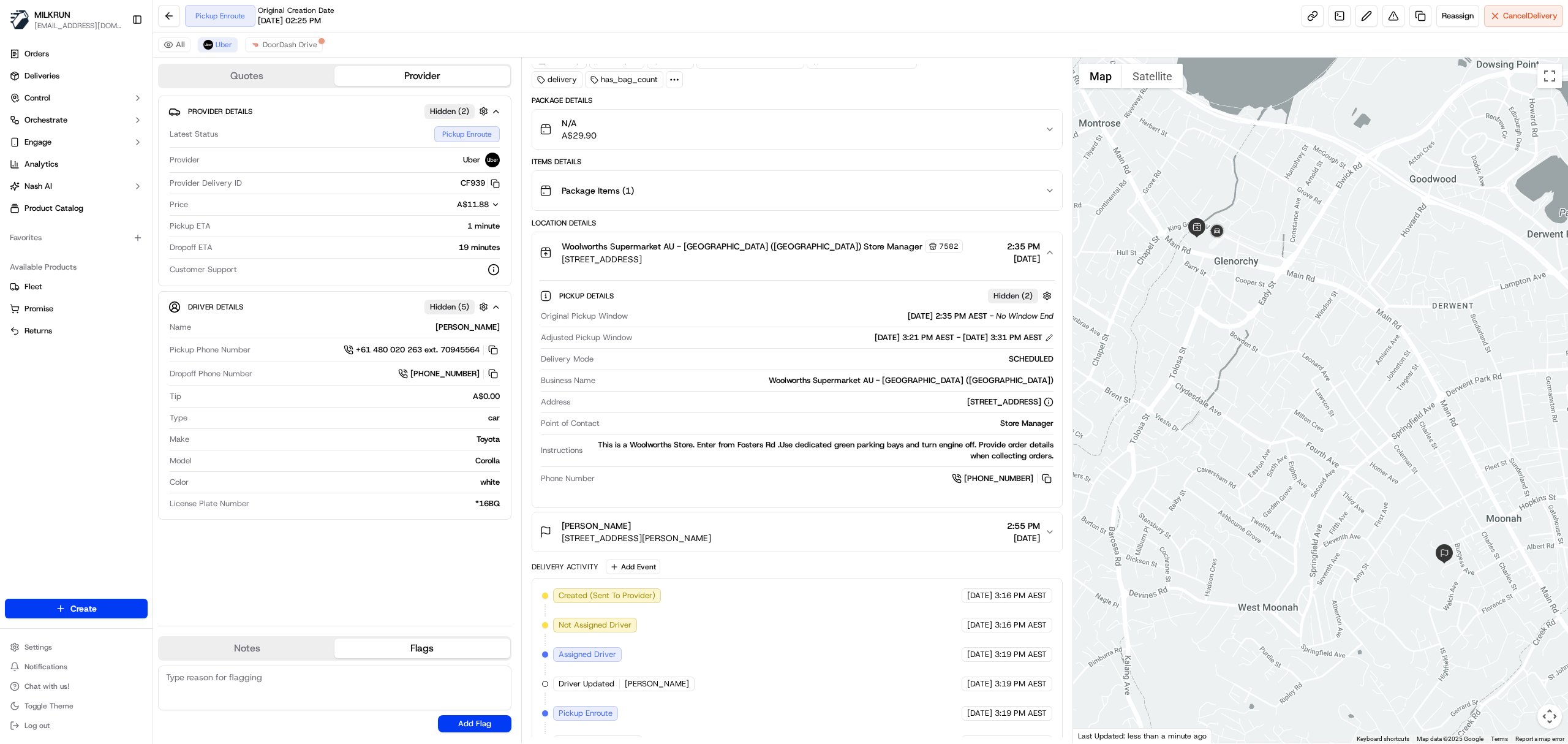
click at [1052, 254] on icon "button" at bounding box center [1050, 252] width 5 height 3
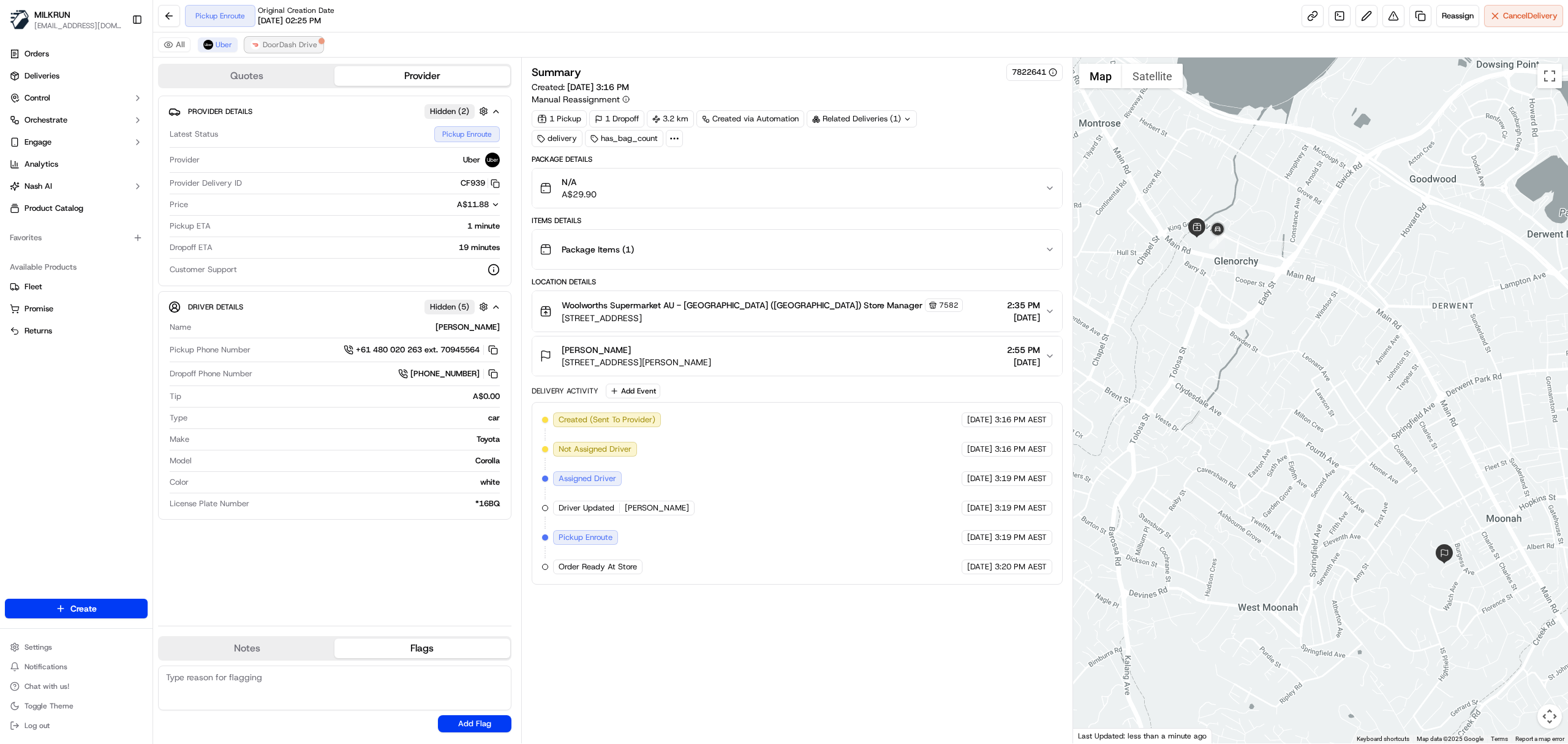
click at [281, 45] on span "DoorDash Drive" at bounding box center [290, 44] width 54 height 10
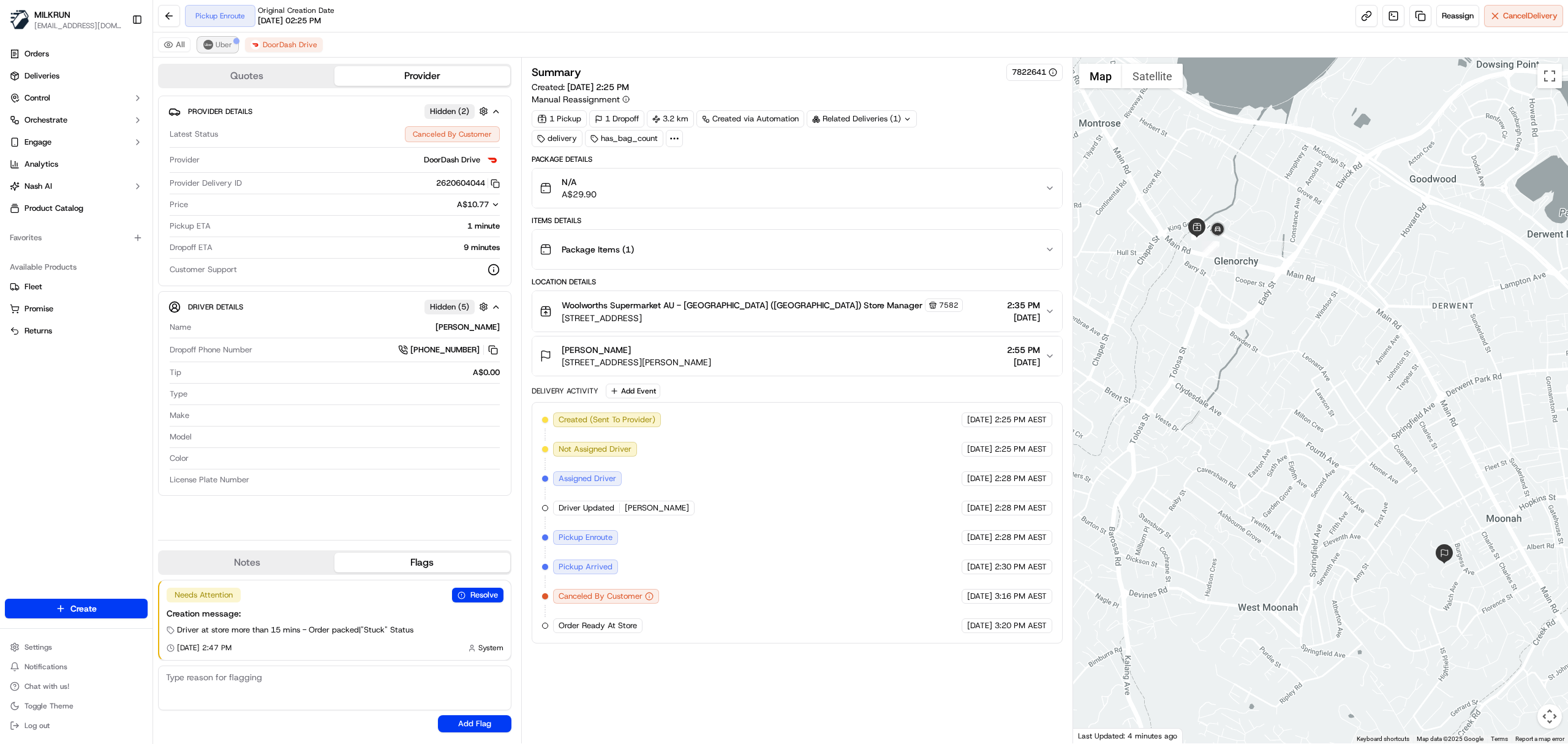
click at [204, 49] on img at bounding box center [207, 44] width 10 height 10
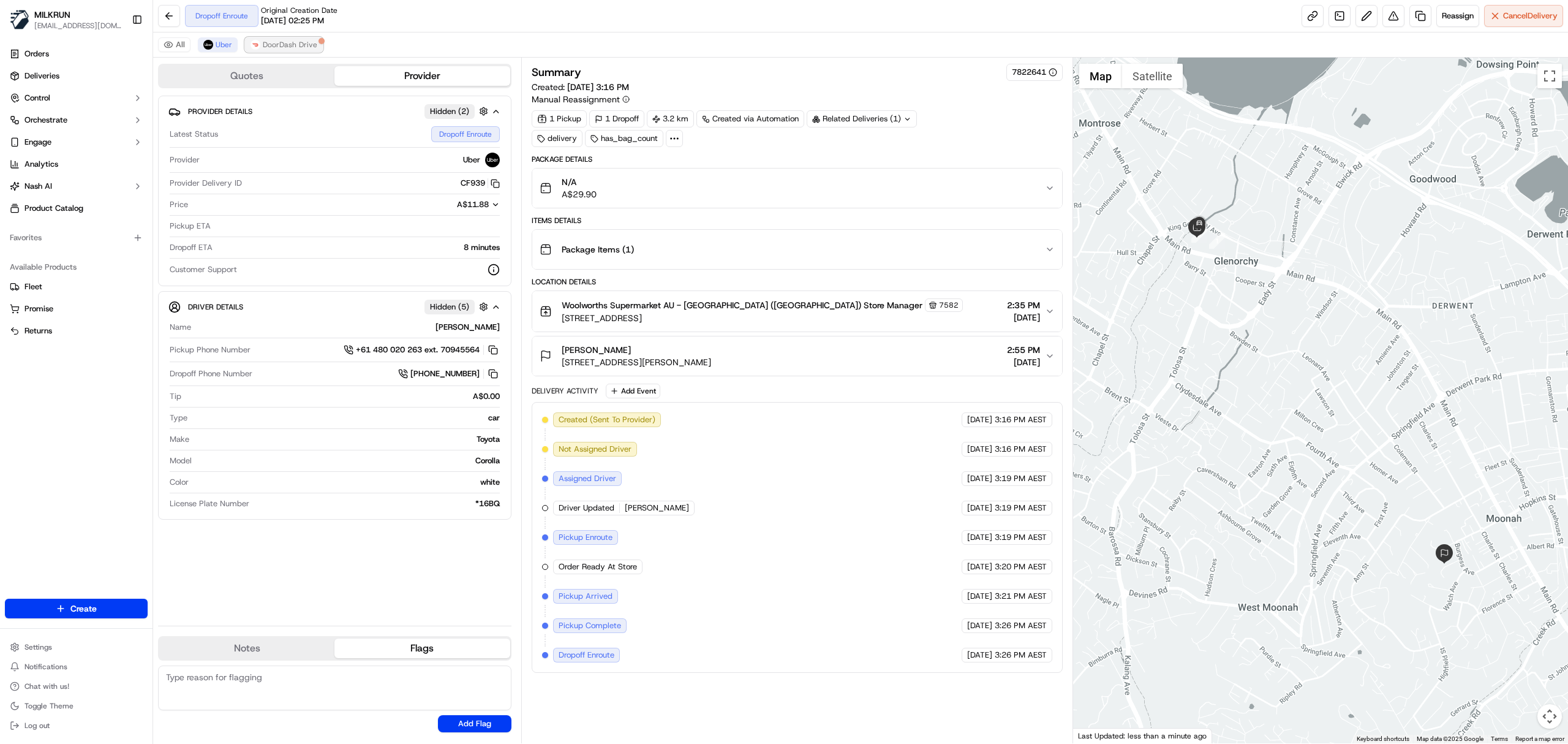
click at [290, 49] on span "DoorDash Drive" at bounding box center [290, 44] width 54 height 10
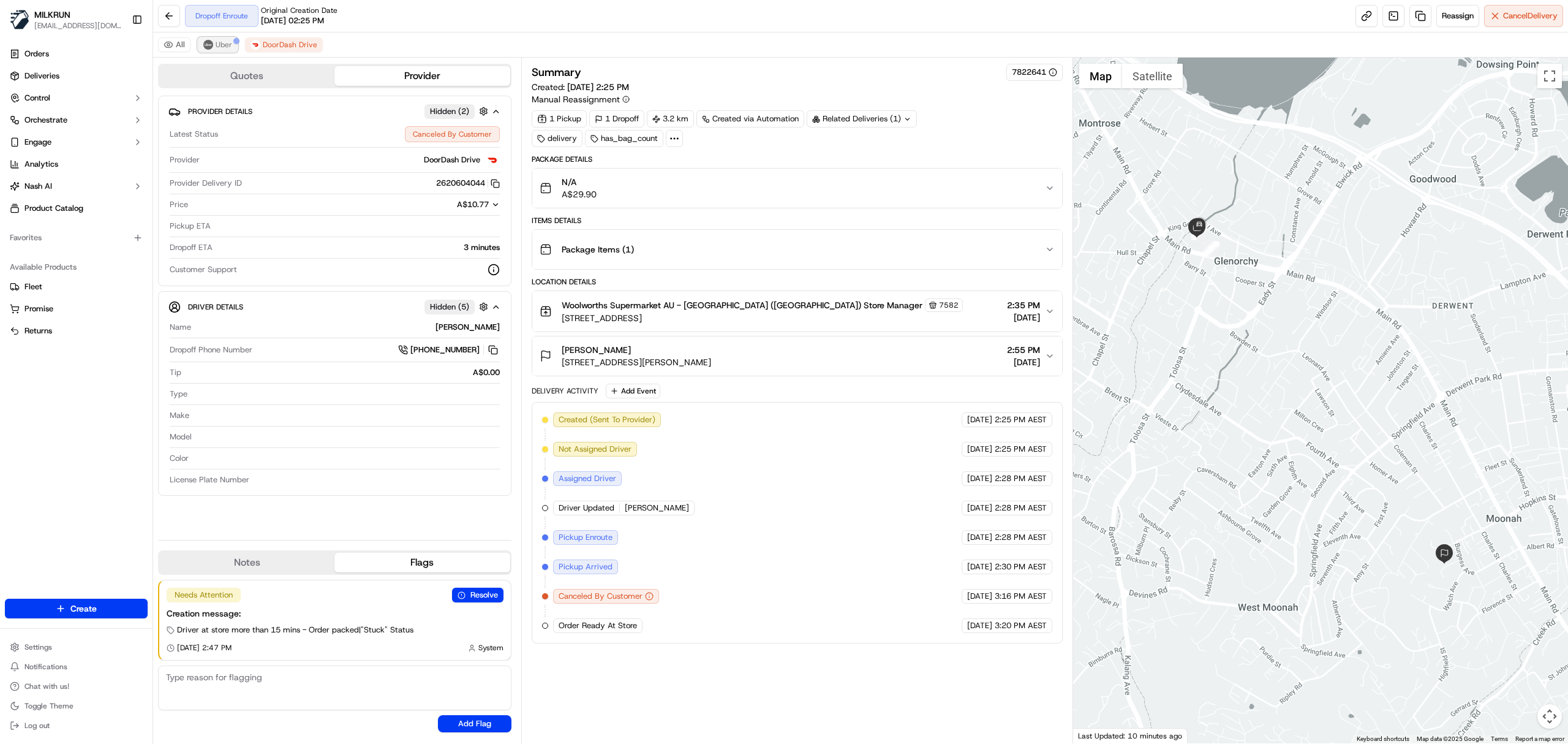
click at [230, 46] on span "Uber" at bounding box center [223, 44] width 17 height 10
